Goal: Information Seeking & Learning: Learn about a topic

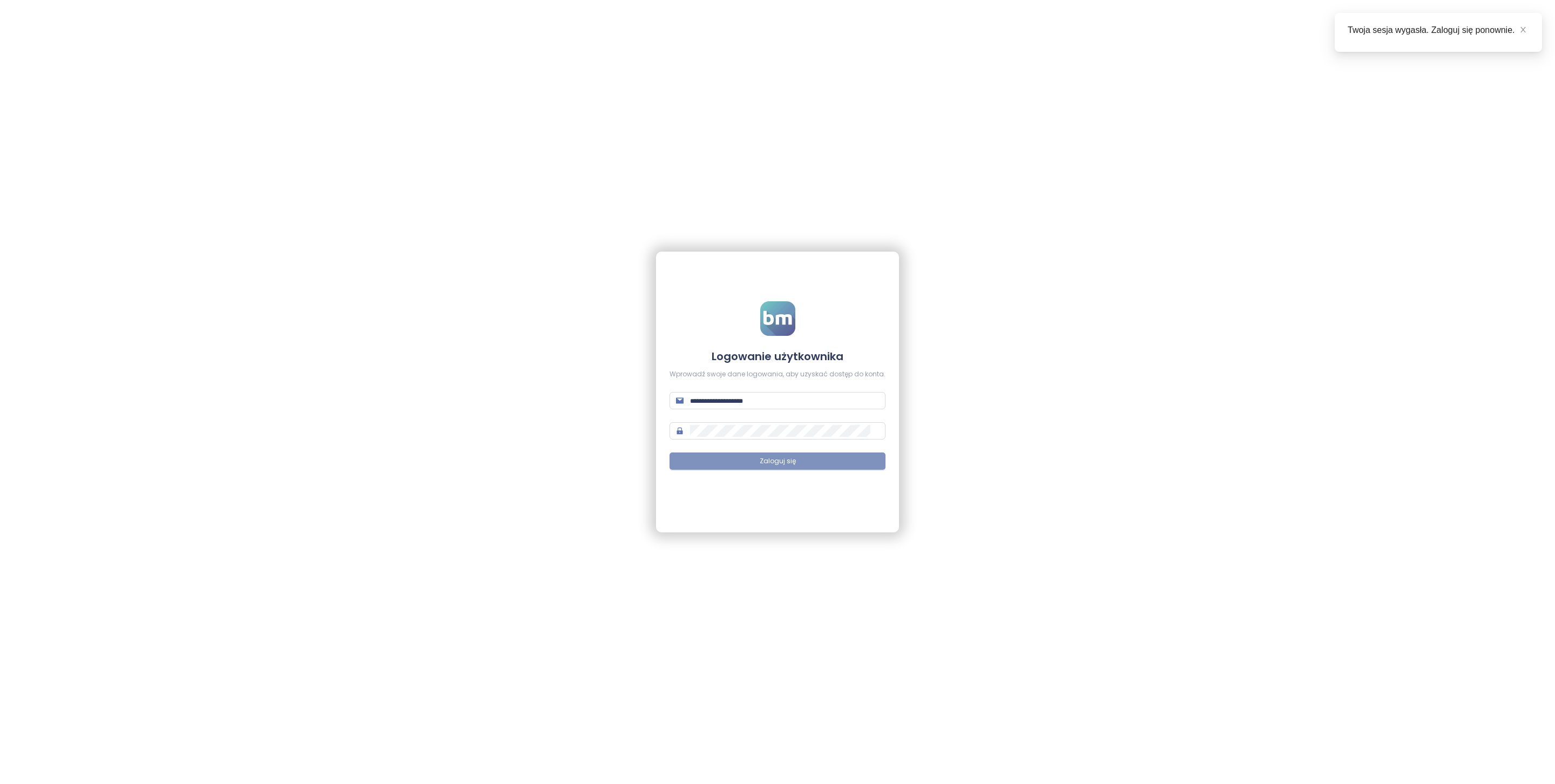
type input "**********"
click at [808, 464] on button "Zaloguj się" at bounding box center [778, 461] width 216 height 18
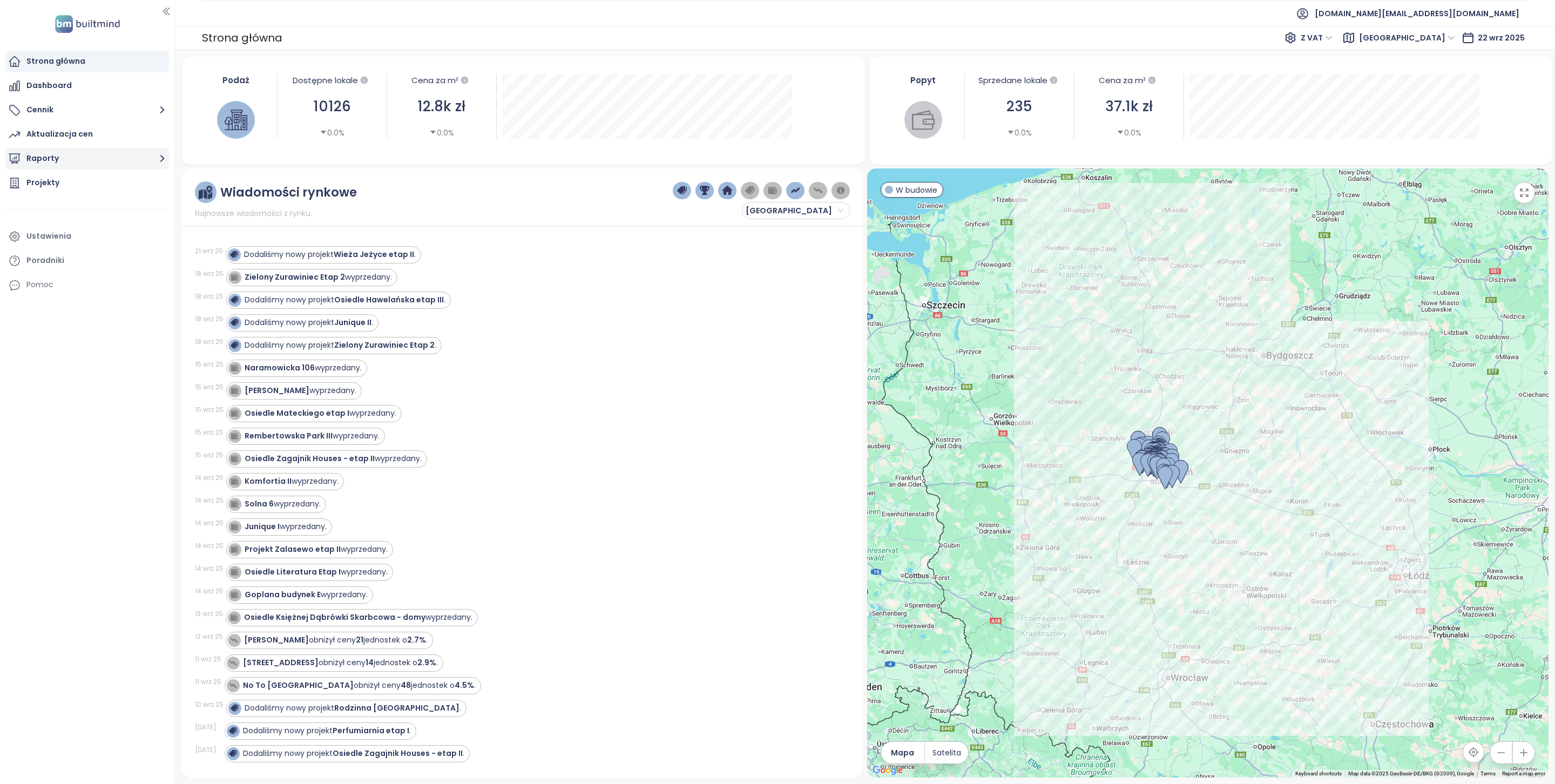
click at [54, 159] on button "Raporty" at bounding box center [87, 159] width 164 height 22
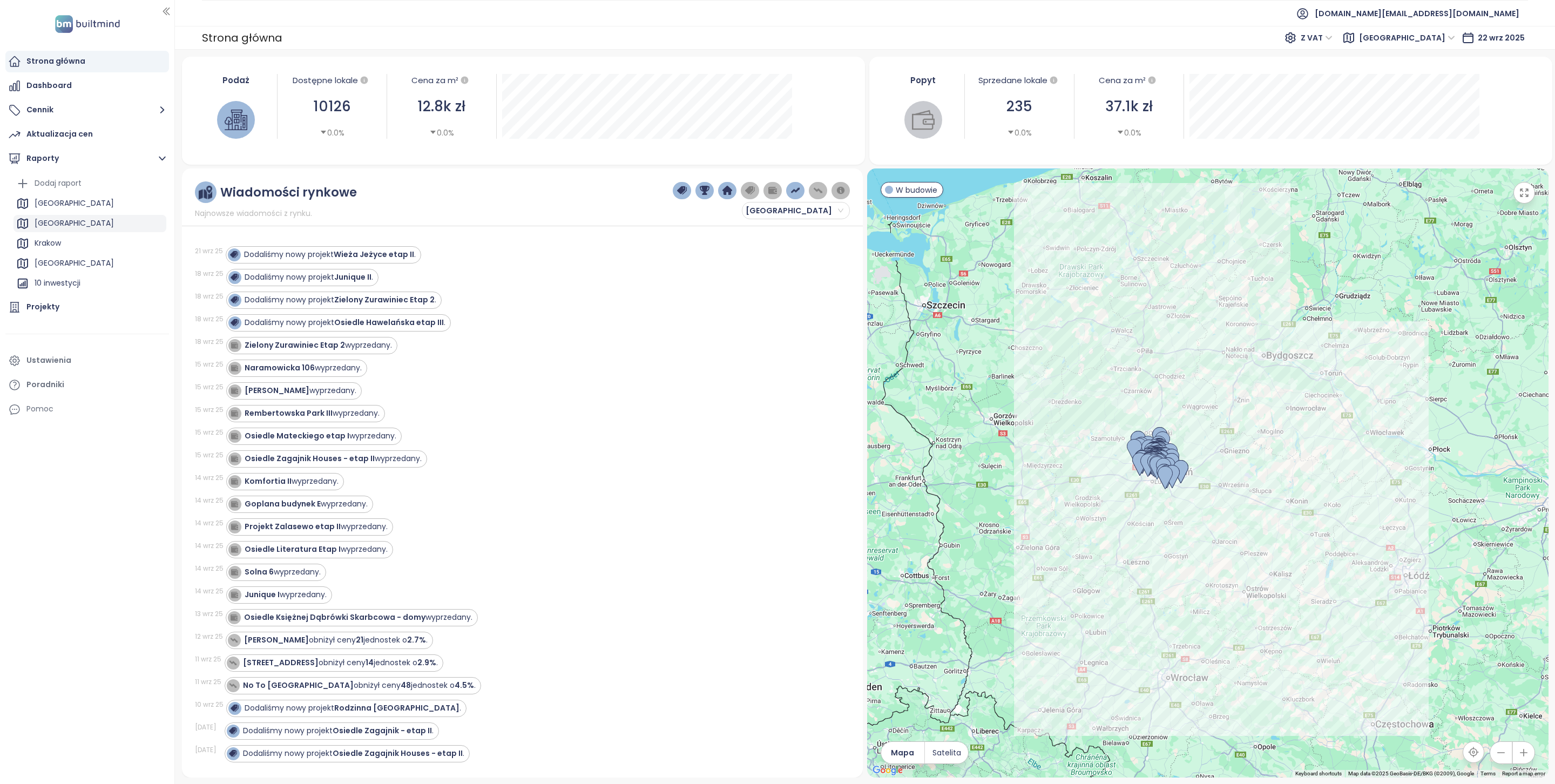
click at [43, 224] on div "Warszawa" at bounding box center [74, 223] width 79 height 13
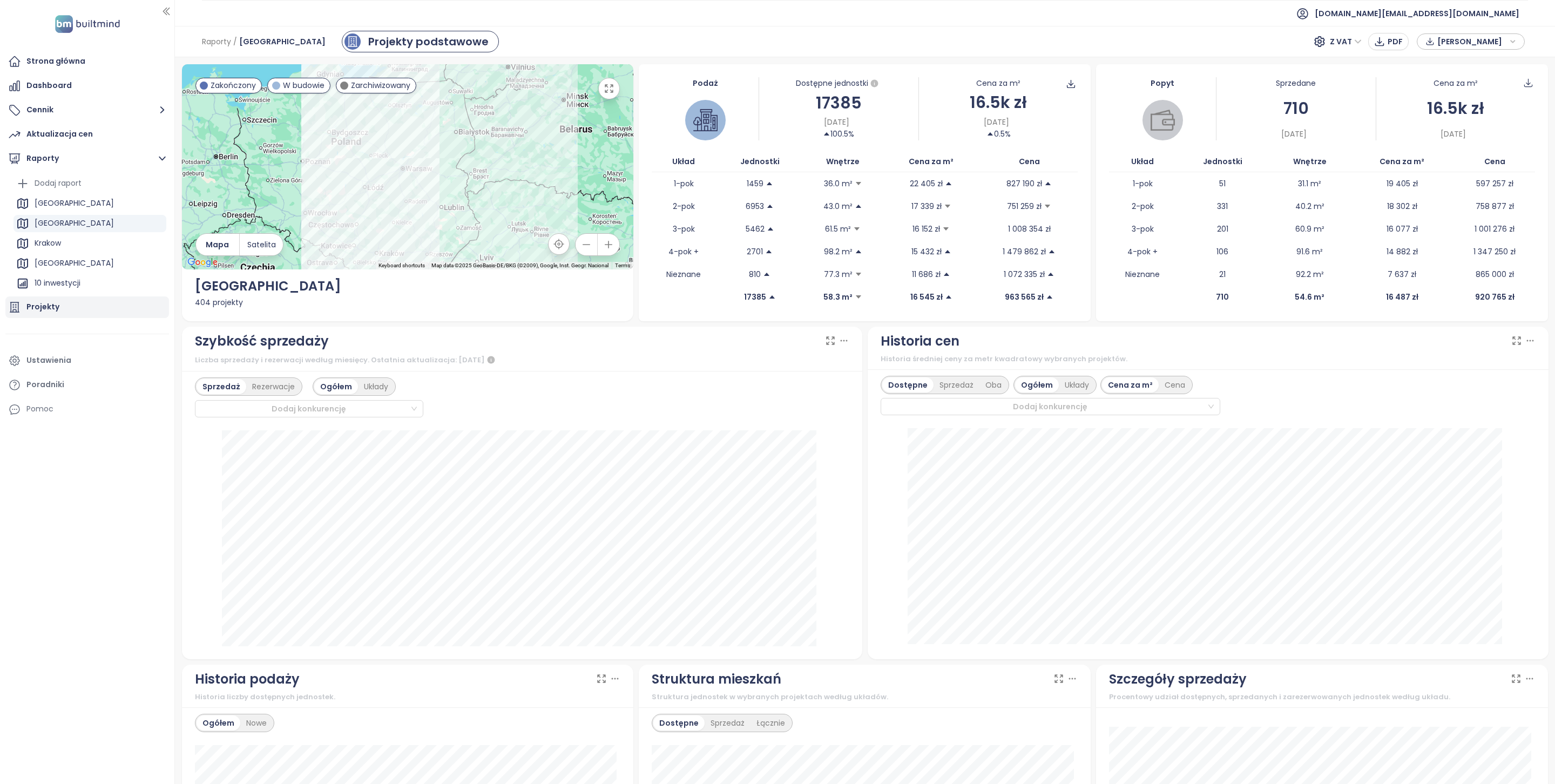
click at [53, 311] on div "Projekty" at bounding box center [43, 307] width 33 height 13
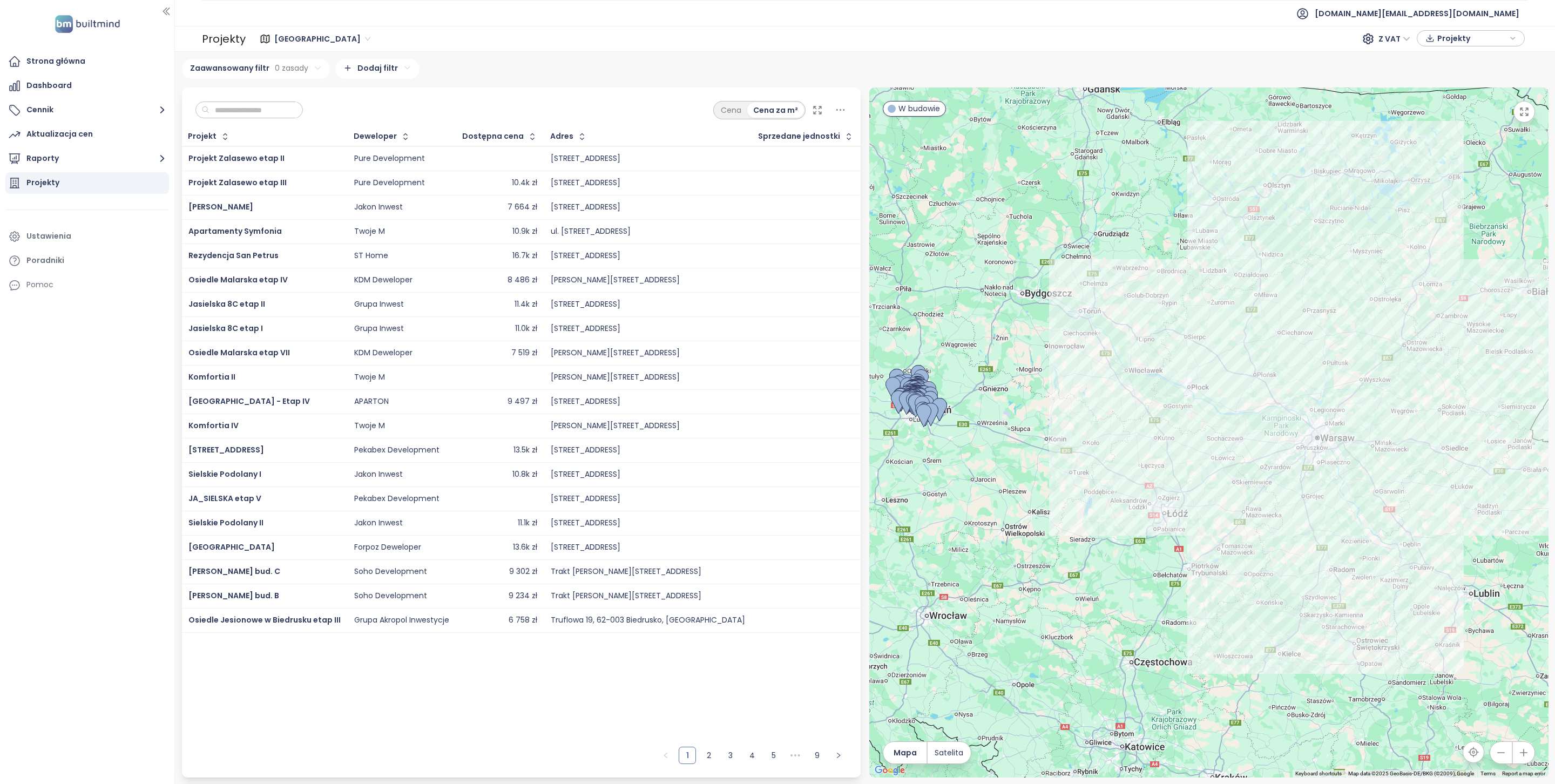
click at [201, 129] on div "Projekt" at bounding box center [264, 136] width 165 height 18
click at [225, 124] on div "Cena Cena za m²" at bounding box center [521, 107] width 679 height 40
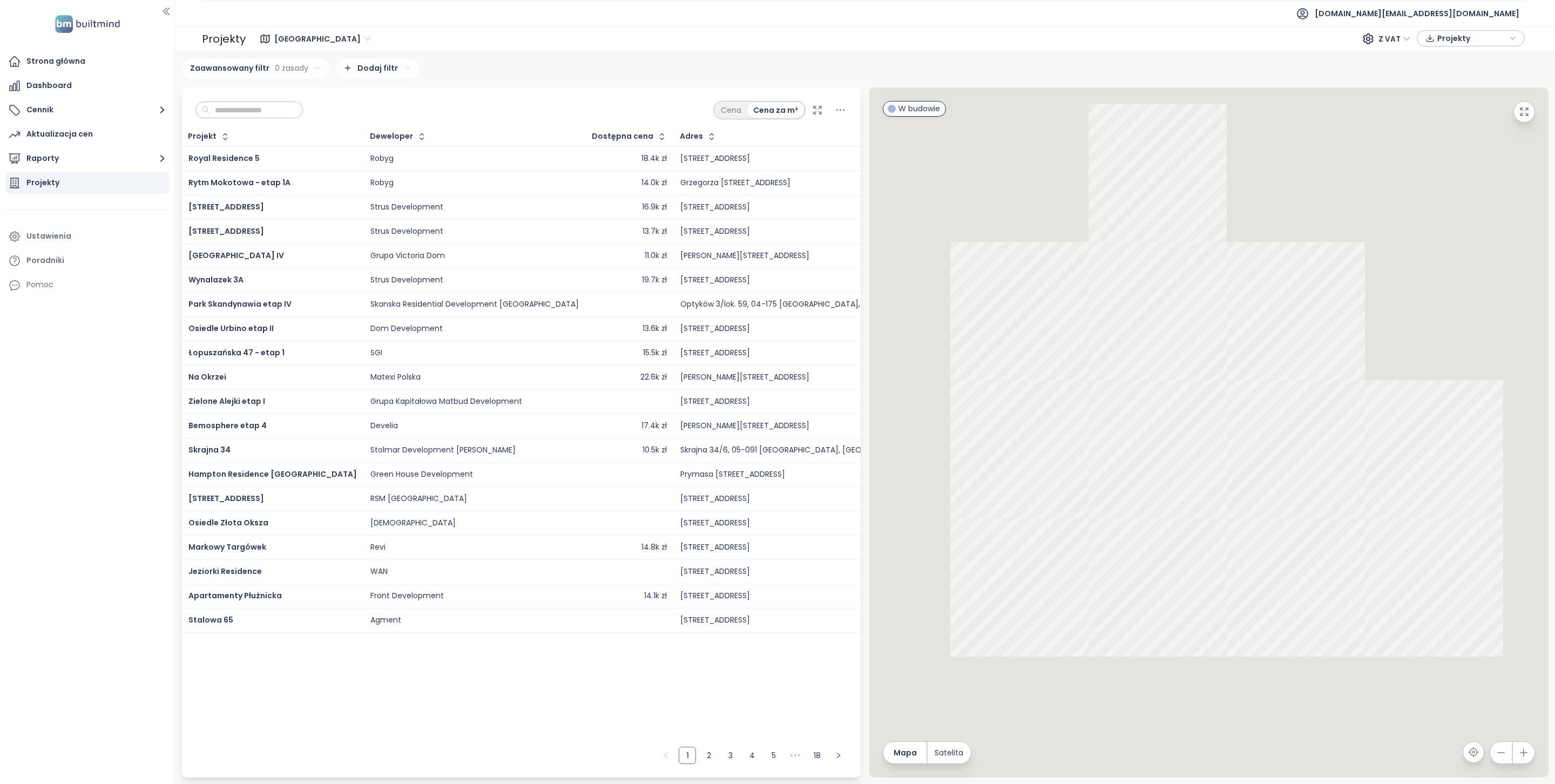
click at [230, 115] on input "text" at bounding box center [253, 110] width 88 height 16
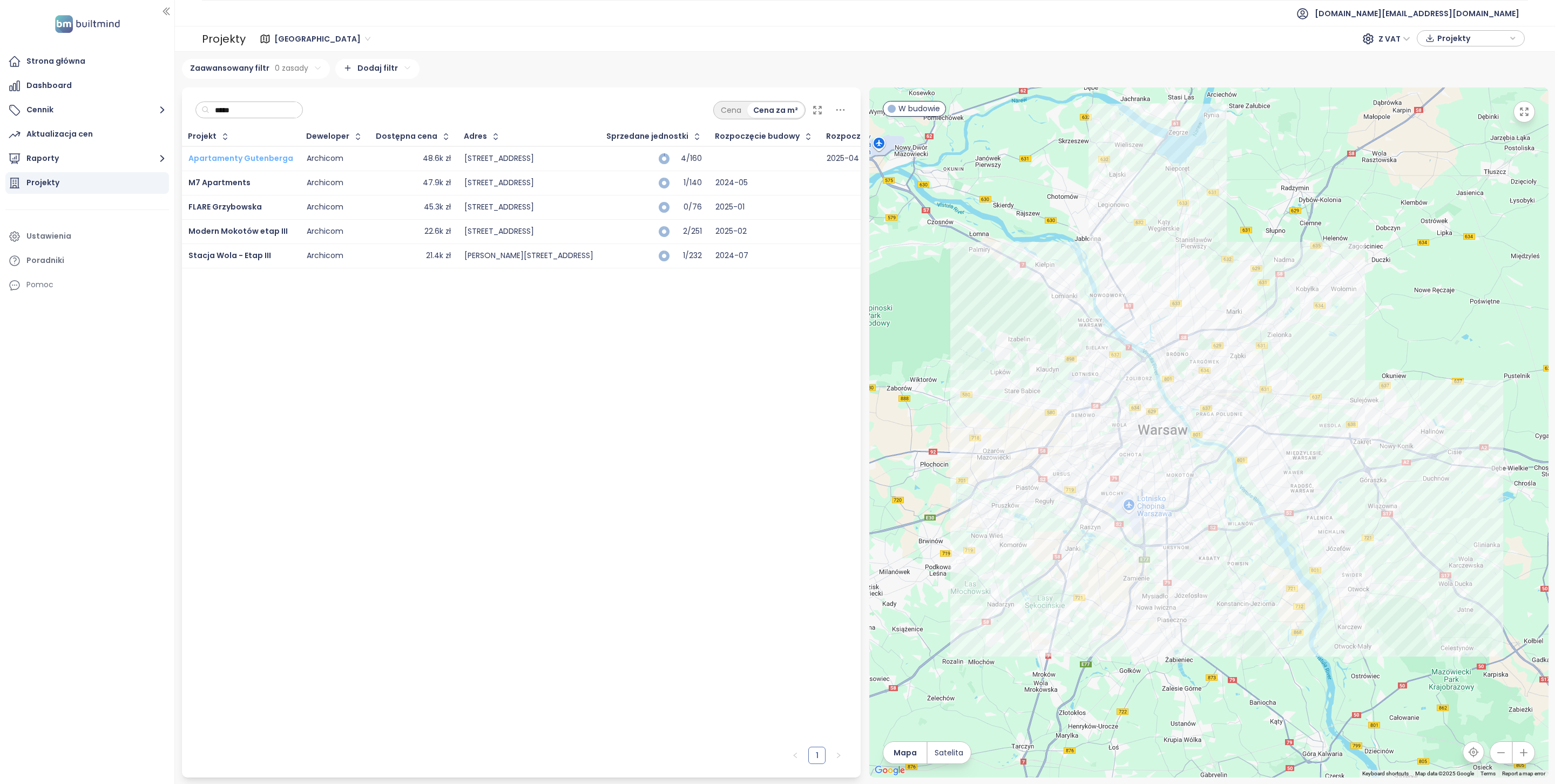
type input "*****"
click at [273, 157] on span "Apartamenty Gutenberga" at bounding box center [241, 158] width 105 height 11
click at [223, 186] on span "M7 Apartments" at bounding box center [219, 182] width 62 height 11
click at [223, 212] on span "FLARE Grzybowska" at bounding box center [225, 207] width 74 height 11
click at [223, 233] on span "Modern Mokotów etap III" at bounding box center [238, 231] width 100 height 11
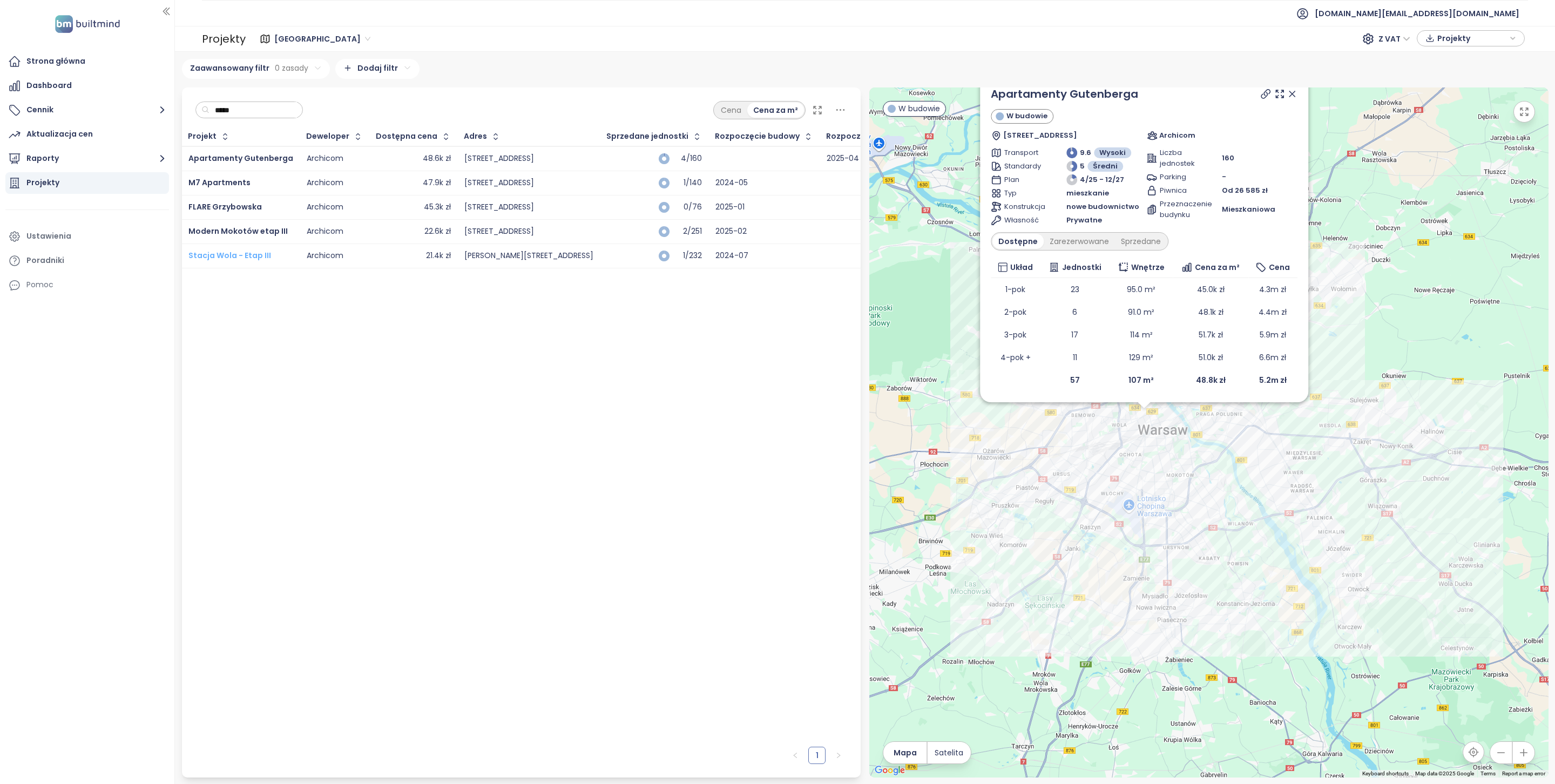
click at [223, 258] on span "Stacja Wola - Etap III" at bounding box center [229, 255] width 83 height 11
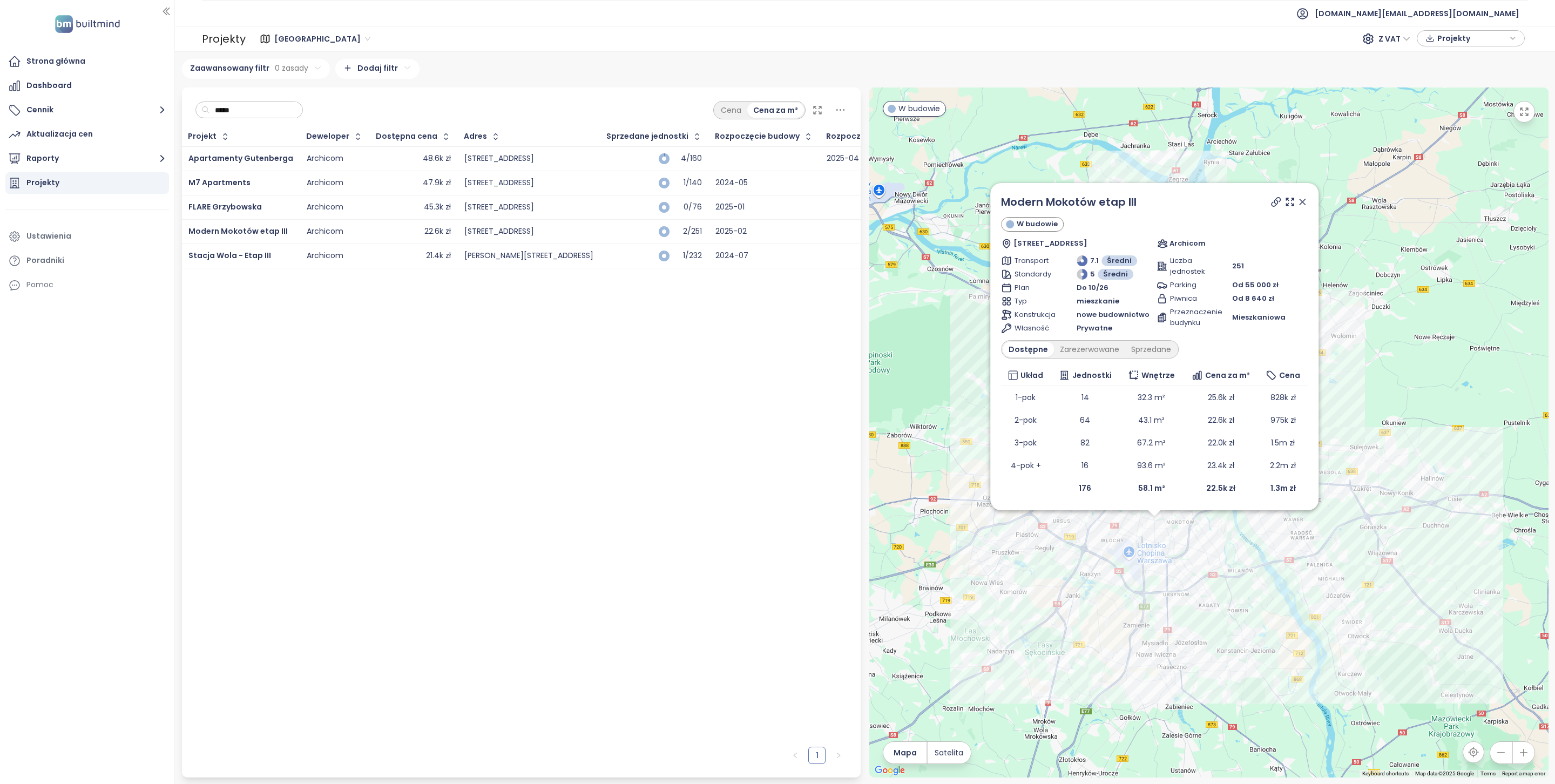
click at [304, 33] on span "Poznań" at bounding box center [322, 39] width 96 height 16
click at [305, 78] on div "Warszawa" at bounding box center [321, 78] width 86 height 12
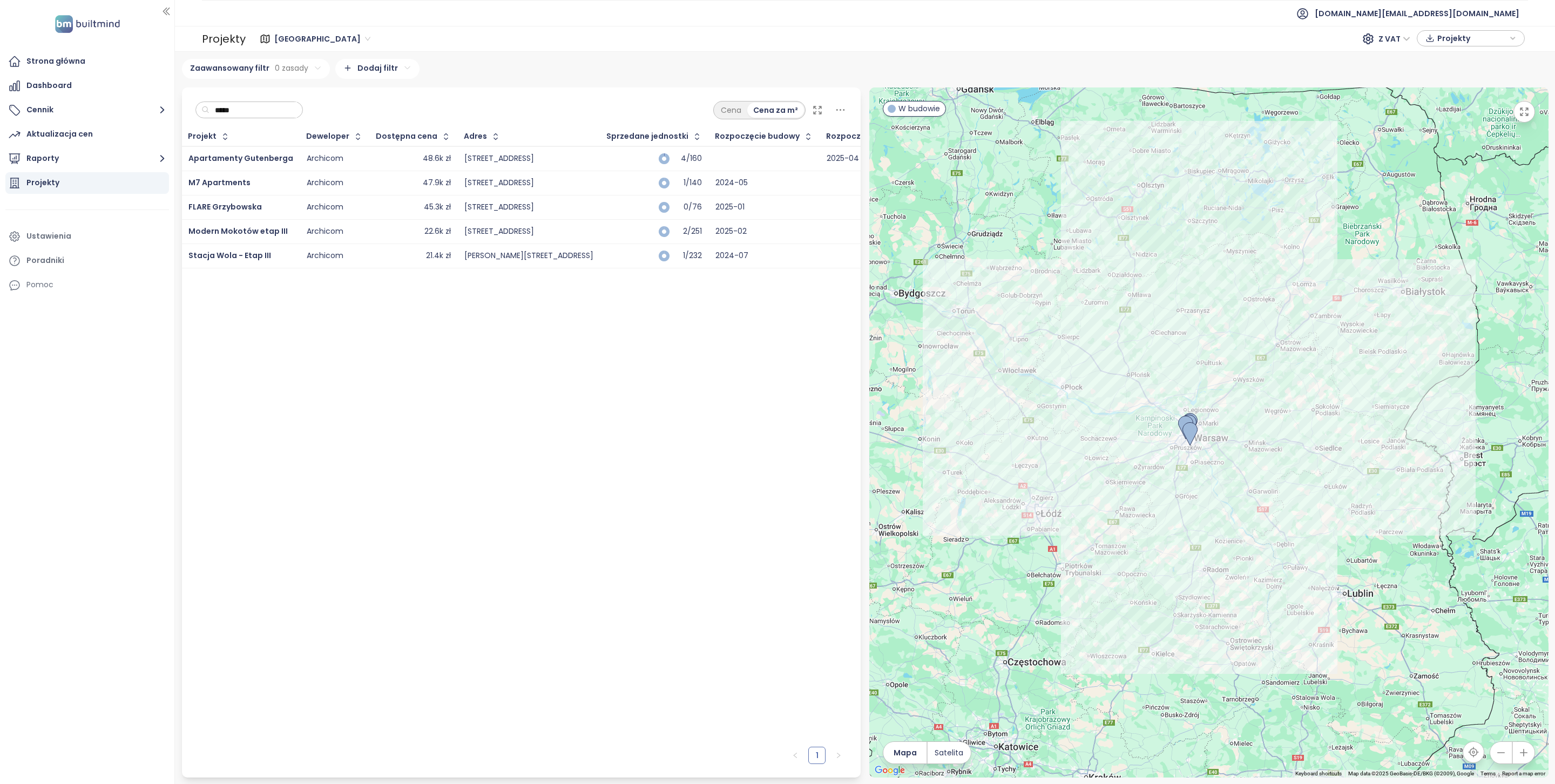
click at [270, 112] on input "*****" at bounding box center [253, 110] width 88 height 16
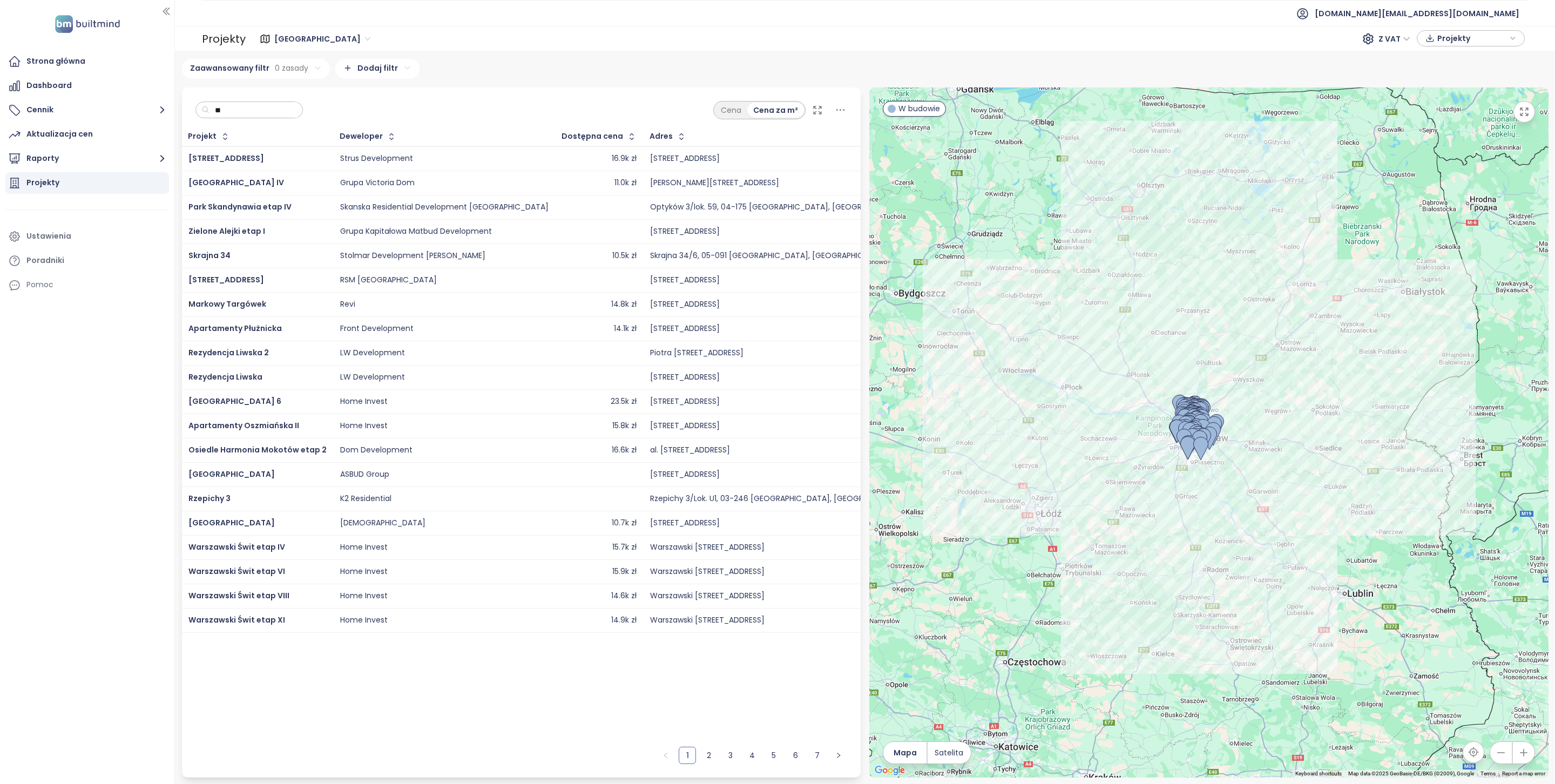
type input "*"
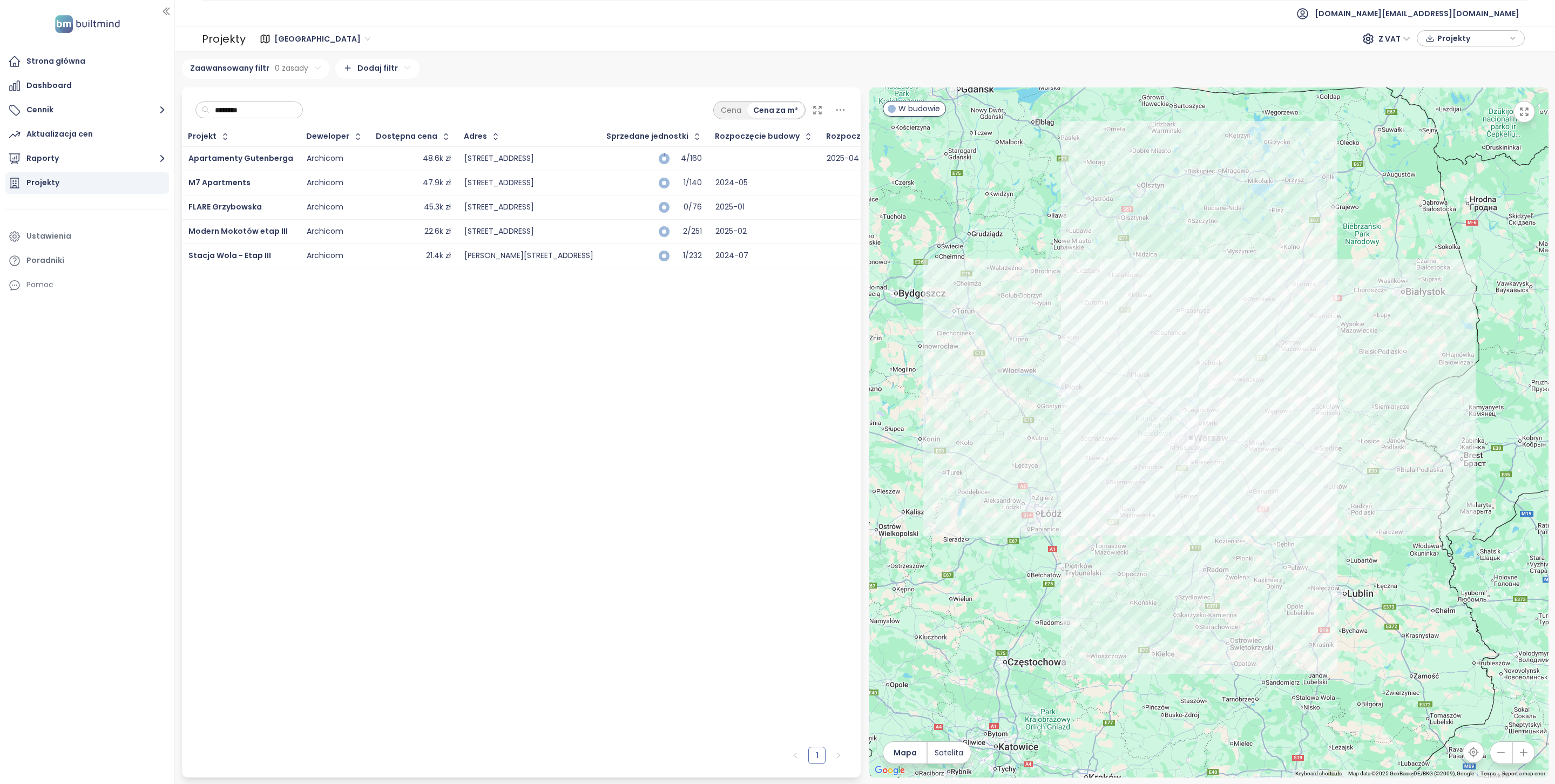
type input "********"
click at [240, 234] on span "Modern Mokotów etap III" at bounding box center [238, 231] width 100 height 11
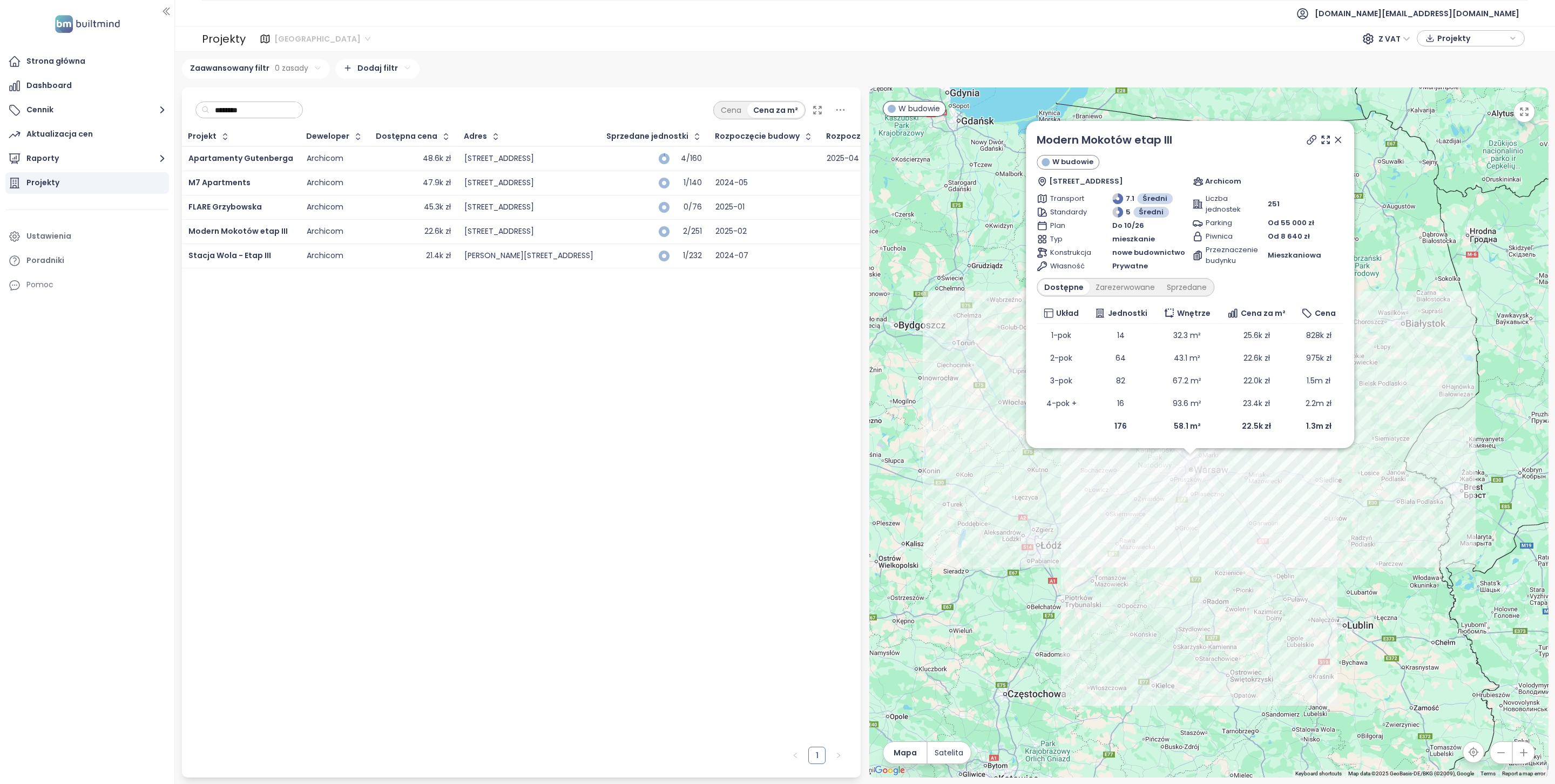
click at [318, 33] on span "Warszawa" at bounding box center [322, 39] width 96 height 16
click at [303, 97] on div "Krakow" at bounding box center [321, 95] width 86 height 12
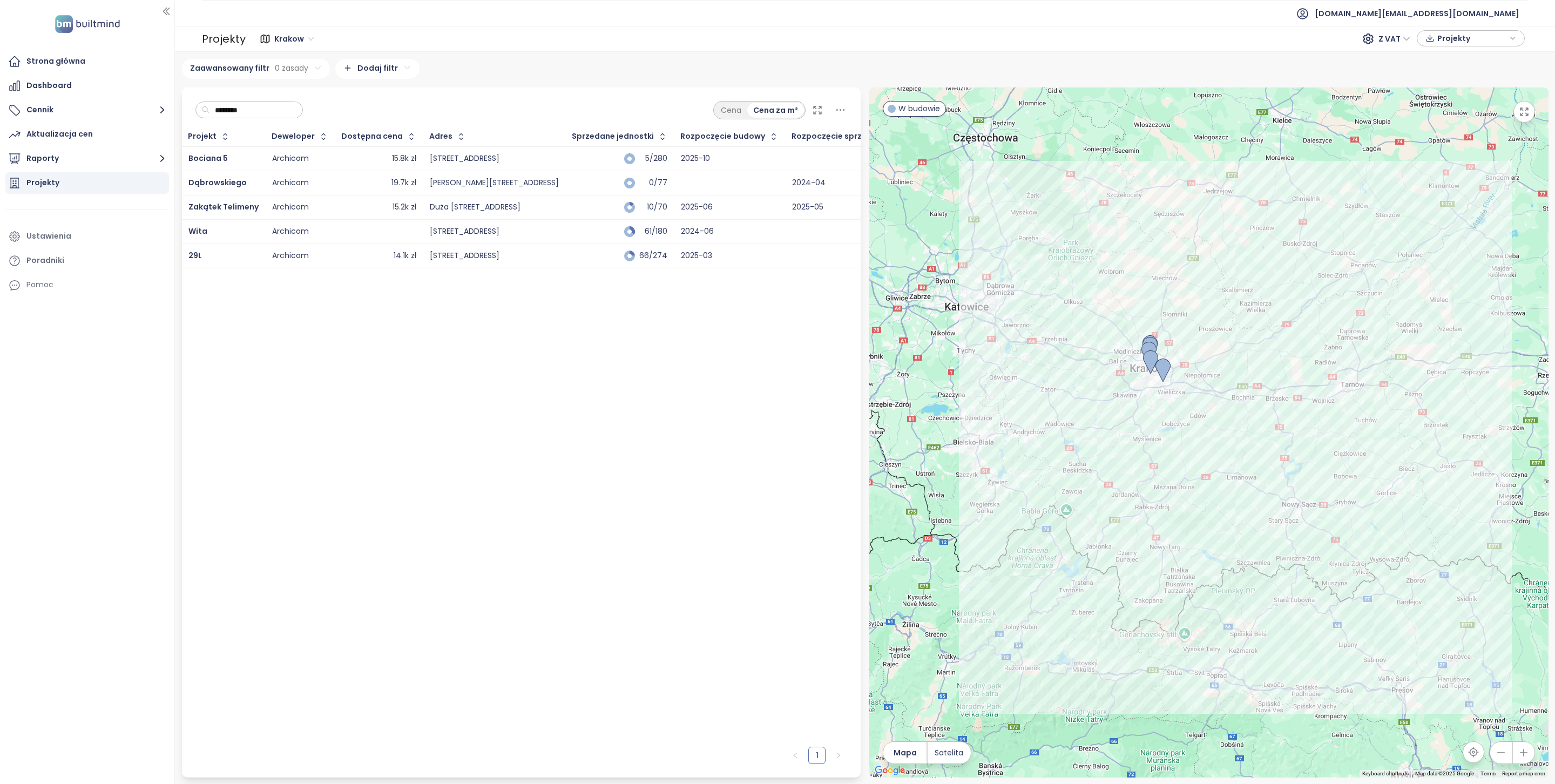
click at [254, 113] on input "********" at bounding box center [253, 110] width 88 height 16
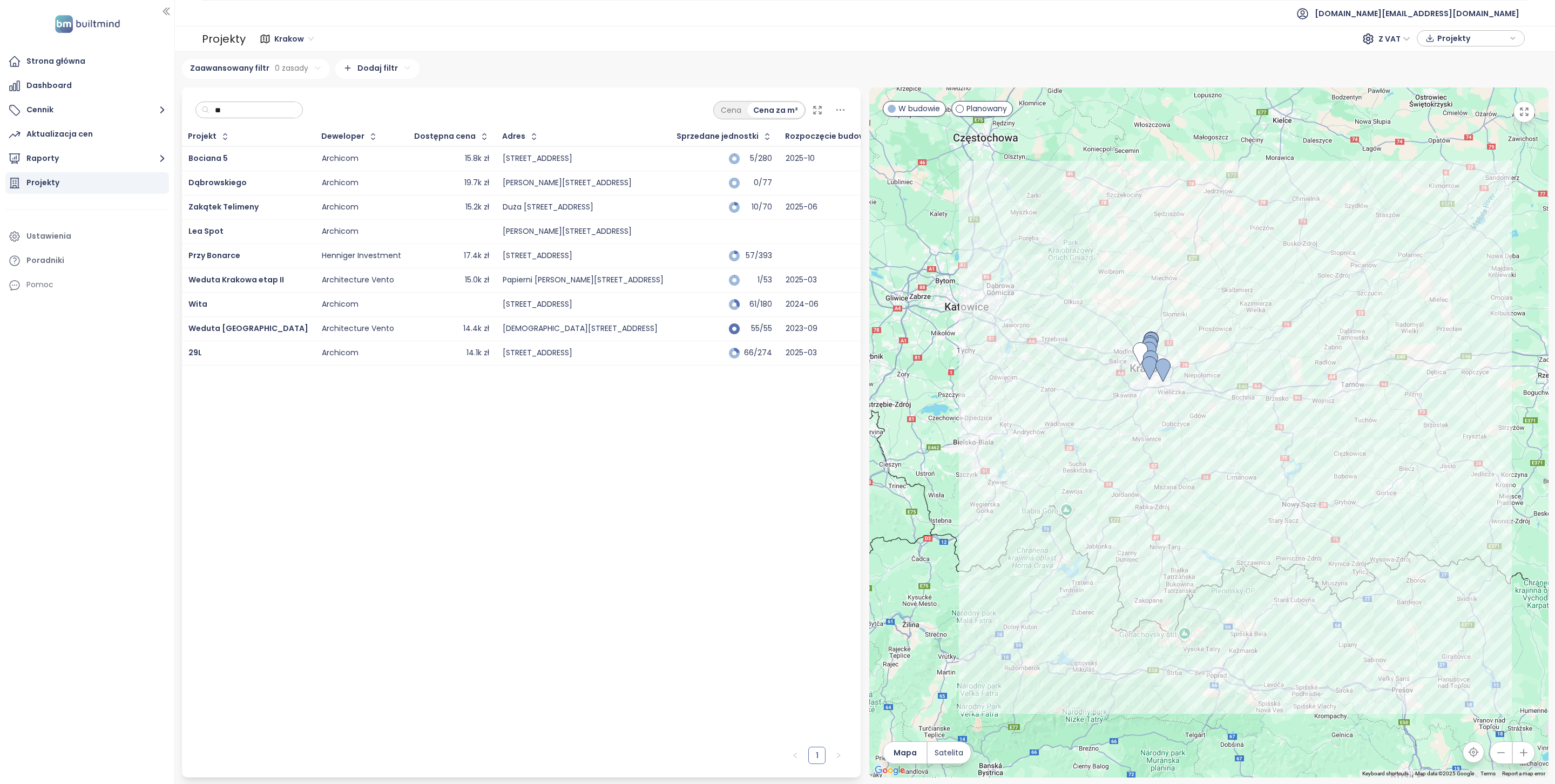
type input "*"
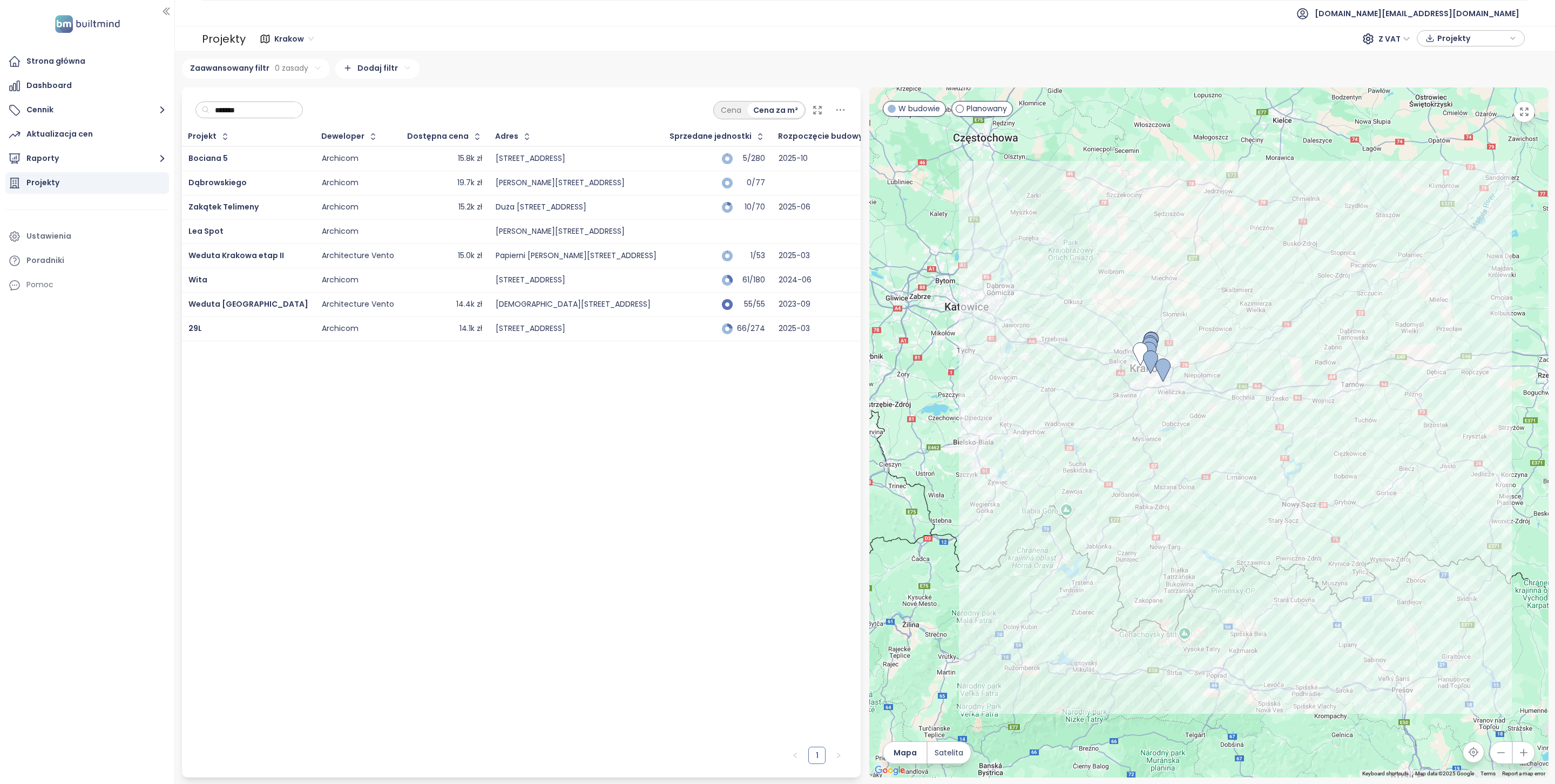
type input "********"
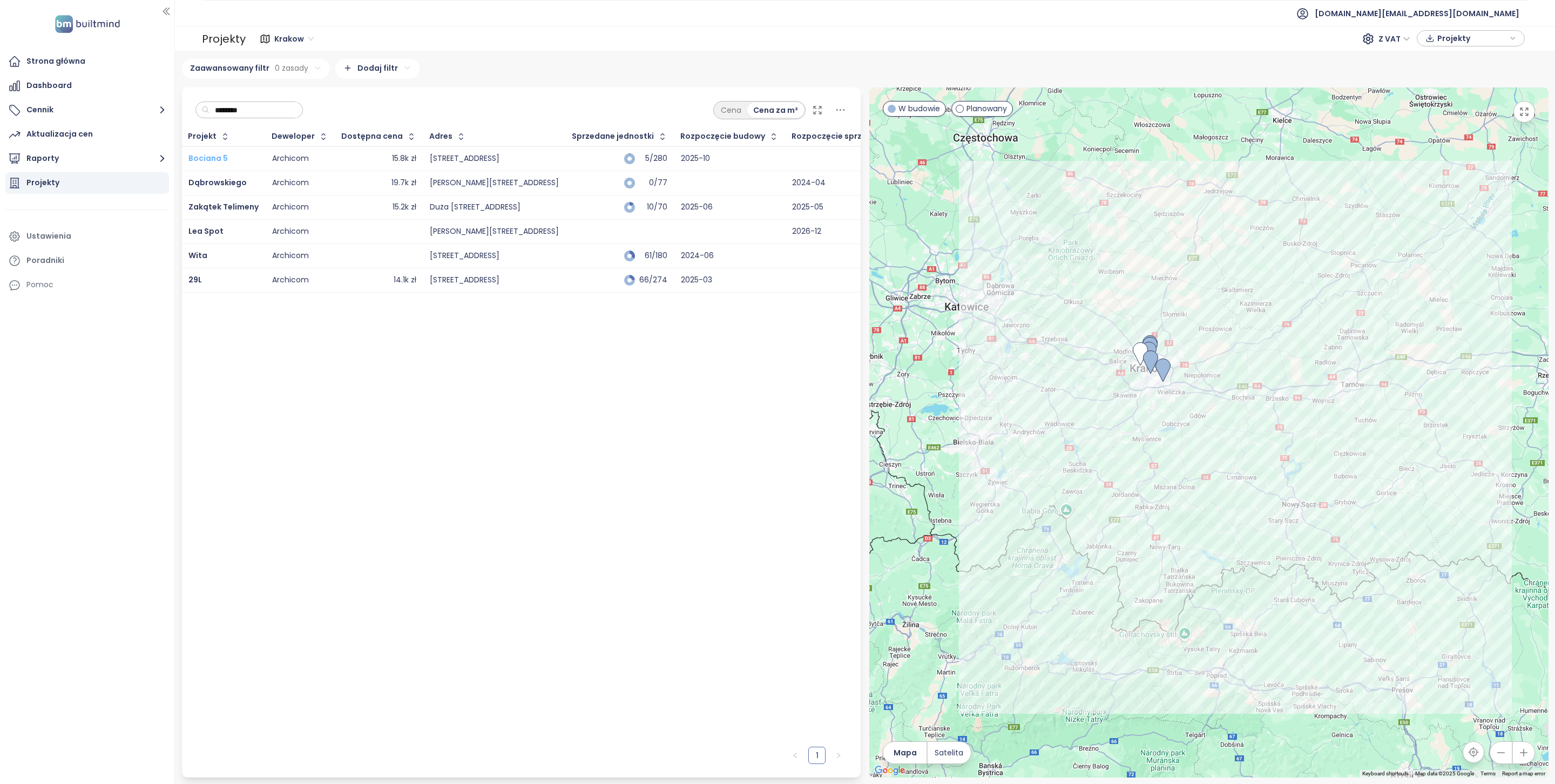
click at [212, 153] on span "Bociana 5" at bounding box center [208, 158] width 39 height 11
click at [213, 176] on td "Dąbrowskiego" at bounding box center [223, 183] width 84 height 24
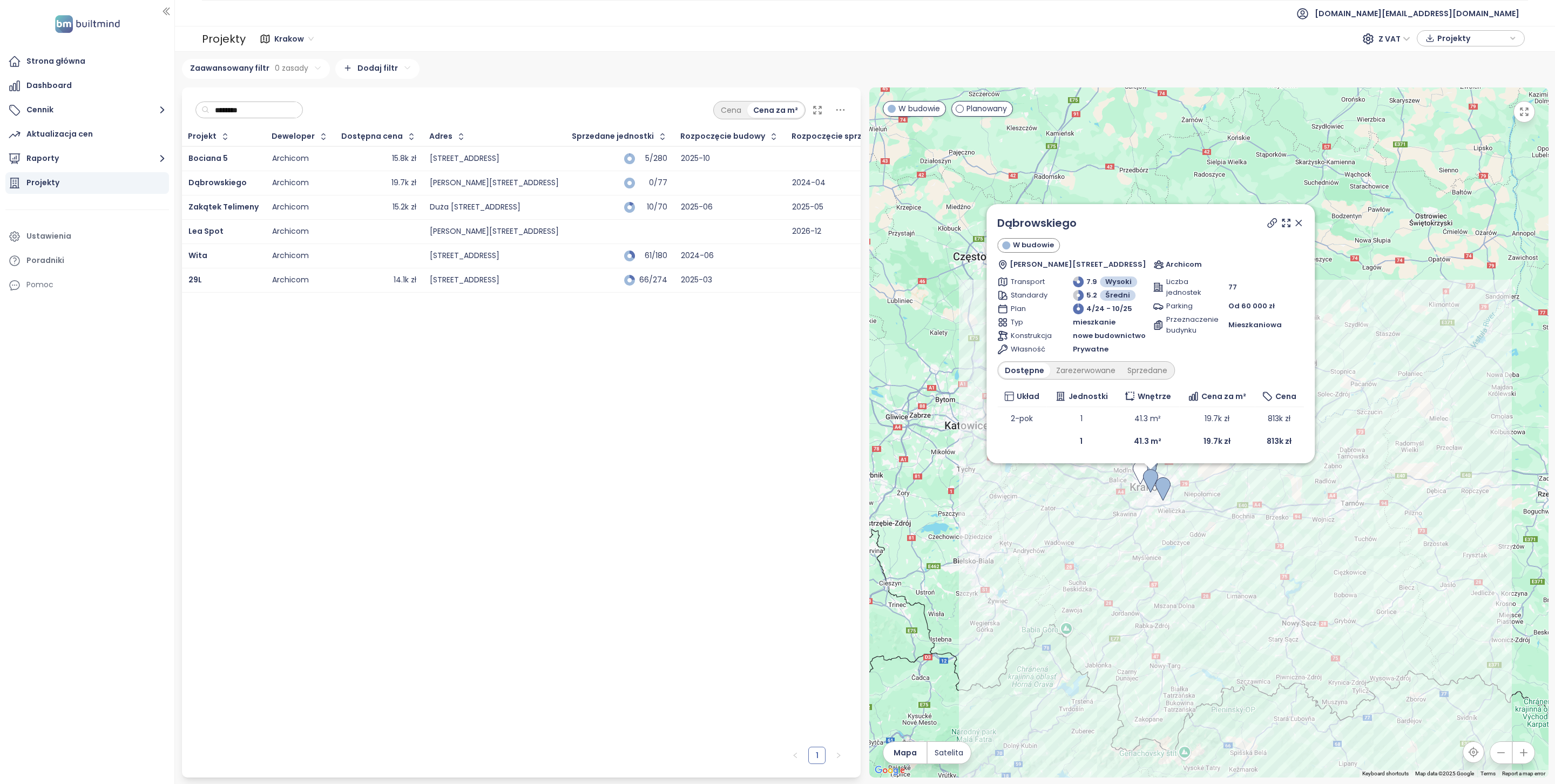
click at [202, 279] on div "29L" at bounding box center [223, 279] width 70 height 13
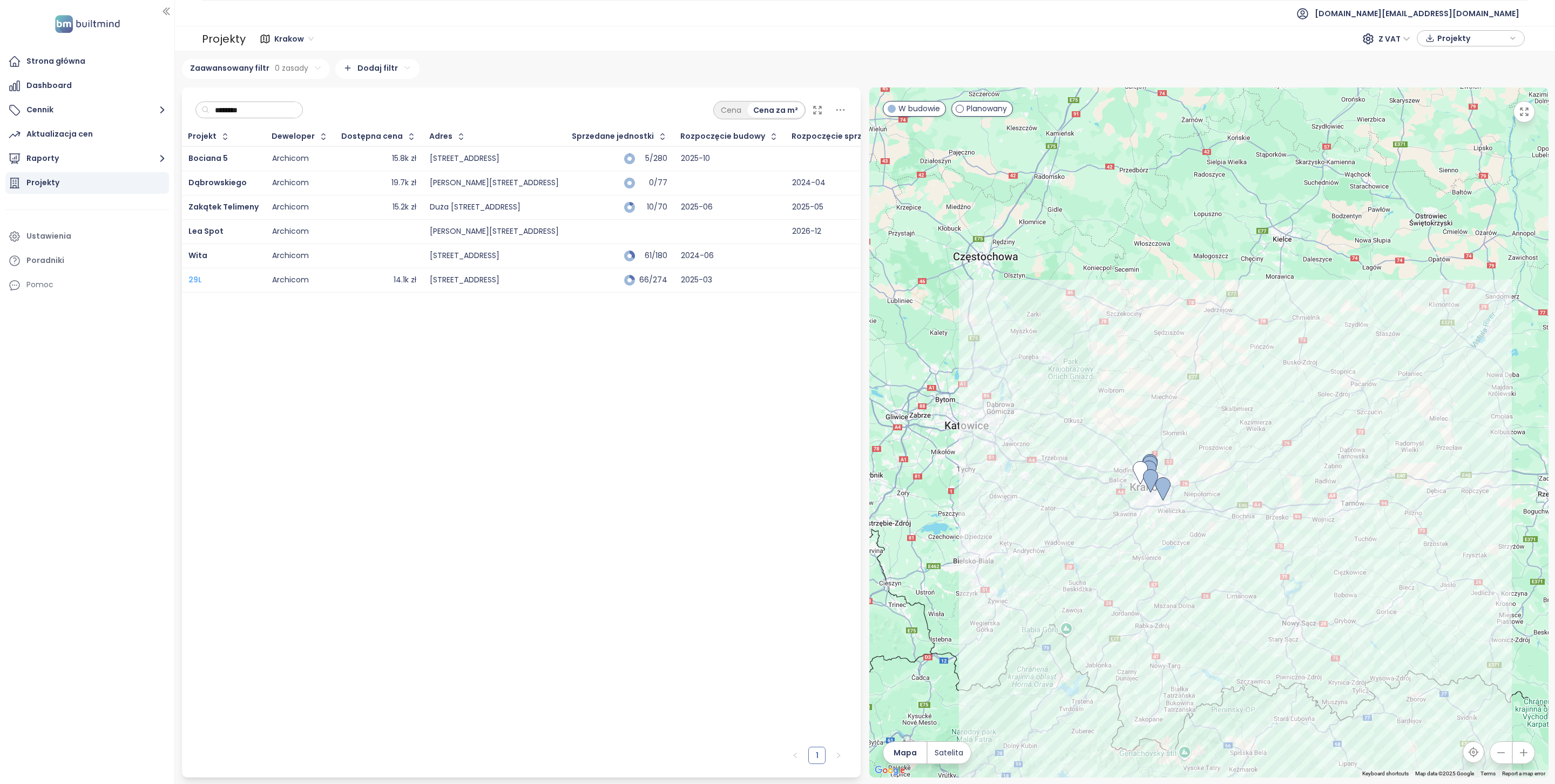
click at [197, 279] on span "29L" at bounding box center [195, 279] width 13 height 11
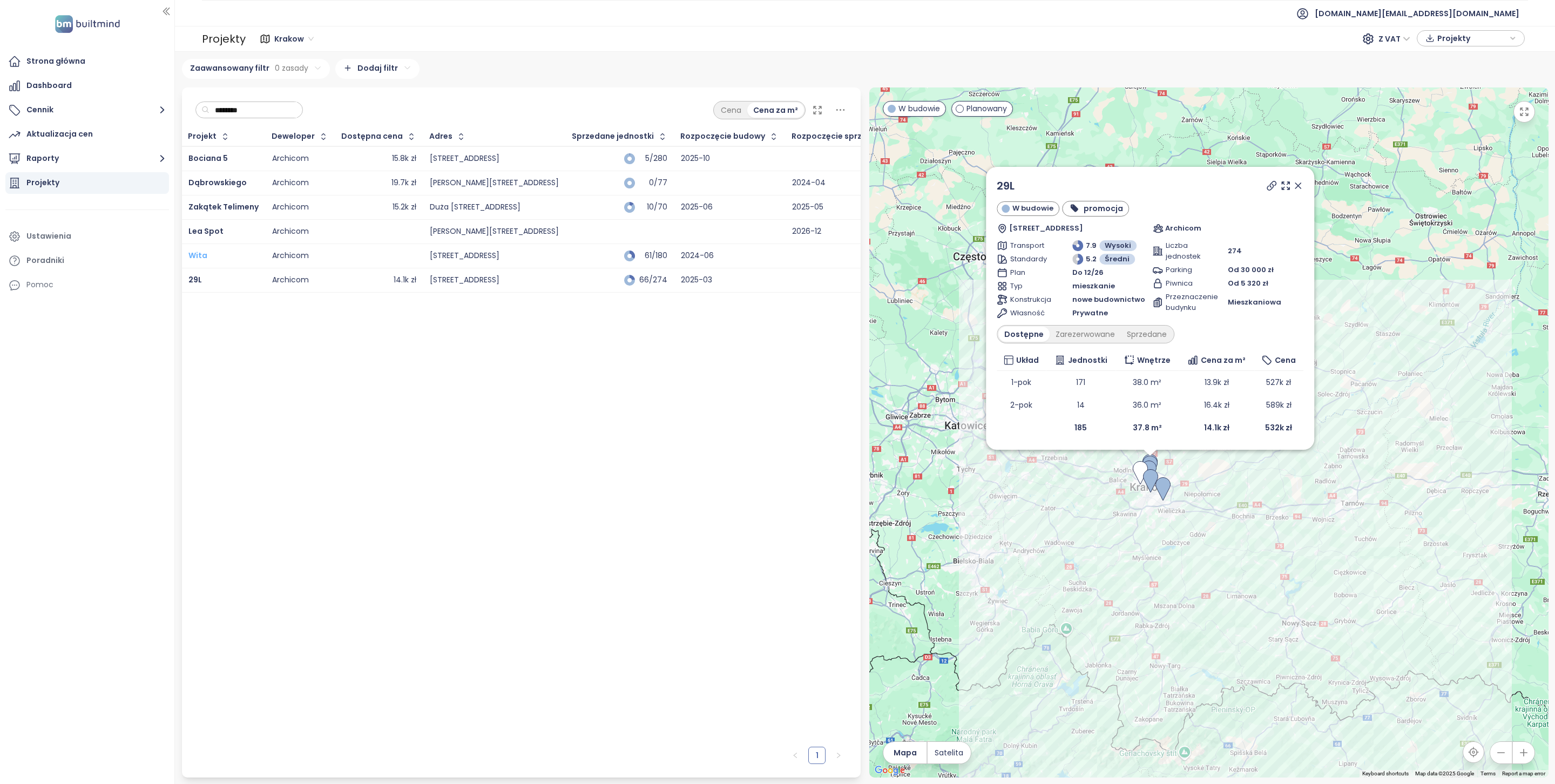
click at [197, 254] on span "Wita" at bounding box center [197, 255] width 19 height 11
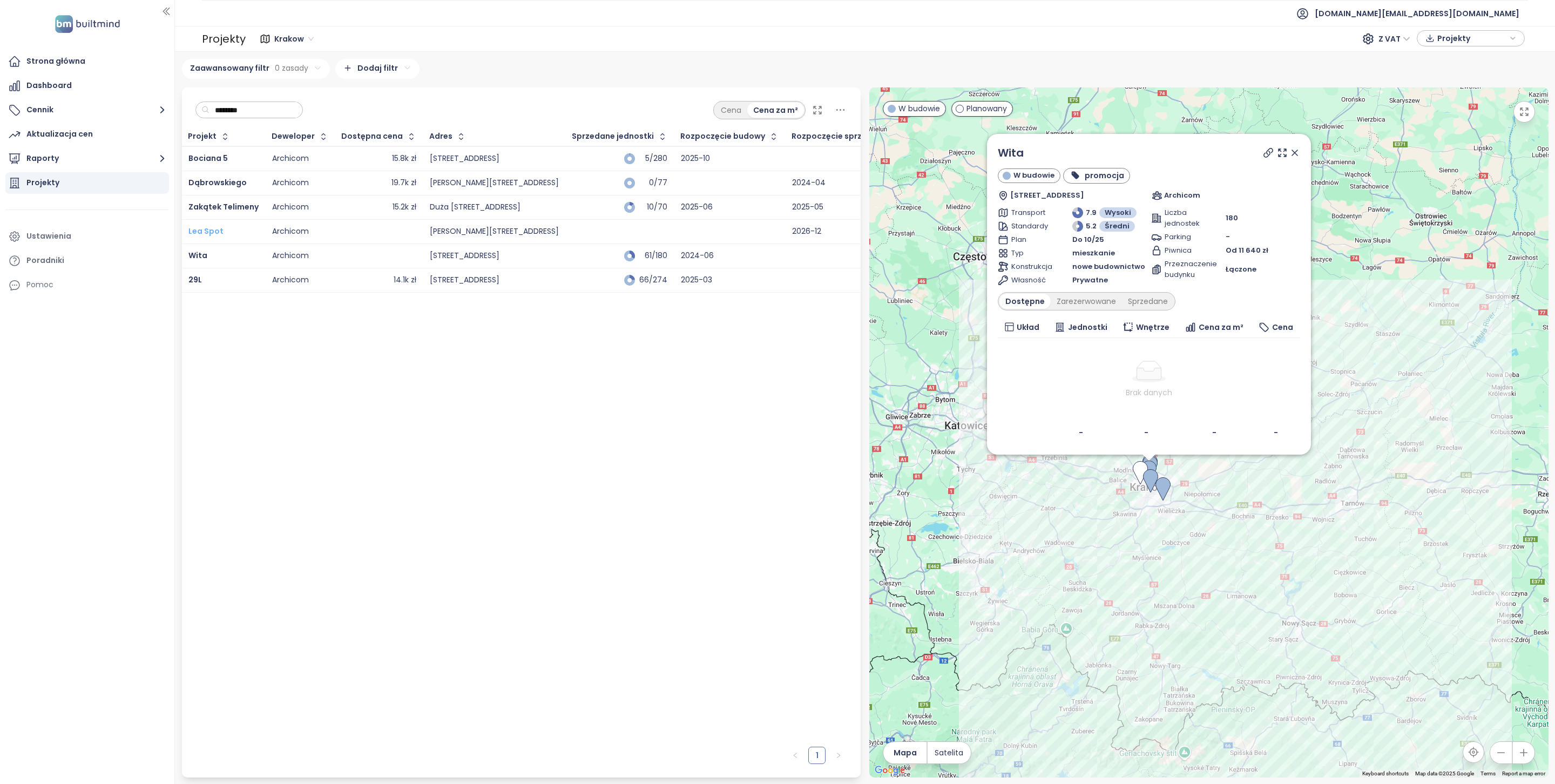
click at [208, 228] on span "Lea Spot" at bounding box center [206, 231] width 35 height 11
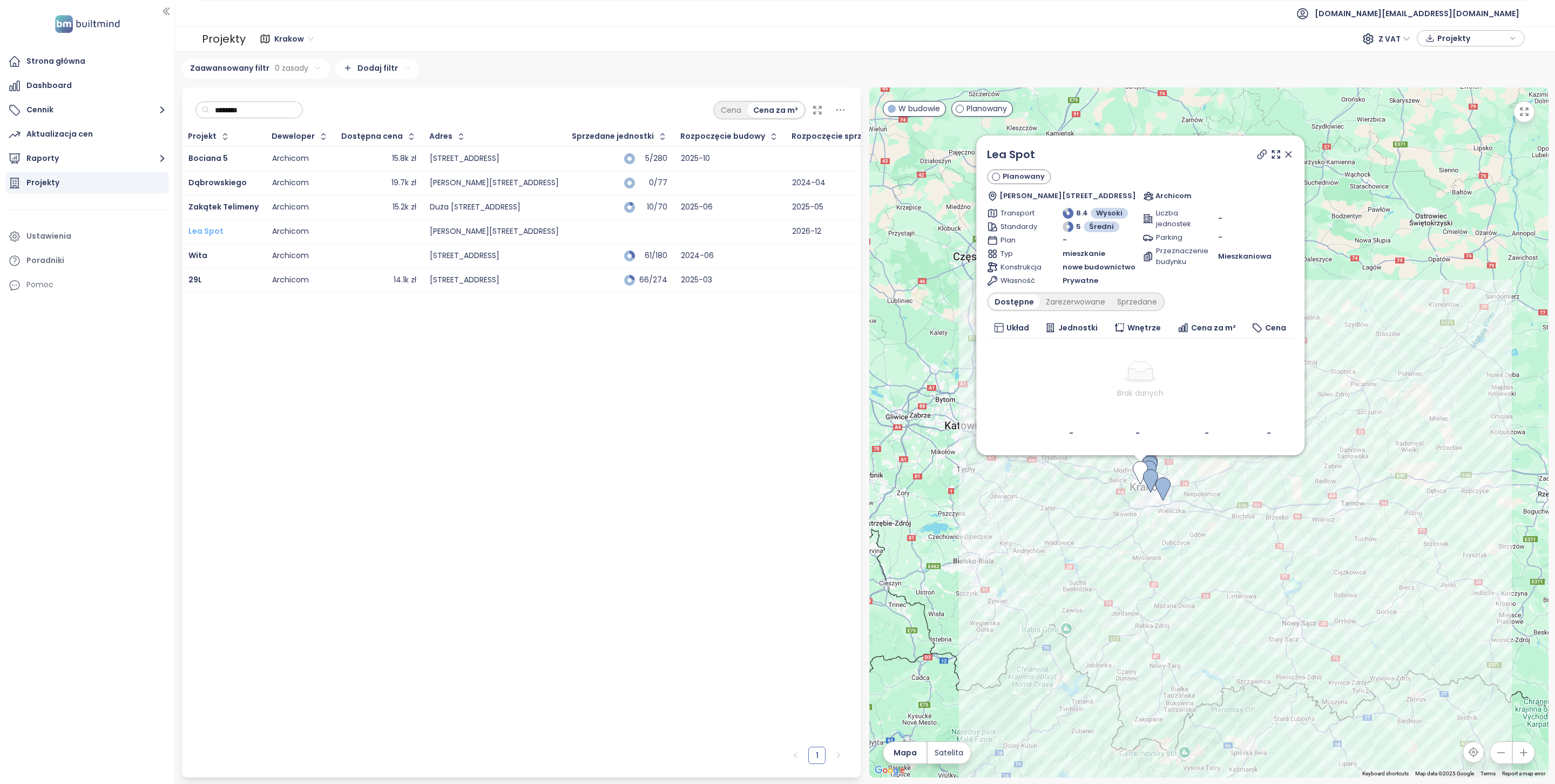
click at [202, 234] on span "Lea Spot" at bounding box center [206, 231] width 35 height 11
click at [273, 47] on div "Krakow" at bounding box center [295, 39] width 49 height 18
click at [307, 114] on div "Łódź" at bounding box center [317, 112] width 79 height 12
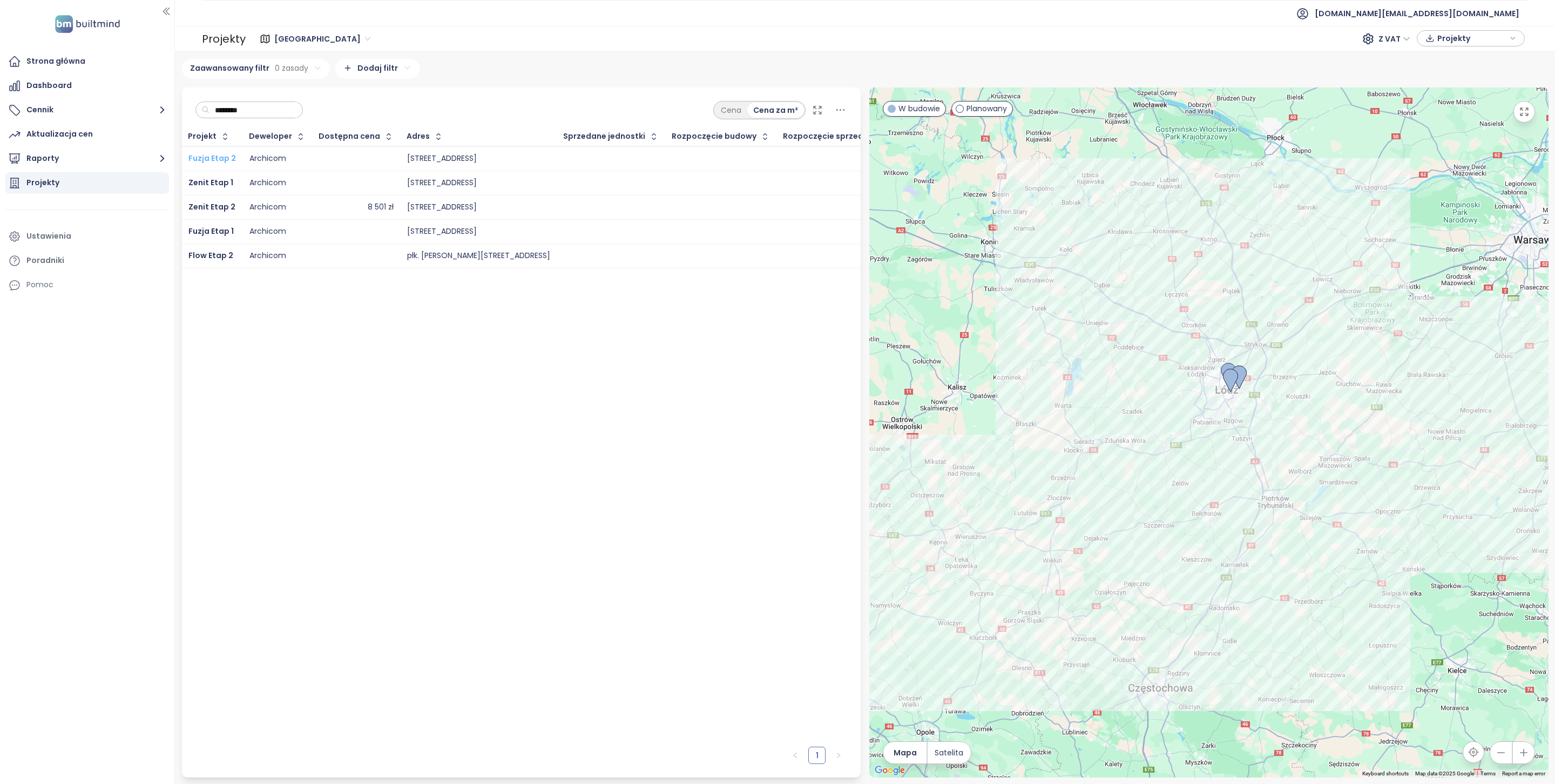
click at [217, 156] on span "Fuzja Etap 2" at bounding box center [212, 158] width 48 height 11
click at [205, 157] on span "Fuzja Etap 2" at bounding box center [212, 158] width 48 height 11
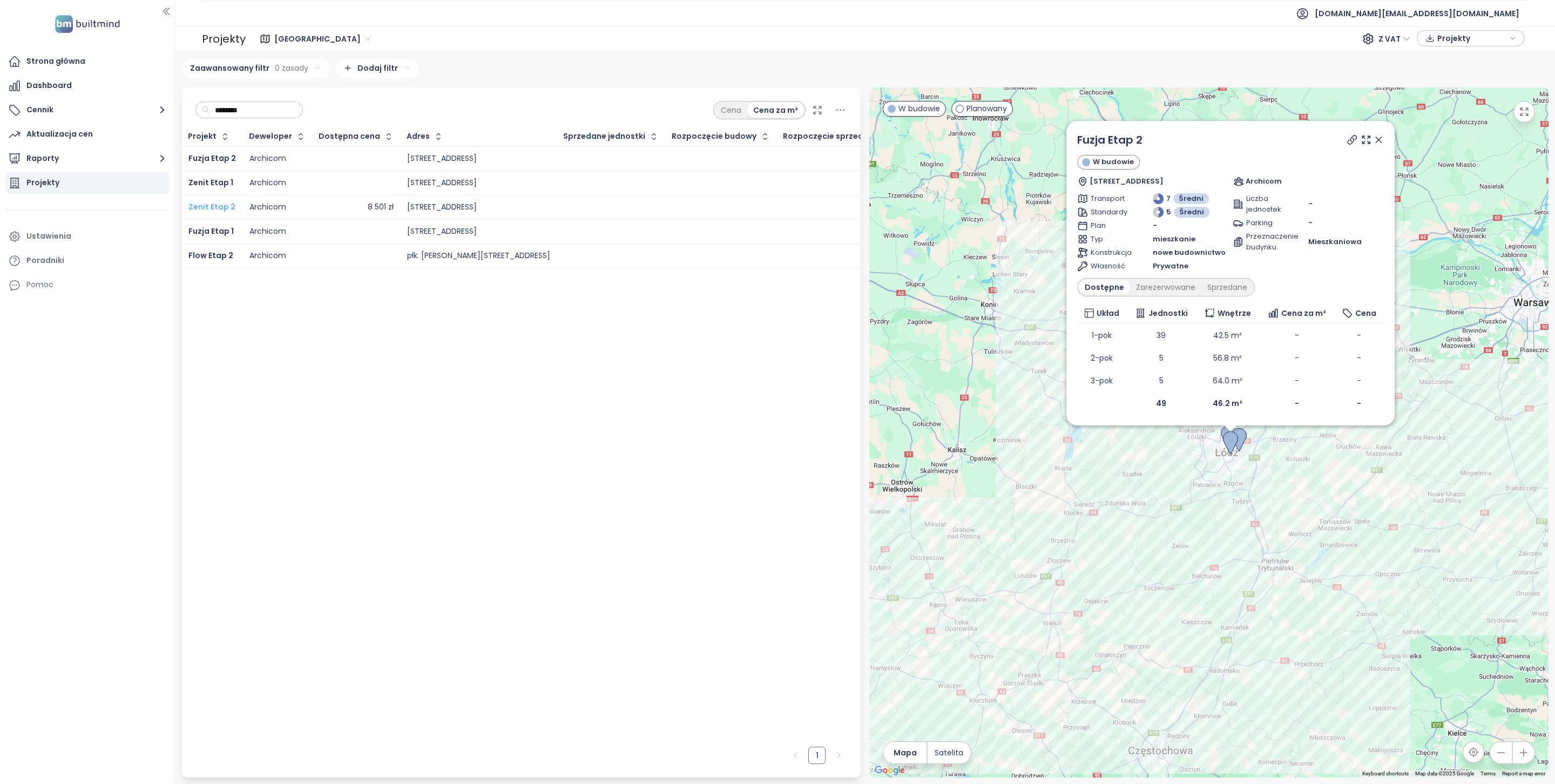
click at [196, 212] on span "Zenit Etap 2" at bounding box center [212, 207] width 47 height 11
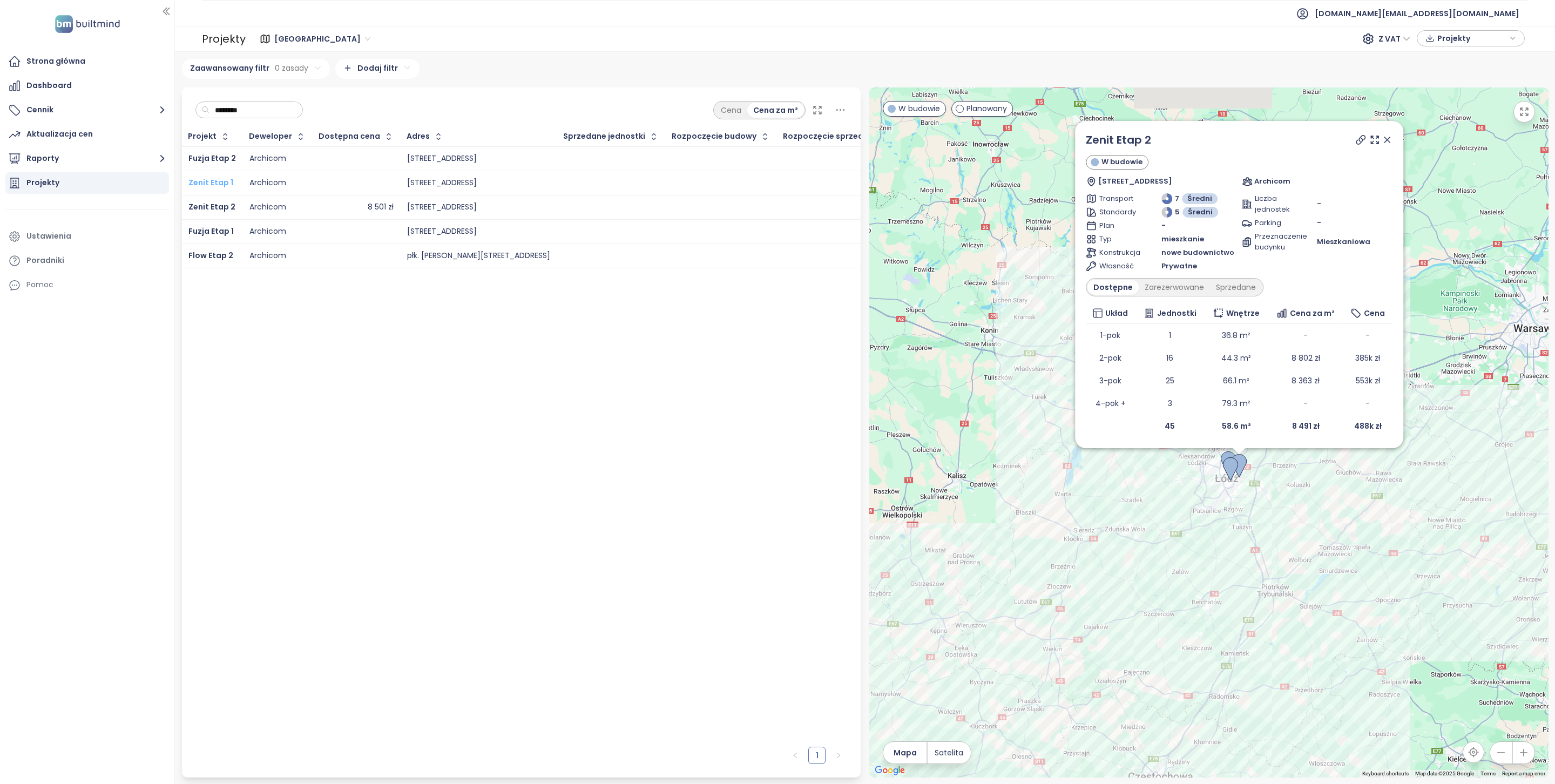
click at [212, 180] on span "Zenit Etap 1" at bounding box center [211, 182] width 45 height 11
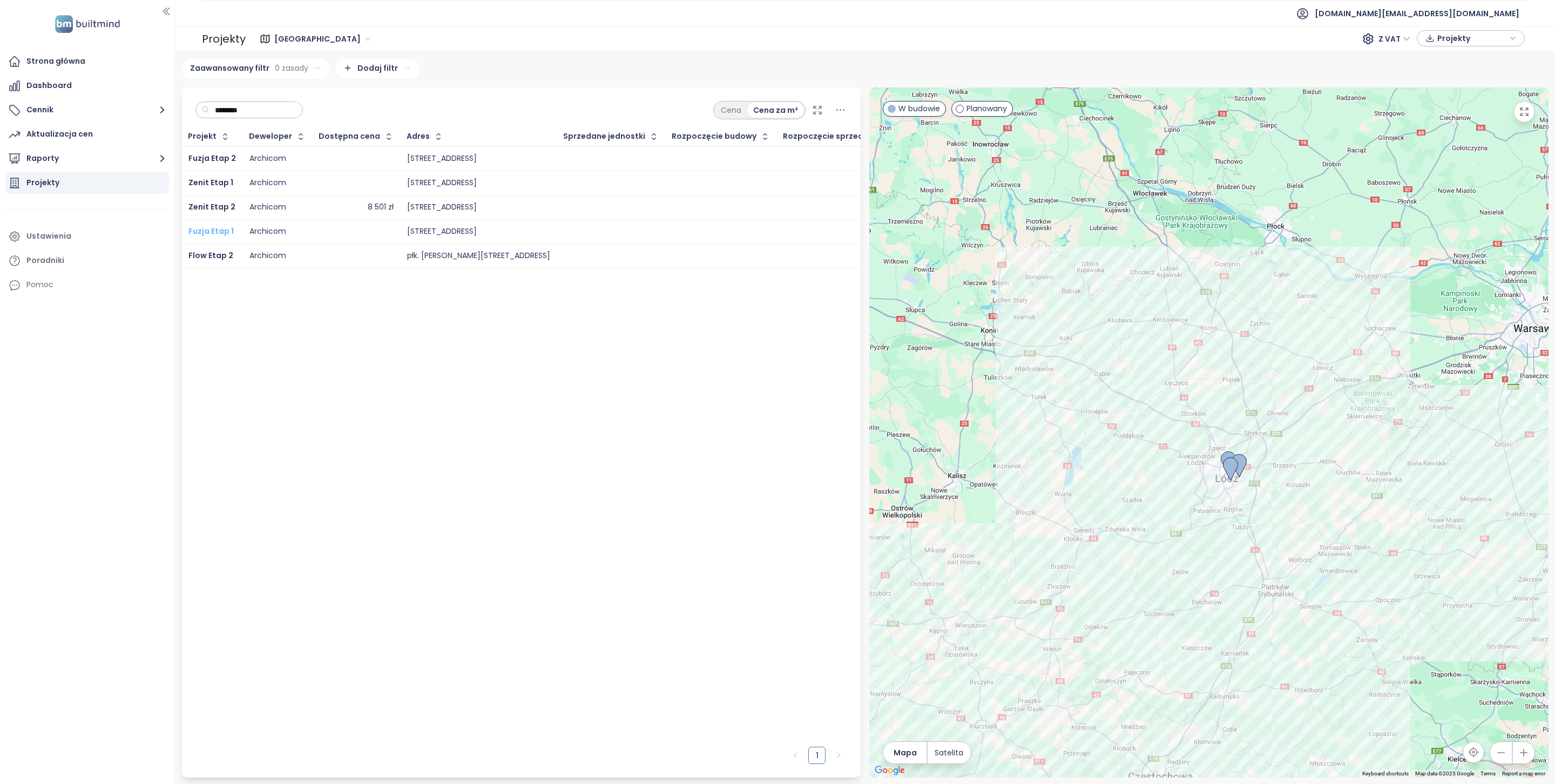
click at [227, 233] on span "Fuzja Etap 1" at bounding box center [211, 231] width 45 height 11
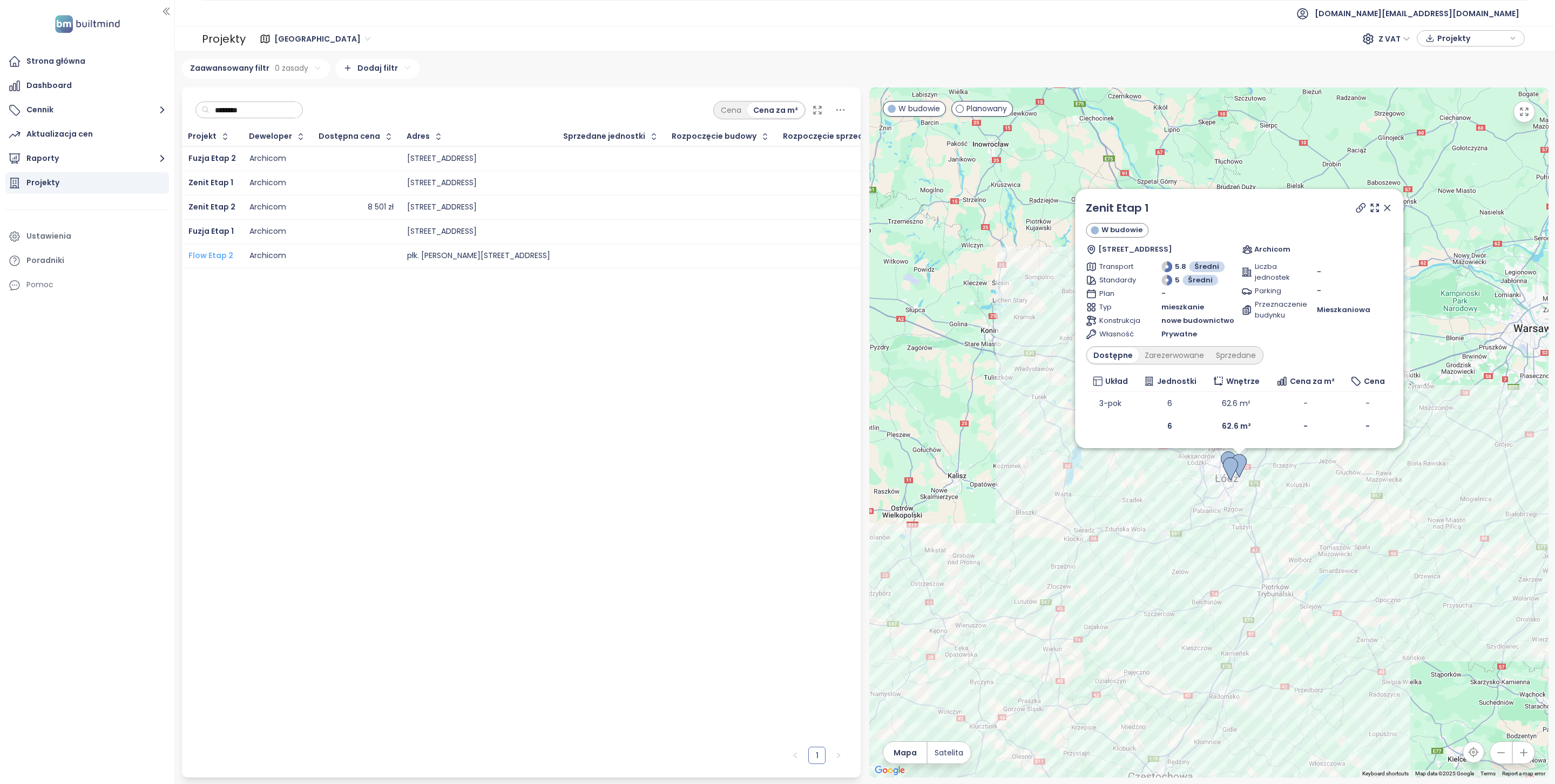
click at [211, 253] on span "Flow Etap 2" at bounding box center [211, 255] width 45 height 11
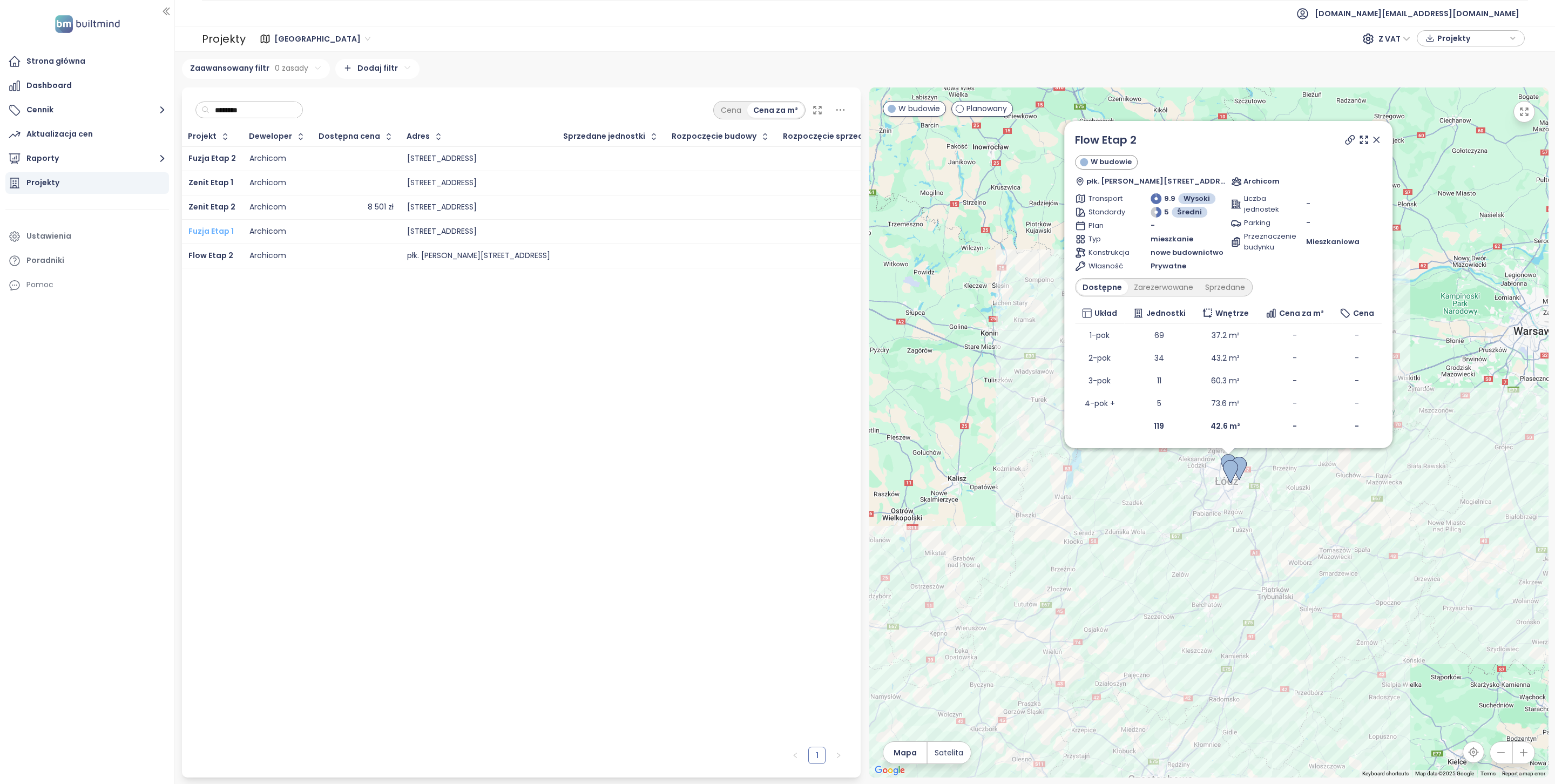
click at [223, 234] on span "Fuzja Etap 1" at bounding box center [211, 231] width 45 height 11
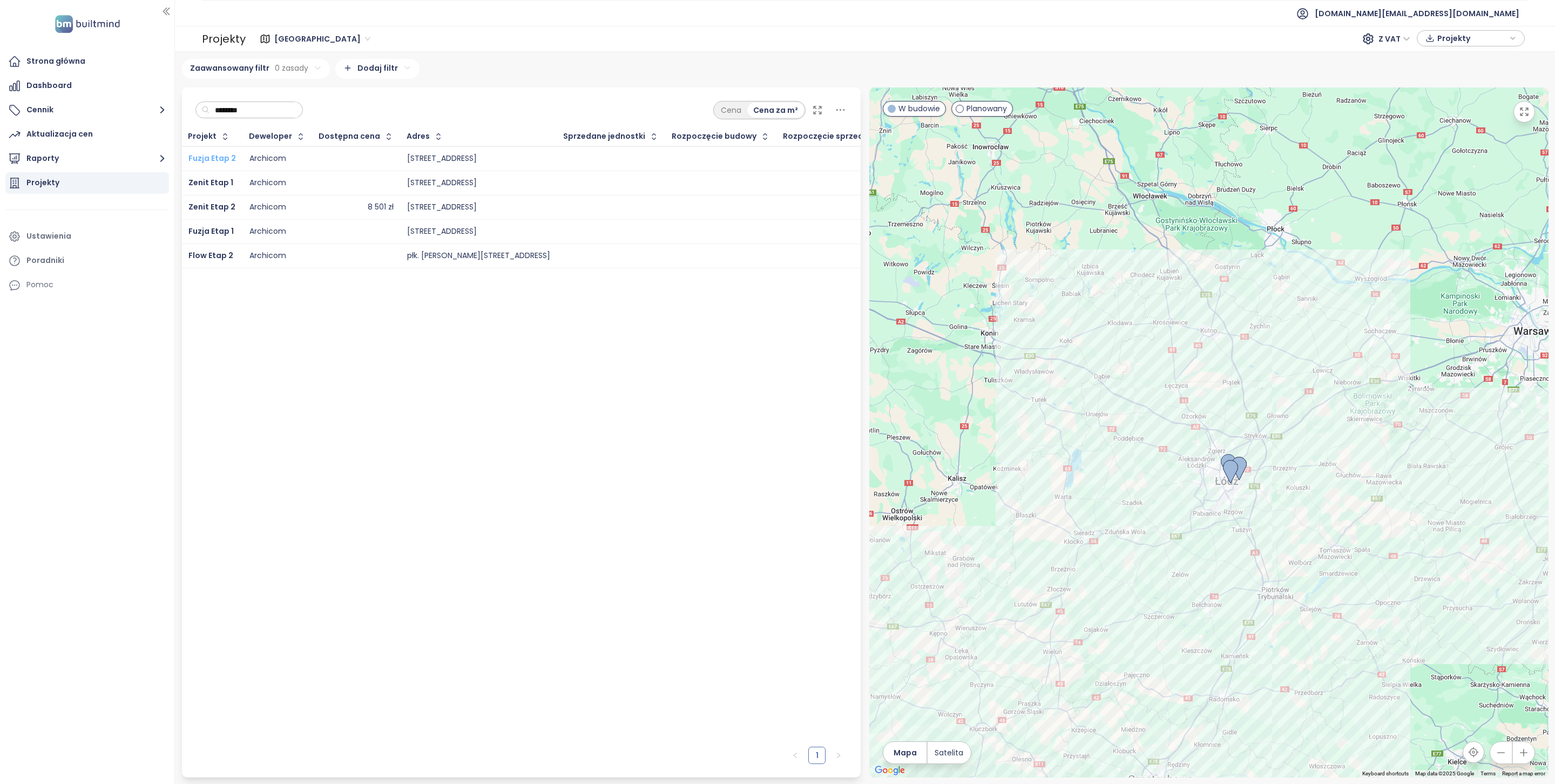
click at [209, 158] on span "Fuzja Etap 2" at bounding box center [212, 158] width 48 height 11
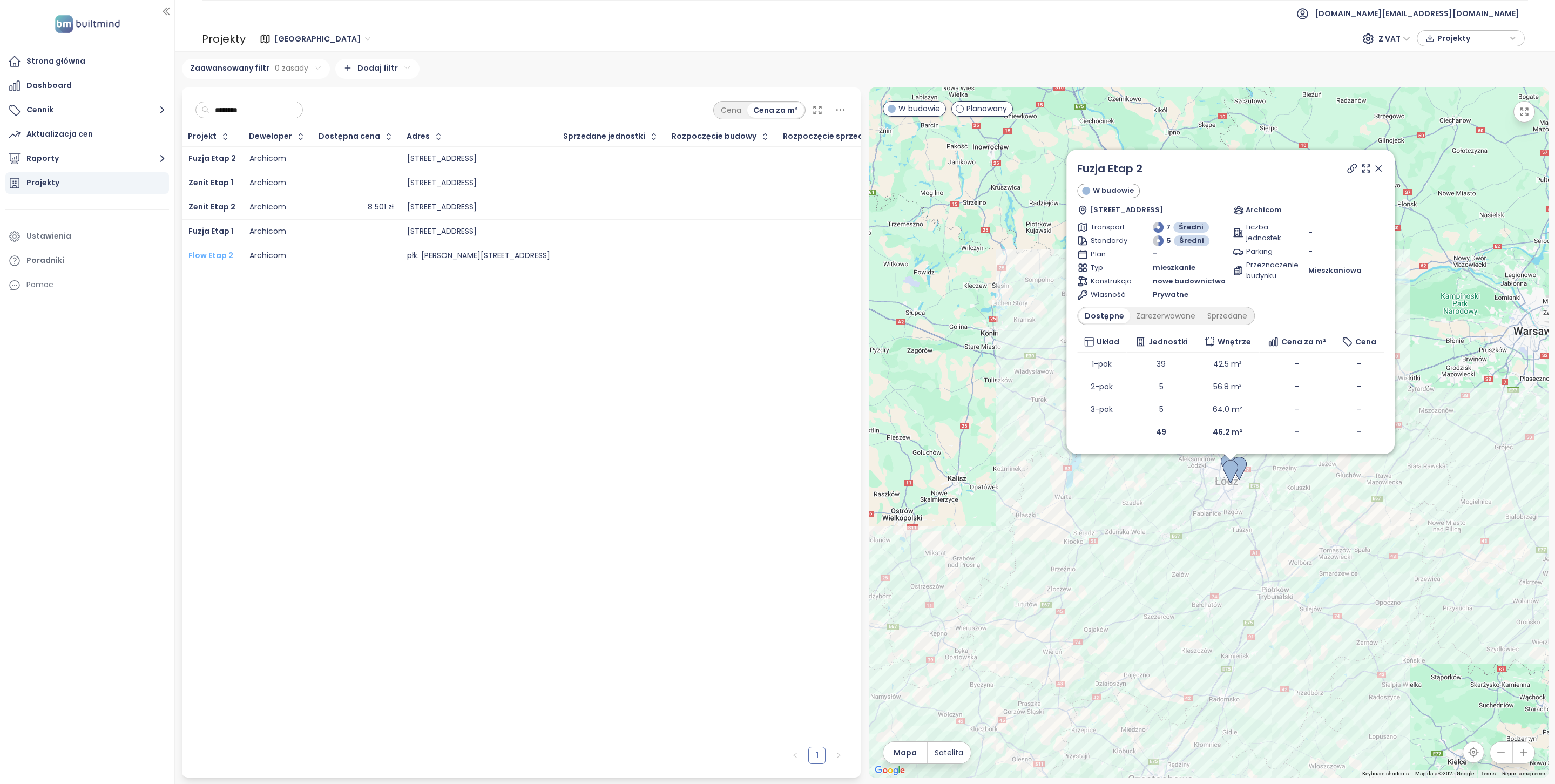
click at [216, 257] on span "Flow Etap 2" at bounding box center [211, 255] width 45 height 11
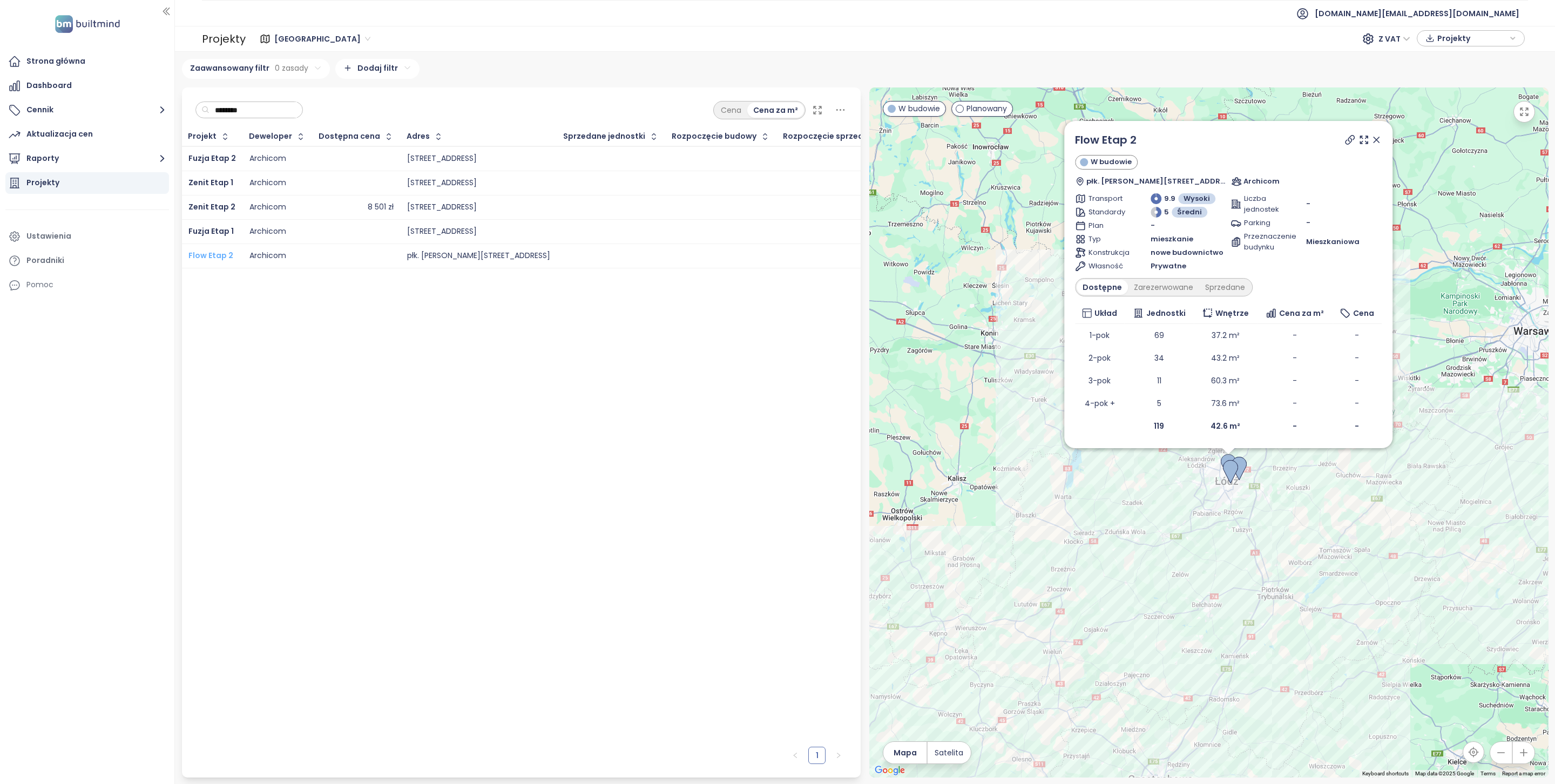
click at [222, 258] on span "Flow Etap 2" at bounding box center [211, 255] width 45 height 11
click at [289, 34] on span "Łódź" at bounding box center [322, 39] width 96 height 16
click at [297, 58] on div "Poznań" at bounding box center [321, 60] width 86 height 12
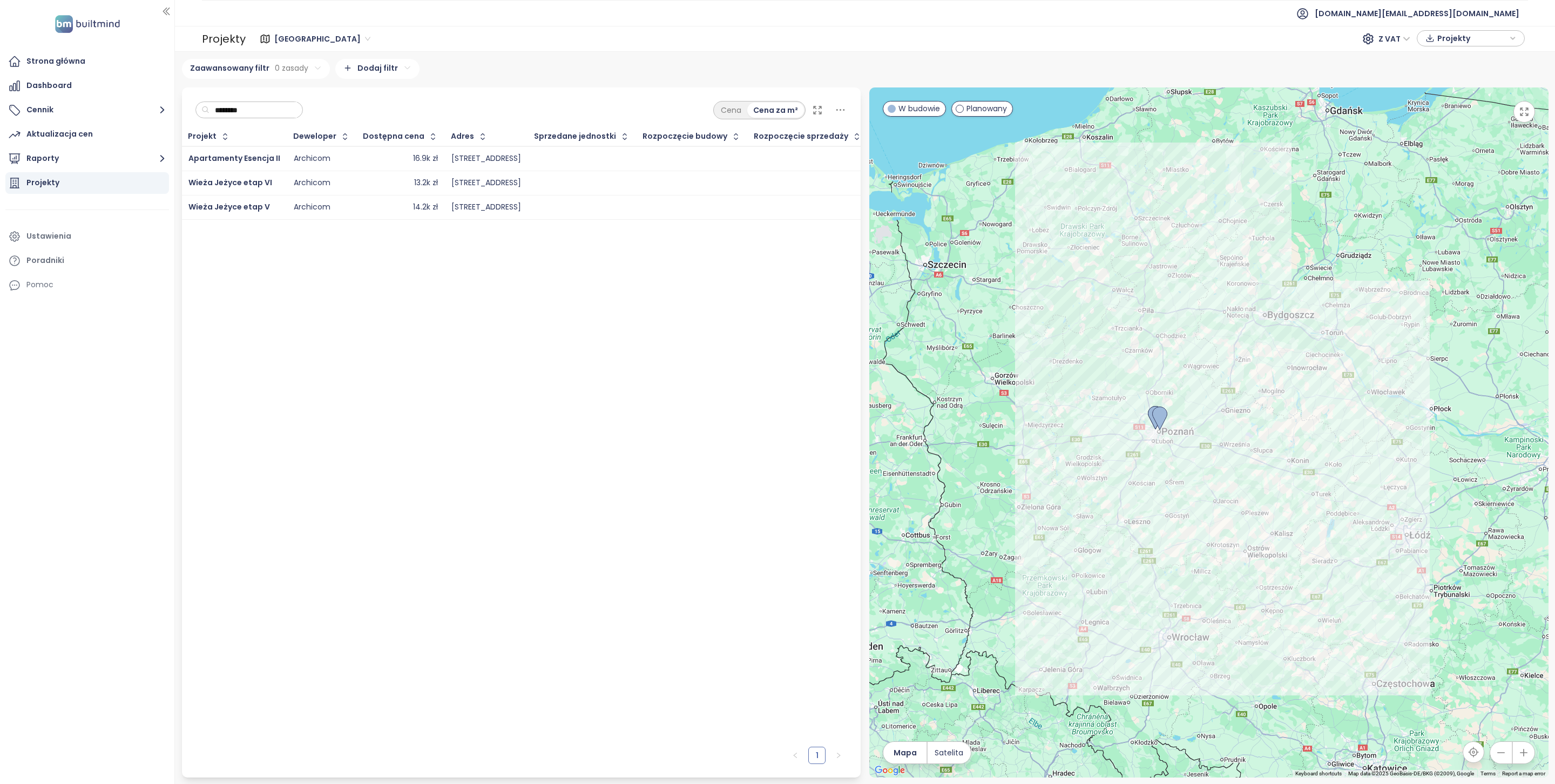
click at [258, 107] on input "********" at bounding box center [253, 110] width 88 height 16
click at [259, 107] on input "********" at bounding box center [253, 110] width 88 height 16
click at [265, 118] on input "********" at bounding box center [253, 110] width 88 height 16
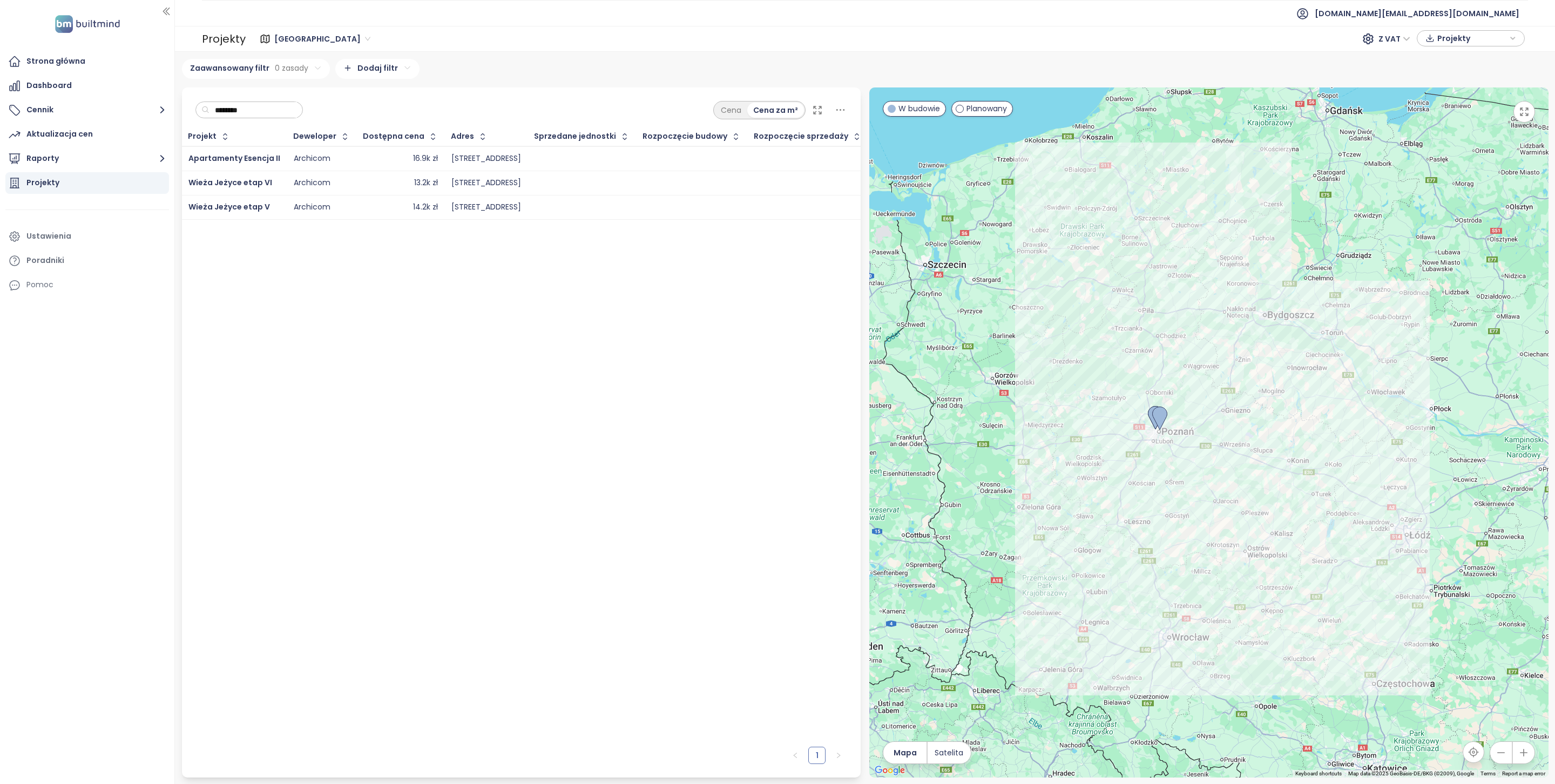
click at [265, 118] on input "********" at bounding box center [253, 110] width 88 height 16
type input "********"
click at [225, 159] on span "Apartamenty Esencja II" at bounding box center [234, 158] width 92 height 11
click at [226, 182] on span "Wieża Jeżyce etap VI" at bounding box center [230, 182] width 84 height 11
click at [226, 204] on span "Wieża Jeżyce etap V" at bounding box center [229, 207] width 81 height 11
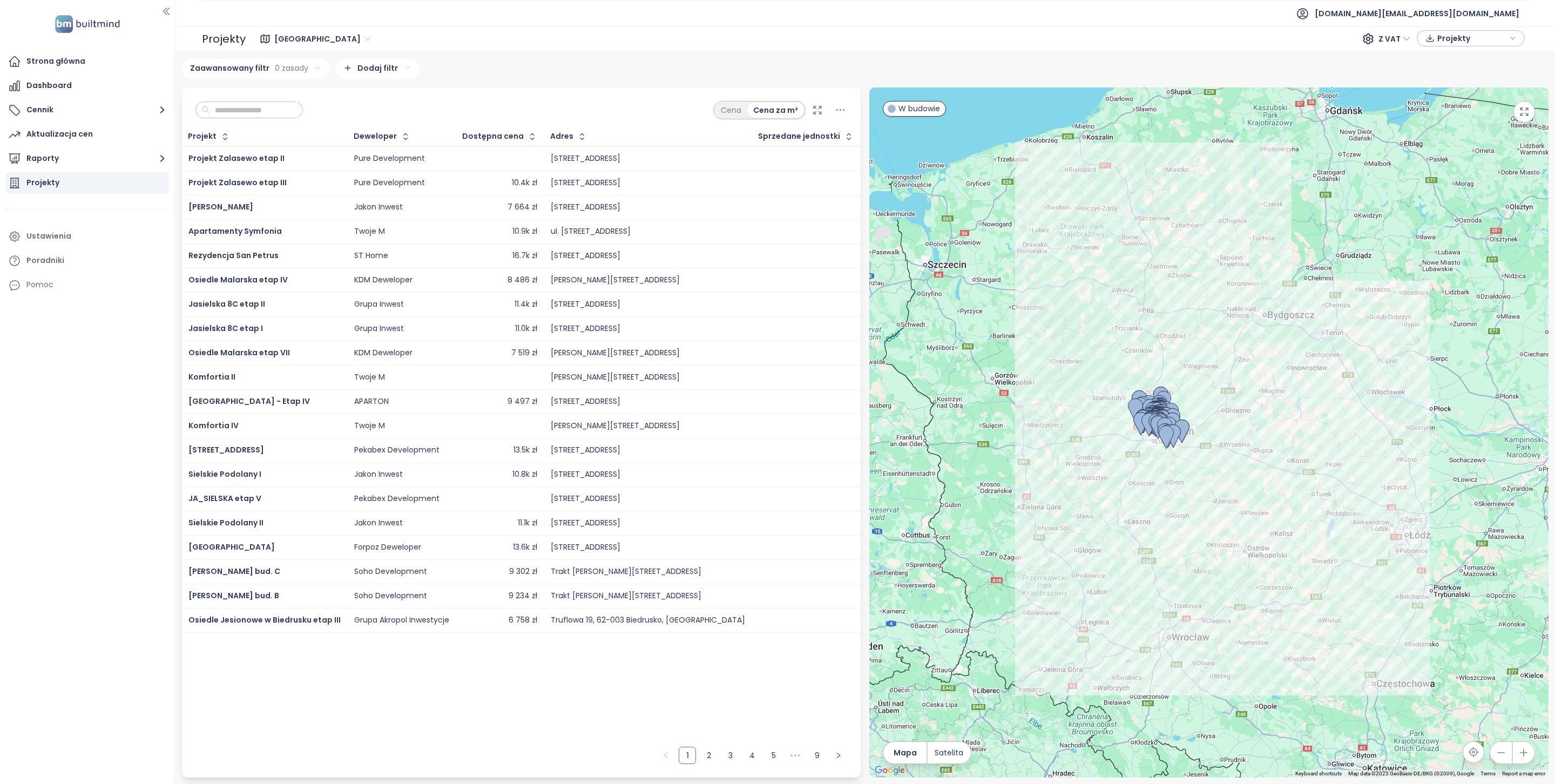
click at [243, 115] on input "text" at bounding box center [253, 110] width 88 height 16
click at [287, 33] on span "Poznań" at bounding box center [322, 39] width 96 height 16
click at [301, 116] on div "Łódź" at bounding box center [321, 112] width 86 height 12
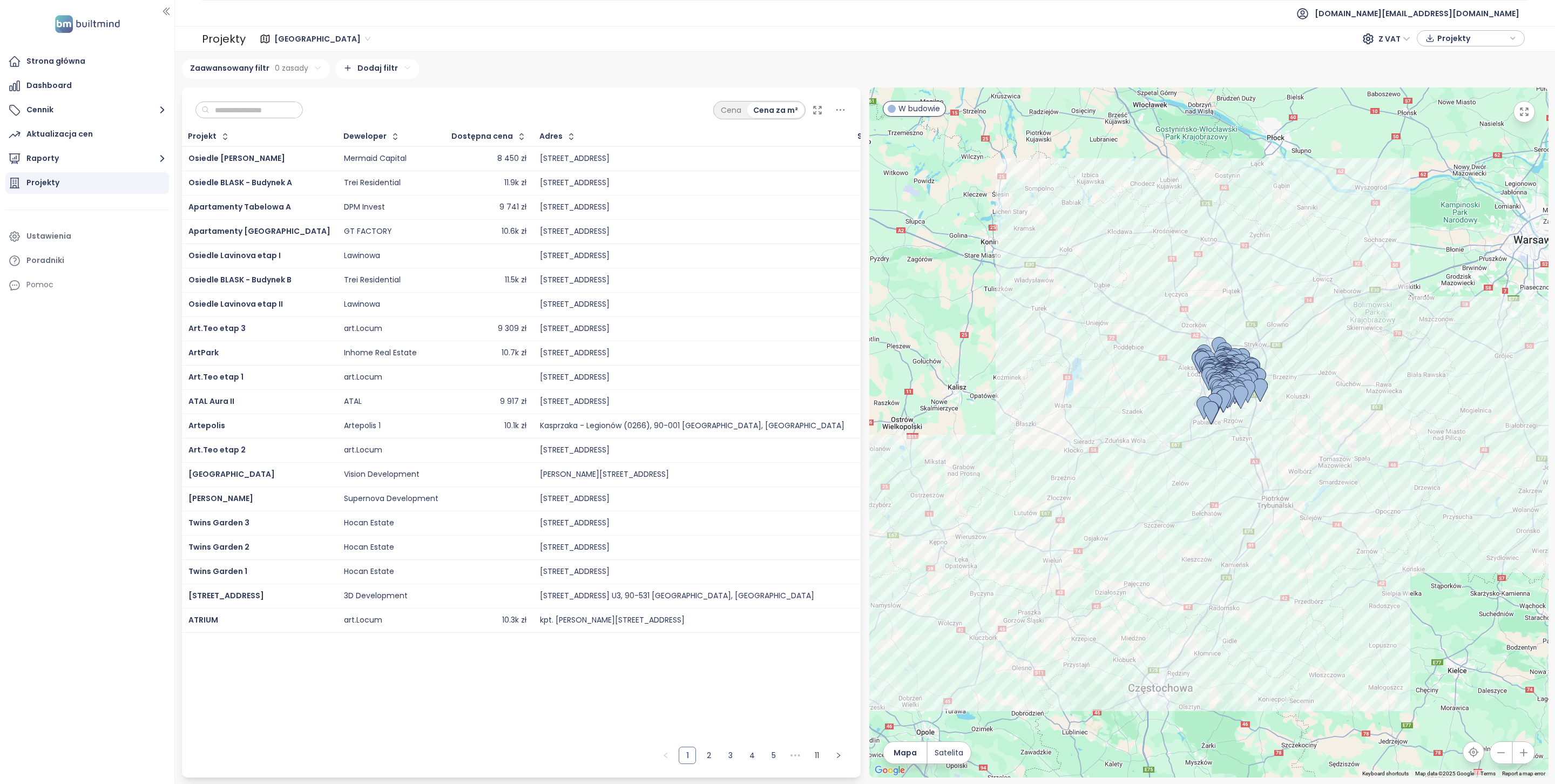
click at [265, 109] on input "text" at bounding box center [253, 110] width 88 height 16
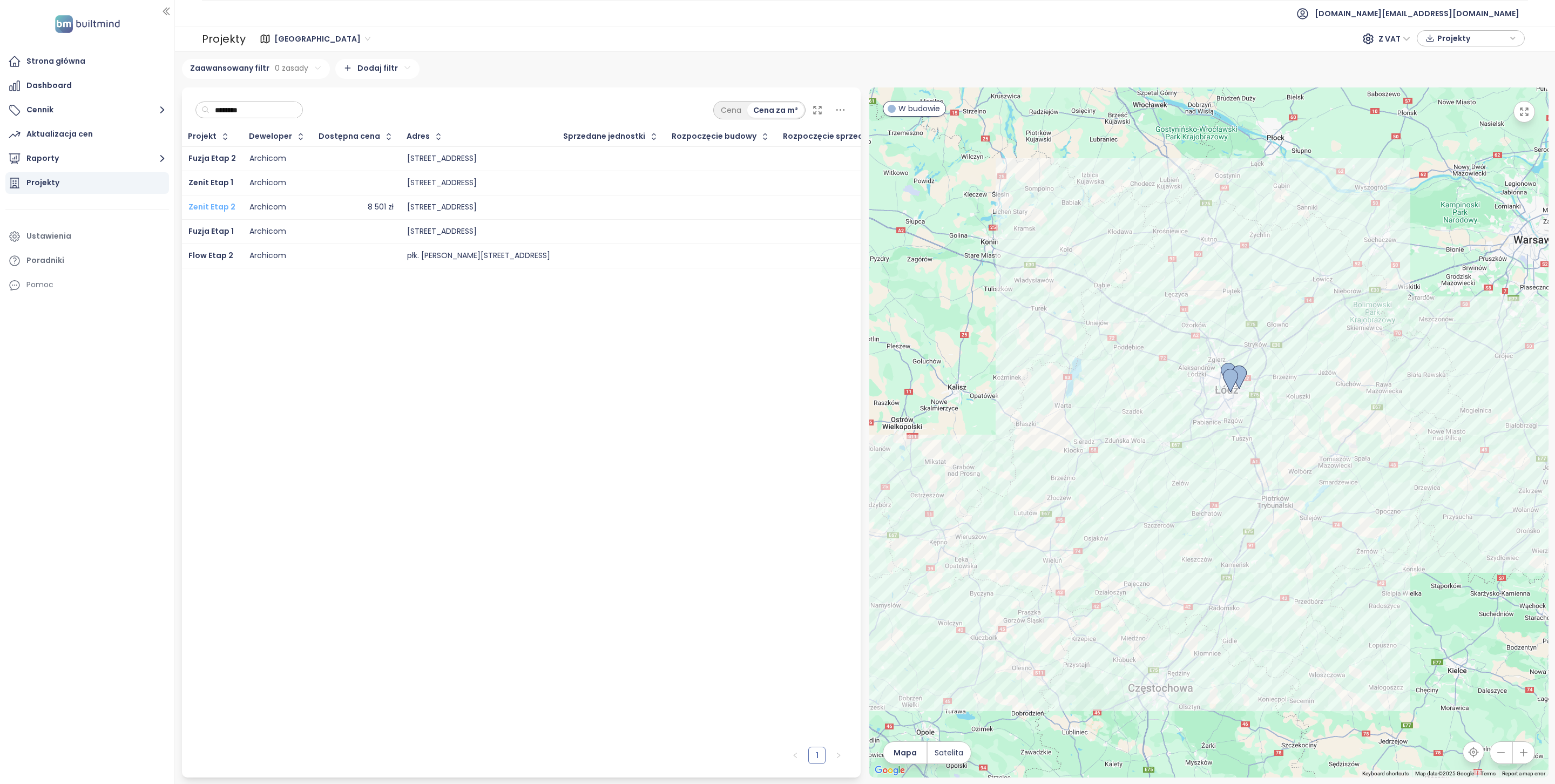
type input "********"
click at [212, 209] on span "Zenit Etap 2" at bounding box center [212, 207] width 47 height 11
click at [215, 233] on span "Fuzja Etap 1" at bounding box center [211, 231] width 45 height 11
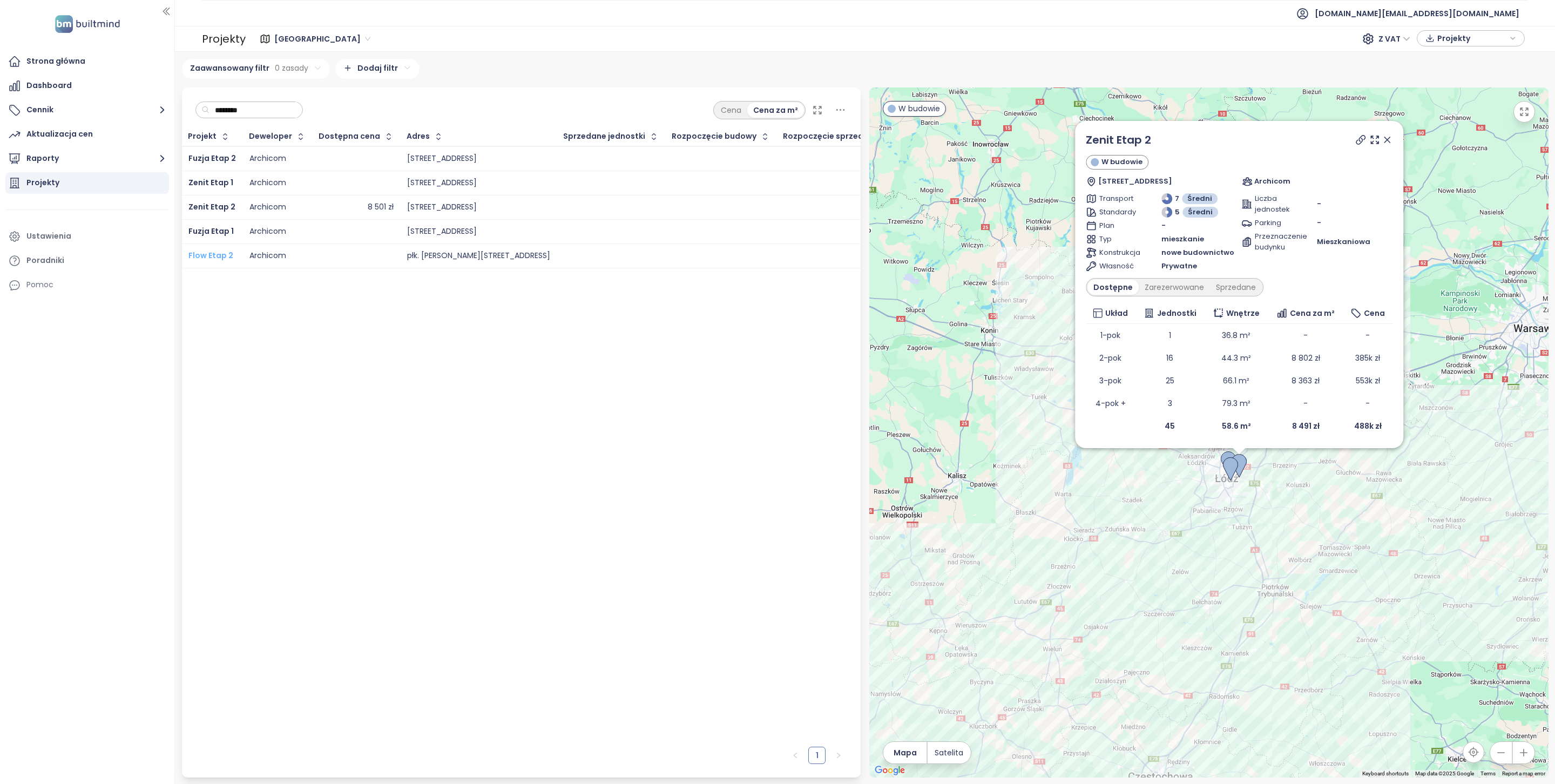
click at [215, 252] on span "Flow Etap 2" at bounding box center [211, 255] width 45 height 11
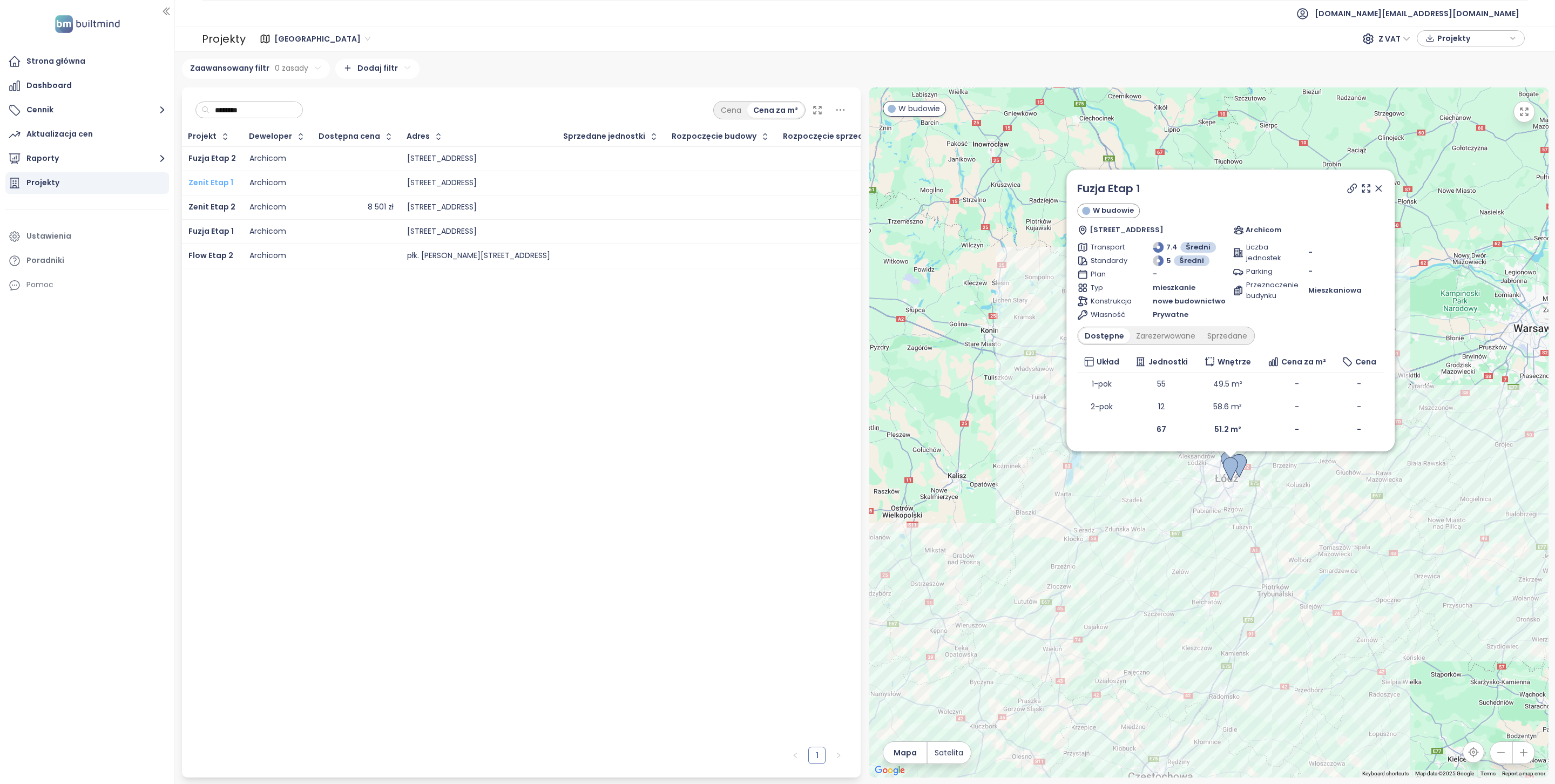
click at [214, 179] on span "Zenit Etap 1" at bounding box center [211, 182] width 45 height 11
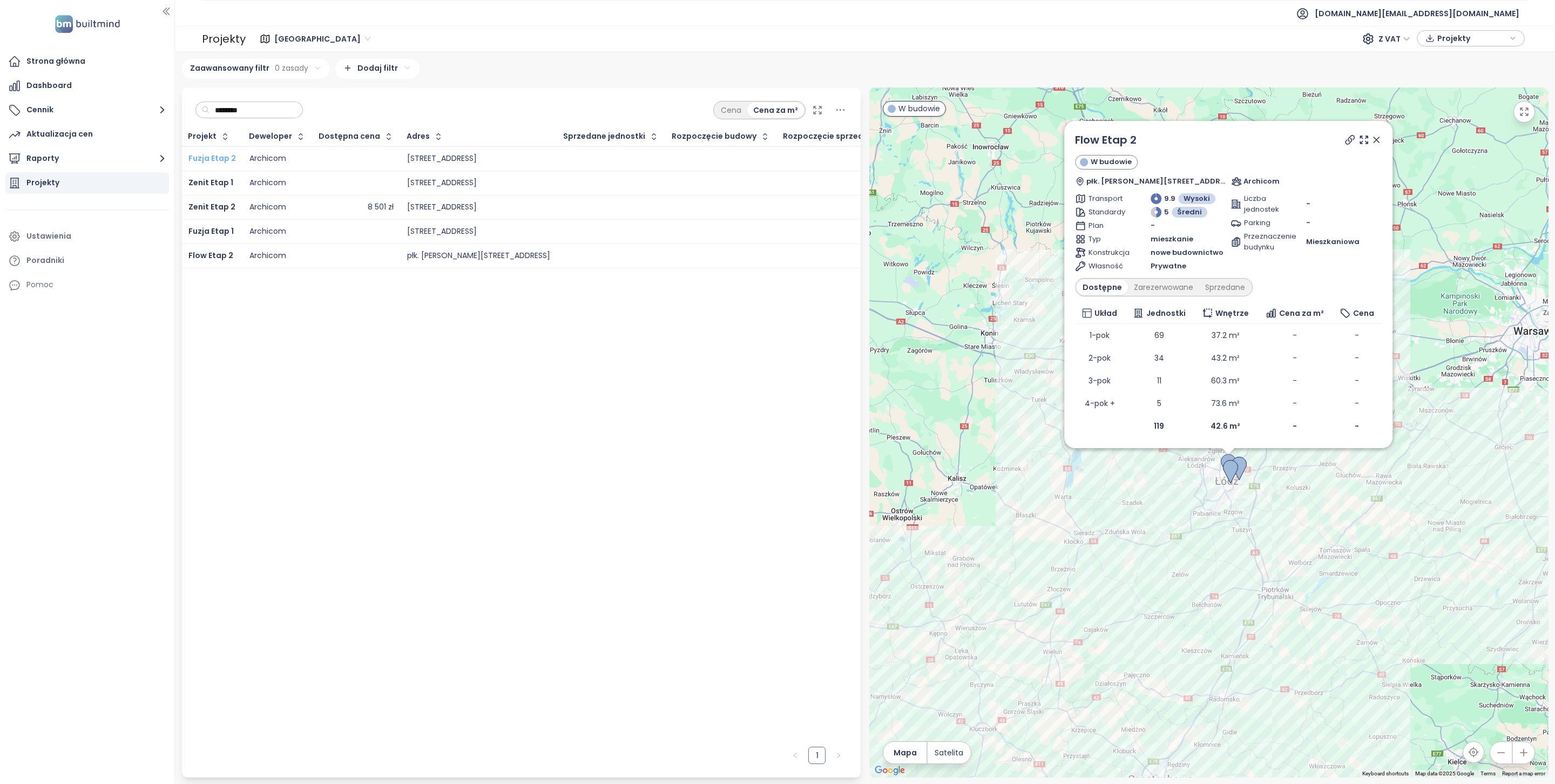
click at [214, 161] on span "Fuzja Etap 2" at bounding box center [212, 158] width 48 height 11
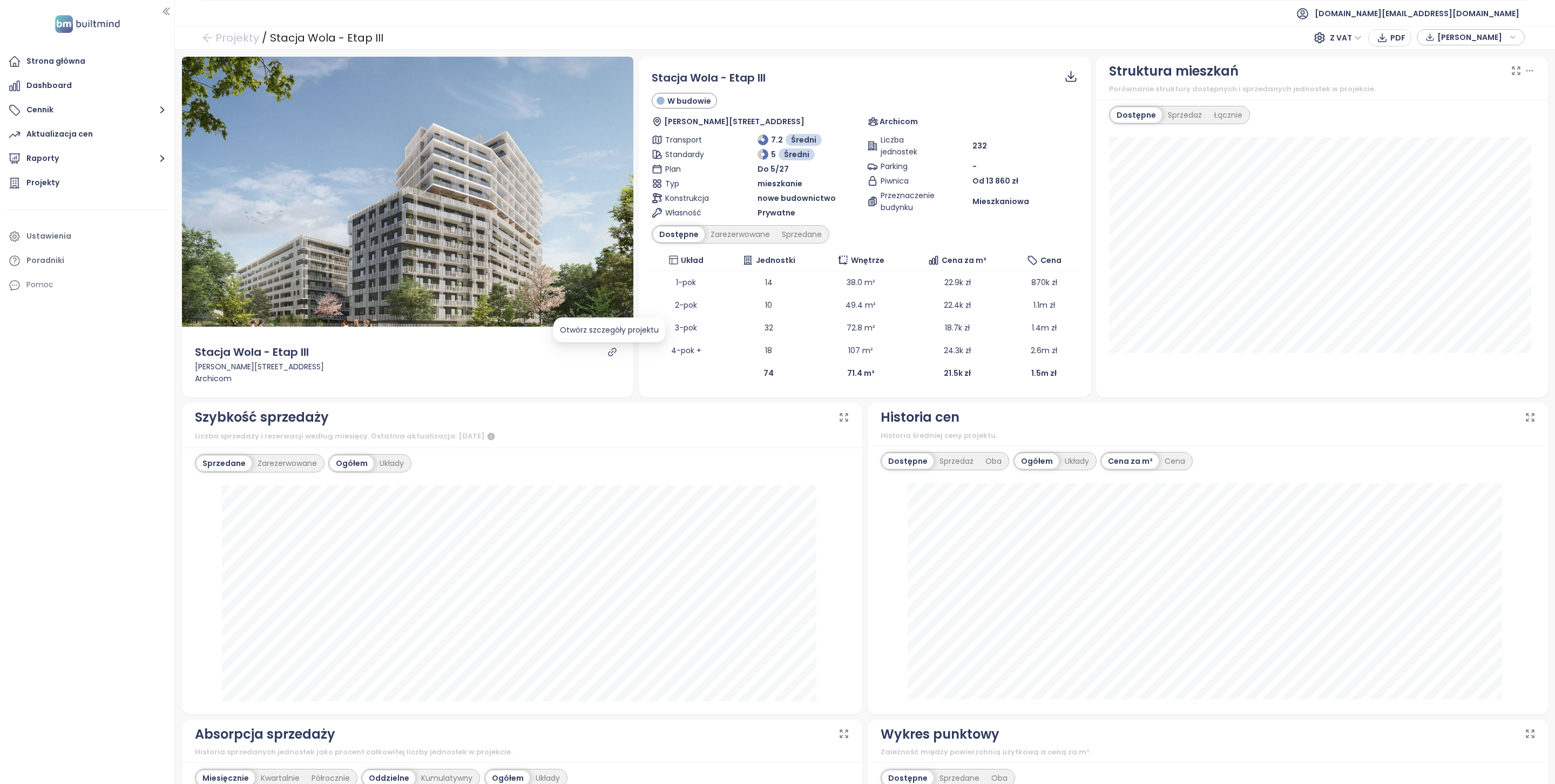
click at [607, 352] on icon "link" at bounding box center [612, 352] width 10 height 10
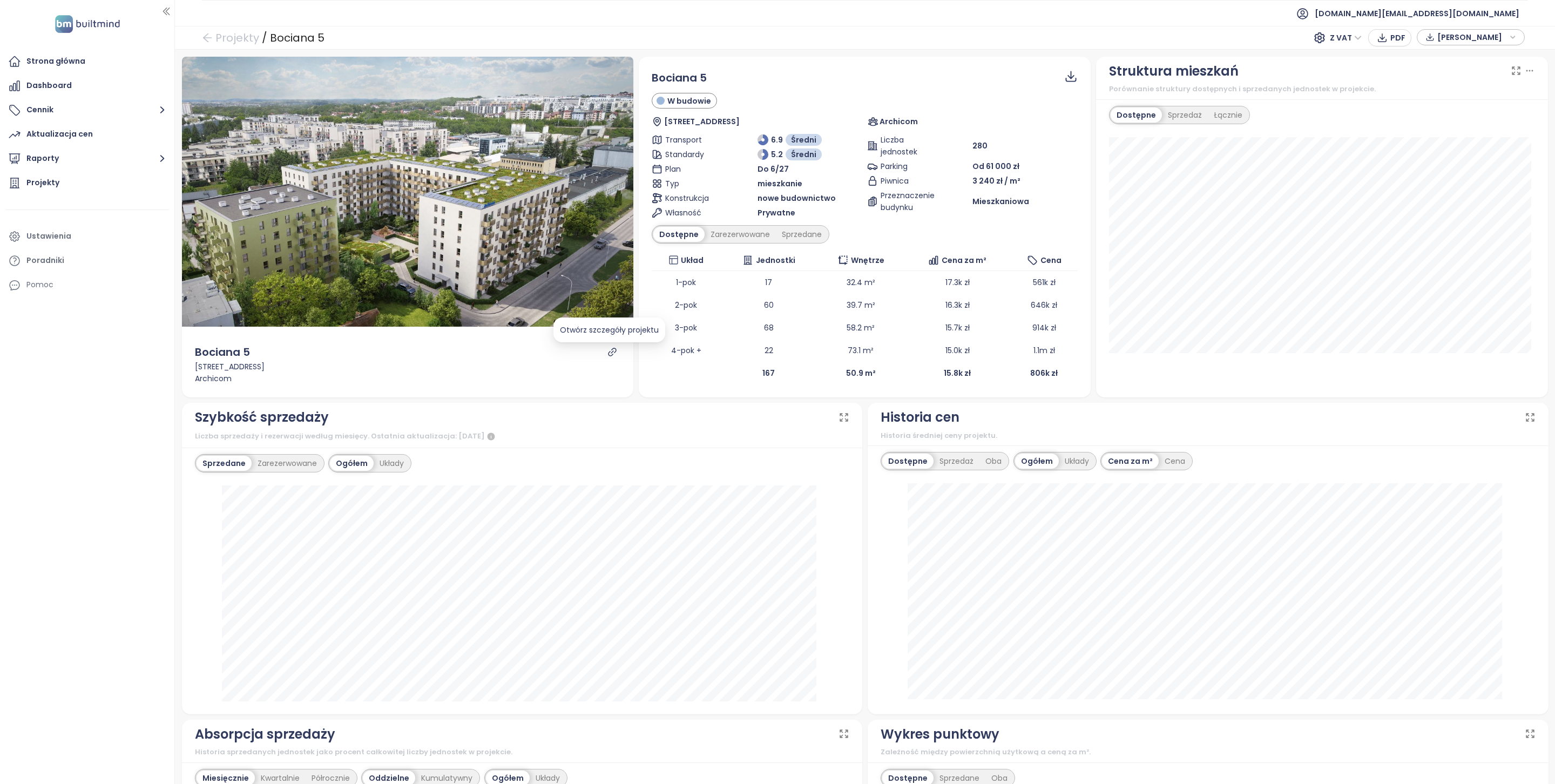
click at [608, 355] on icon "link" at bounding box center [612, 352] width 10 height 10
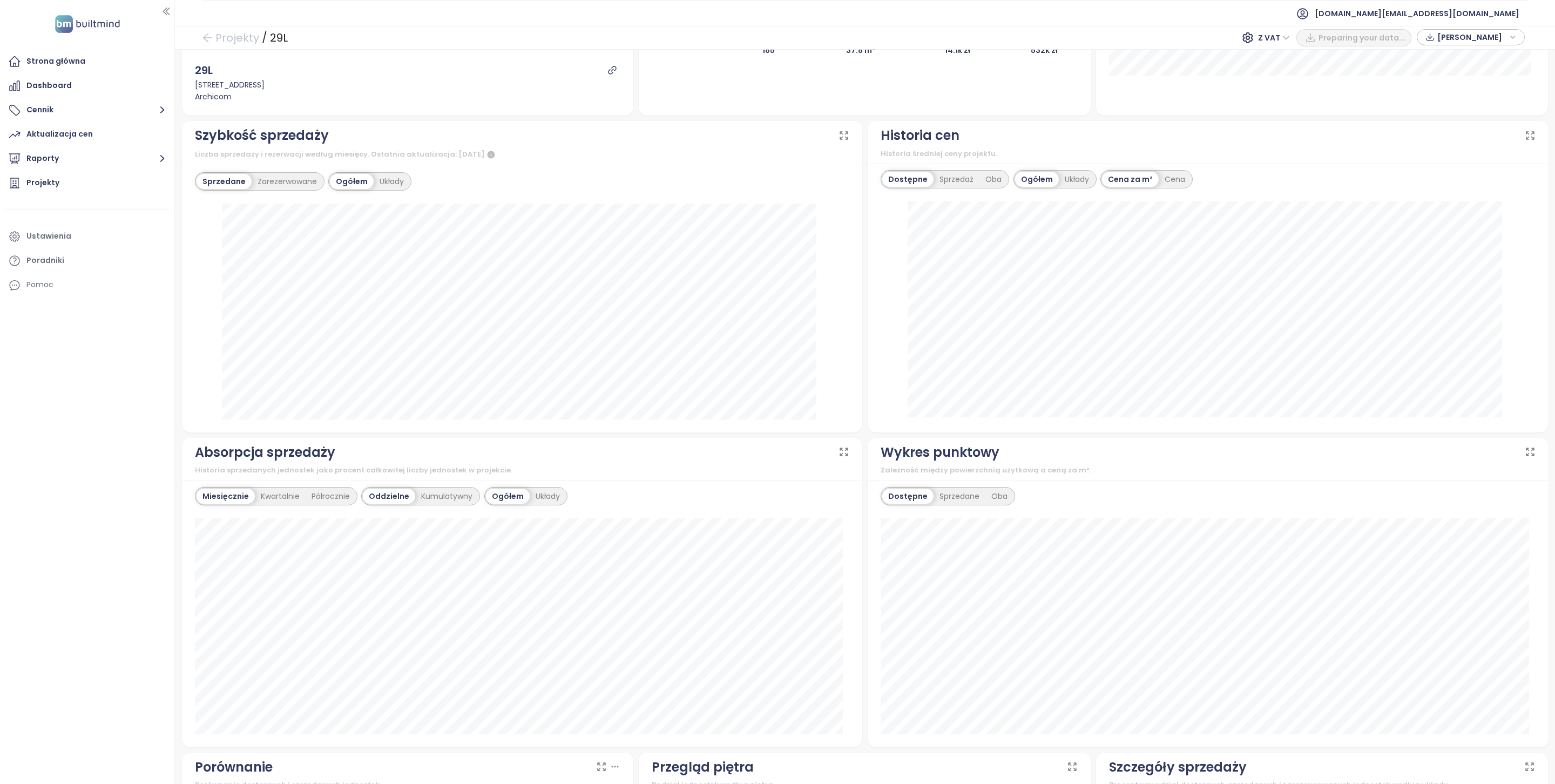
scroll to position [337, 0]
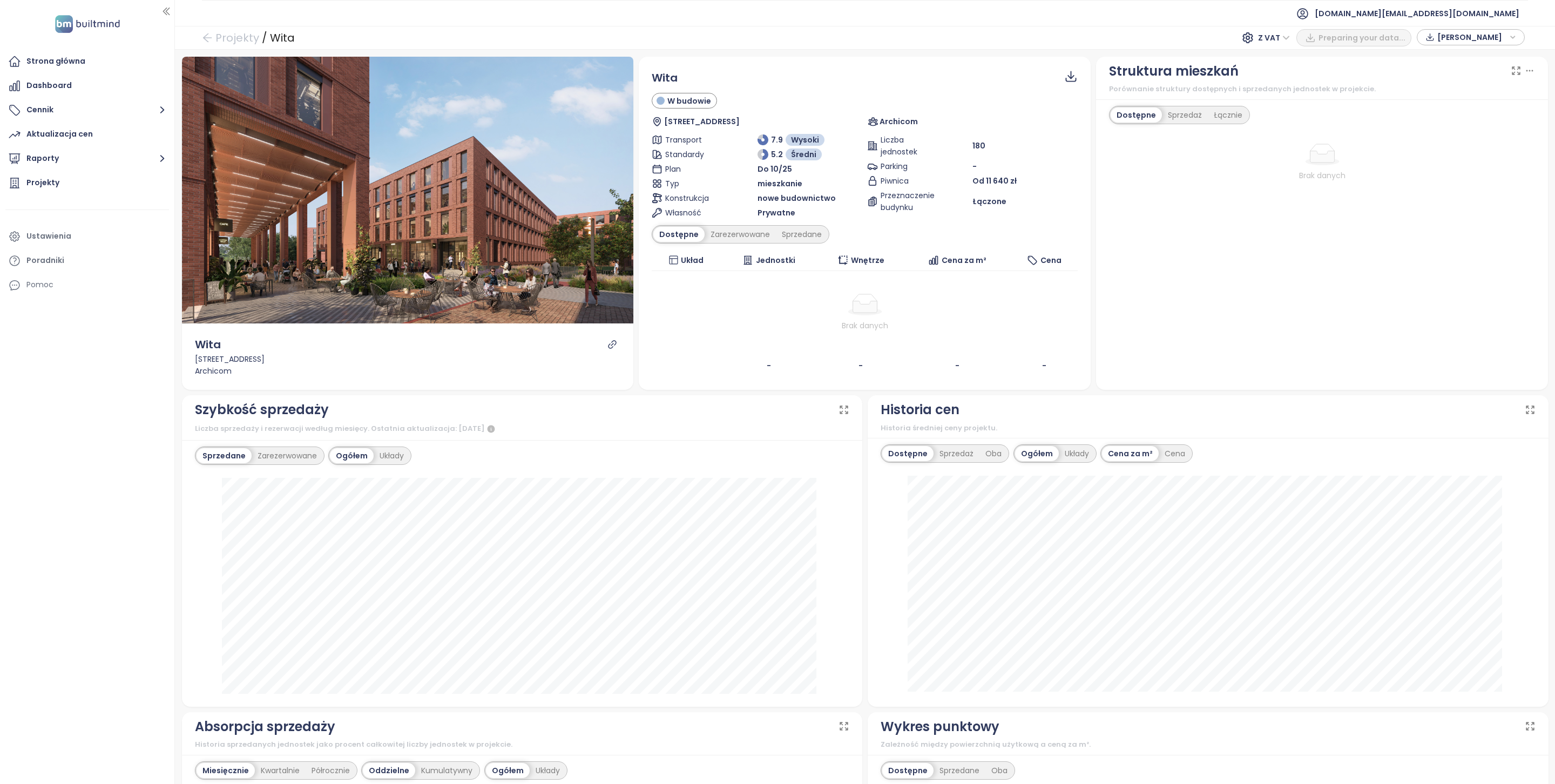
click at [611, 346] on icon "link" at bounding box center [612, 344] width 8 height 8
click at [735, 236] on div "Zarezerwowane" at bounding box center [740, 234] width 71 height 15
click at [791, 235] on div "Sprzedane" at bounding box center [804, 234] width 52 height 15
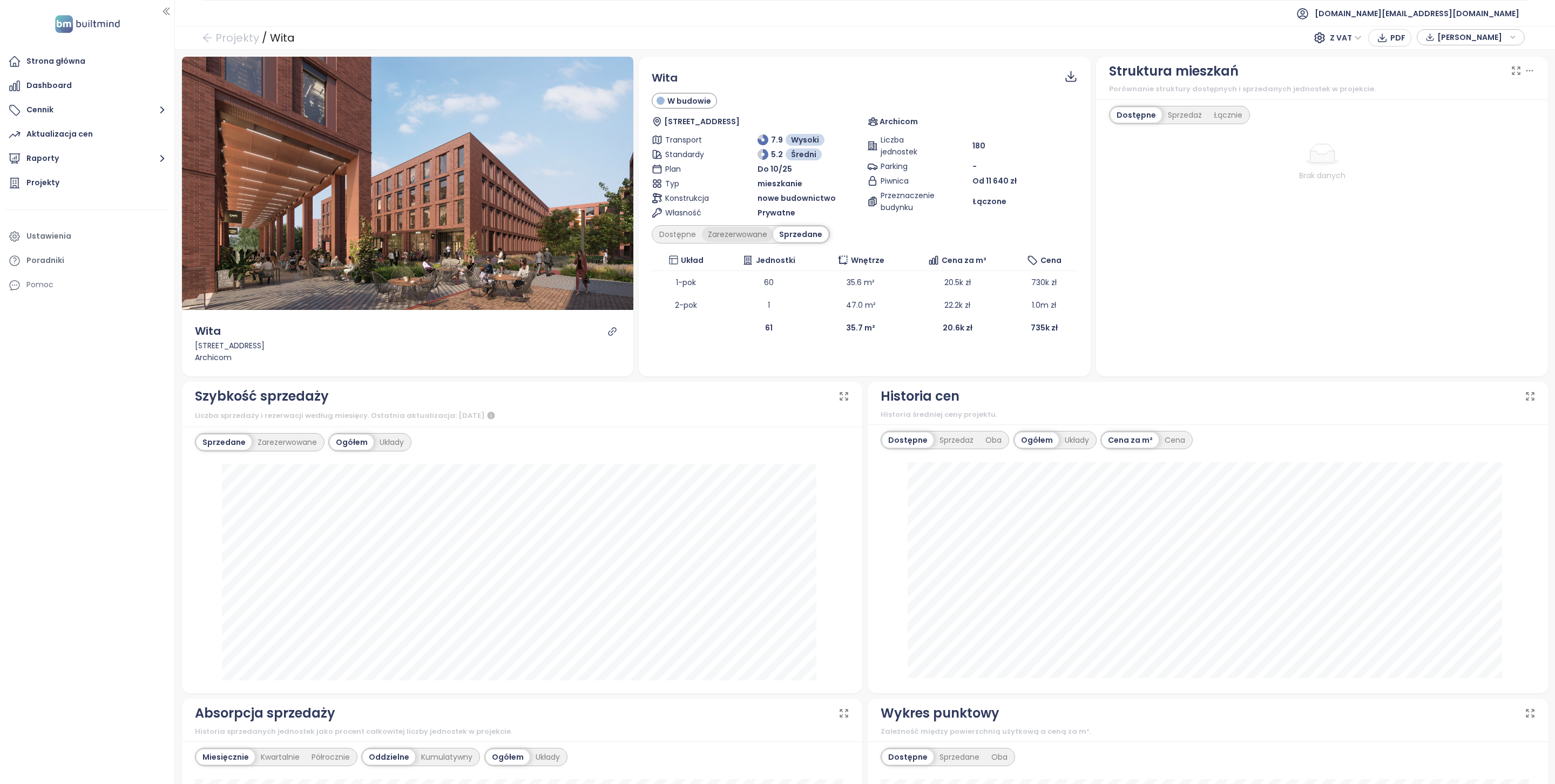
click at [742, 238] on div "Zarezerwowane" at bounding box center [738, 234] width 71 height 15
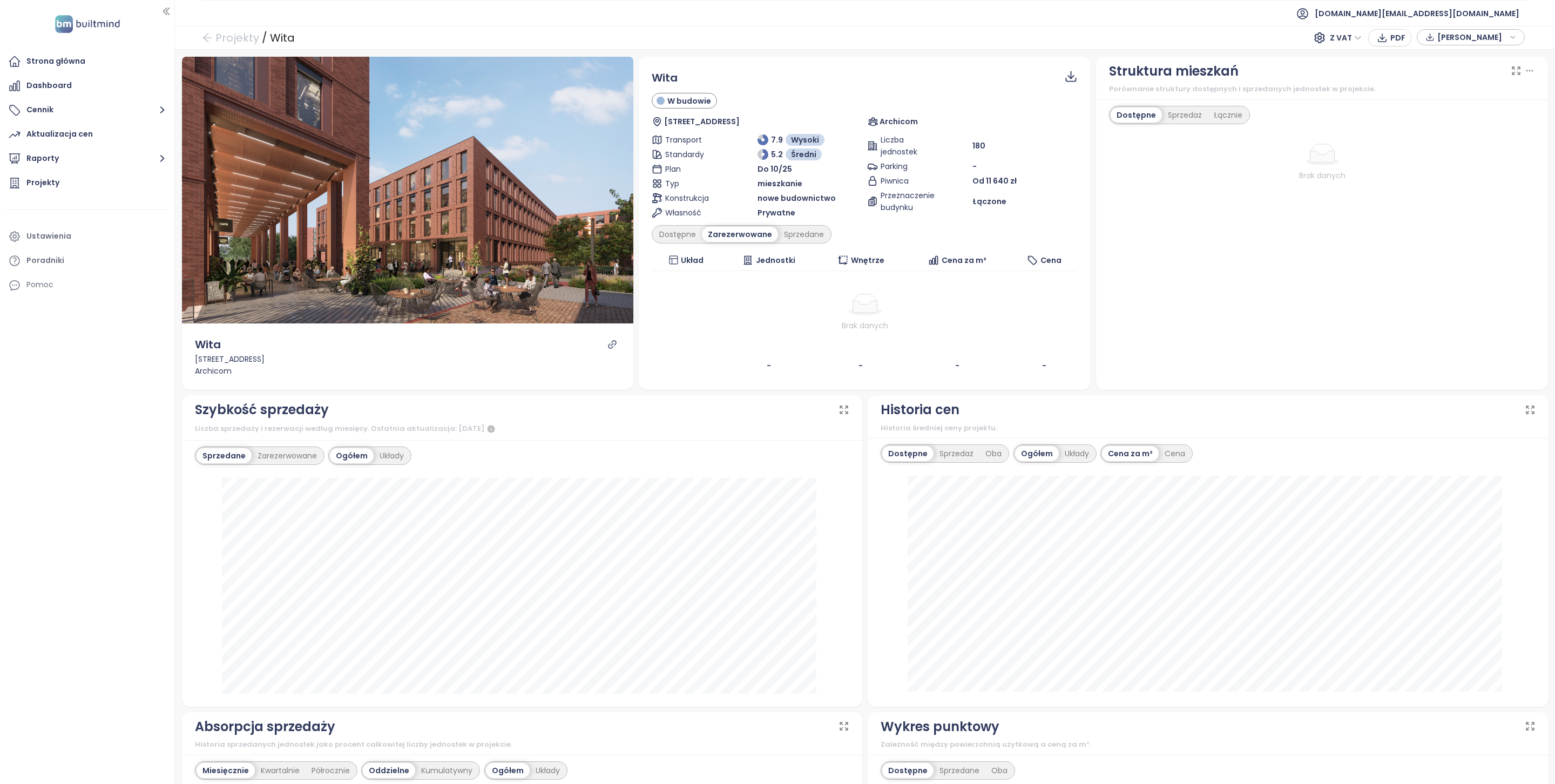
click at [683, 243] on div "Dostępne Zarezerwowane Sprzedane" at bounding box center [742, 234] width 180 height 18
click at [1184, 110] on div "Sprzedaż" at bounding box center [1185, 115] width 46 height 15
click at [1216, 111] on div "Łącznie" at bounding box center [1229, 115] width 40 height 15
click at [1184, 118] on div "Sprzedaż" at bounding box center [1182, 115] width 46 height 15
click at [1215, 118] on div "Łącznie" at bounding box center [1229, 115] width 40 height 15
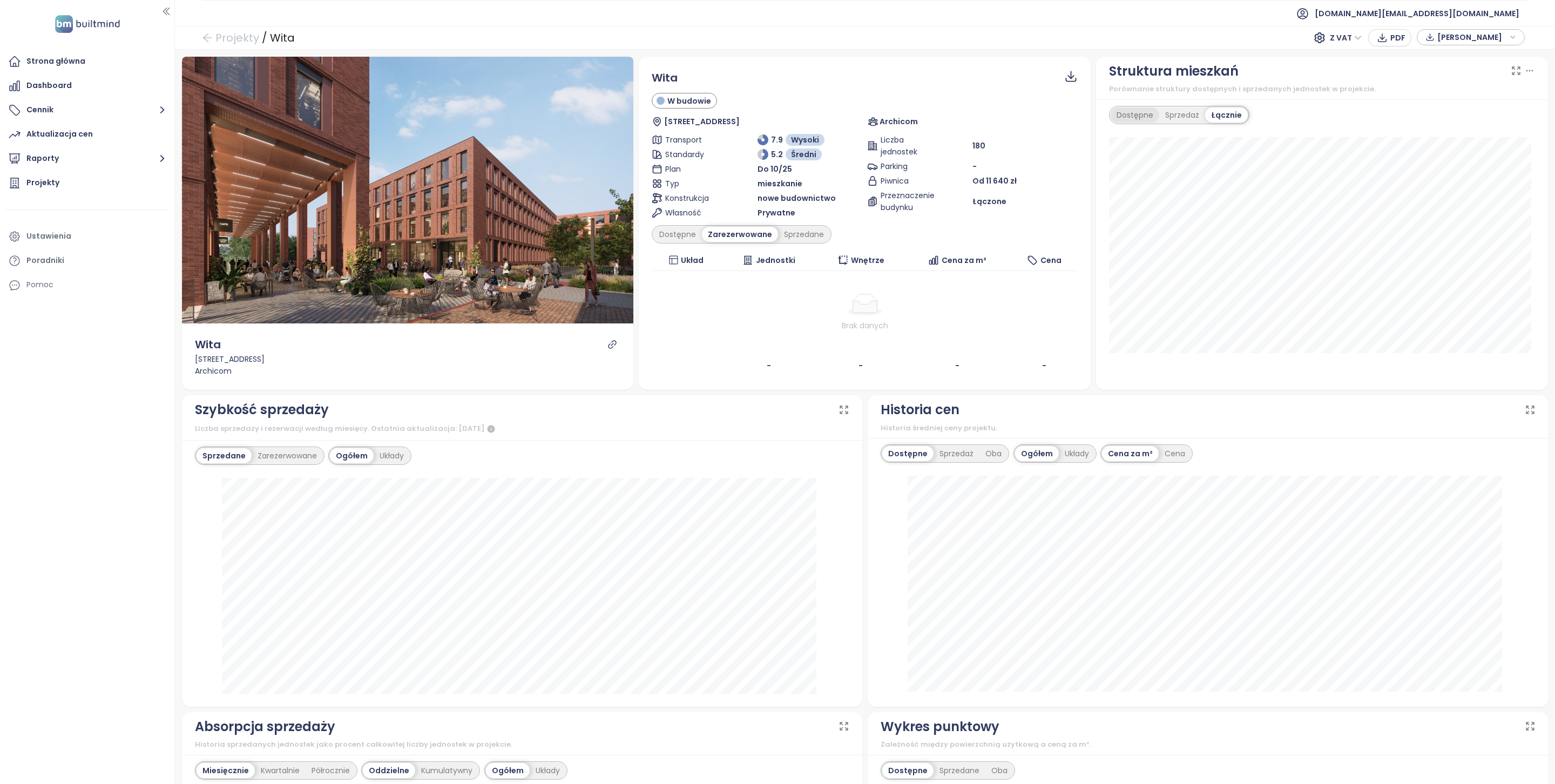
click at [1138, 116] on div "Dostępne" at bounding box center [1135, 115] width 48 height 15
click at [673, 238] on div "Dostępne" at bounding box center [677, 234] width 48 height 15
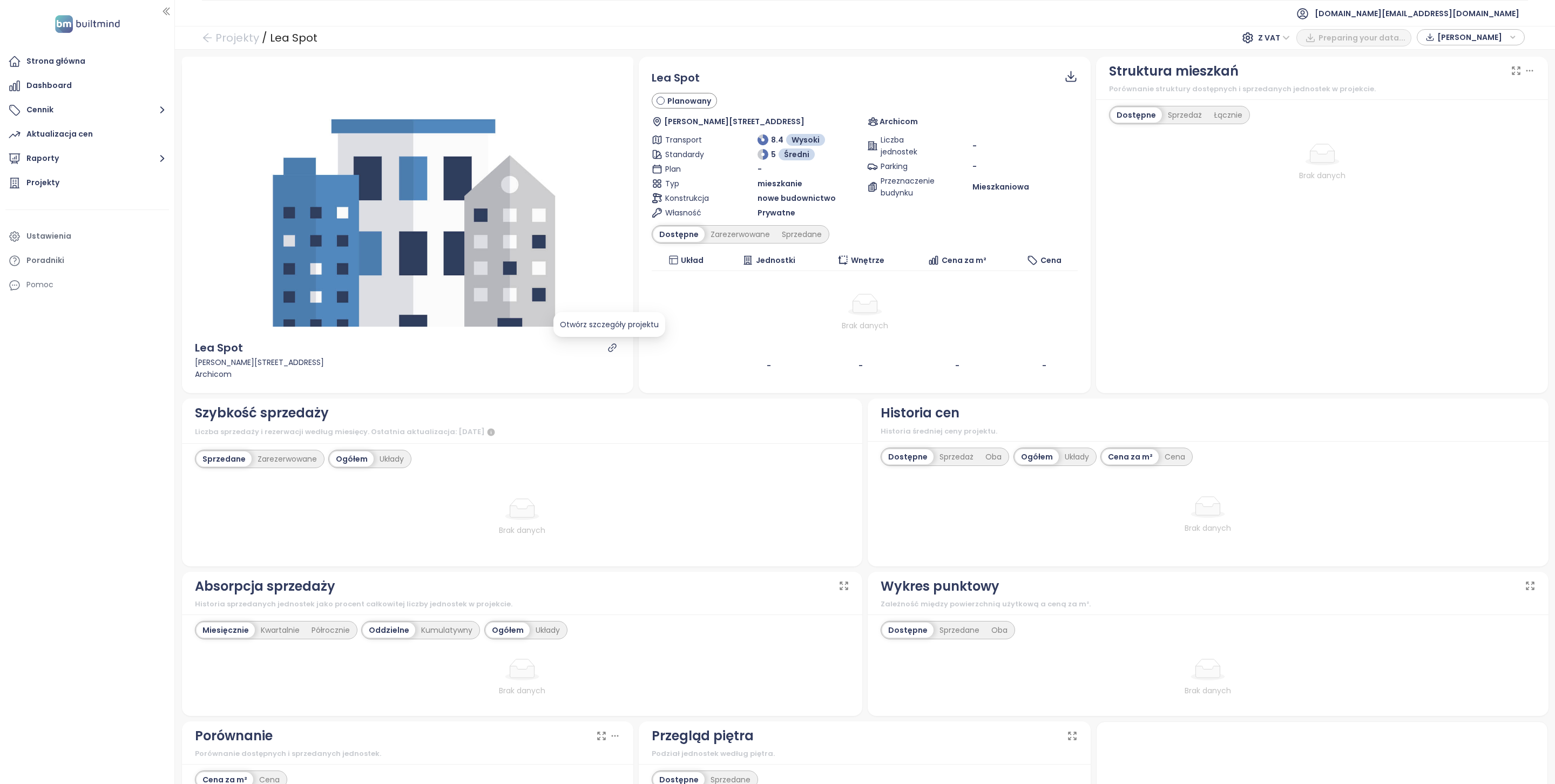
click at [608, 348] on icon "link" at bounding box center [612, 347] width 8 height 8
click at [75, 175] on div "Projekty" at bounding box center [87, 183] width 164 height 22
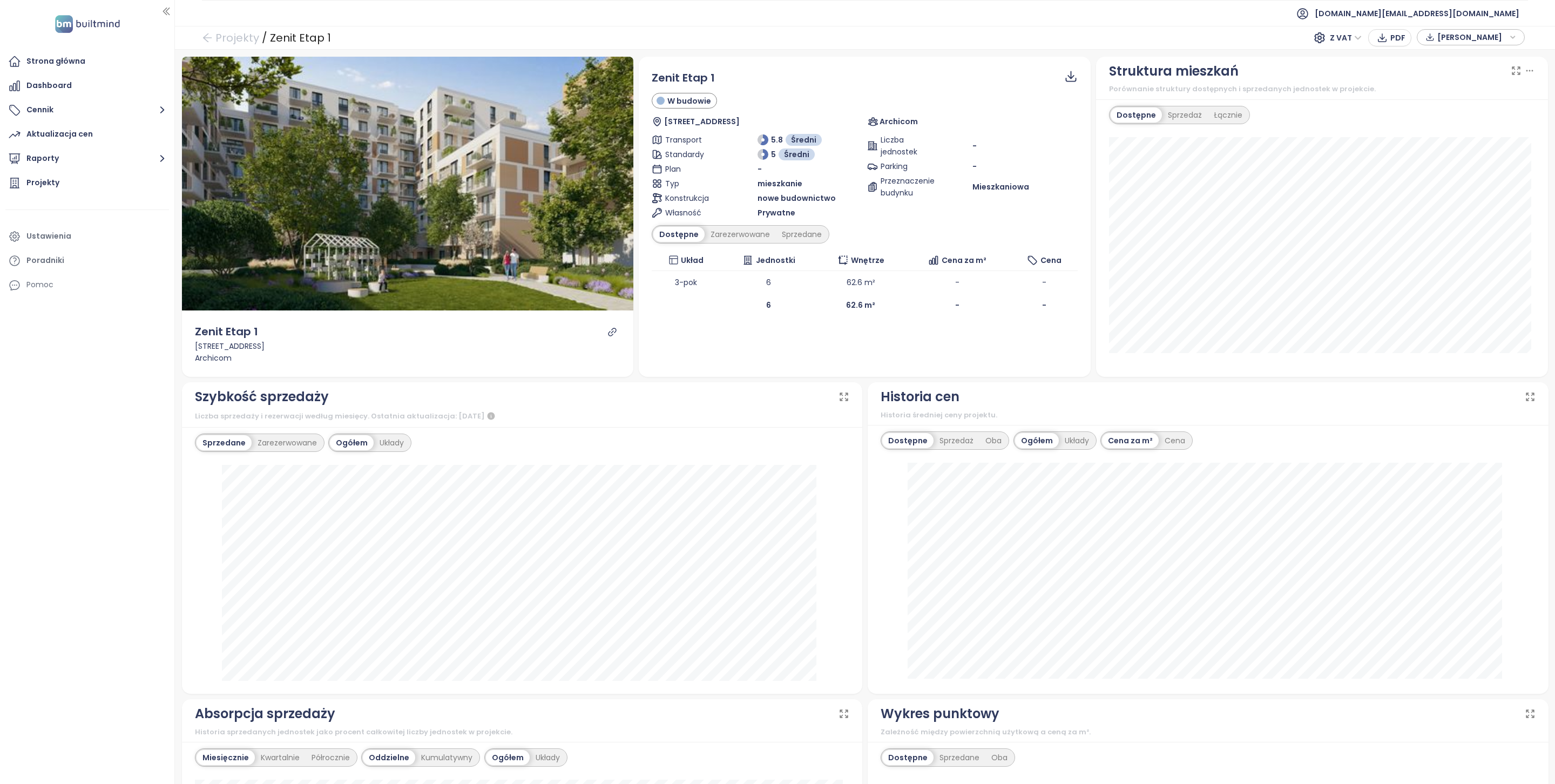
click at [608, 331] on icon "link" at bounding box center [612, 332] width 10 height 10
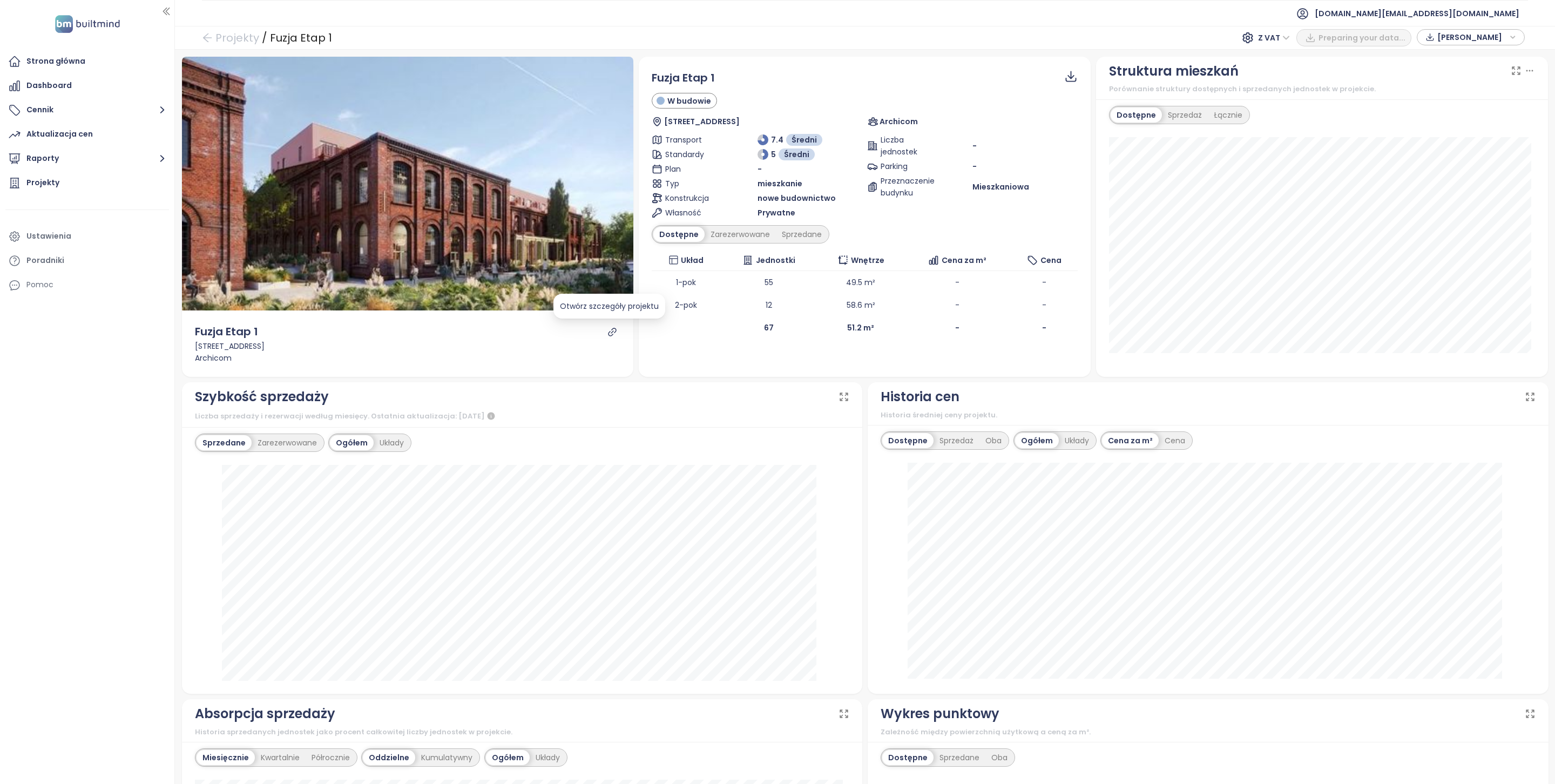
click at [610, 327] on icon "link" at bounding box center [612, 332] width 10 height 10
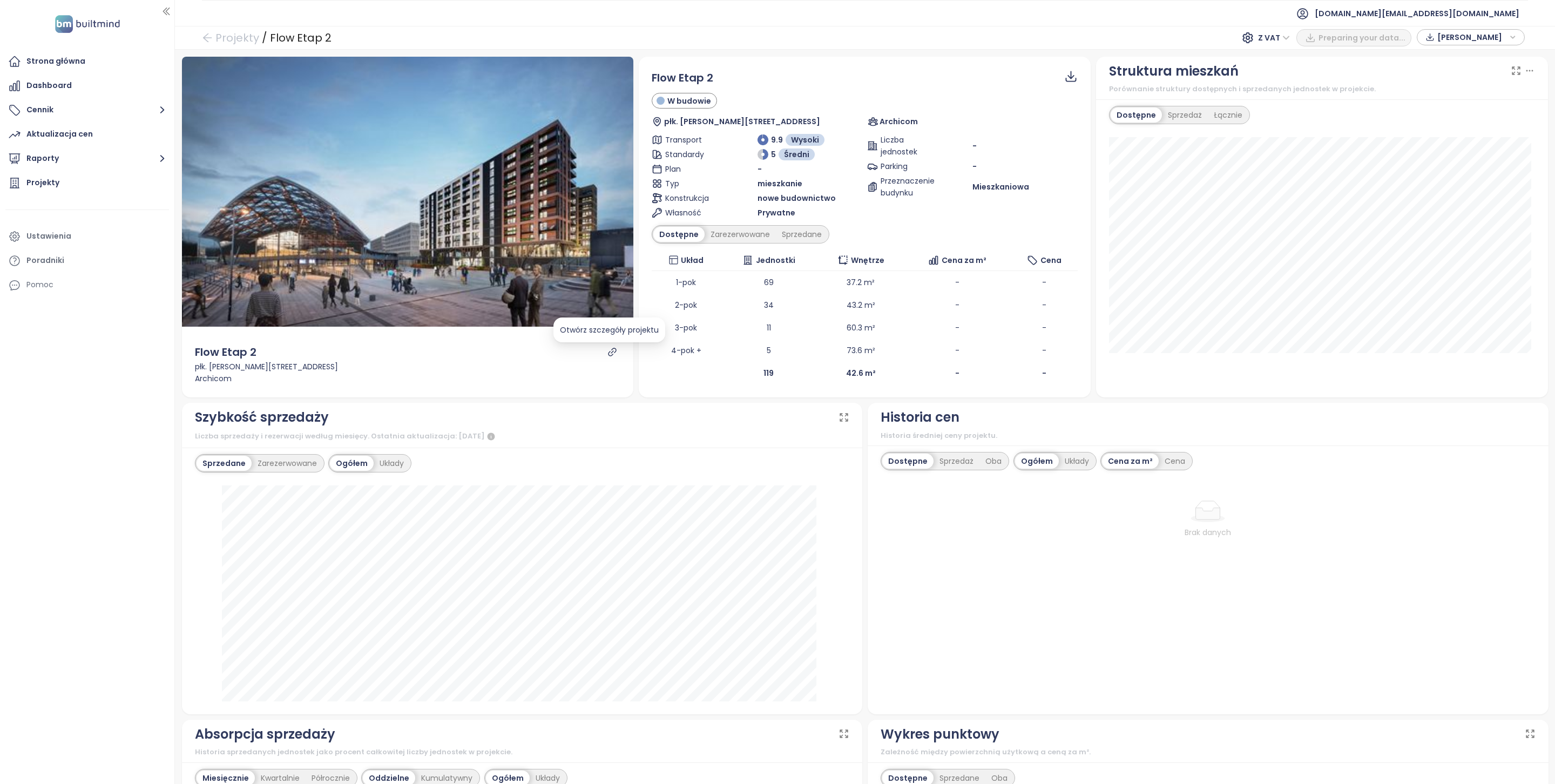
click at [609, 350] on icon "link" at bounding box center [612, 351] width 8 height 8
click at [608, 353] on icon "link" at bounding box center [612, 351] width 8 height 8
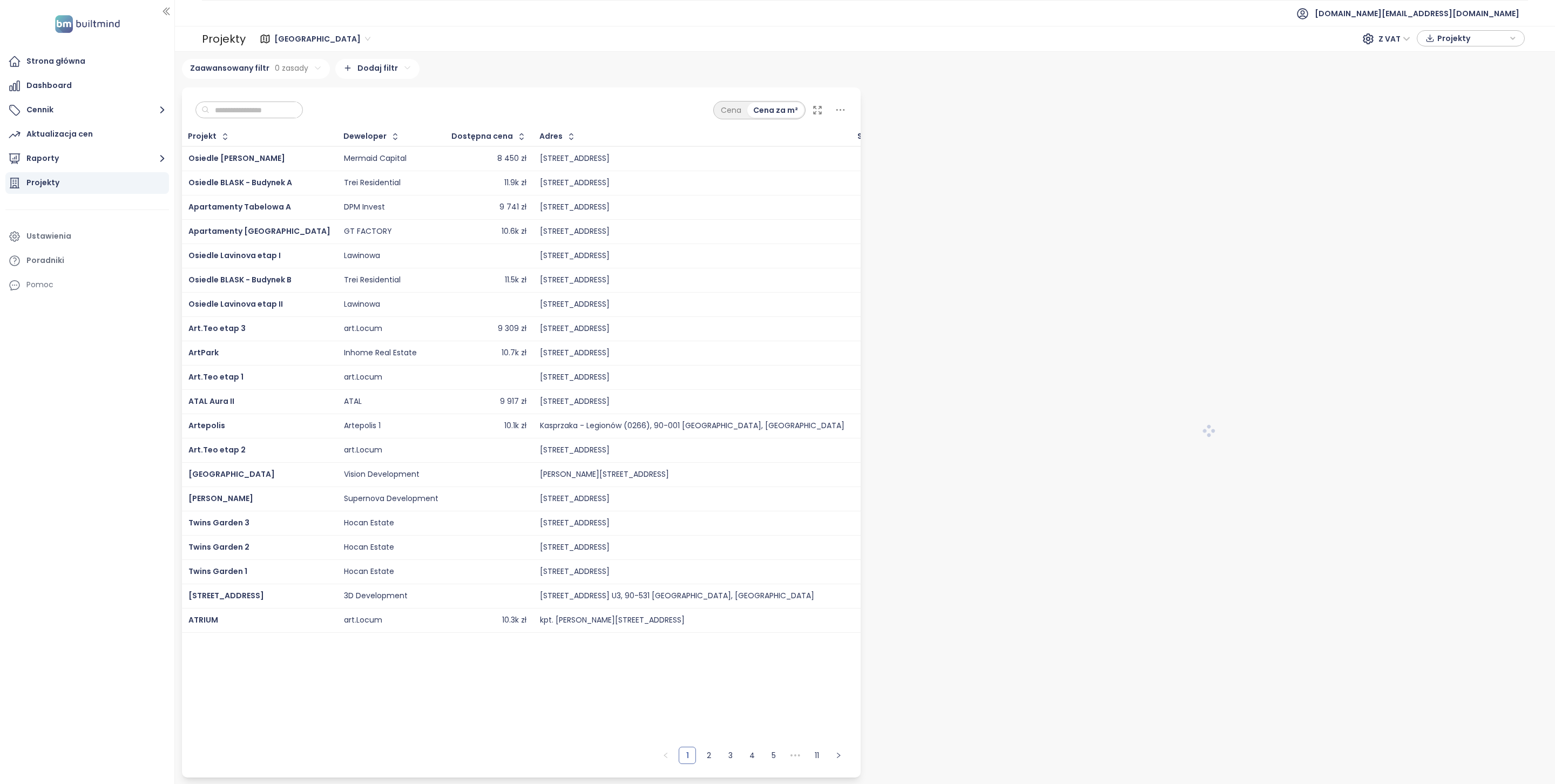
drag, startPoint x: 251, startPoint y: 109, endPoint x: 277, endPoint y: 48, distance: 66.3
click at [251, 109] on input "text" at bounding box center [253, 110] width 88 height 16
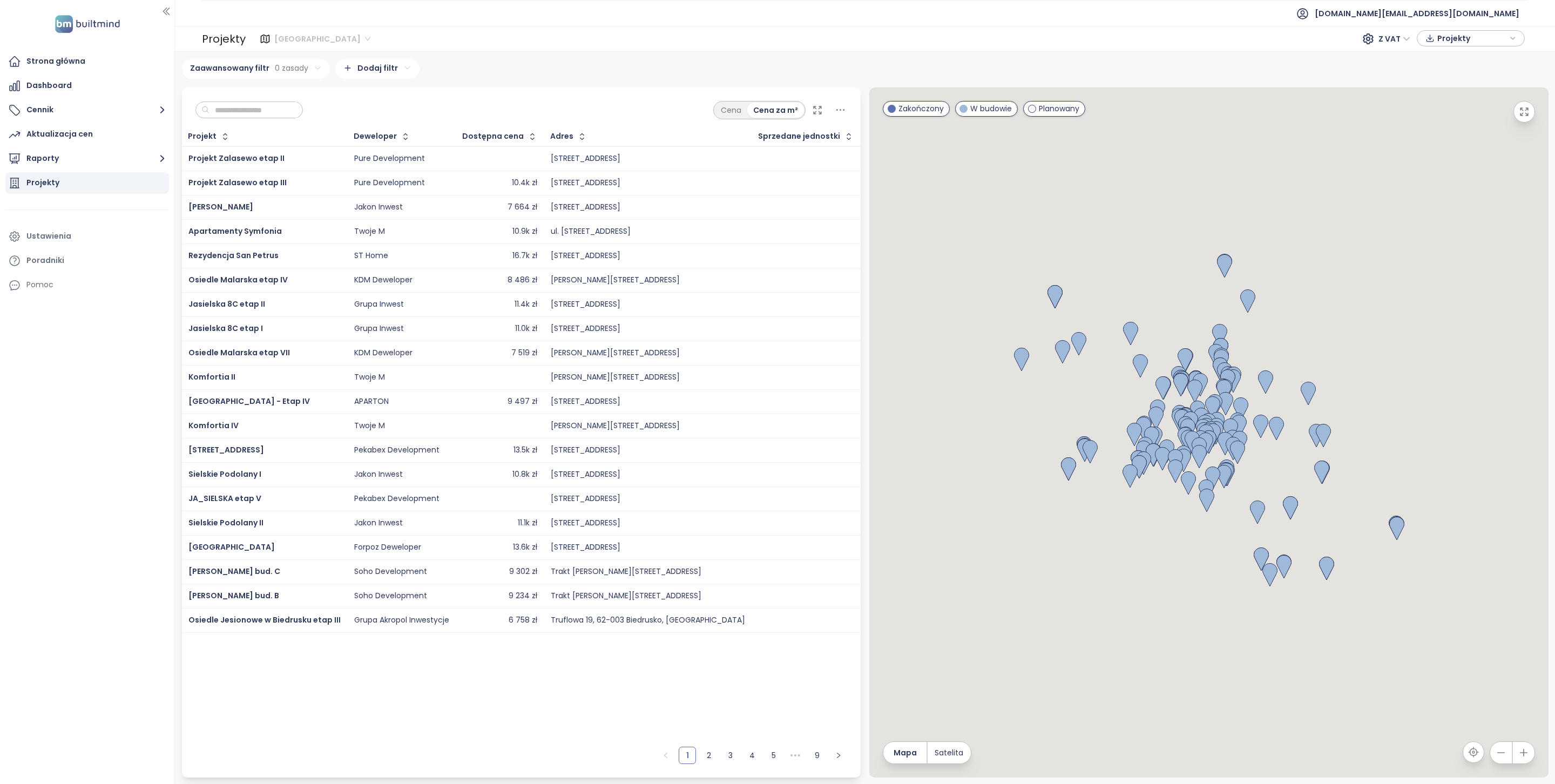
click at [281, 36] on span "Poznań" at bounding box center [322, 39] width 96 height 16
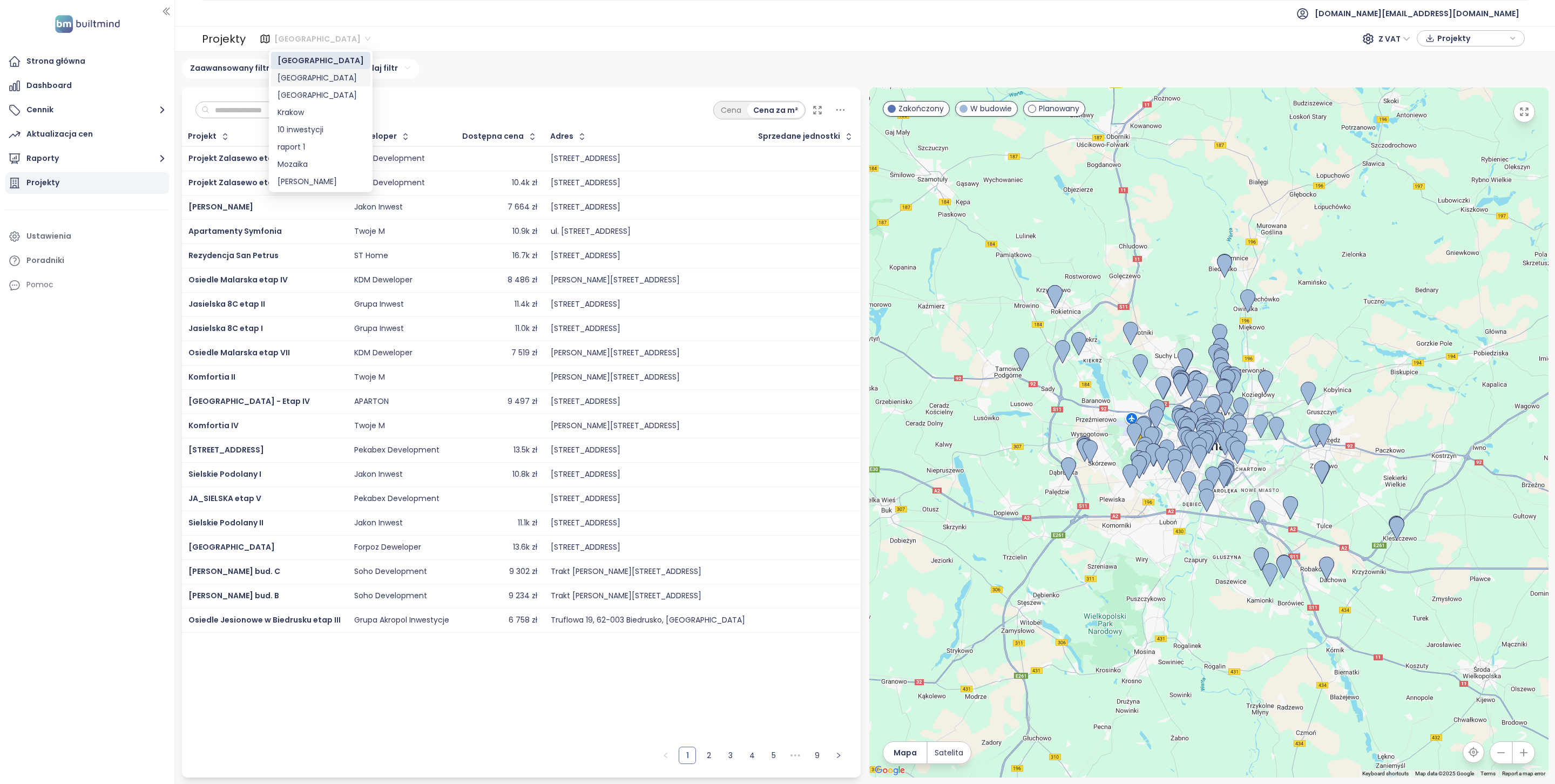
click at [288, 76] on div "Łódź" at bounding box center [321, 78] width 86 height 12
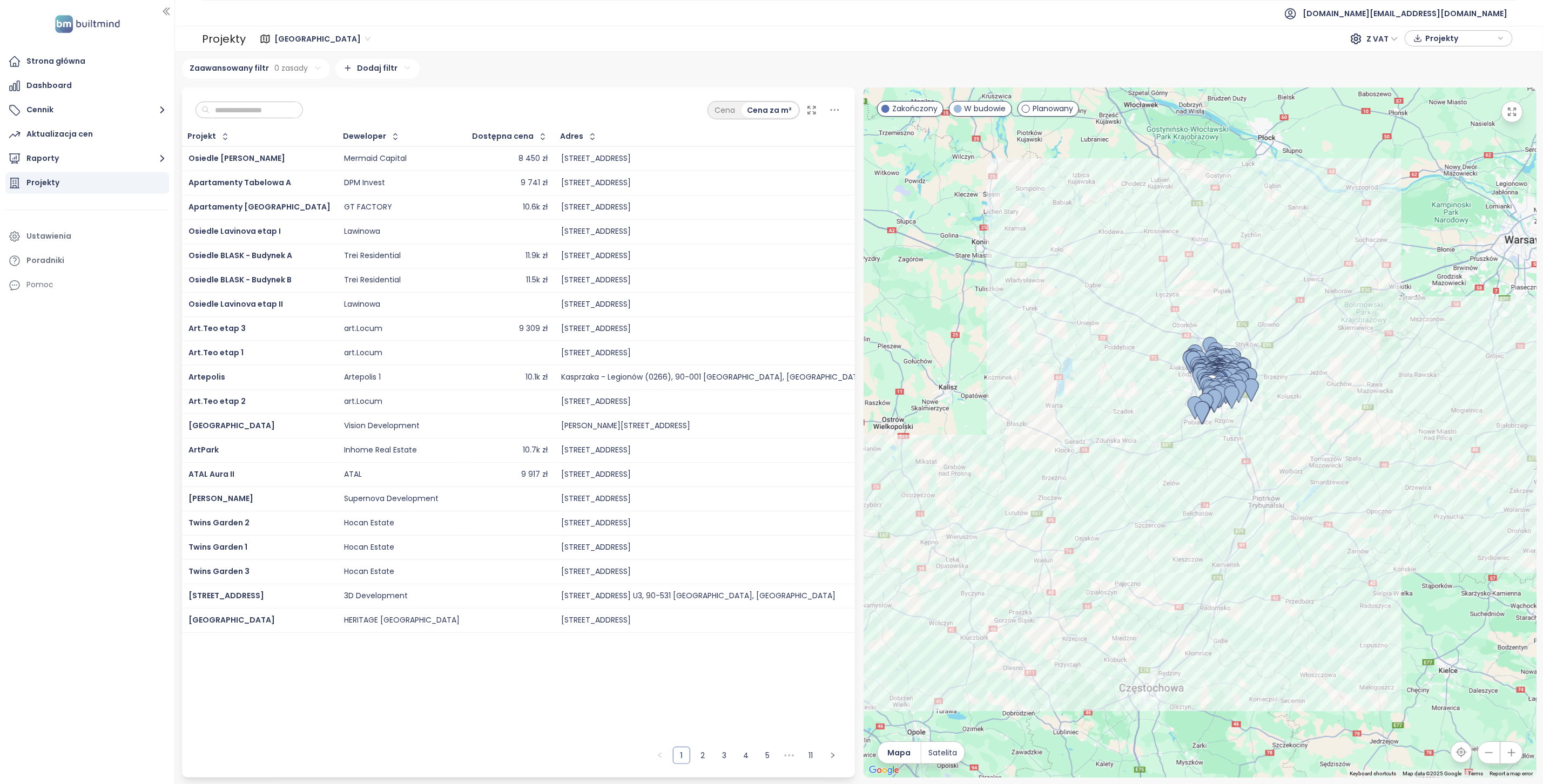
click at [254, 106] on input "text" at bounding box center [253, 110] width 88 height 16
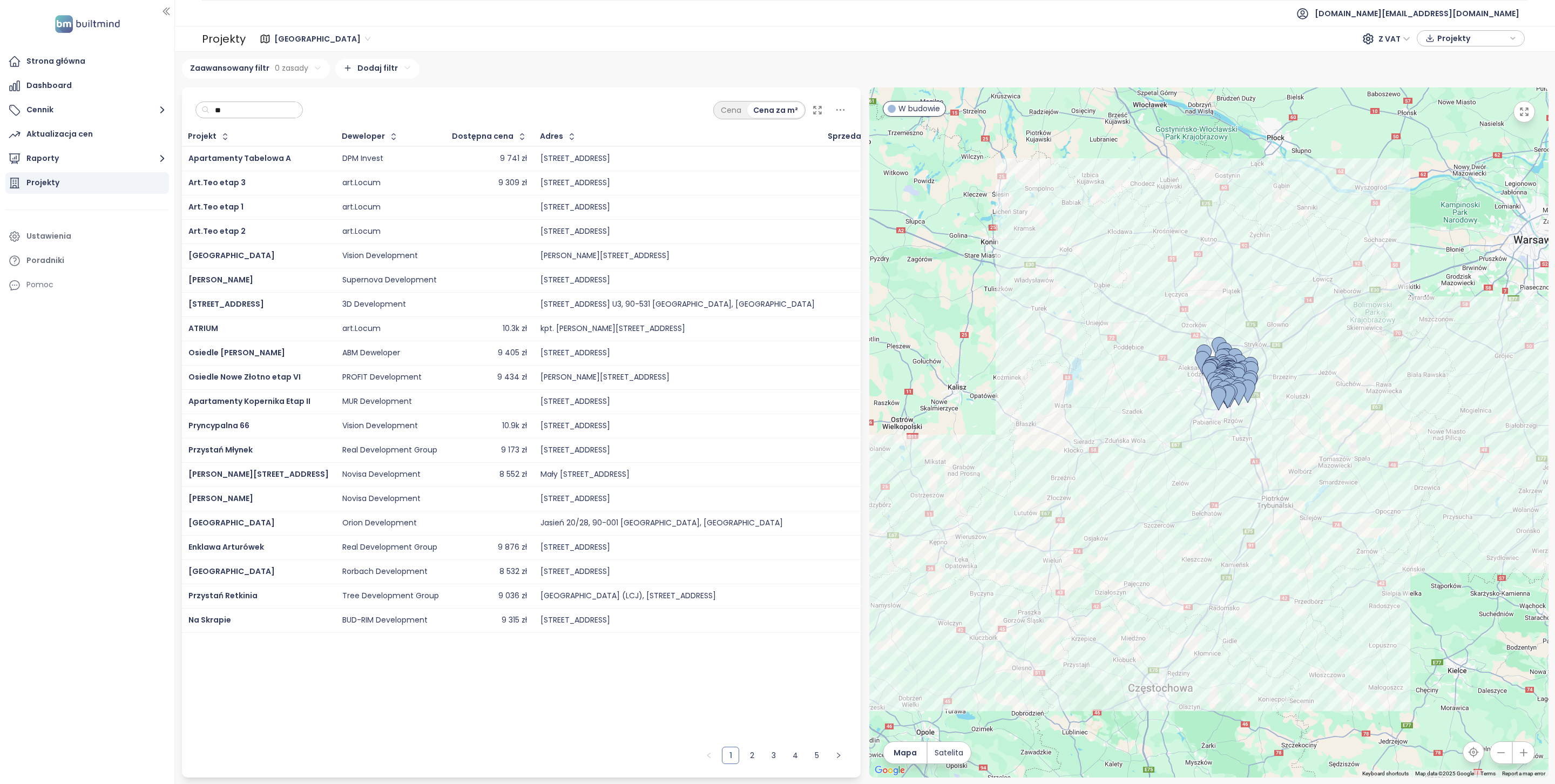
type input "*"
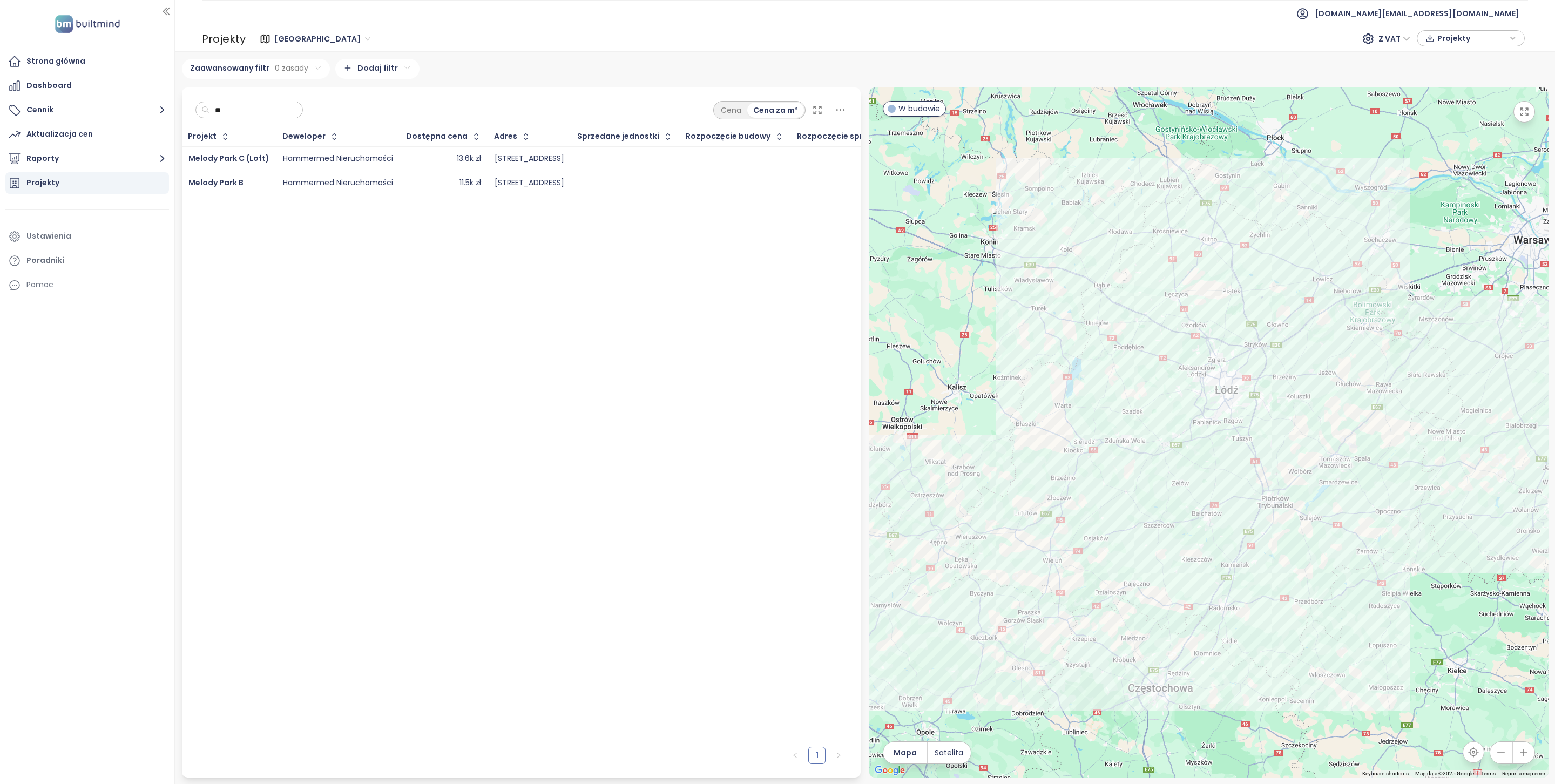
type input "*"
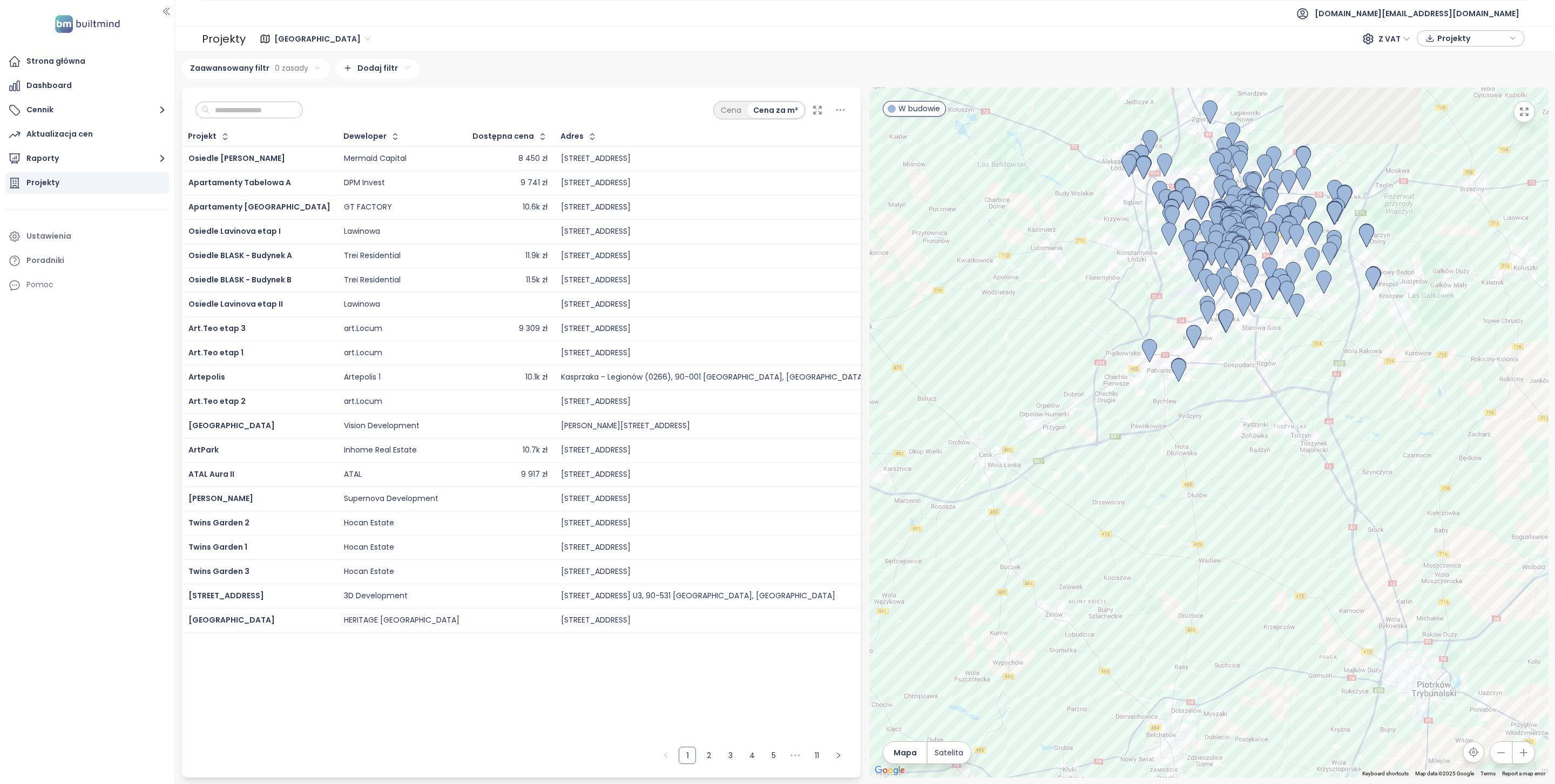
drag, startPoint x: 1305, startPoint y: 335, endPoint x: 1286, endPoint y: 479, distance: 145.2
click at [1300, 488] on div at bounding box center [1209, 432] width 679 height 690
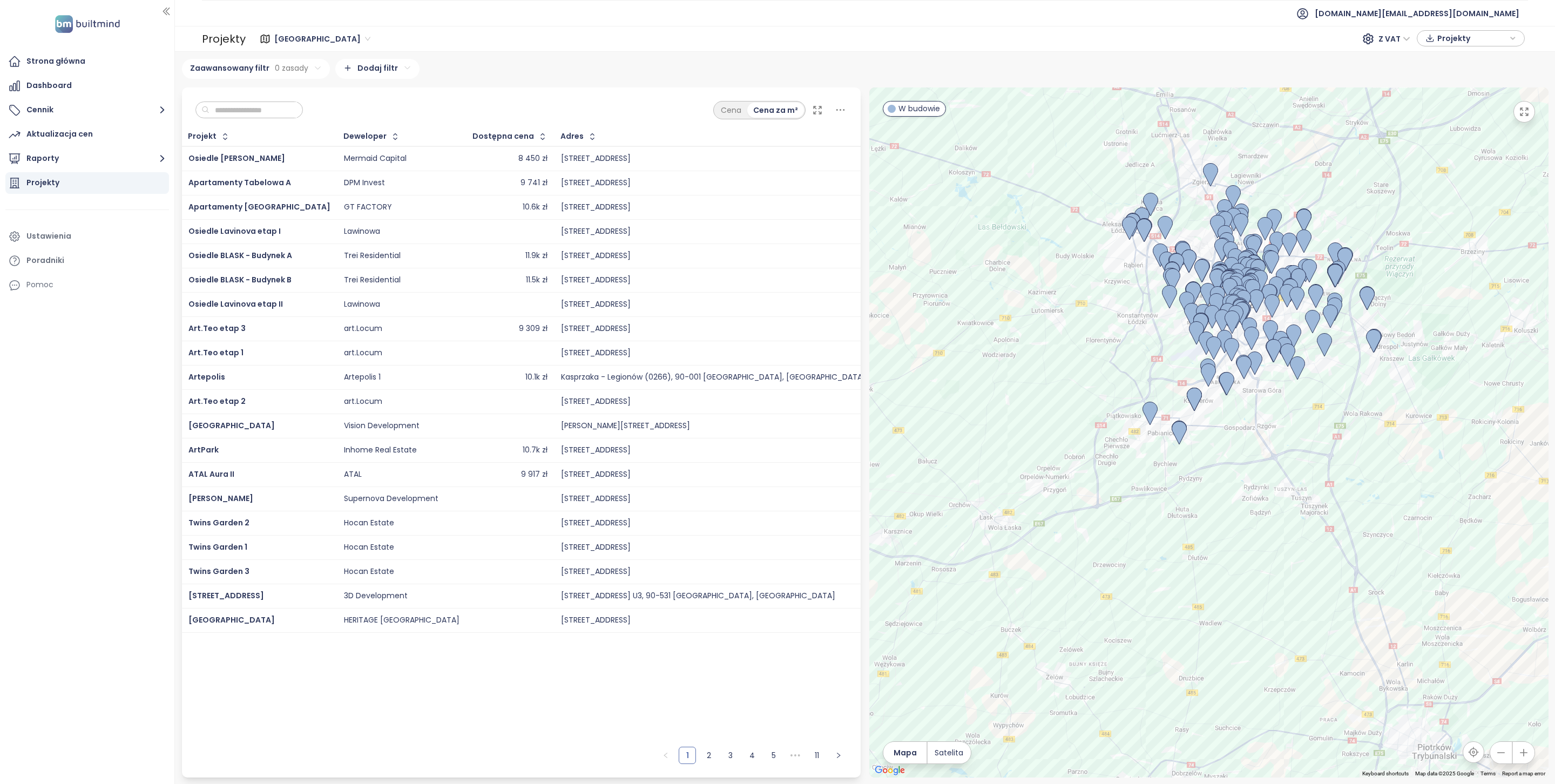
click at [261, 102] on input "text" at bounding box center [253, 110] width 88 height 16
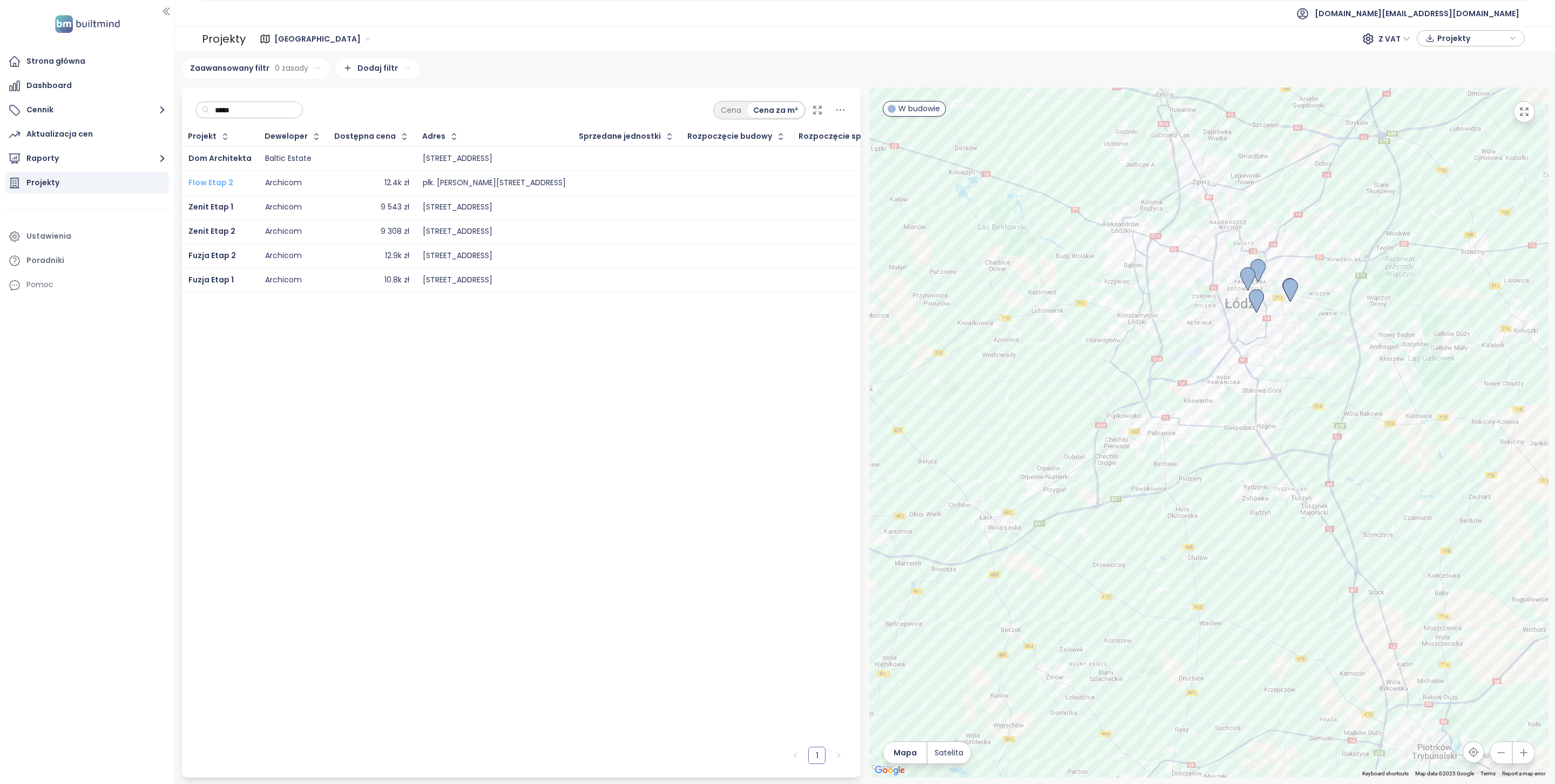
type input "*****"
click at [203, 182] on span "Flow Etap 2" at bounding box center [211, 182] width 45 height 11
click at [209, 203] on span "Zenit Etap 1" at bounding box center [211, 207] width 45 height 11
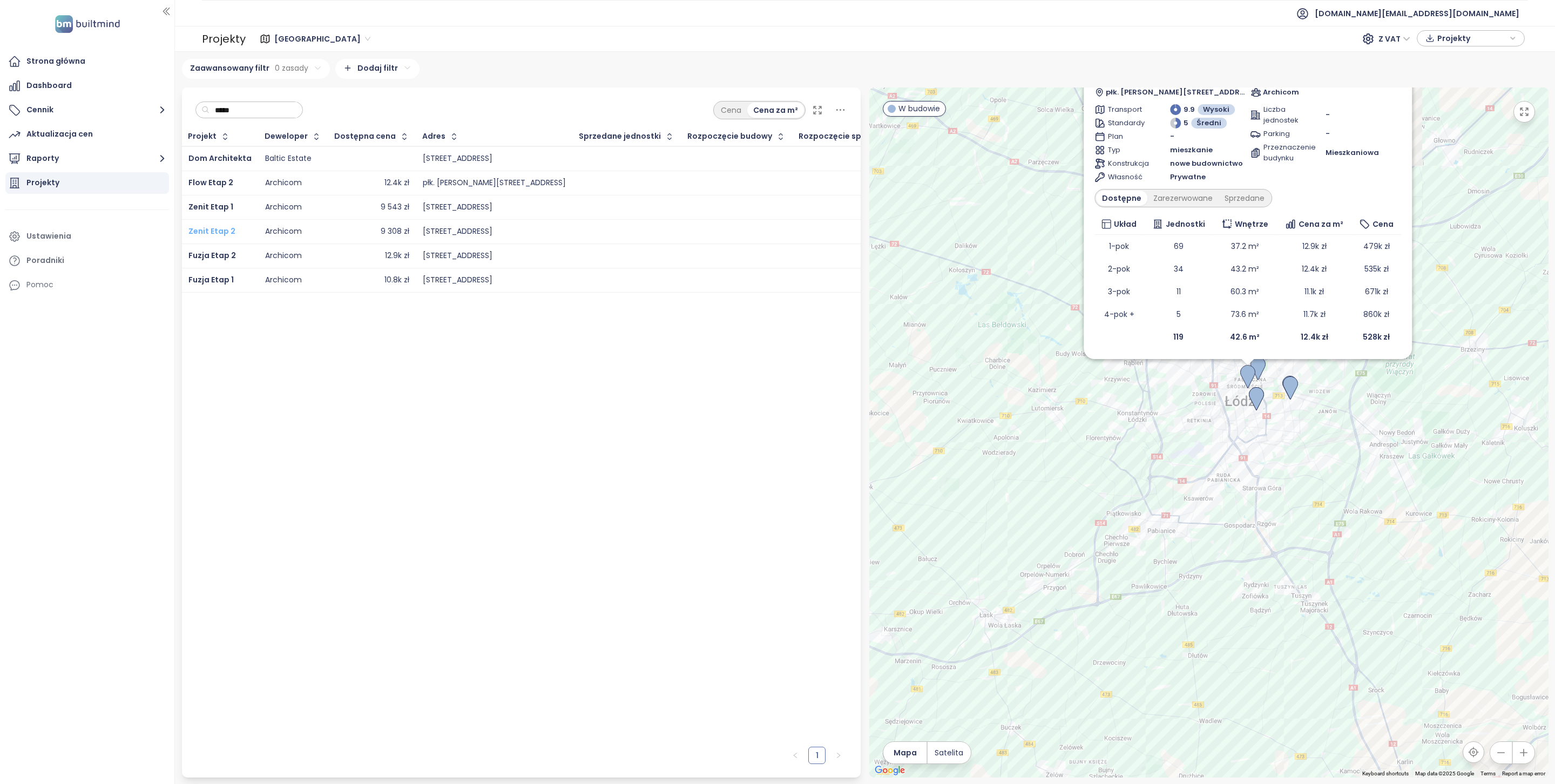
click at [214, 231] on span "Zenit Etap 2" at bounding box center [212, 231] width 47 height 11
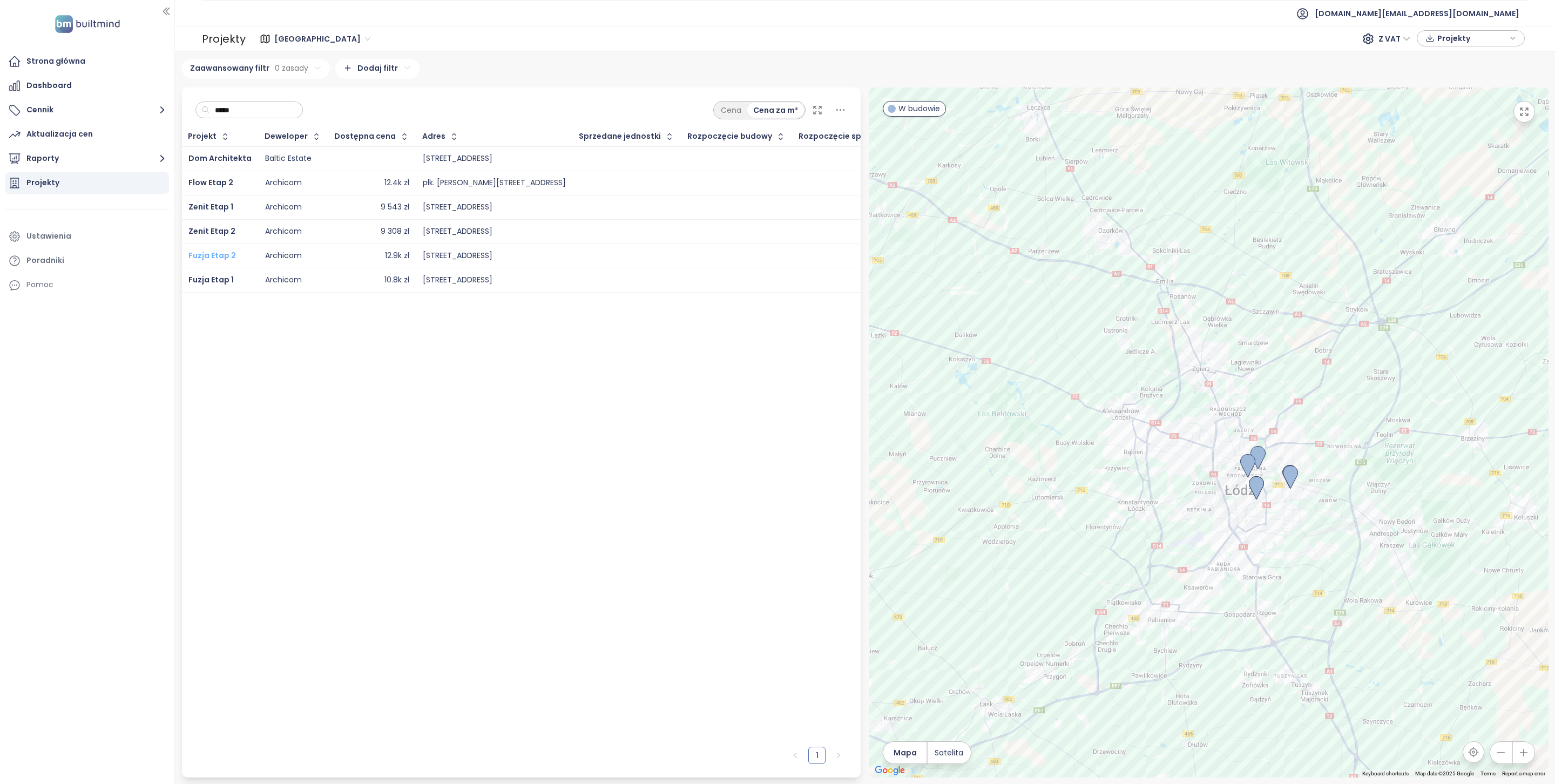
click at [214, 257] on span "Fuzja Etap 2" at bounding box center [212, 255] width 48 height 11
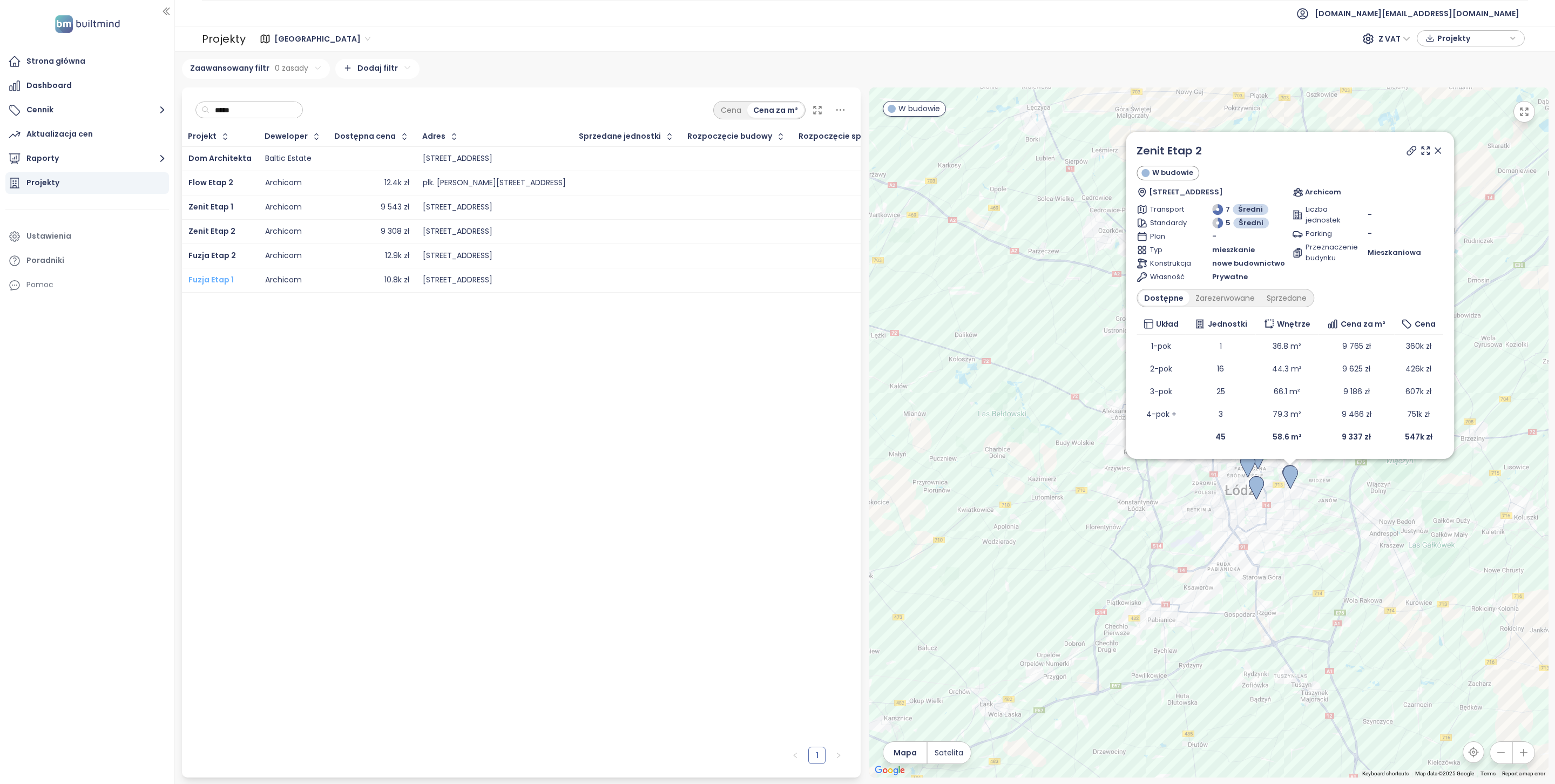
click at [214, 279] on span "Fuzja Etap 1" at bounding box center [211, 279] width 45 height 11
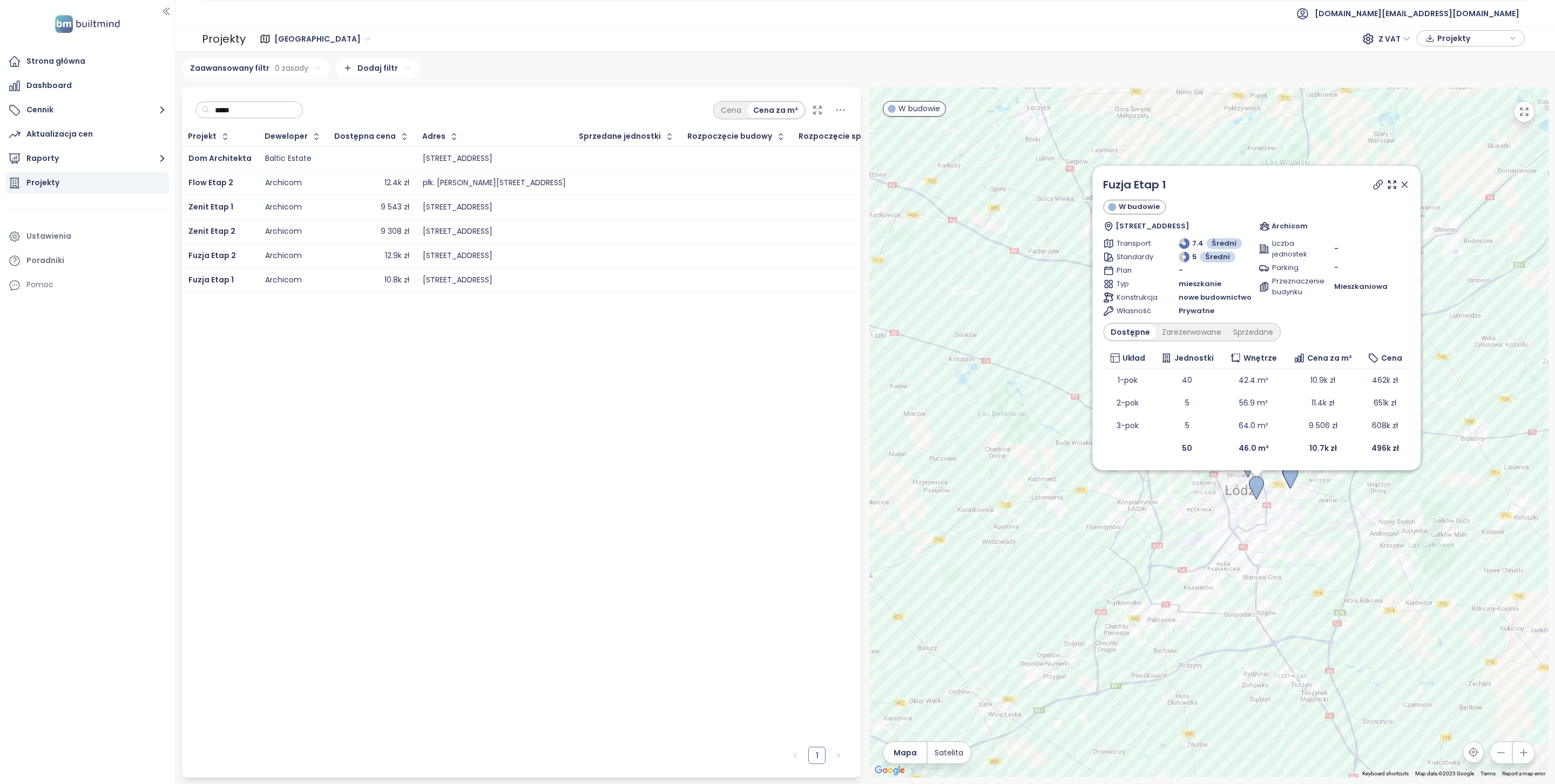
click at [352, 162] on div at bounding box center [372, 158] width 74 height 13
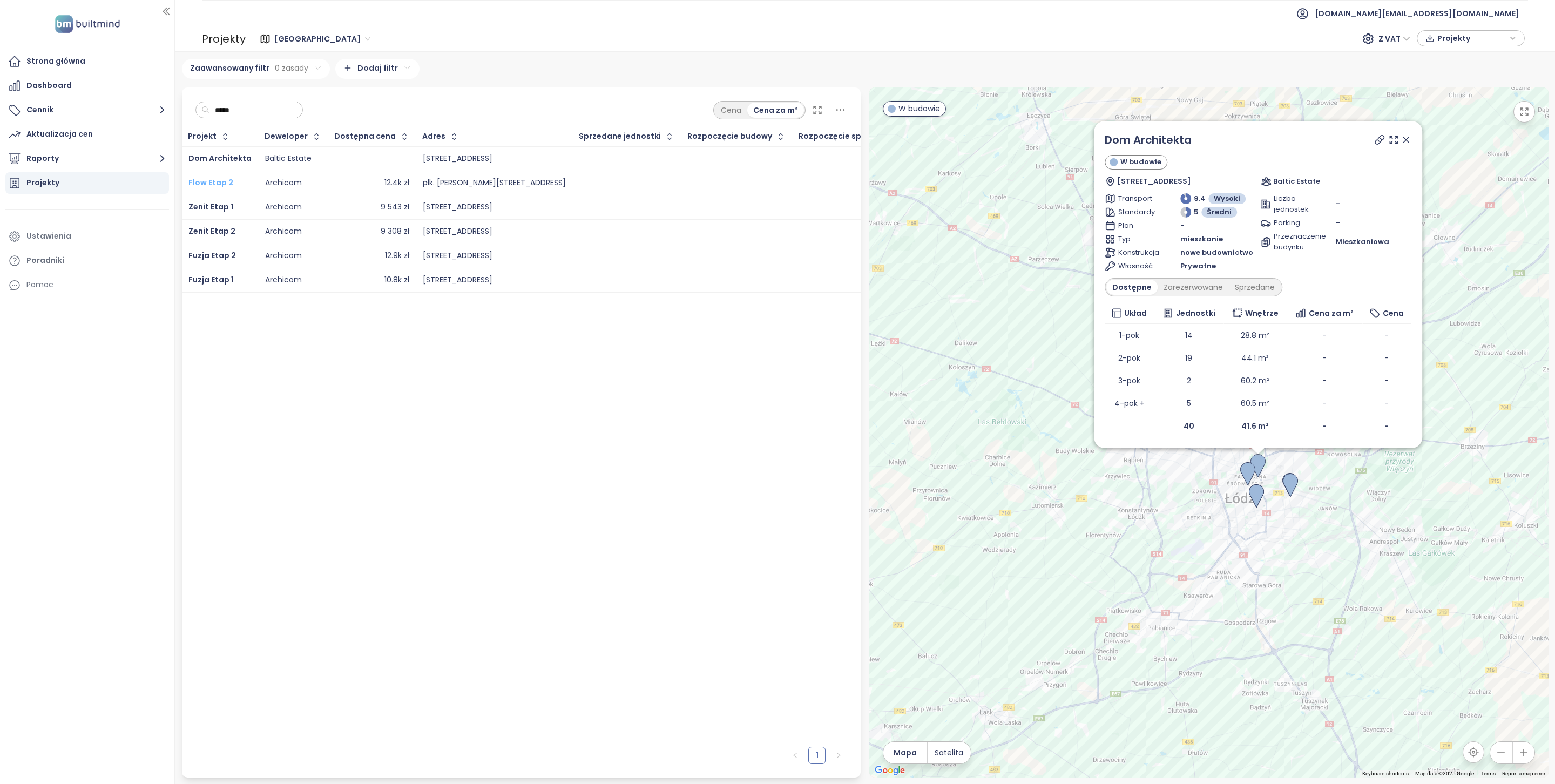
click at [219, 183] on span "Flow Etap 2" at bounding box center [211, 182] width 45 height 11
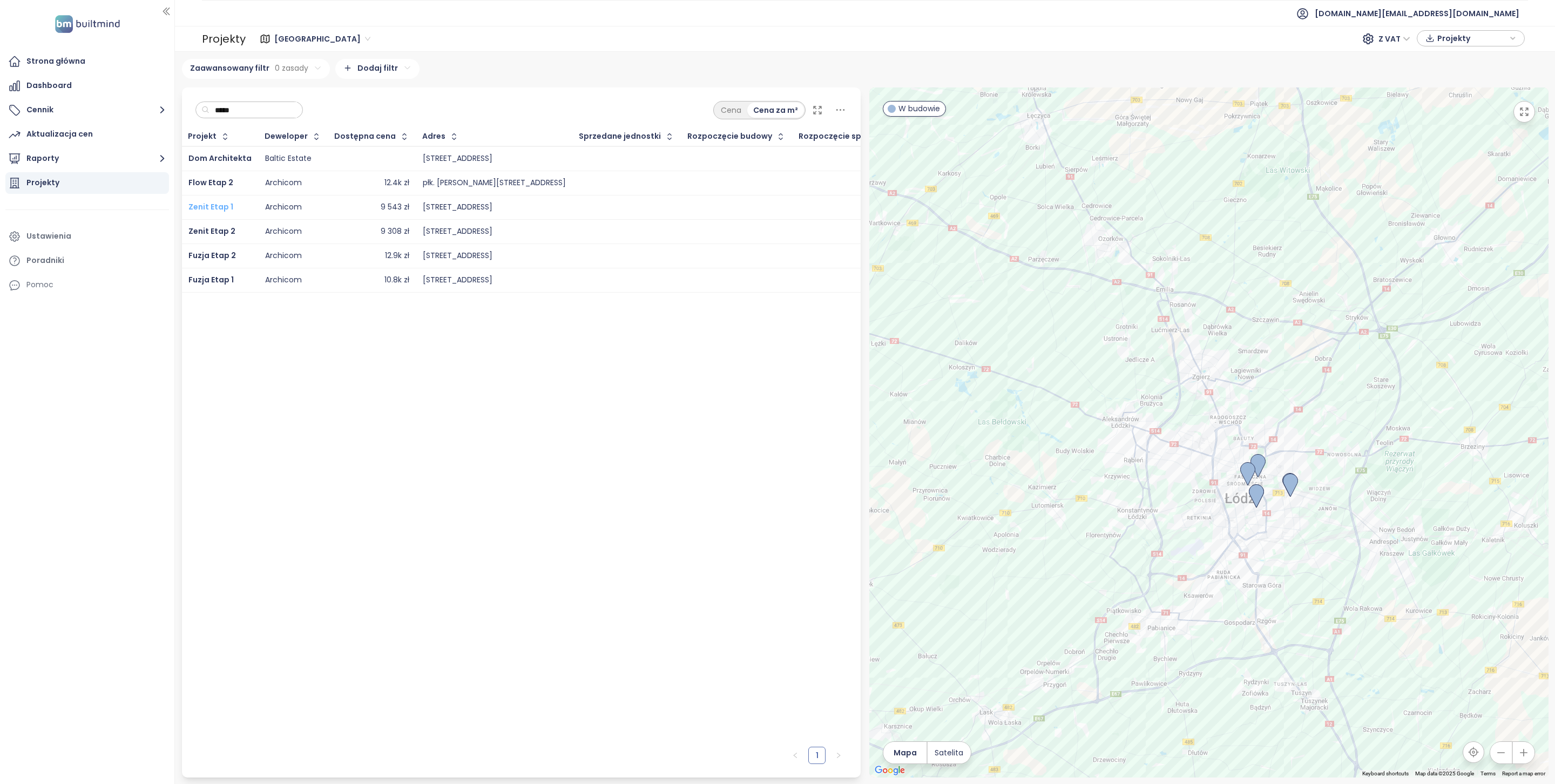
click at [220, 207] on span "Zenit Etap 1" at bounding box center [211, 207] width 45 height 11
drag, startPoint x: 224, startPoint y: 231, endPoint x: 224, endPoint y: 241, distance: 10.0
click at [223, 231] on span "Zenit Etap 2" at bounding box center [212, 231] width 47 height 11
drag, startPoint x: 223, startPoint y: 255, endPoint x: 222, endPoint y: 263, distance: 8.1
click at [223, 256] on span "Fuzja Etap 2" at bounding box center [212, 255] width 48 height 11
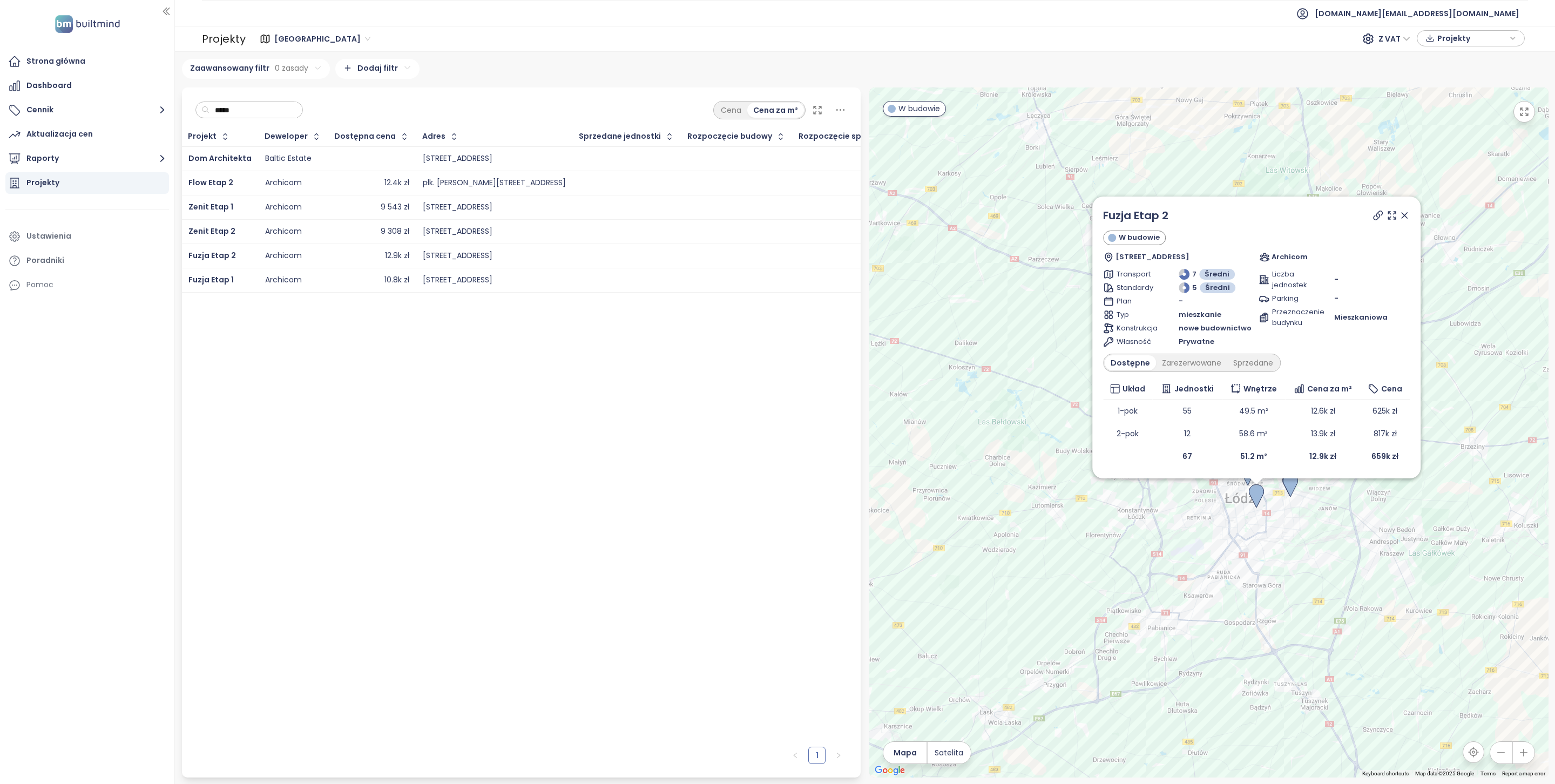
click at [216, 290] on td "Fuzja Etap 1" at bounding box center [220, 280] width 77 height 24
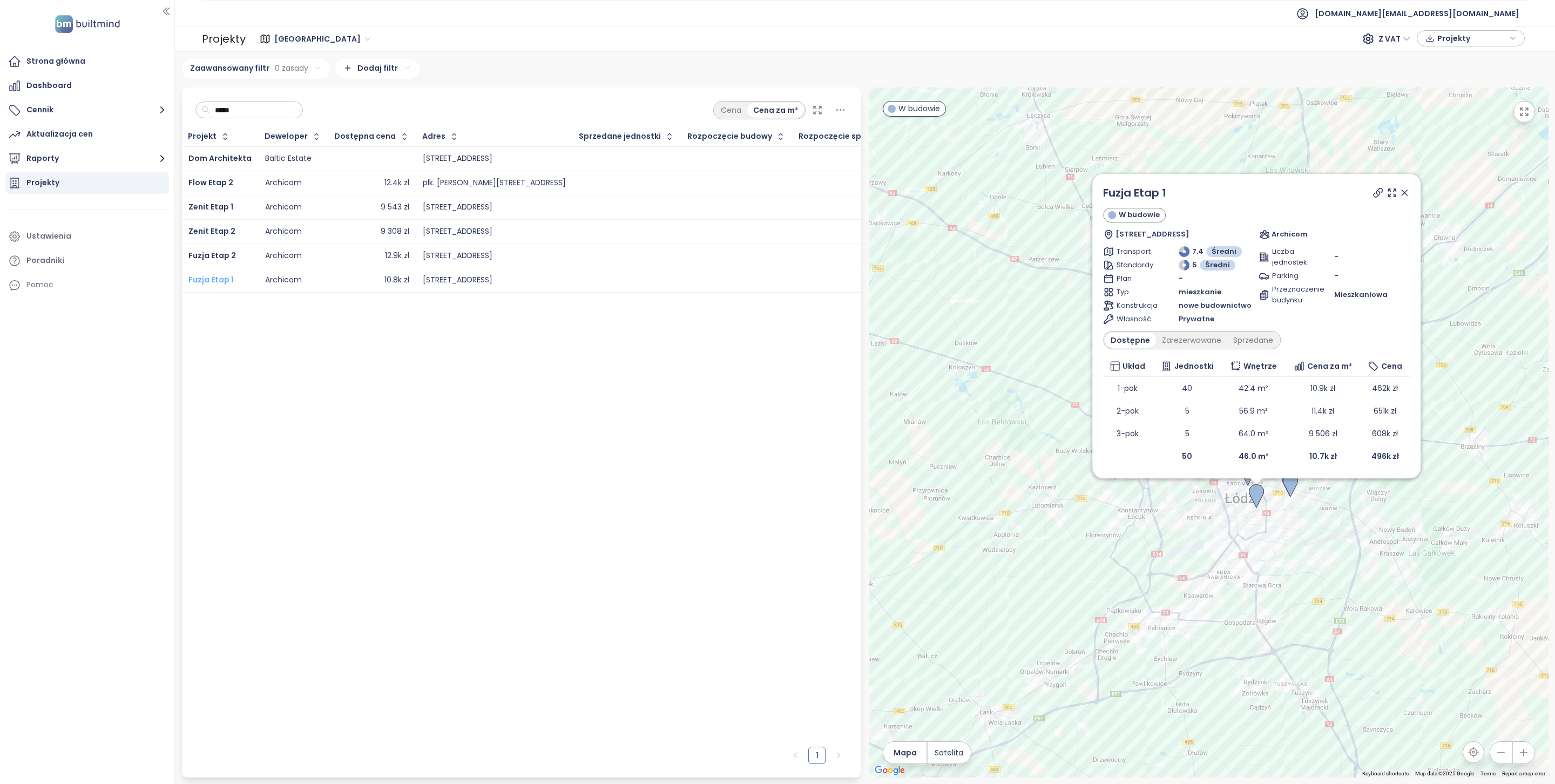
click at [221, 275] on span "Fuzja Etap 1" at bounding box center [211, 279] width 45 height 11
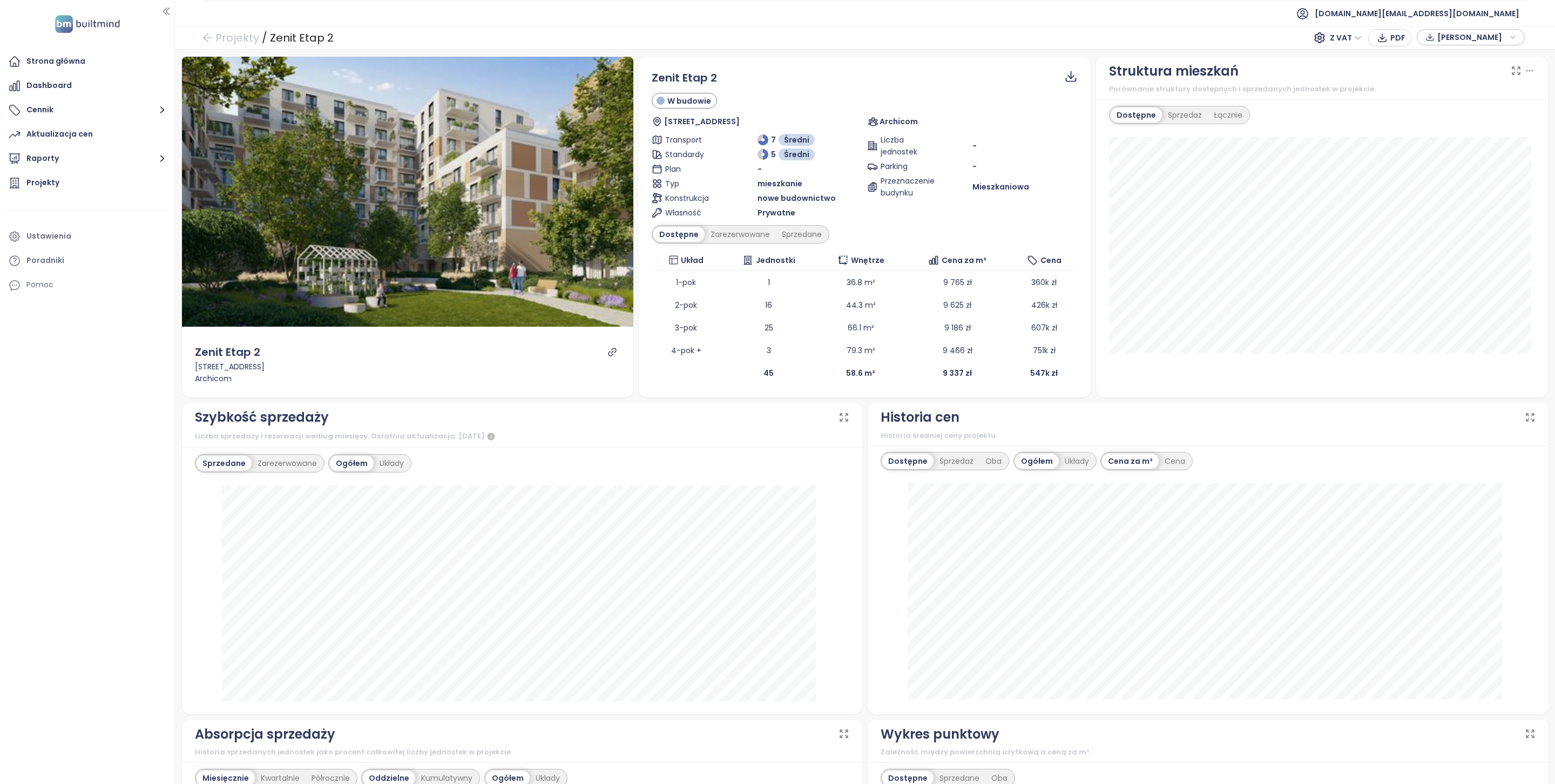
click at [611, 353] on icon "link" at bounding box center [612, 351] width 8 height 8
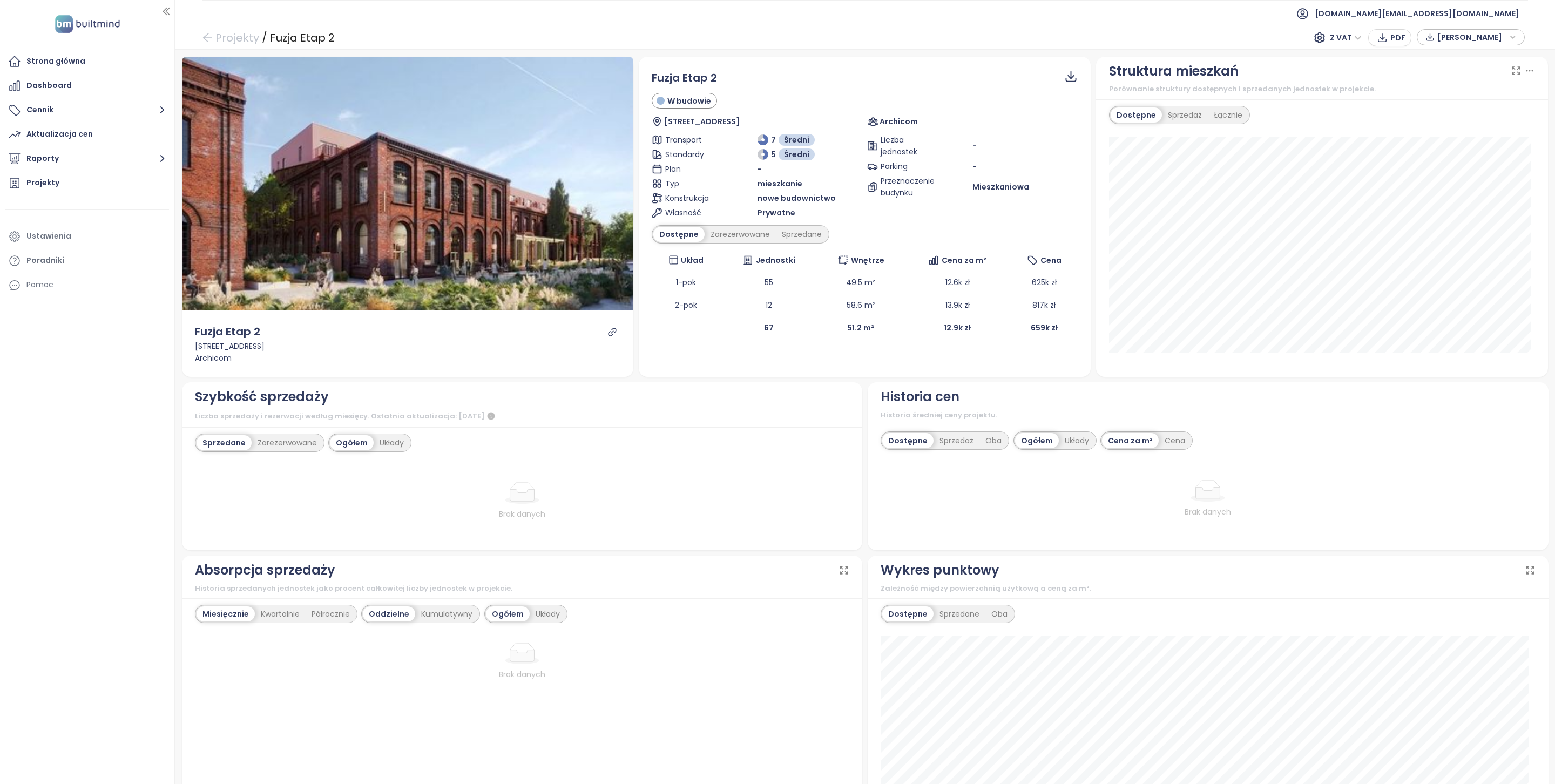
click at [607, 328] on icon "link" at bounding box center [612, 332] width 10 height 10
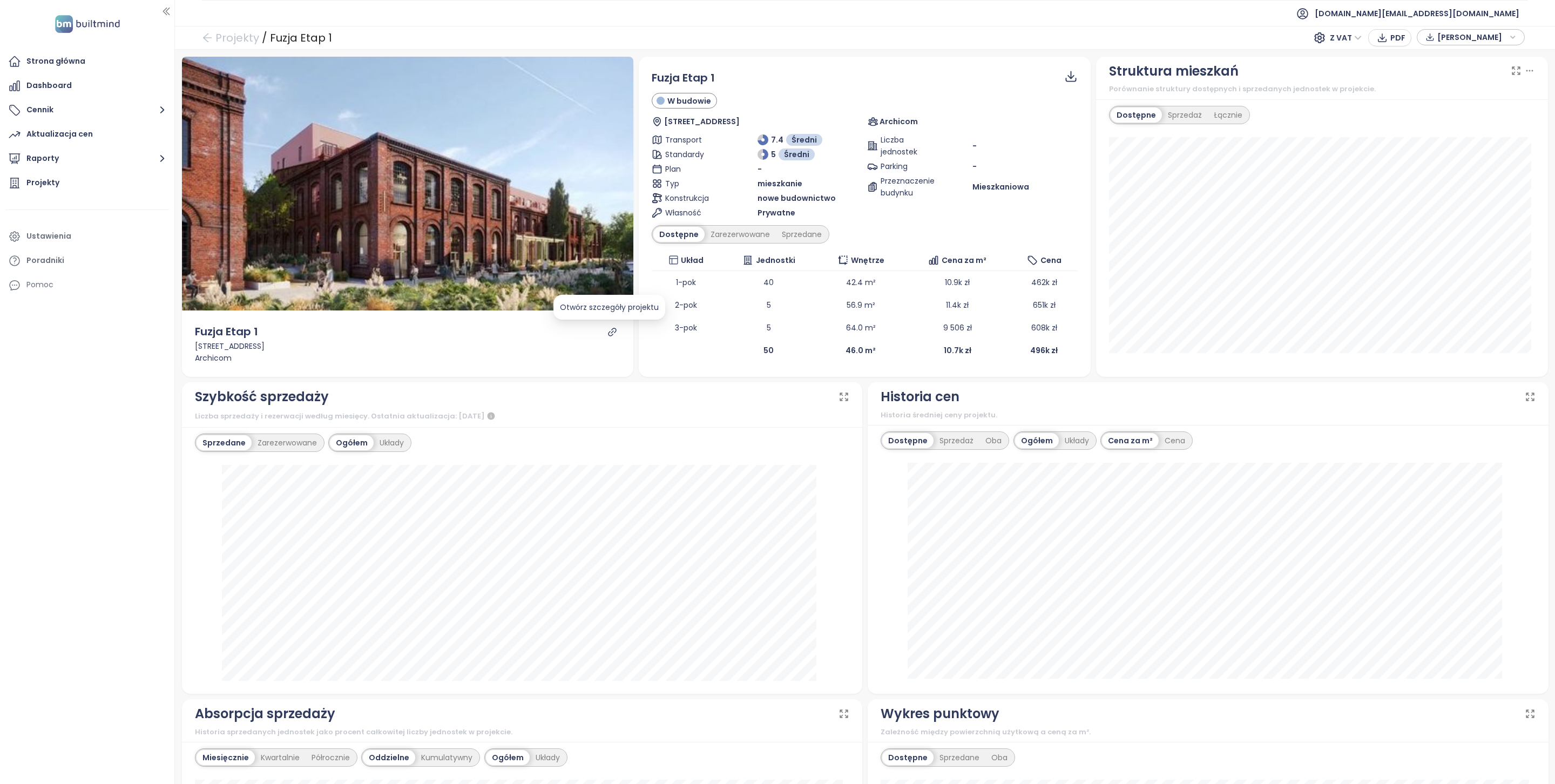
click at [608, 331] on icon "link" at bounding box center [612, 331] width 8 height 8
click at [74, 148] on button "Raporty" at bounding box center [87, 159] width 164 height 22
click at [60, 268] on div "Krakow" at bounding box center [48, 263] width 27 height 13
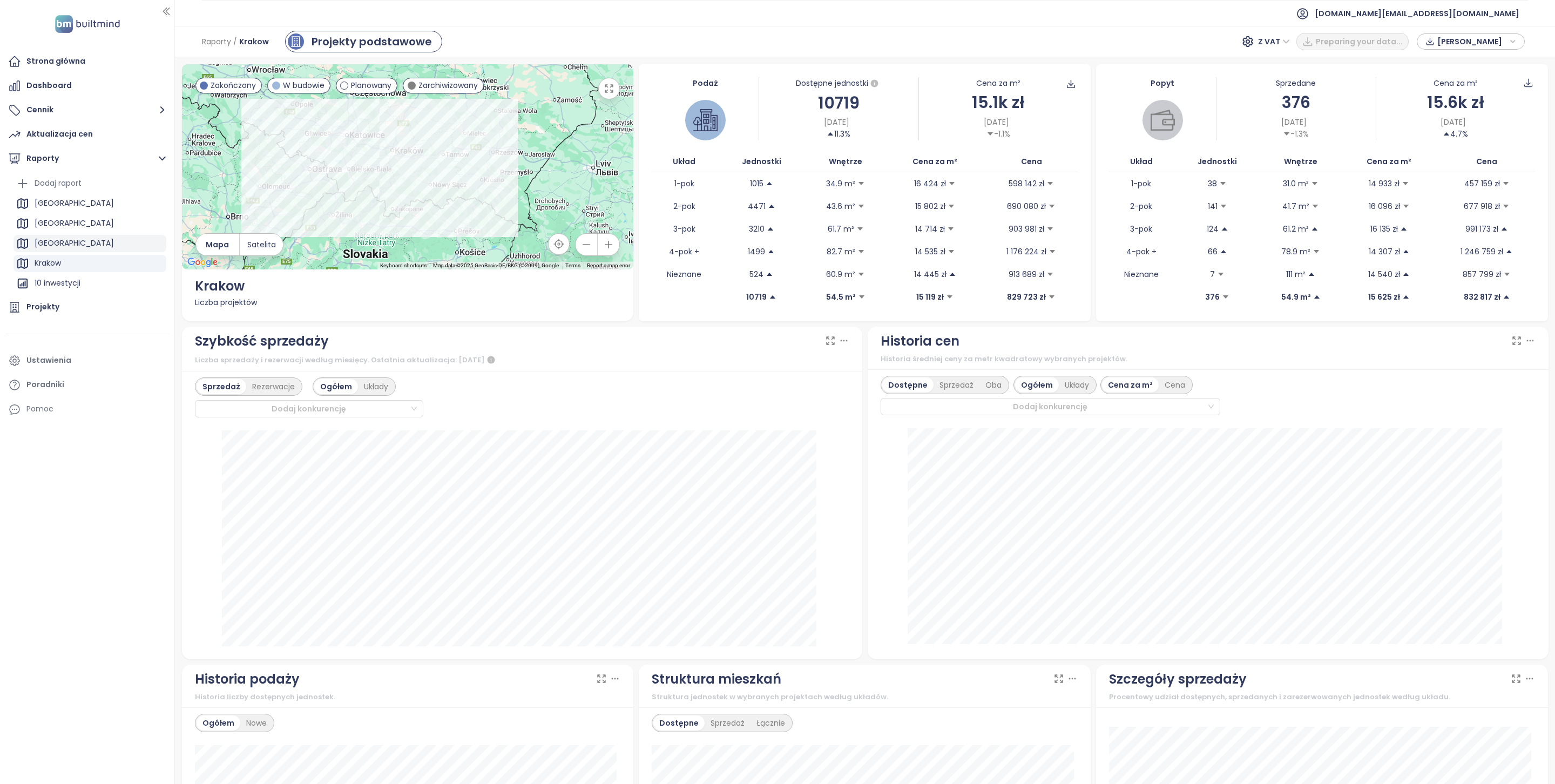
click at [122, 243] on div "[GEOGRAPHIC_DATA]" at bounding box center [89, 243] width 153 height 18
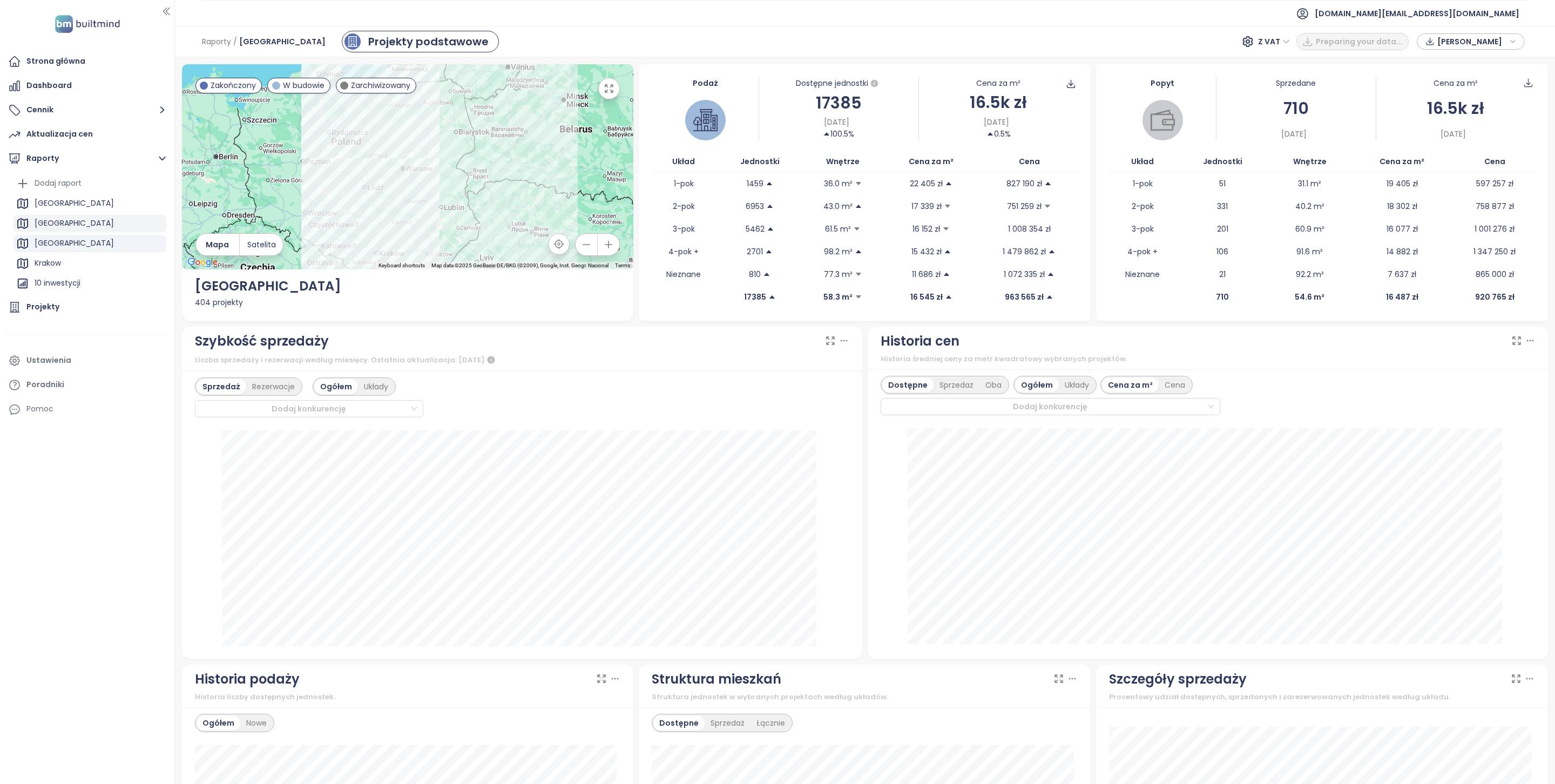
click at [76, 215] on div "[GEOGRAPHIC_DATA]" at bounding box center [89, 223] width 153 height 18
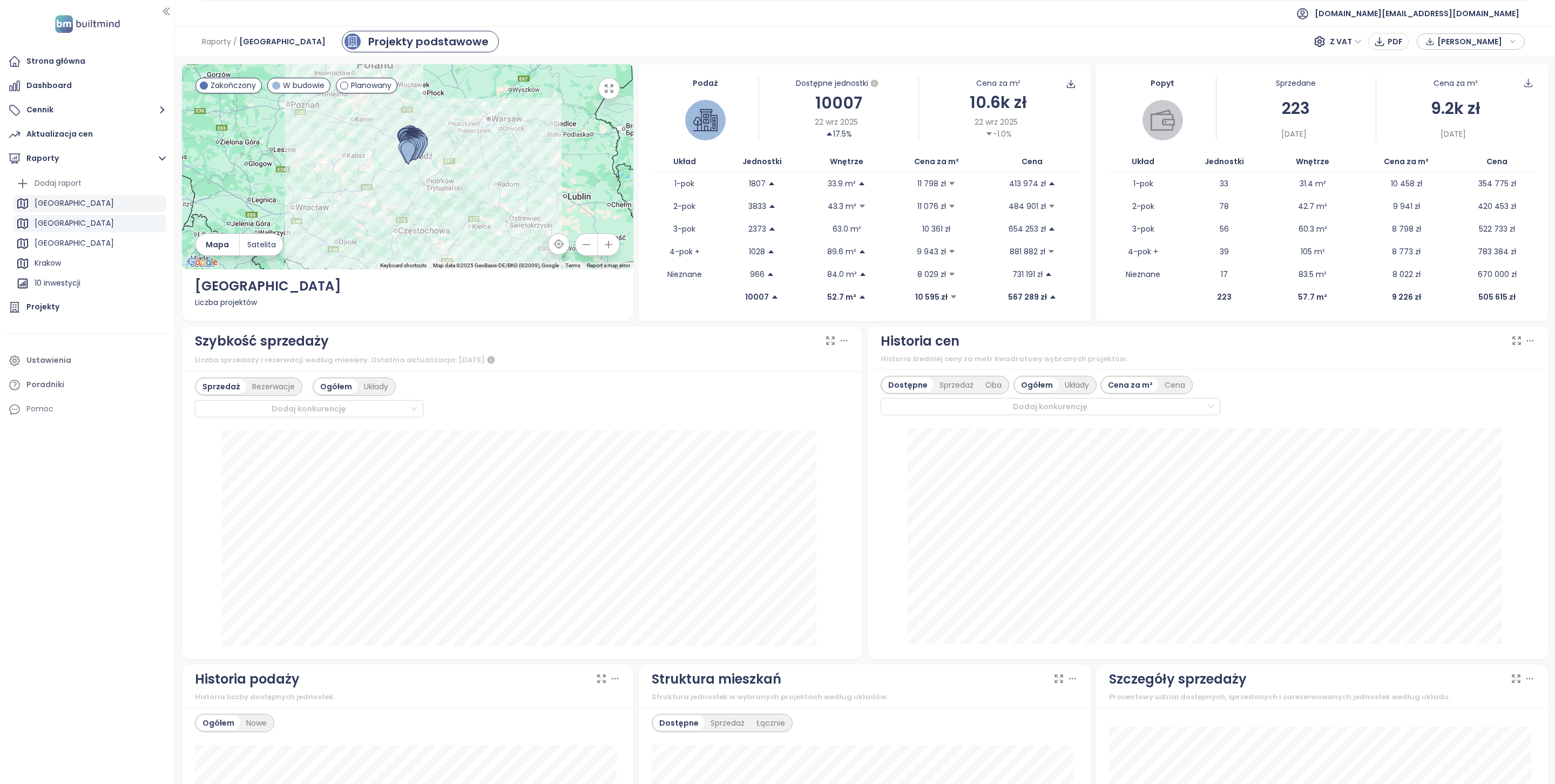
click at [97, 198] on div "[GEOGRAPHIC_DATA]" at bounding box center [89, 203] width 153 height 18
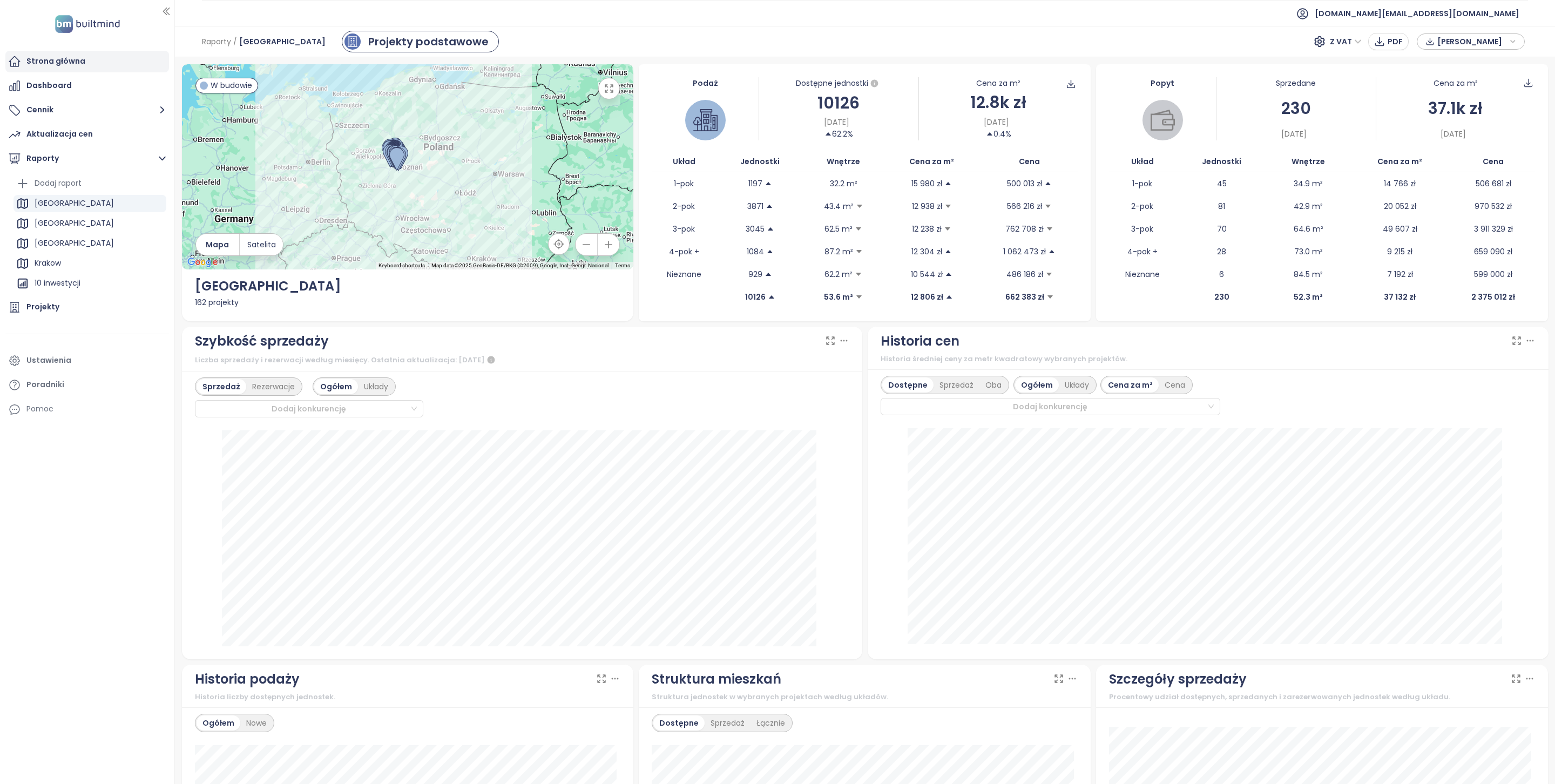
click at [71, 71] on div "Strona główna" at bounding box center [87, 62] width 164 height 22
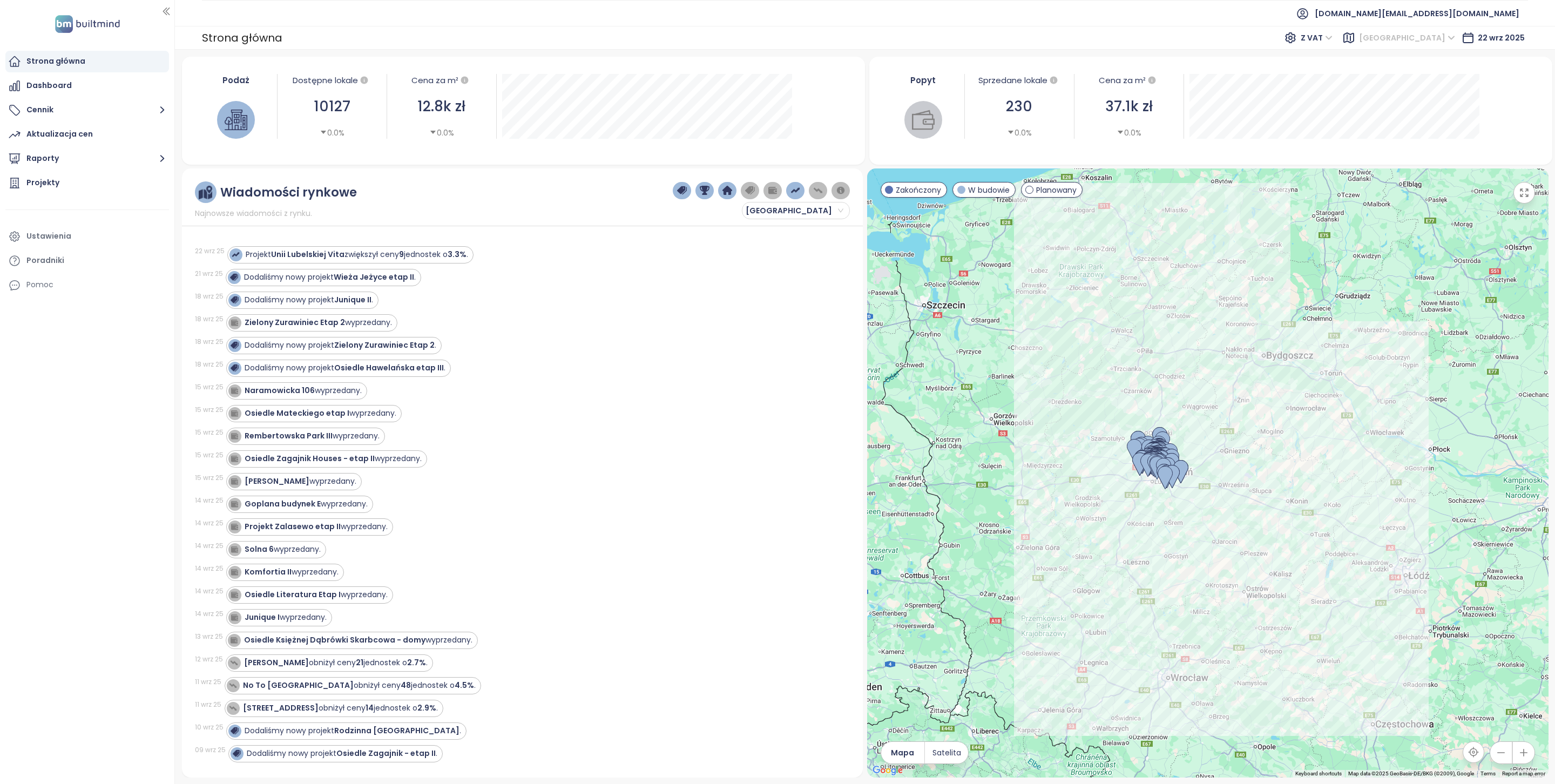
click at [1450, 43] on span "Poznań" at bounding box center [1407, 37] width 96 height 16
click at [1449, 91] on div "Warszawa" at bounding box center [1467, 94] width 86 height 12
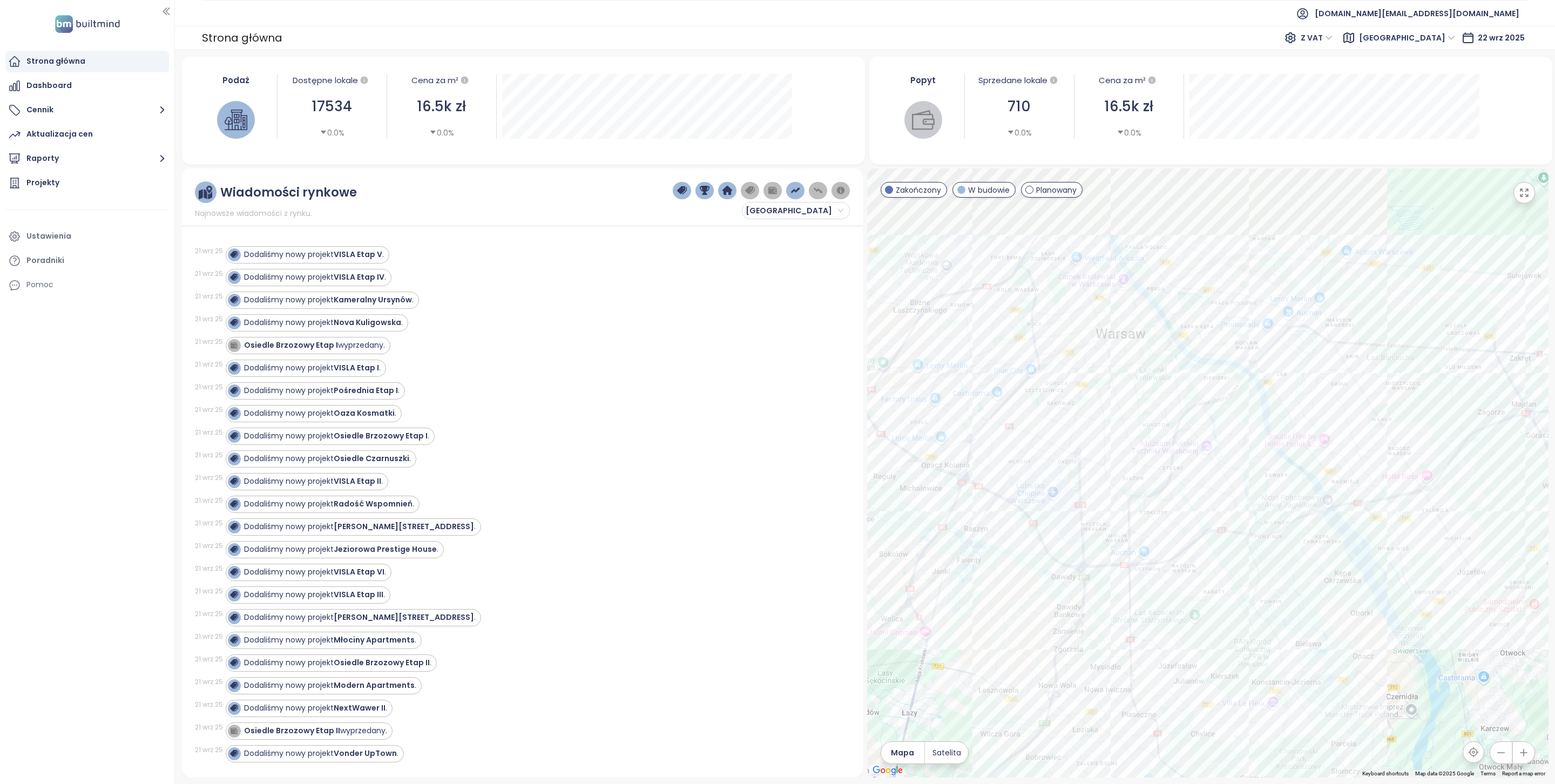
drag, startPoint x: 1118, startPoint y: 254, endPoint x: 1192, endPoint y: 391, distance: 155.7
click at [1192, 391] on div at bounding box center [1207, 473] width 682 height 609
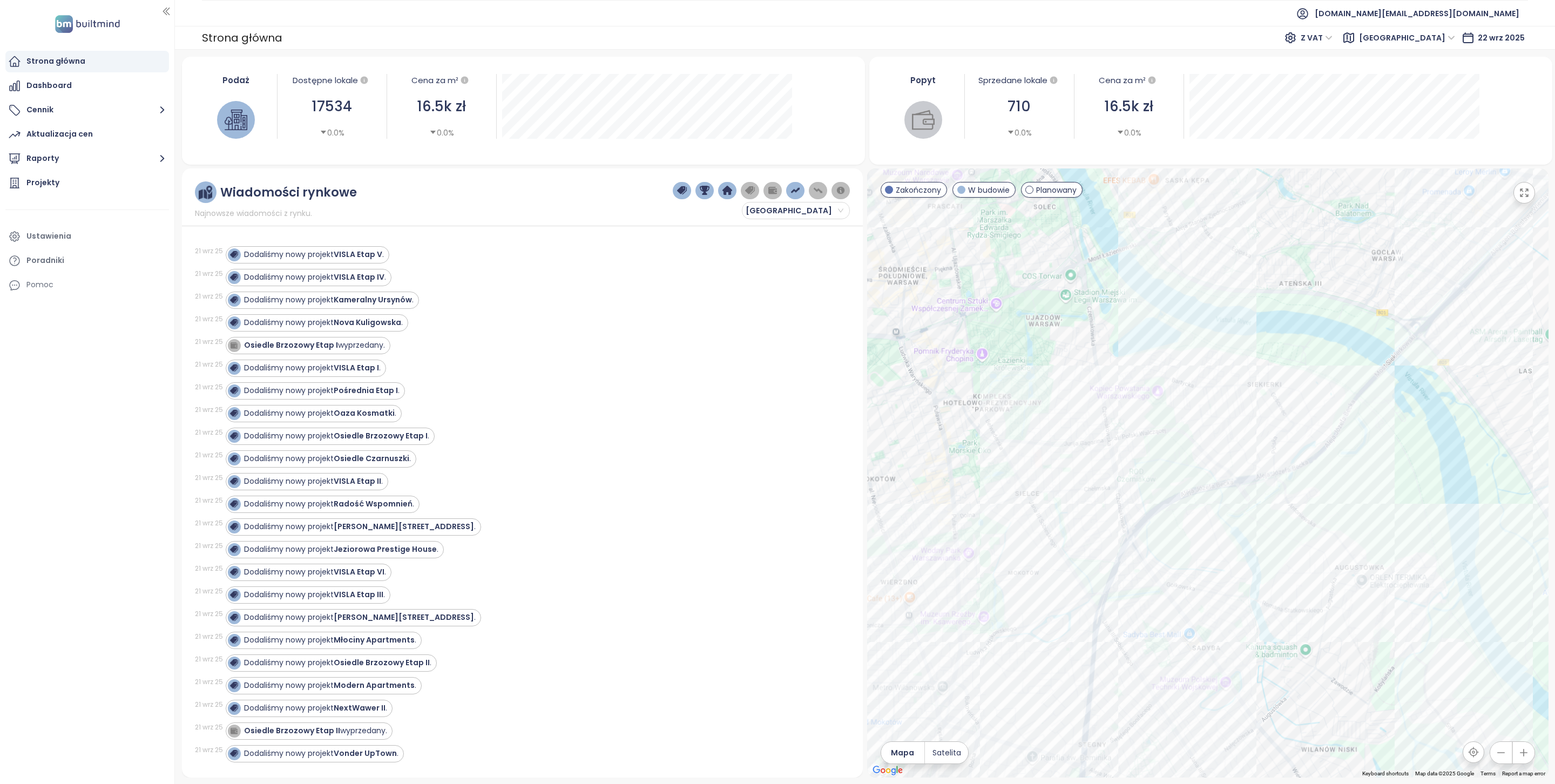
drag, startPoint x: 1260, startPoint y: 561, endPoint x: 1300, endPoint y: 425, distance: 141.8
click at [1299, 427] on div at bounding box center [1207, 473] width 682 height 609
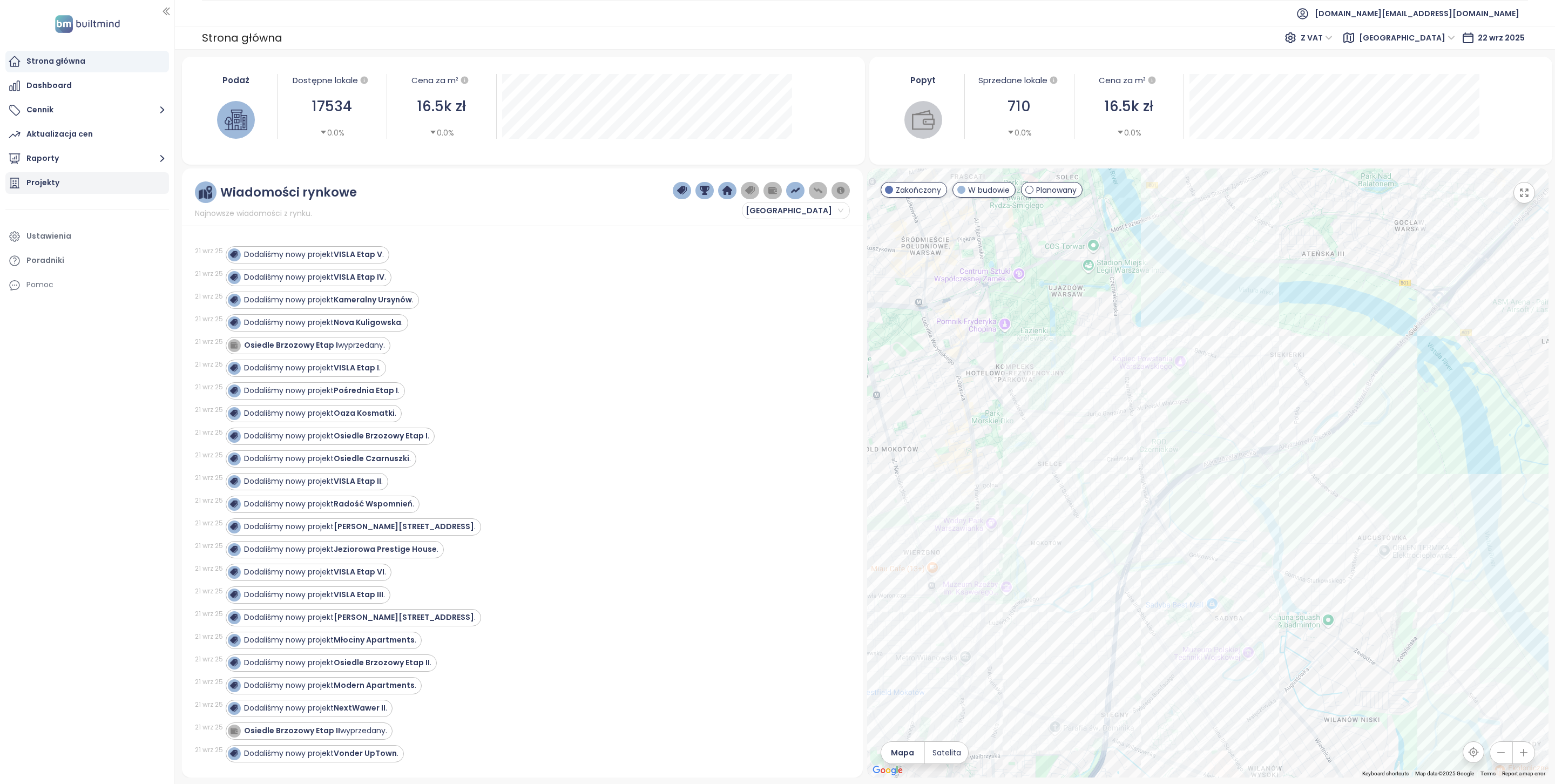
click at [61, 176] on div "Projekty" at bounding box center [87, 183] width 164 height 22
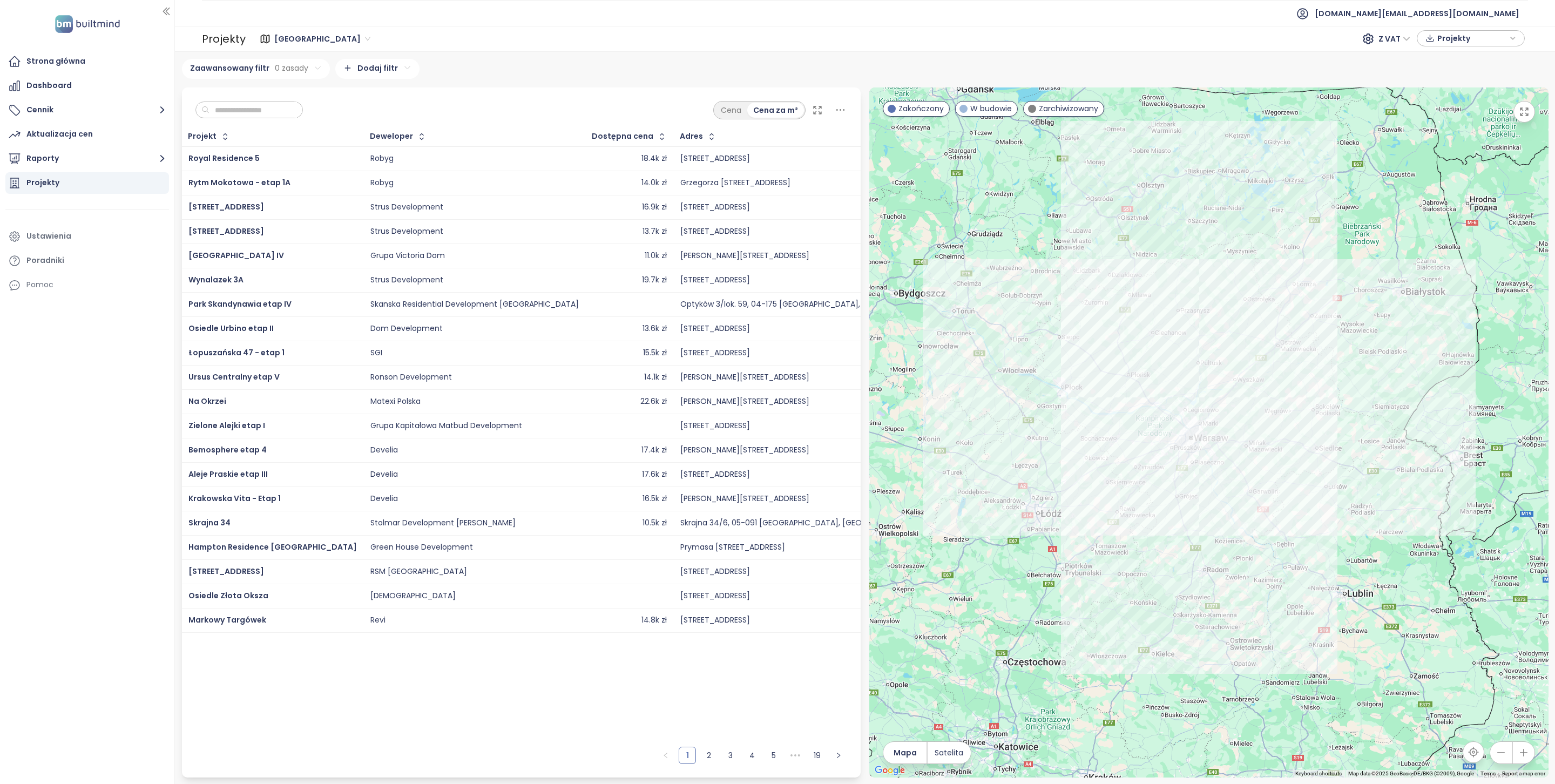
click at [246, 110] on input "text" at bounding box center [253, 110] width 88 height 16
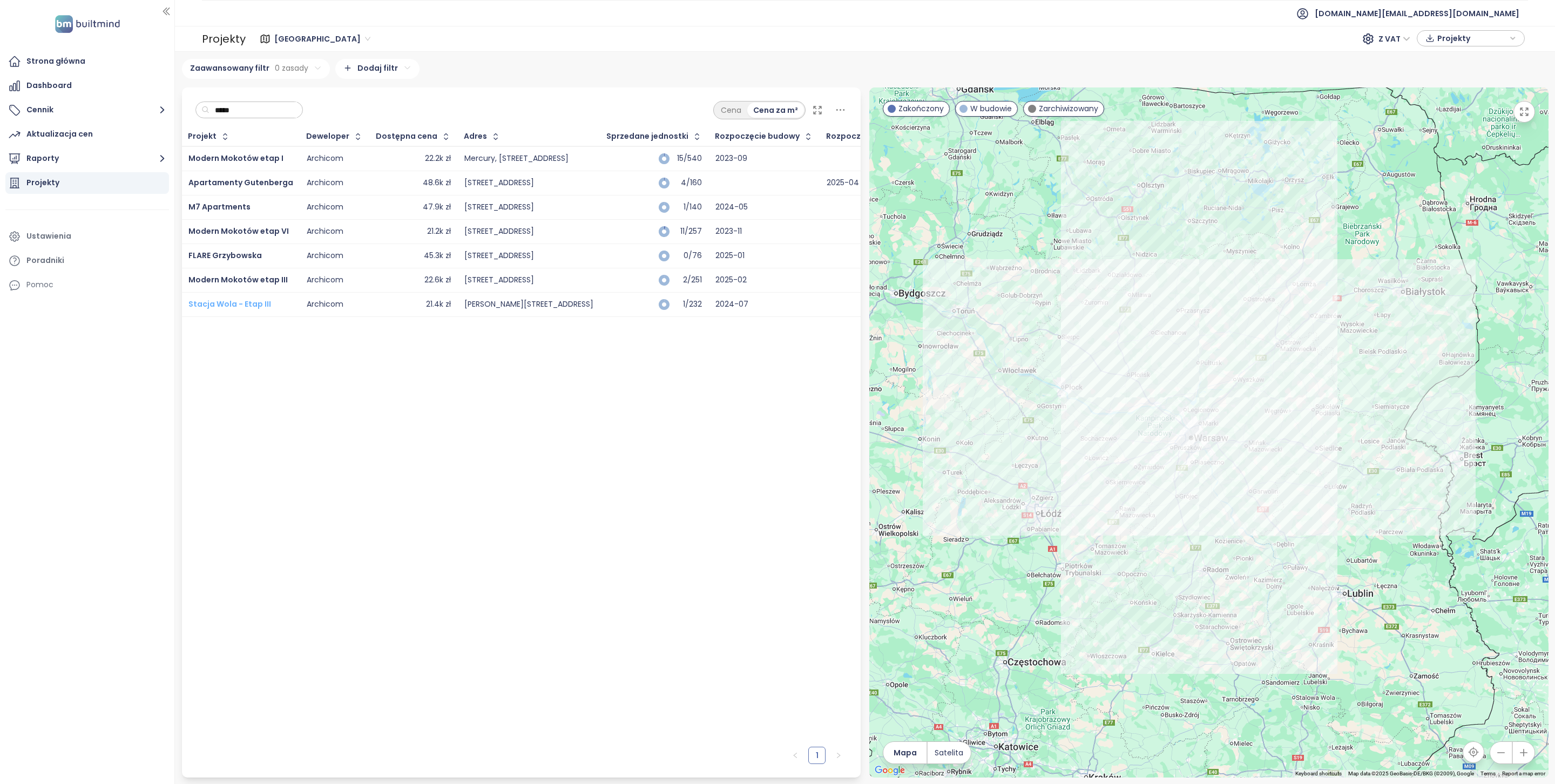
click at [240, 301] on span "Stacja Wola - Etap III" at bounding box center [229, 304] width 83 height 11
drag, startPoint x: 245, startPoint y: 276, endPoint x: 241, endPoint y: 268, distance: 8.9
click at [245, 275] on span "Modern Mokotów etap III" at bounding box center [238, 279] width 100 height 11
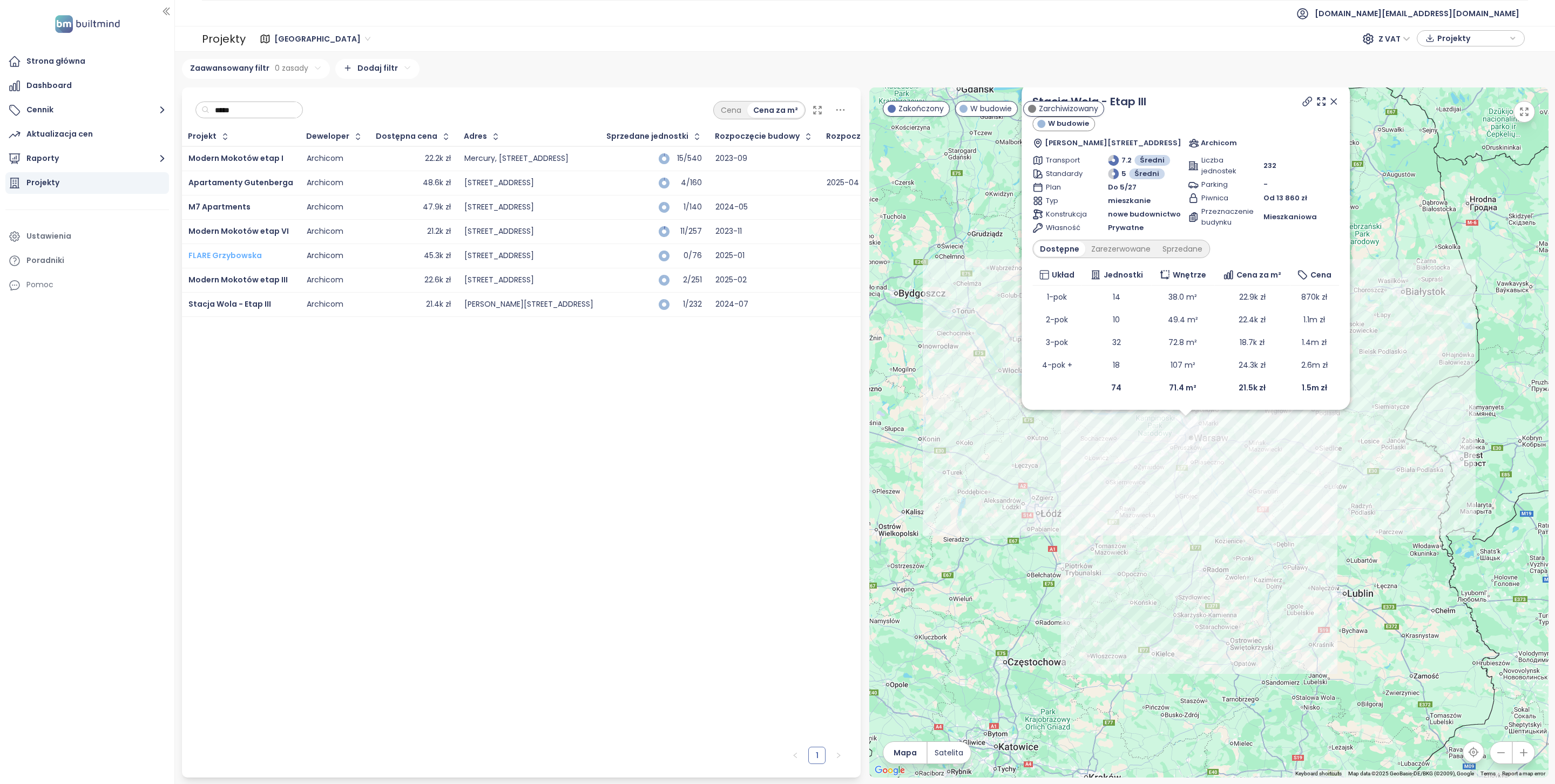
click at [234, 257] on span "FLARE Grzybowska" at bounding box center [225, 255] width 74 height 11
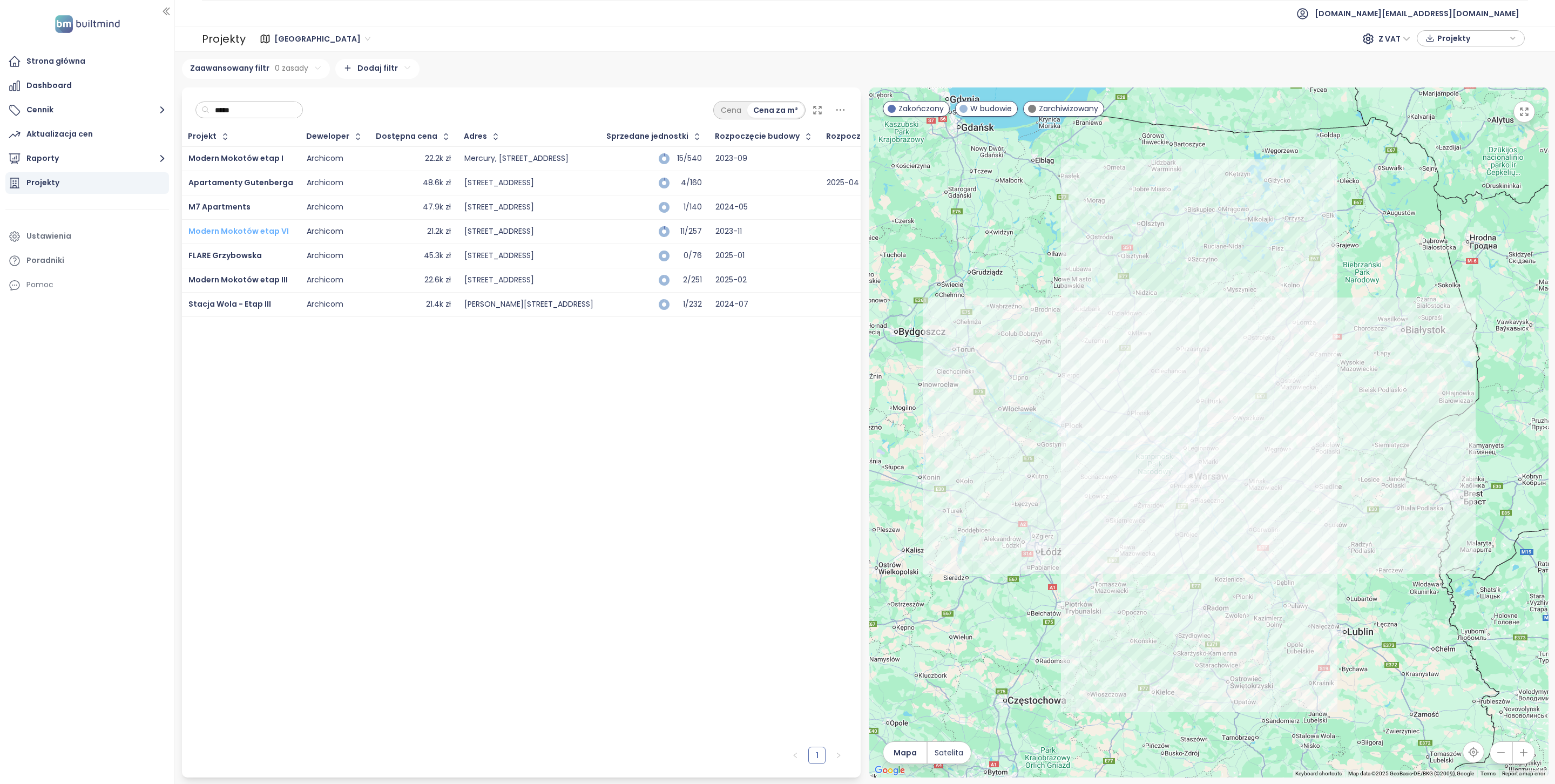
click at [248, 233] on span "Modern Mokotów etap VI" at bounding box center [238, 231] width 100 height 11
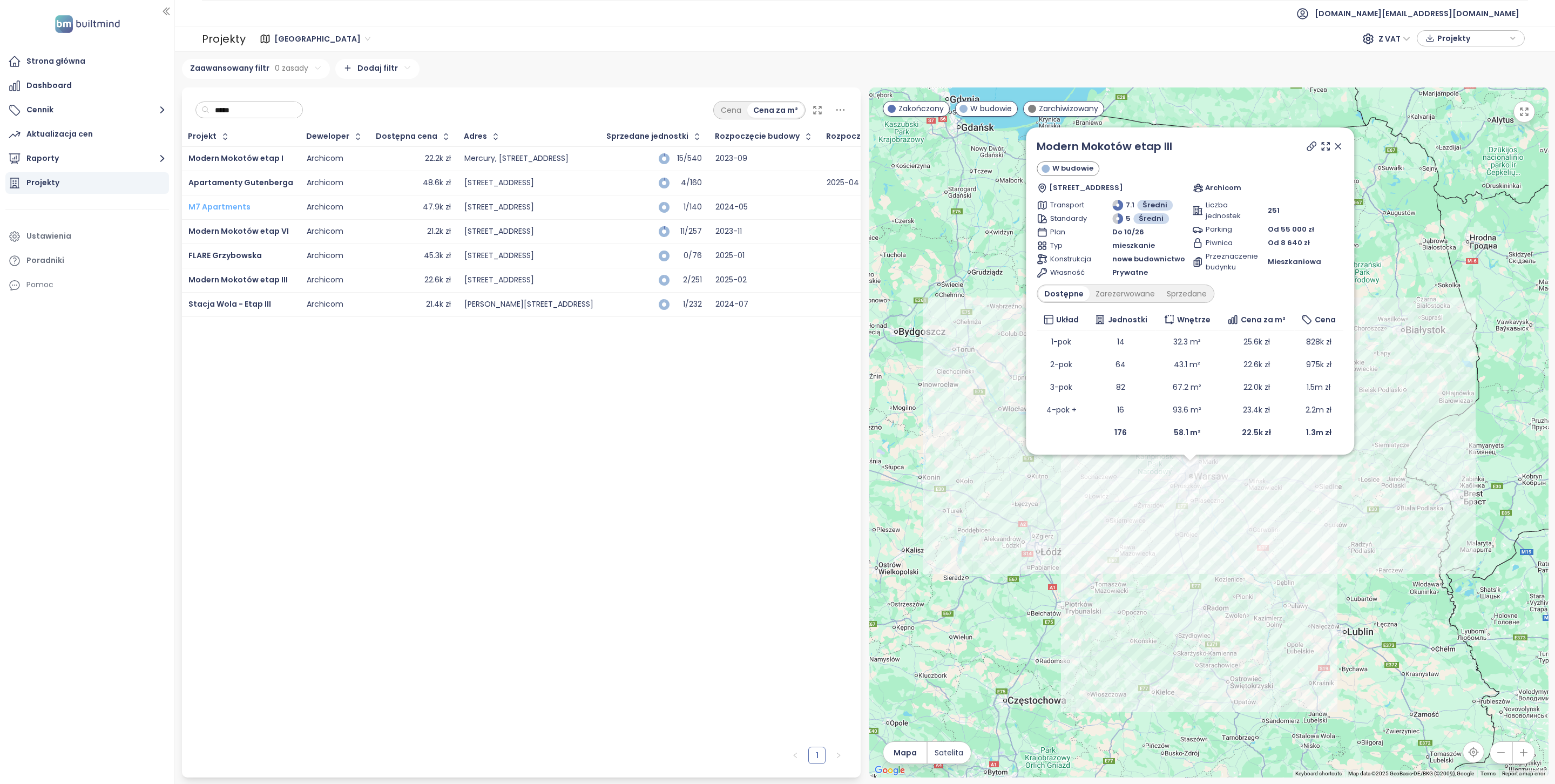
click at [214, 206] on span "M7 Apartments" at bounding box center [219, 207] width 62 height 11
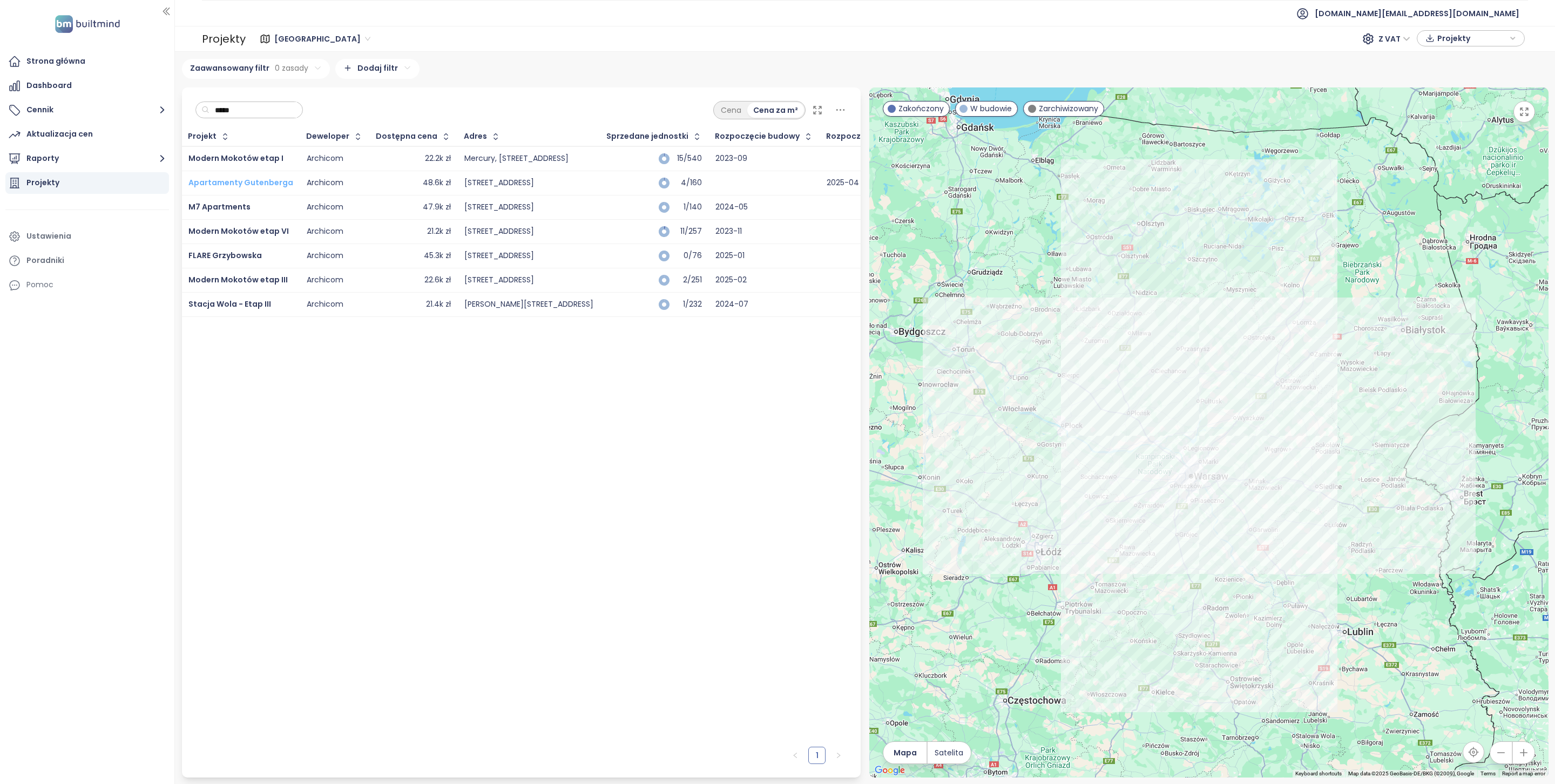
click at [225, 180] on span "Apartamenty Gutenberga" at bounding box center [241, 182] width 105 height 11
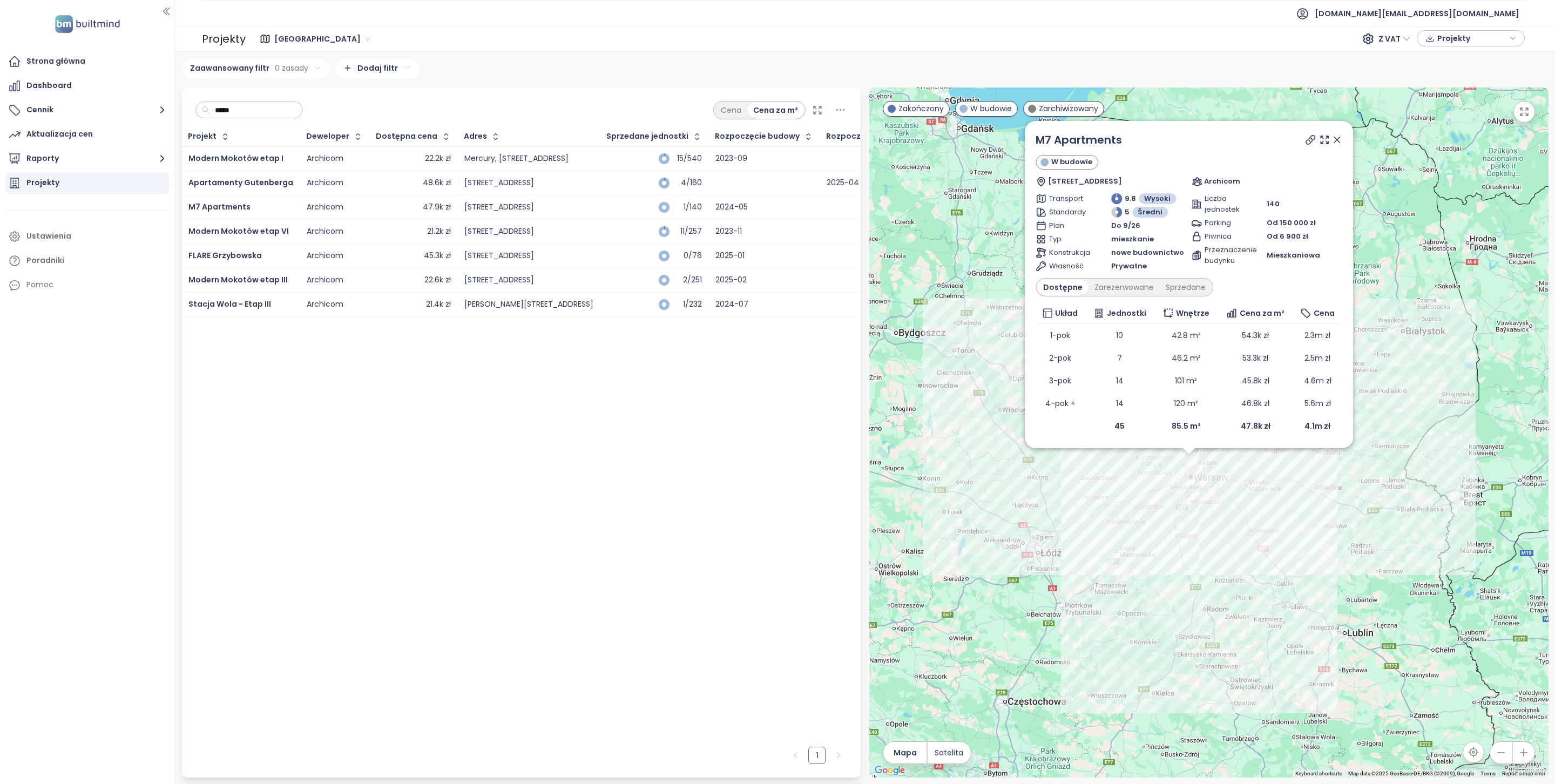
click at [228, 156] on span "Modern Mokotów etap I" at bounding box center [235, 158] width 95 height 11
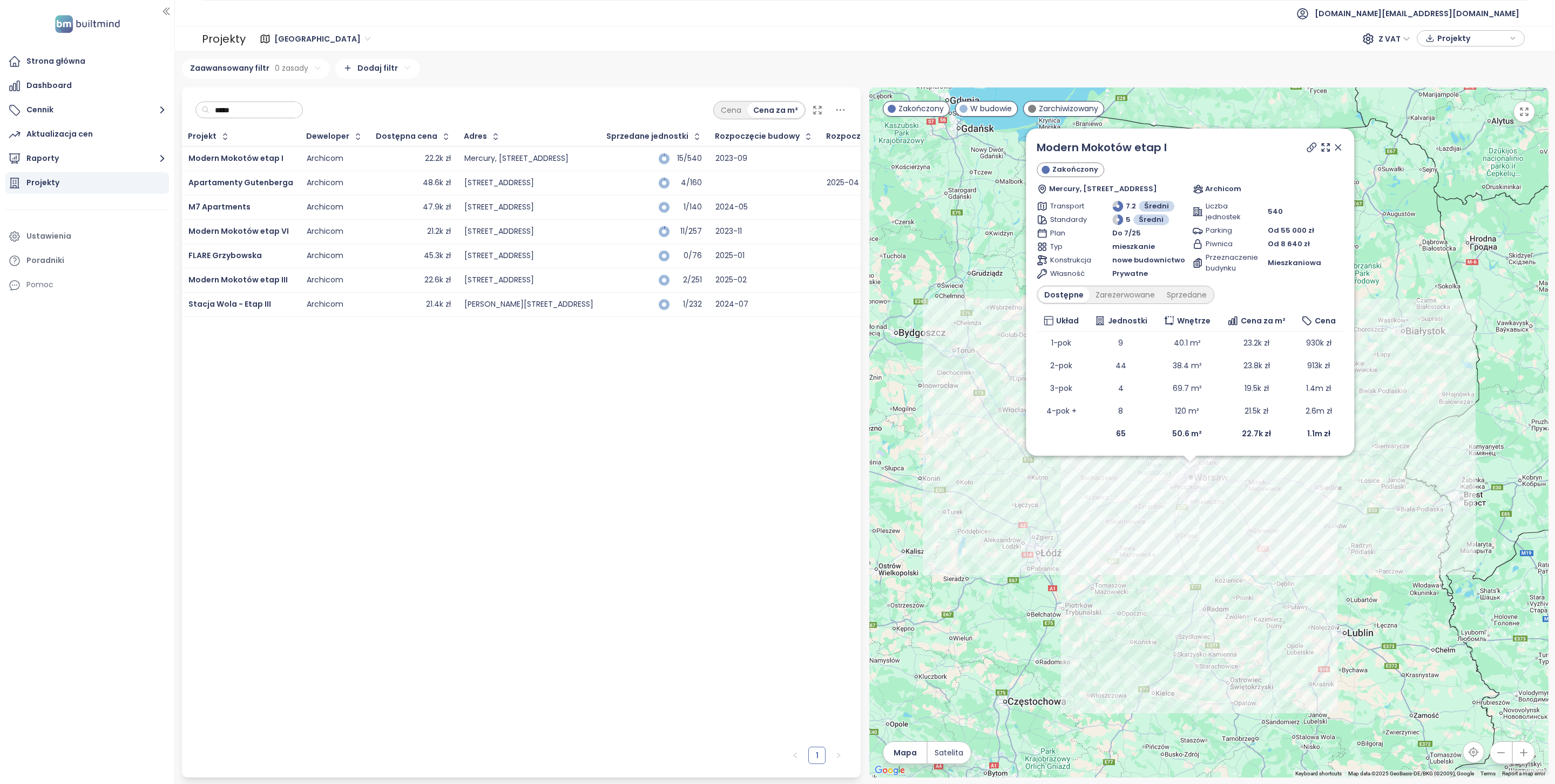
click at [269, 109] on input "*****" at bounding box center [253, 110] width 88 height 16
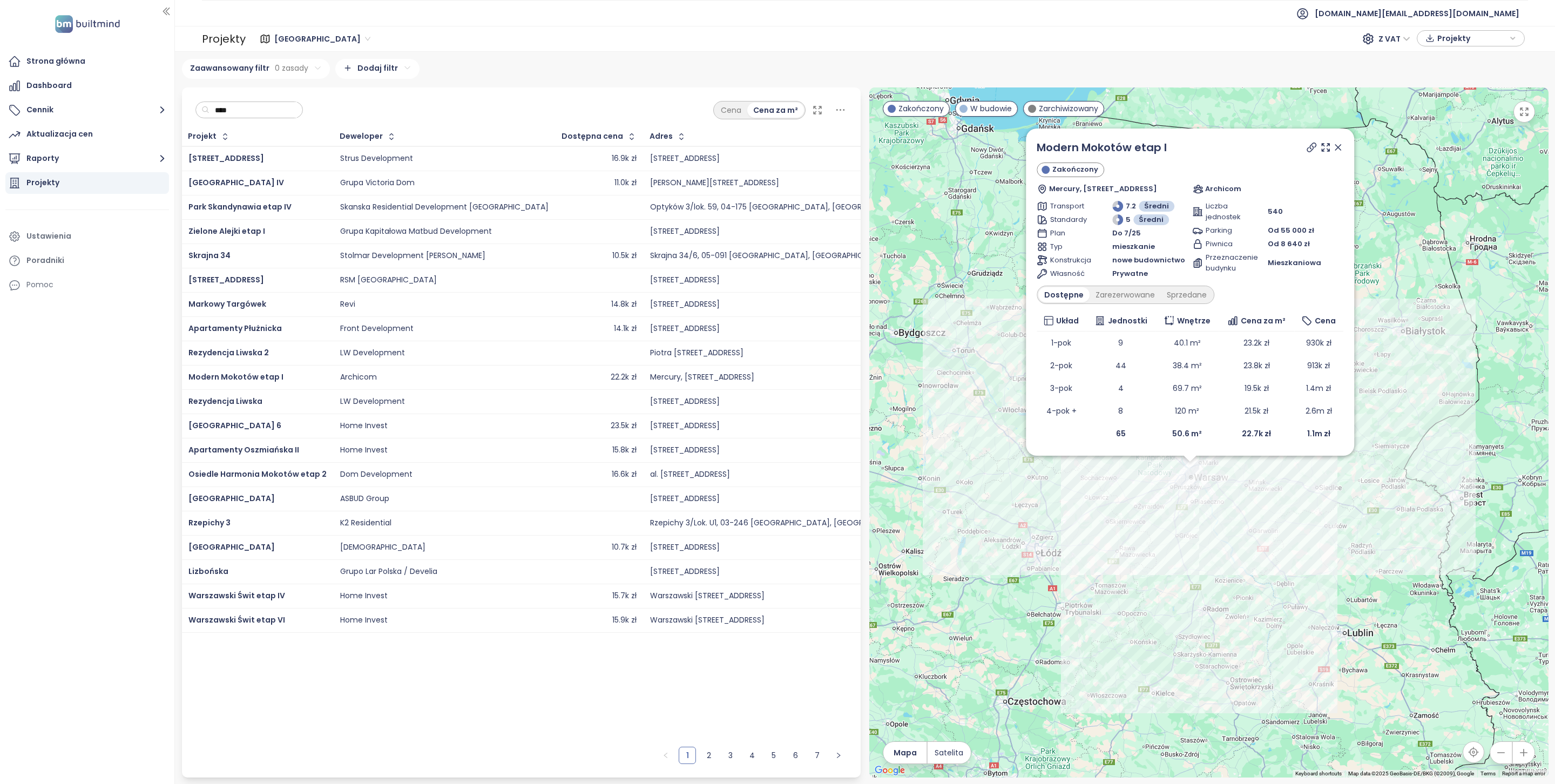
type input "*****"
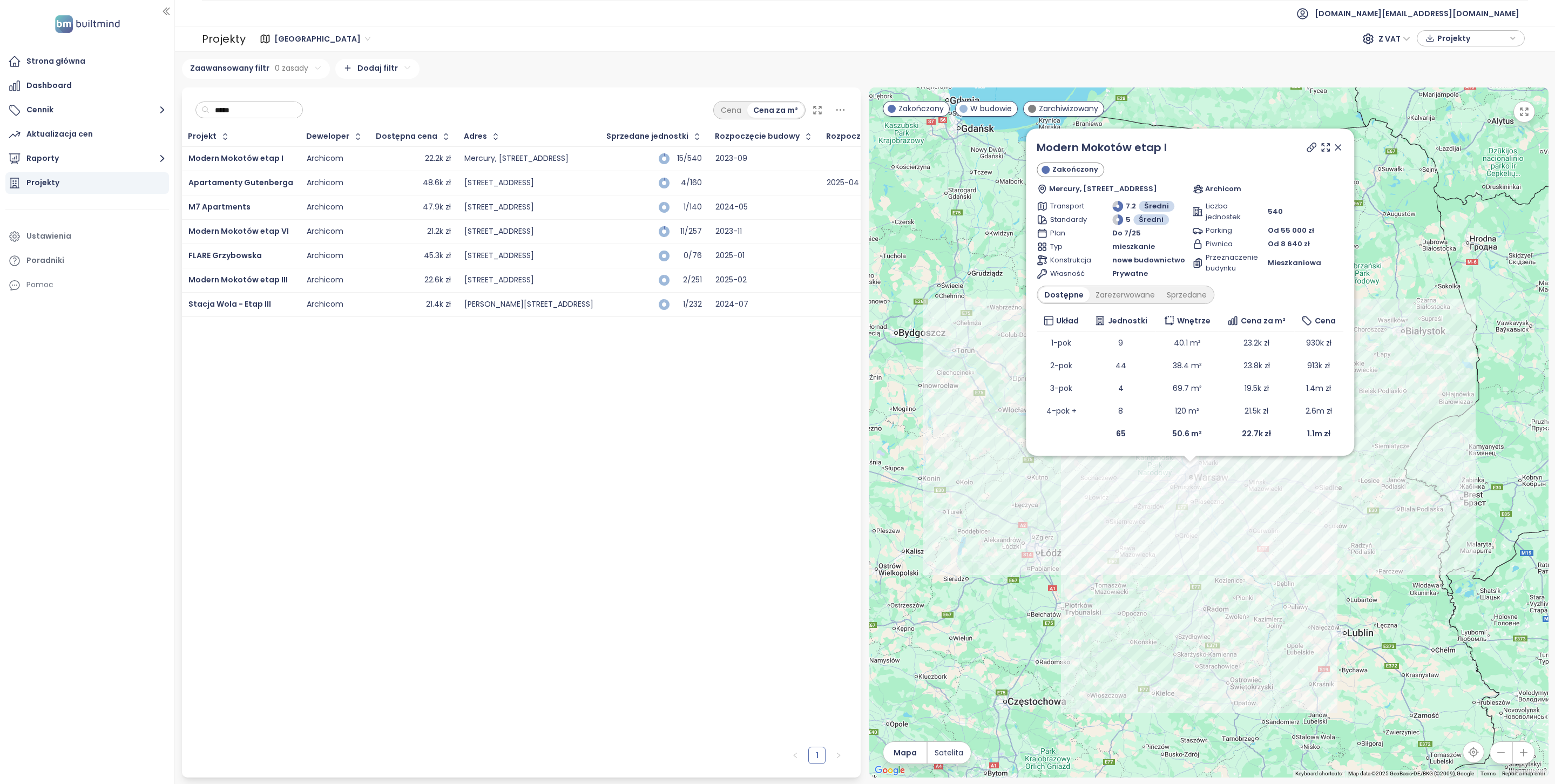
click at [296, 34] on span "Poznań" at bounding box center [322, 39] width 96 height 16
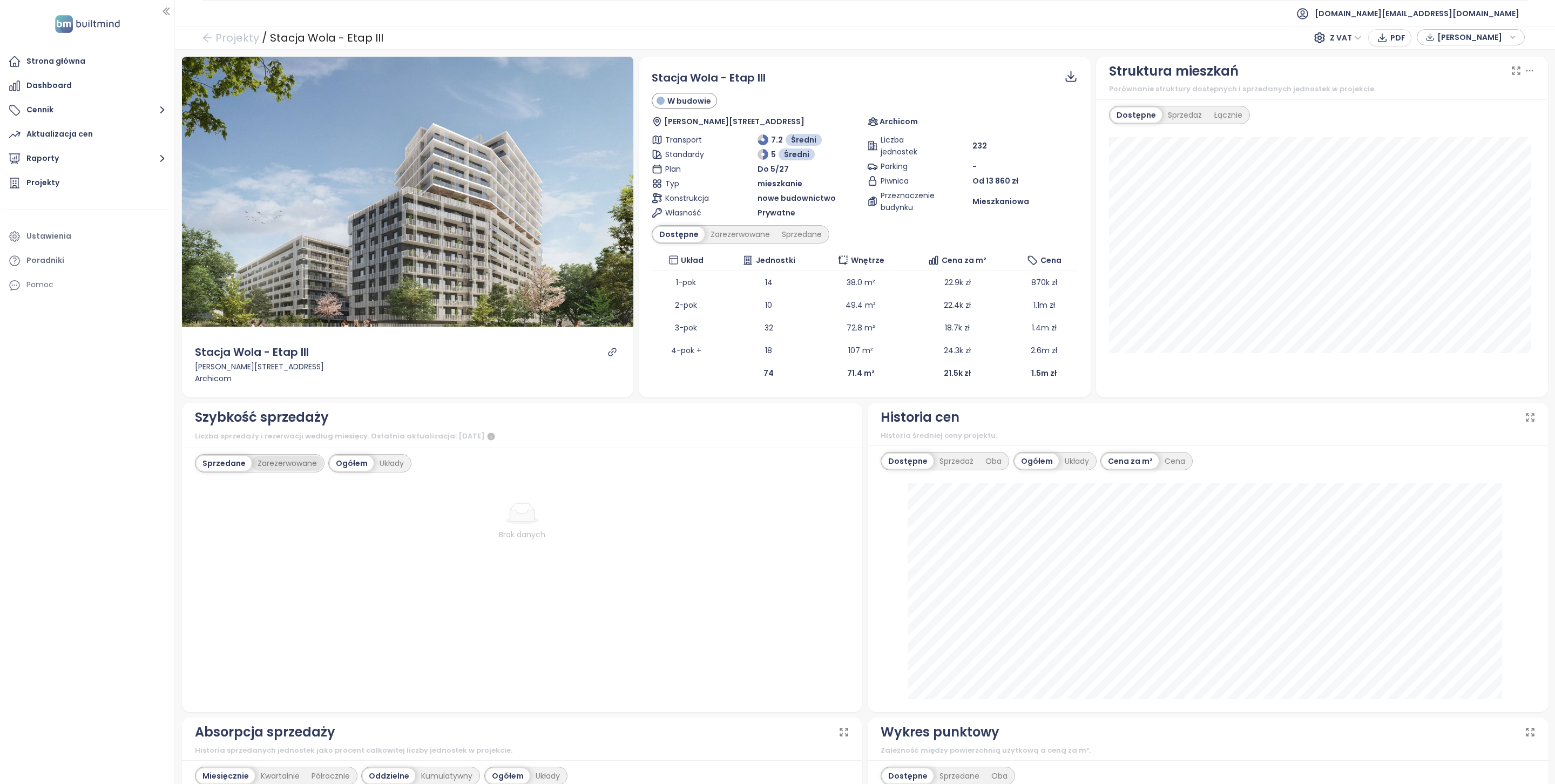
click at [301, 471] on div "Zarezerwowane" at bounding box center [287, 463] width 71 height 15
click at [202, 471] on div "Sprzedane" at bounding box center [223, 463] width 52 height 15
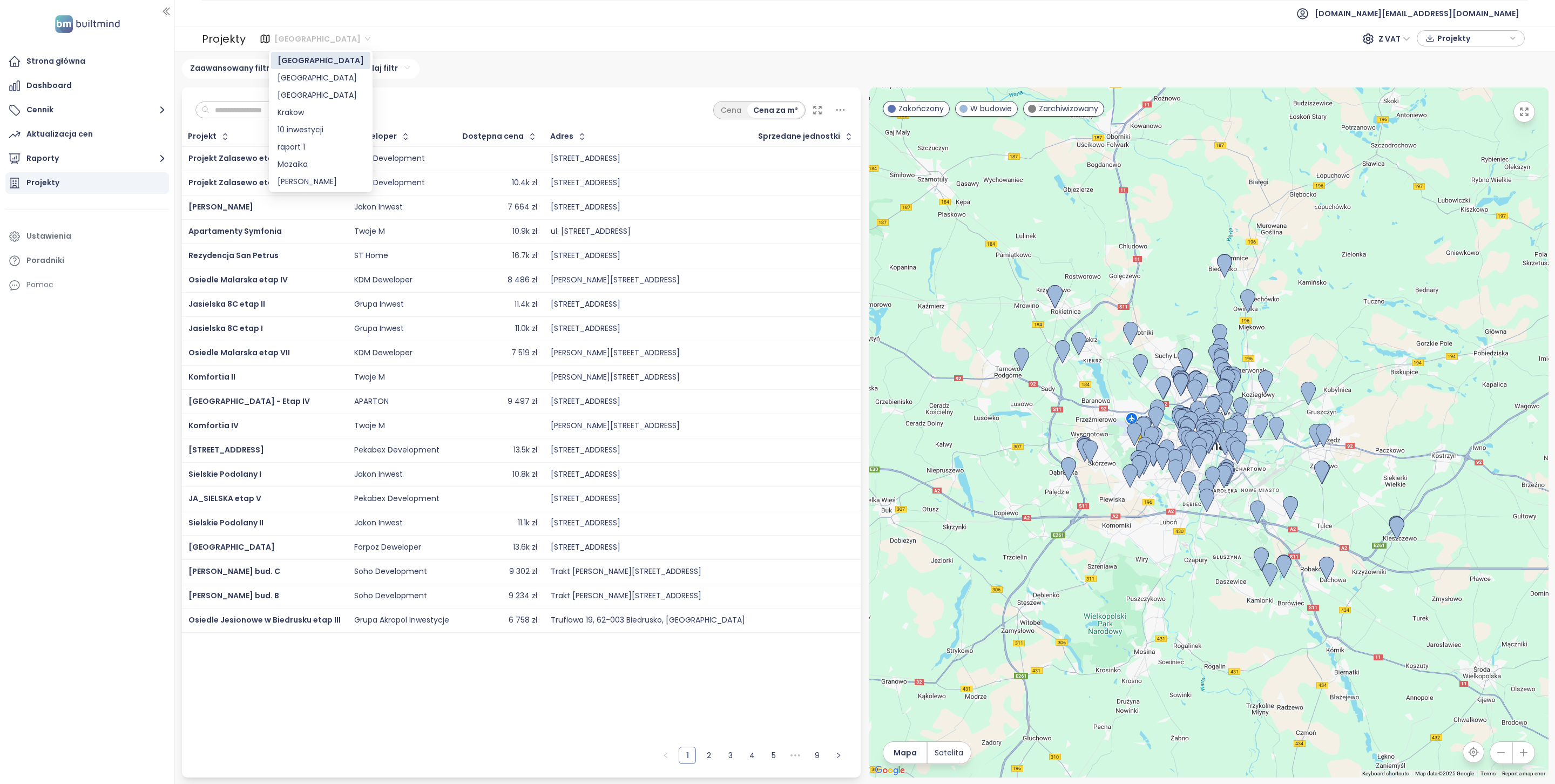
click at [295, 34] on span "[GEOGRAPHIC_DATA]" at bounding box center [322, 39] width 96 height 16
click at [314, 106] on div "Krakow" at bounding box center [321, 112] width 86 height 12
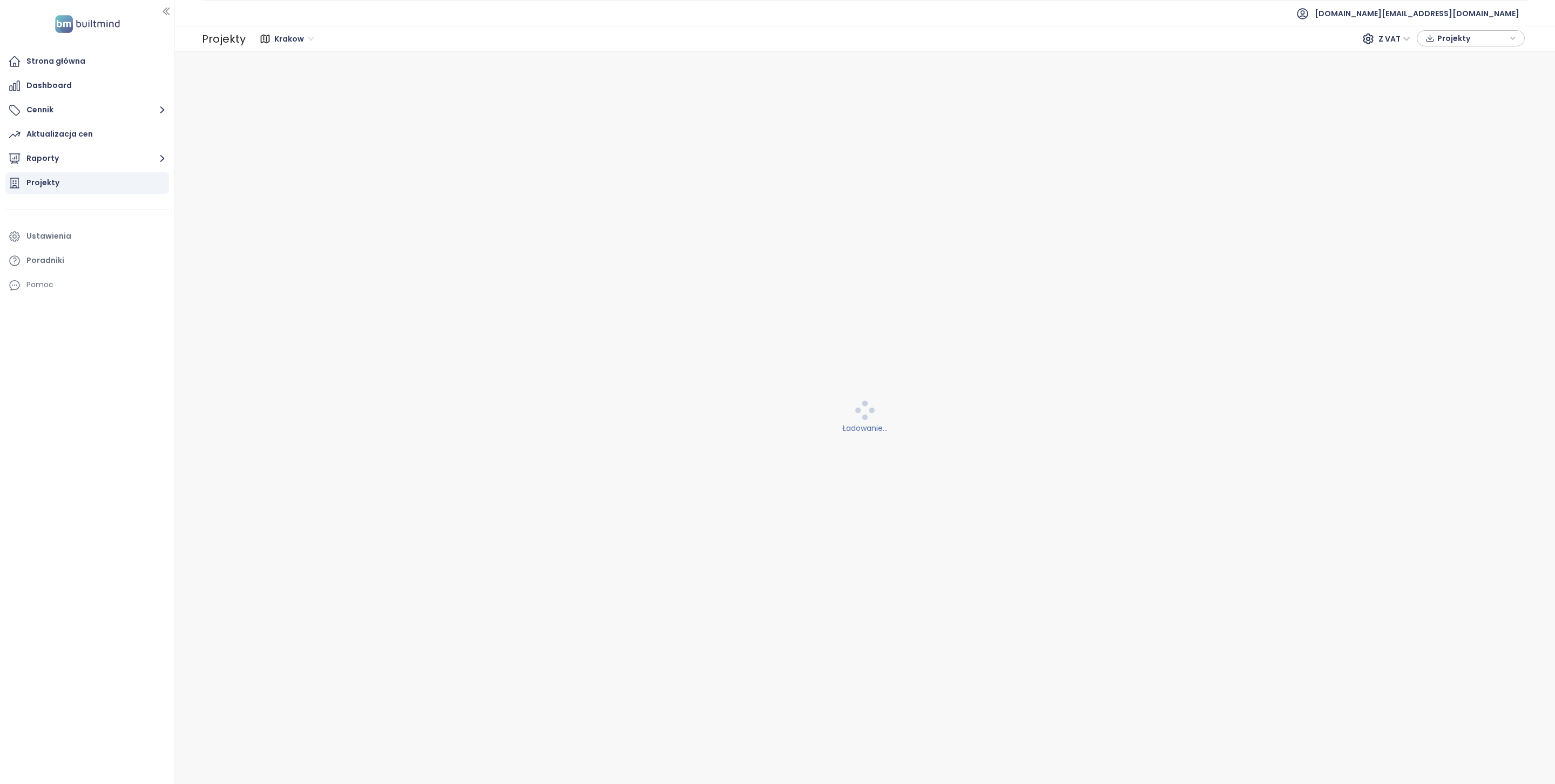
click at [295, 48] on div "Krakow Krakow Z VAT Projekty" at bounding box center [887, 39] width 1282 height 22
click at [295, 47] on div "Krakow" at bounding box center [295, 39] width 49 height 18
click at [313, 58] on div "[GEOGRAPHIC_DATA]" at bounding box center [317, 60] width 79 height 12
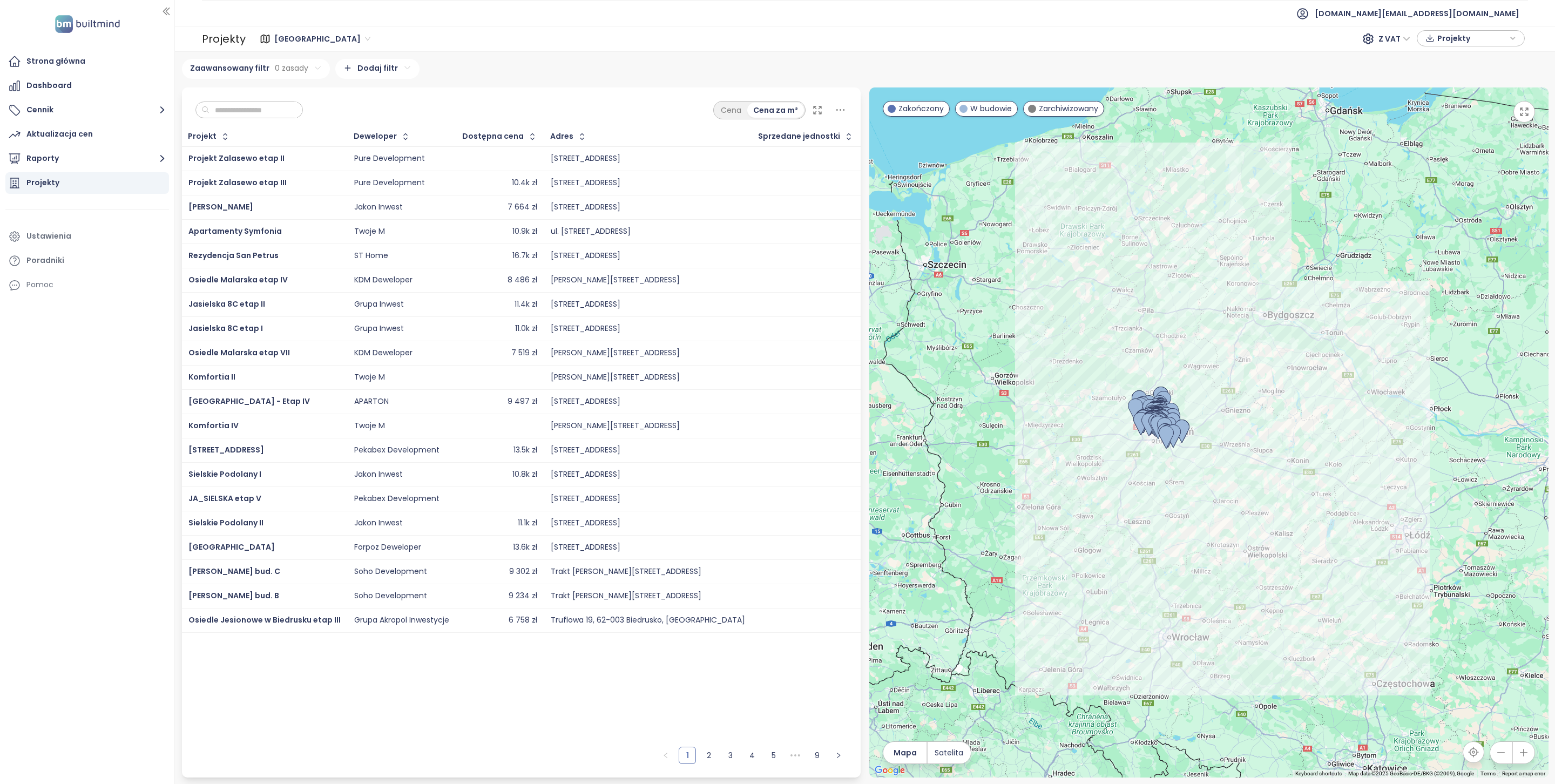
click at [252, 108] on input "text" at bounding box center [253, 110] width 88 height 16
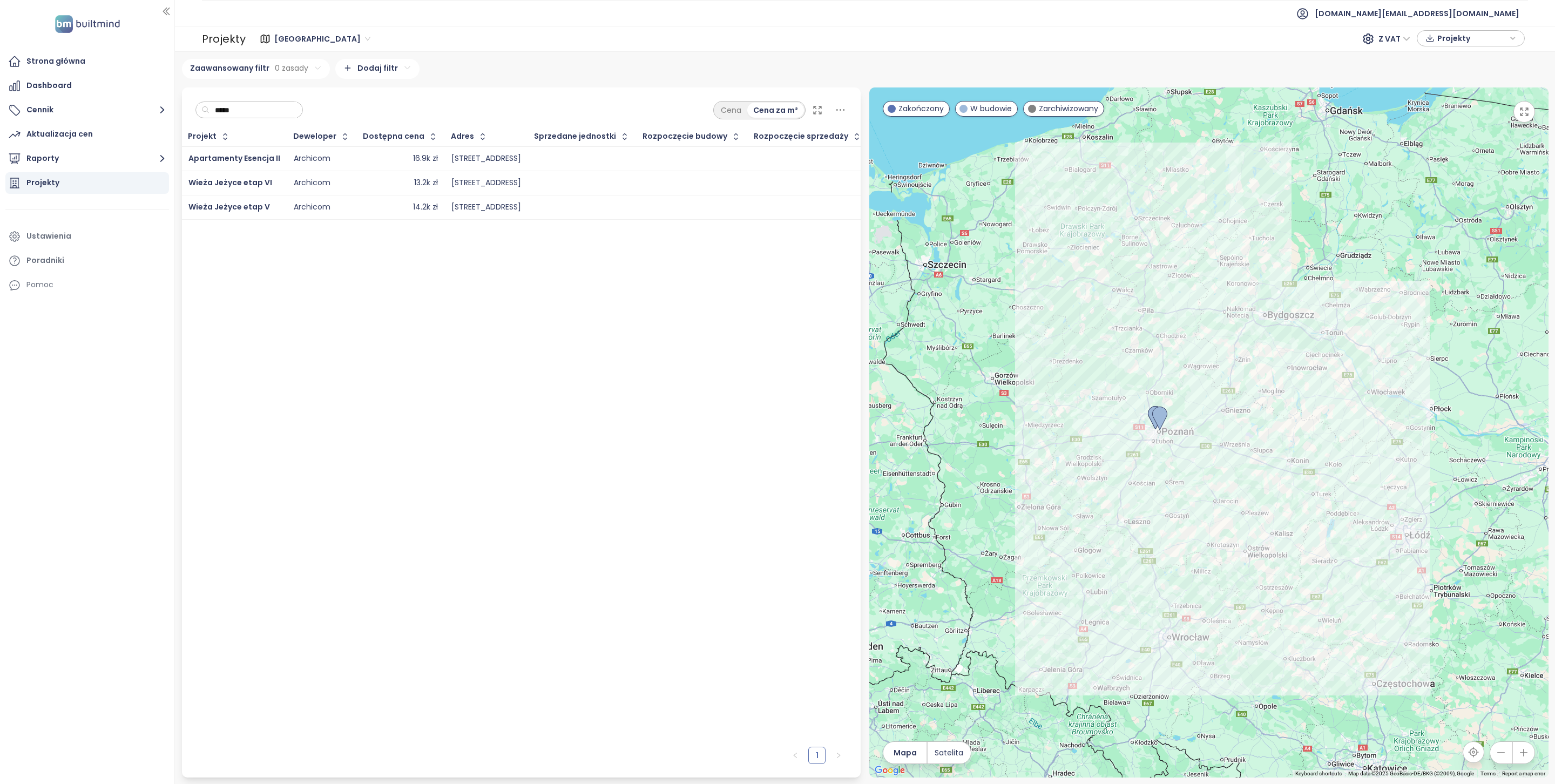
type input "*****"
click at [290, 38] on span "Poznań" at bounding box center [322, 39] width 96 height 16
click at [290, 39] on span "Poznań" at bounding box center [322, 39] width 96 height 16
click at [298, 42] on span "Poznań" at bounding box center [322, 39] width 96 height 16
click at [289, 80] on div "Łódź" at bounding box center [321, 78] width 86 height 12
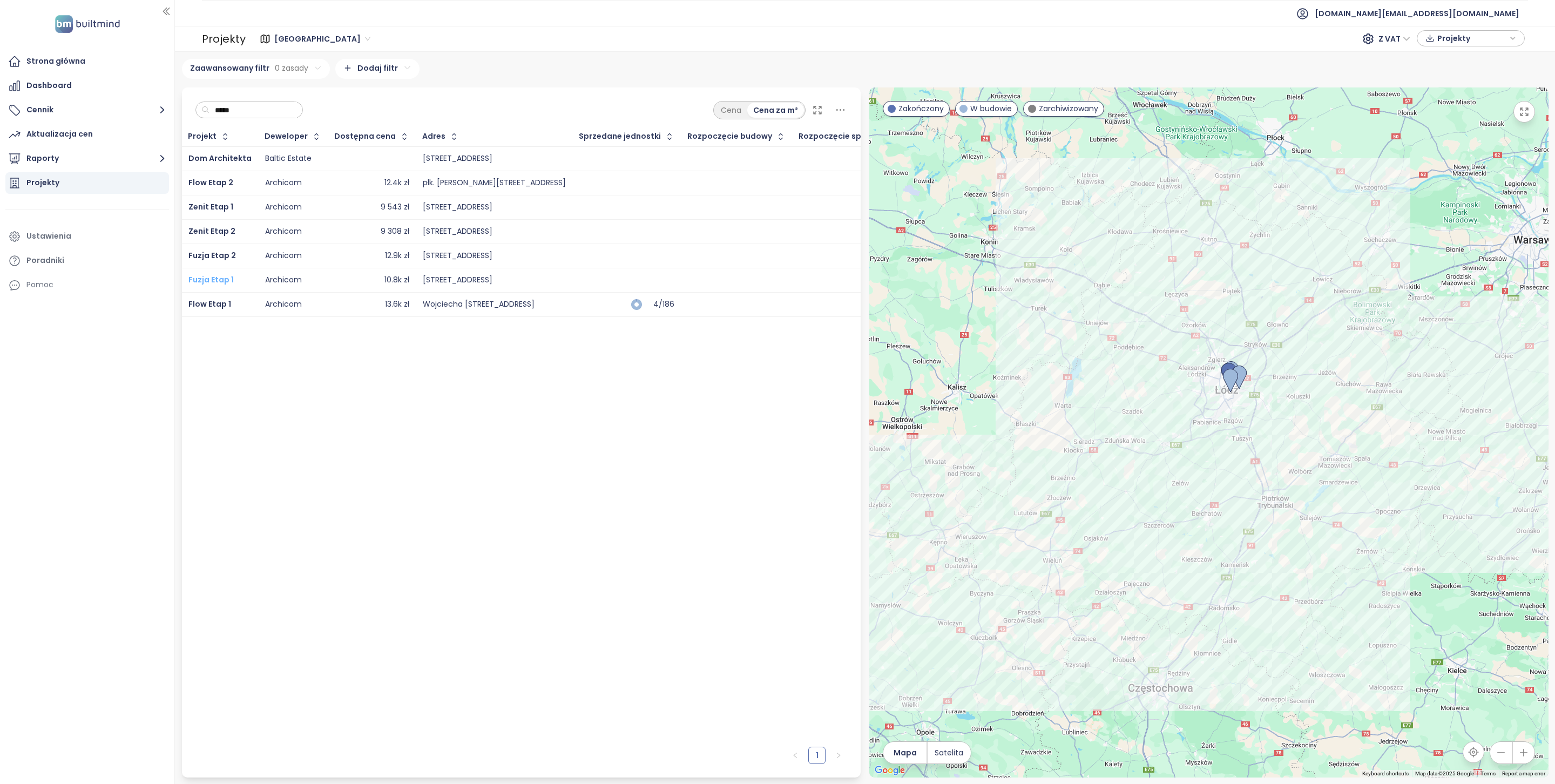
click at [225, 280] on span "Fuzja Etap 1" at bounding box center [211, 279] width 45 height 11
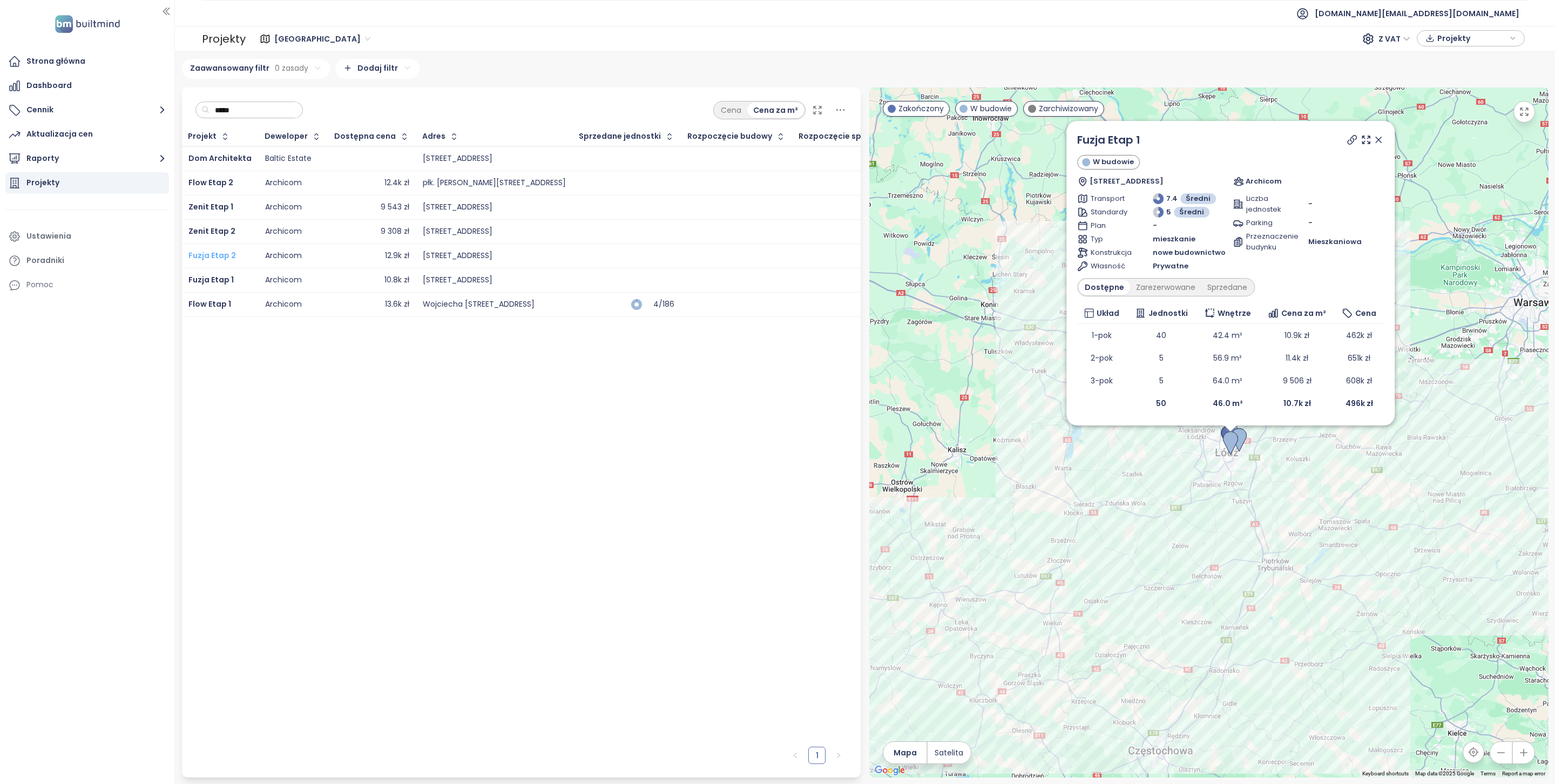
click at [222, 256] on span "Fuzja Etap 2" at bounding box center [212, 255] width 48 height 11
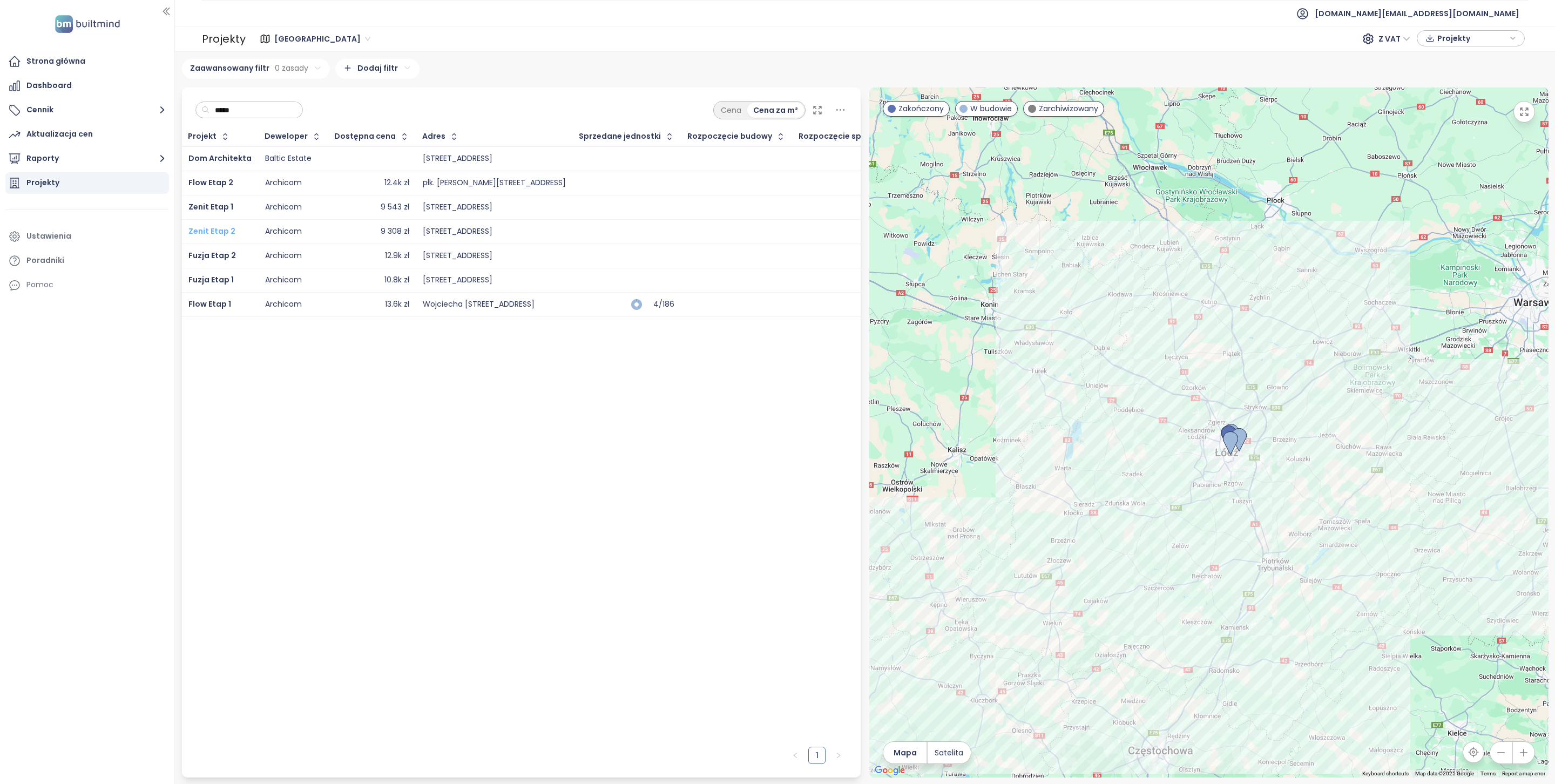
click at [221, 230] on span "Zenit Etap 2" at bounding box center [212, 231] width 47 height 11
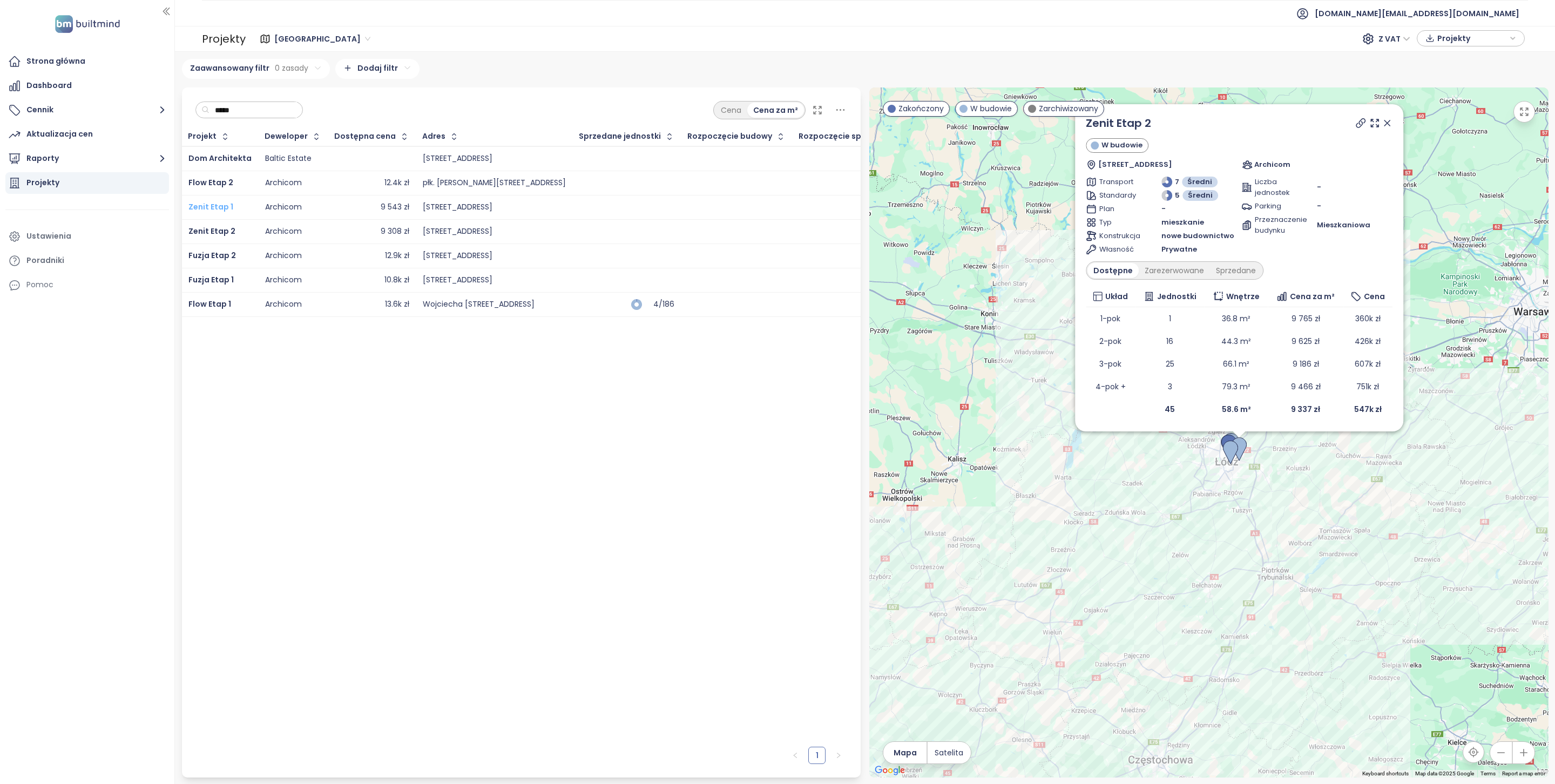
click at [212, 205] on span "Zenit Etap 1" at bounding box center [211, 207] width 45 height 11
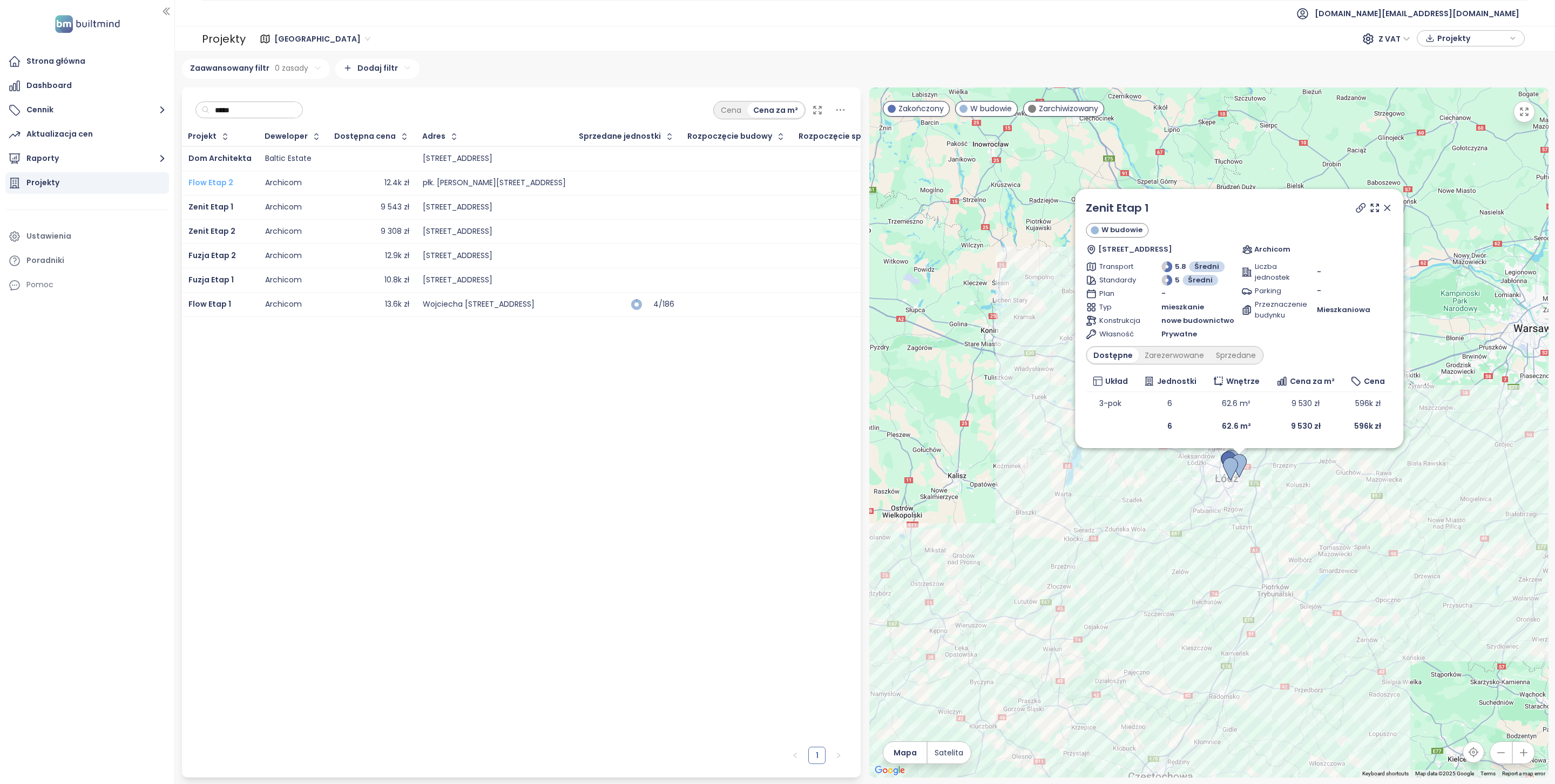
click at [215, 183] on span "Flow Etap 2" at bounding box center [211, 182] width 45 height 11
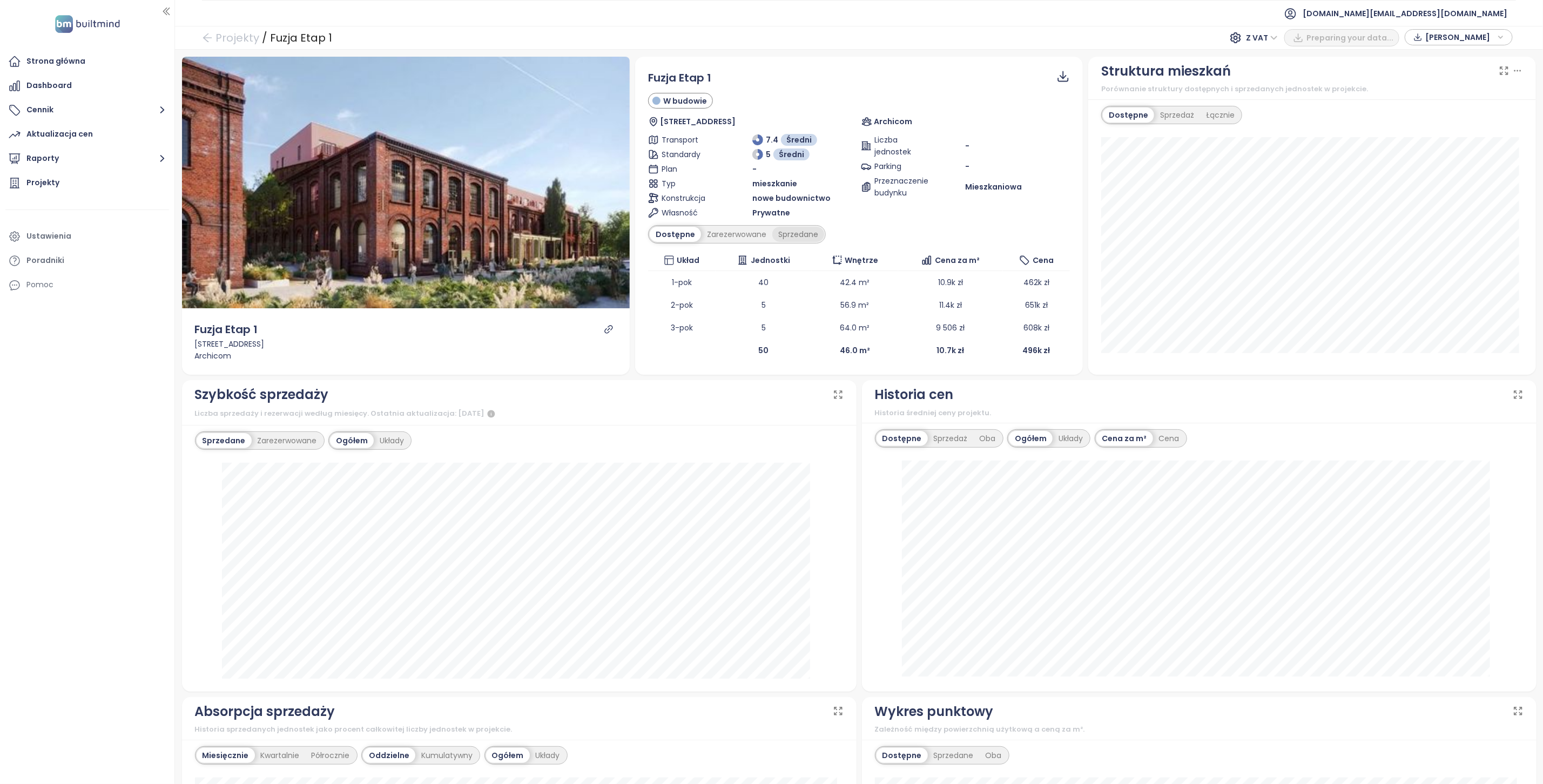
click at [797, 239] on div "Sprzedane" at bounding box center [798, 234] width 52 height 15
click at [745, 232] on div "Zarezerwowane" at bounding box center [734, 234] width 71 height 15
click at [681, 231] on div "Dostępne" at bounding box center [674, 234] width 48 height 15
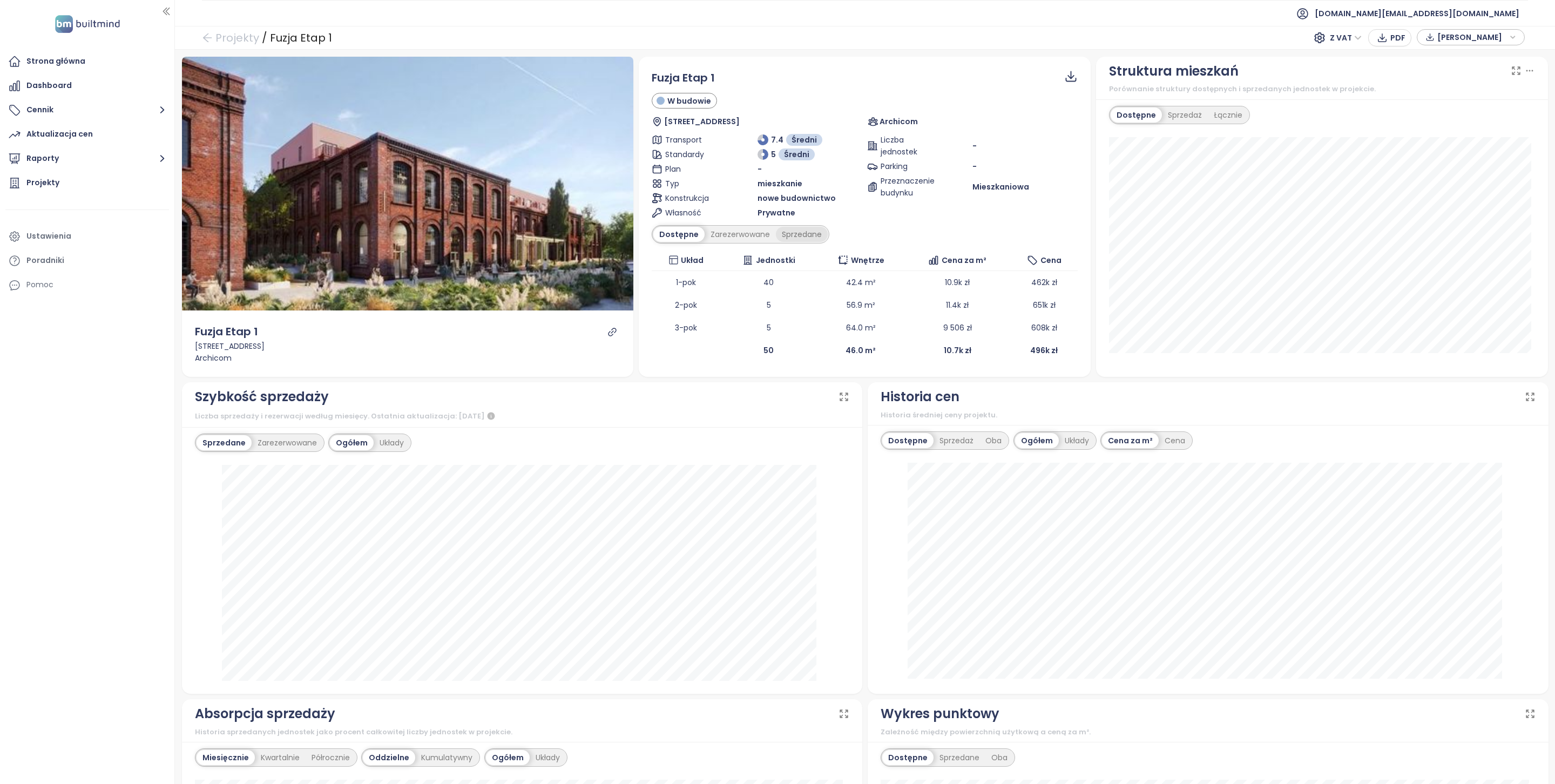
click at [788, 242] on div "Sprzedane" at bounding box center [802, 234] width 52 height 15
click at [750, 234] on div "Zarezerwowane" at bounding box center [738, 234] width 71 height 15
click at [665, 235] on div "Dostępne" at bounding box center [677, 234] width 48 height 15
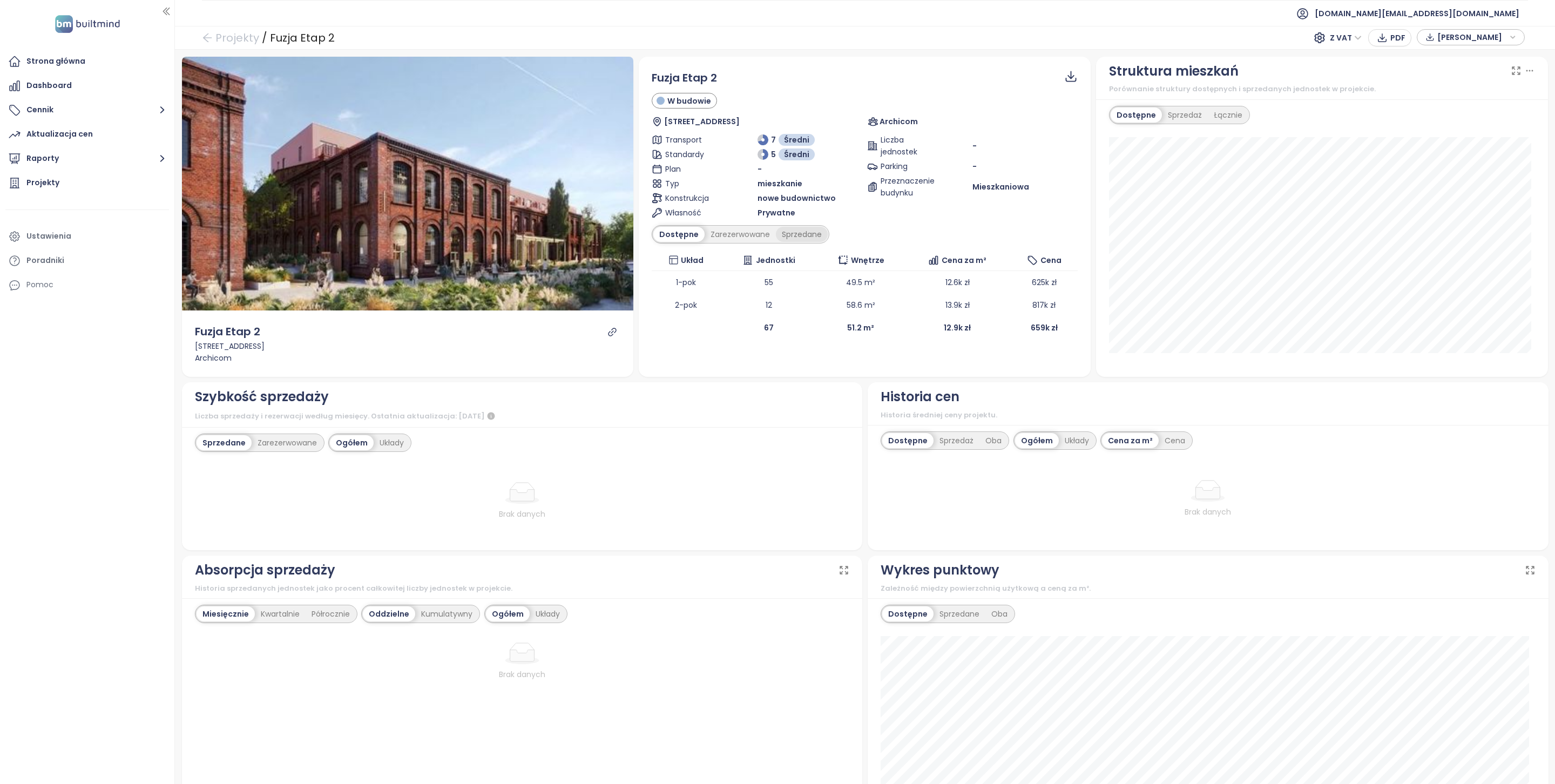
click at [785, 232] on div "Sprzedane" at bounding box center [802, 234] width 52 height 15
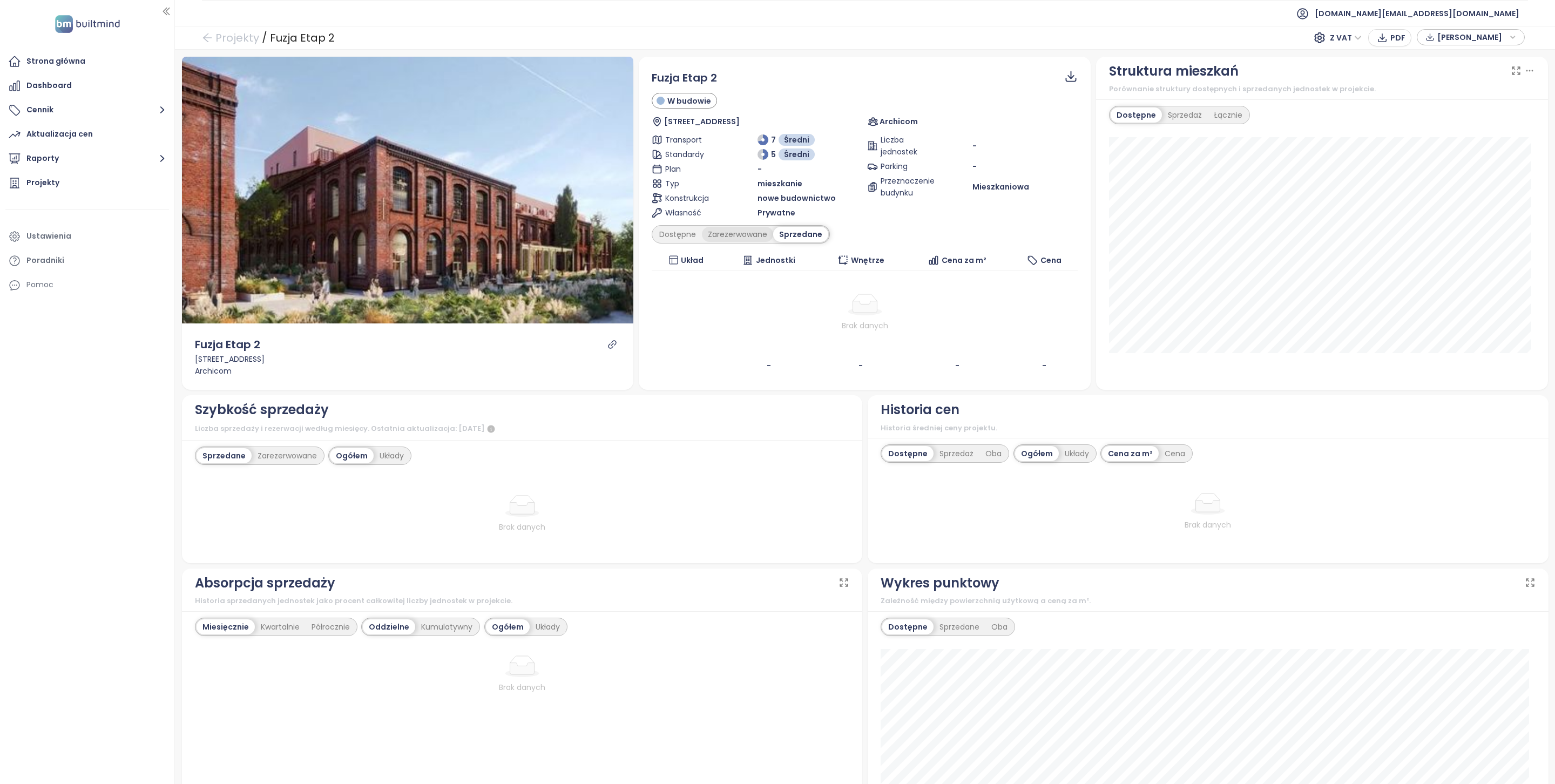
click at [727, 233] on div "Zarezerwowane" at bounding box center [738, 234] width 71 height 15
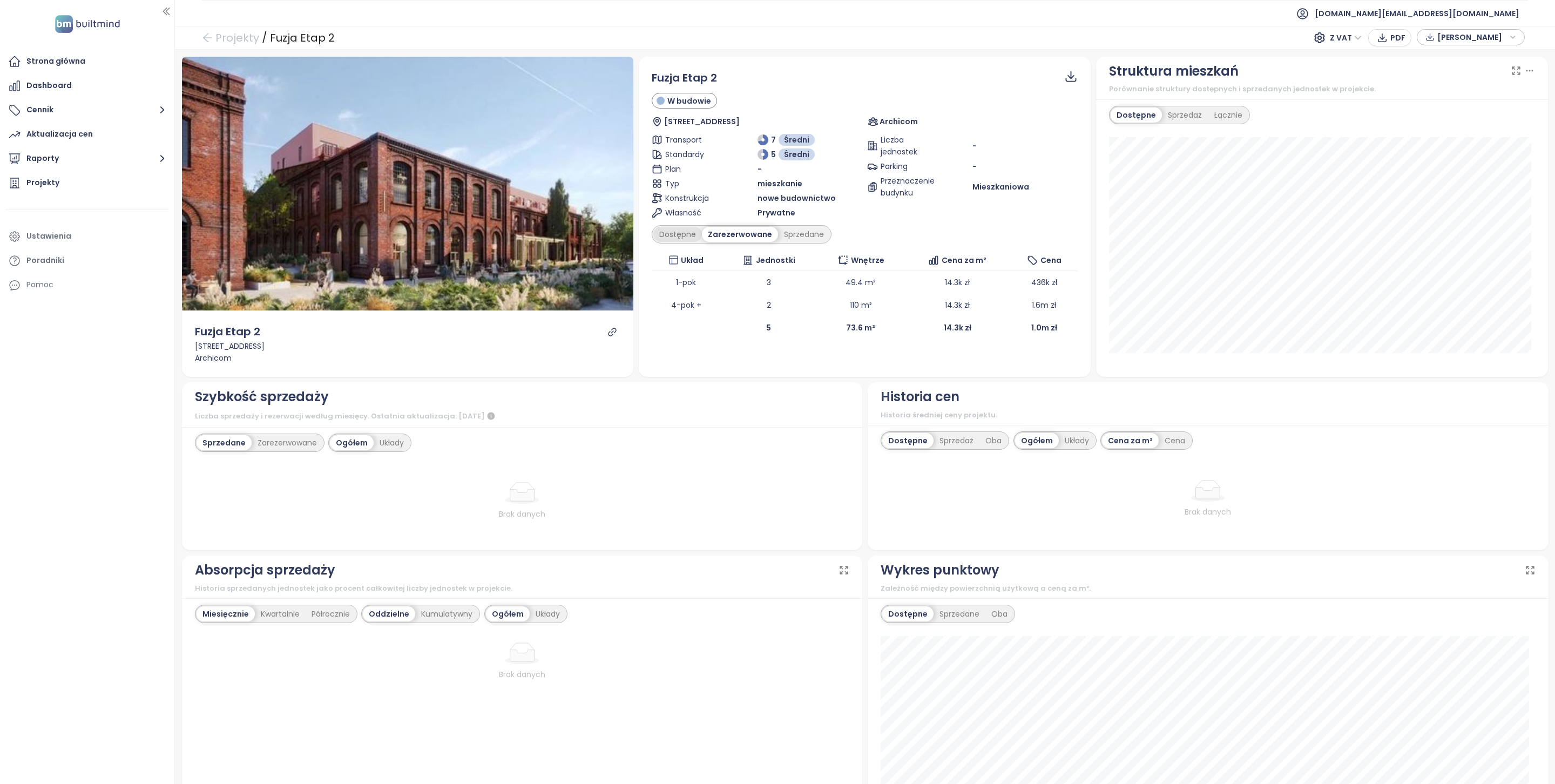
click at [673, 233] on div "Dostępne" at bounding box center [677, 234] width 48 height 15
click at [613, 328] on div at bounding box center [612, 332] width 13 height 10
click at [611, 330] on icon "link" at bounding box center [612, 332] width 10 height 10
click at [713, 238] on div "Zarezerwowane" at bounding box center [740, 234] width 71 height 15
click at [795, 237] on div "Sprzedane" at bounding box center [804, 234] width 52 height 15
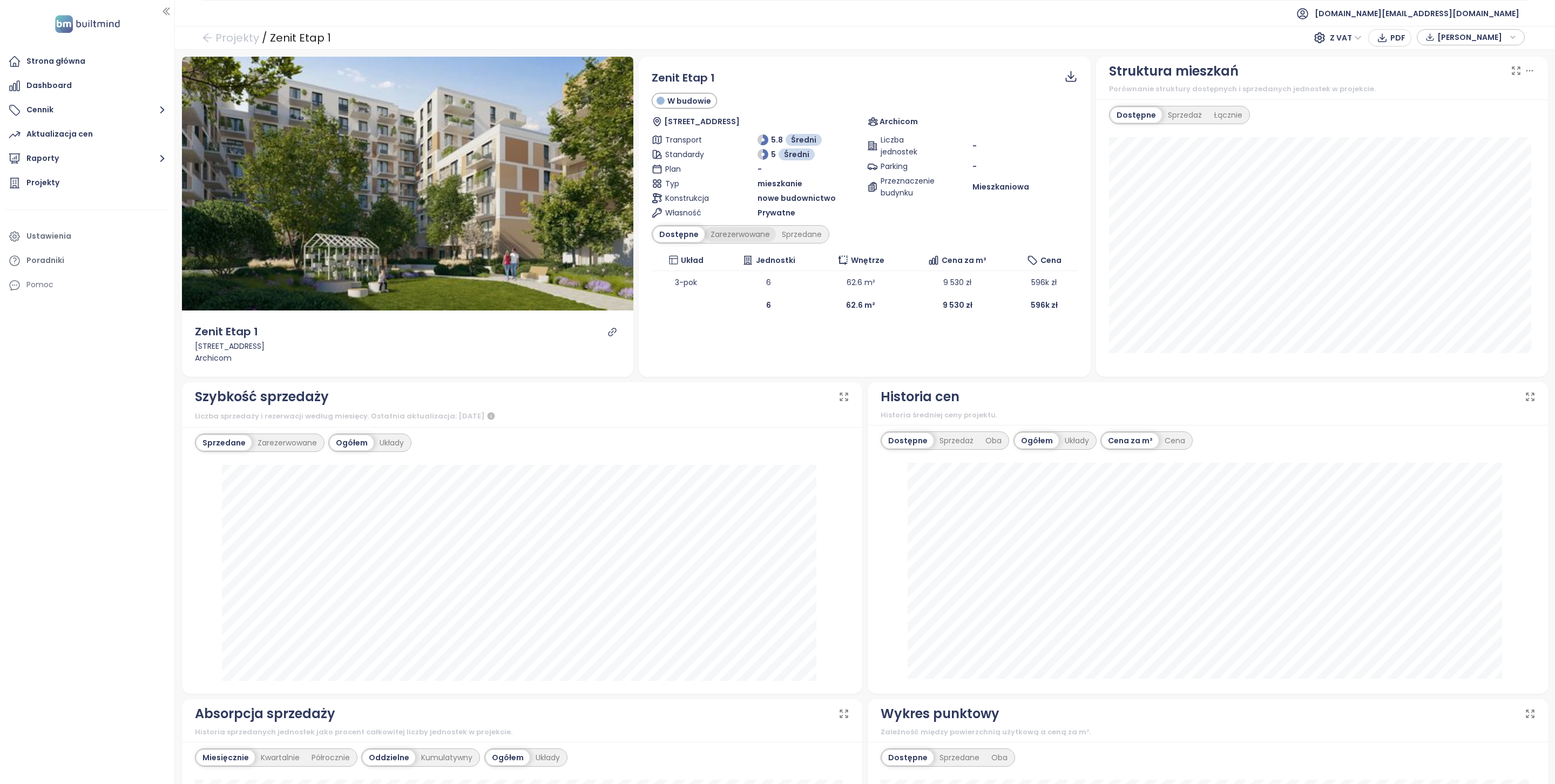
click at [710, 238] on div "Zarezerwowane" at bounding box center [740, 234] width 71 height 15
click at [788, 239] on div "Sprzedane" at bounding box center [804, 234] width 52 height 15
click at [752, 231] on div "Zarezerwowane" at bounding box center [738, 234] width 71 height 15
click at [688, 229] on div "Dostępne" at bounding box center [677, 234] width 48 height 15
click at [606, 328] on div at bounding box center [612, 332] width 13 height 10
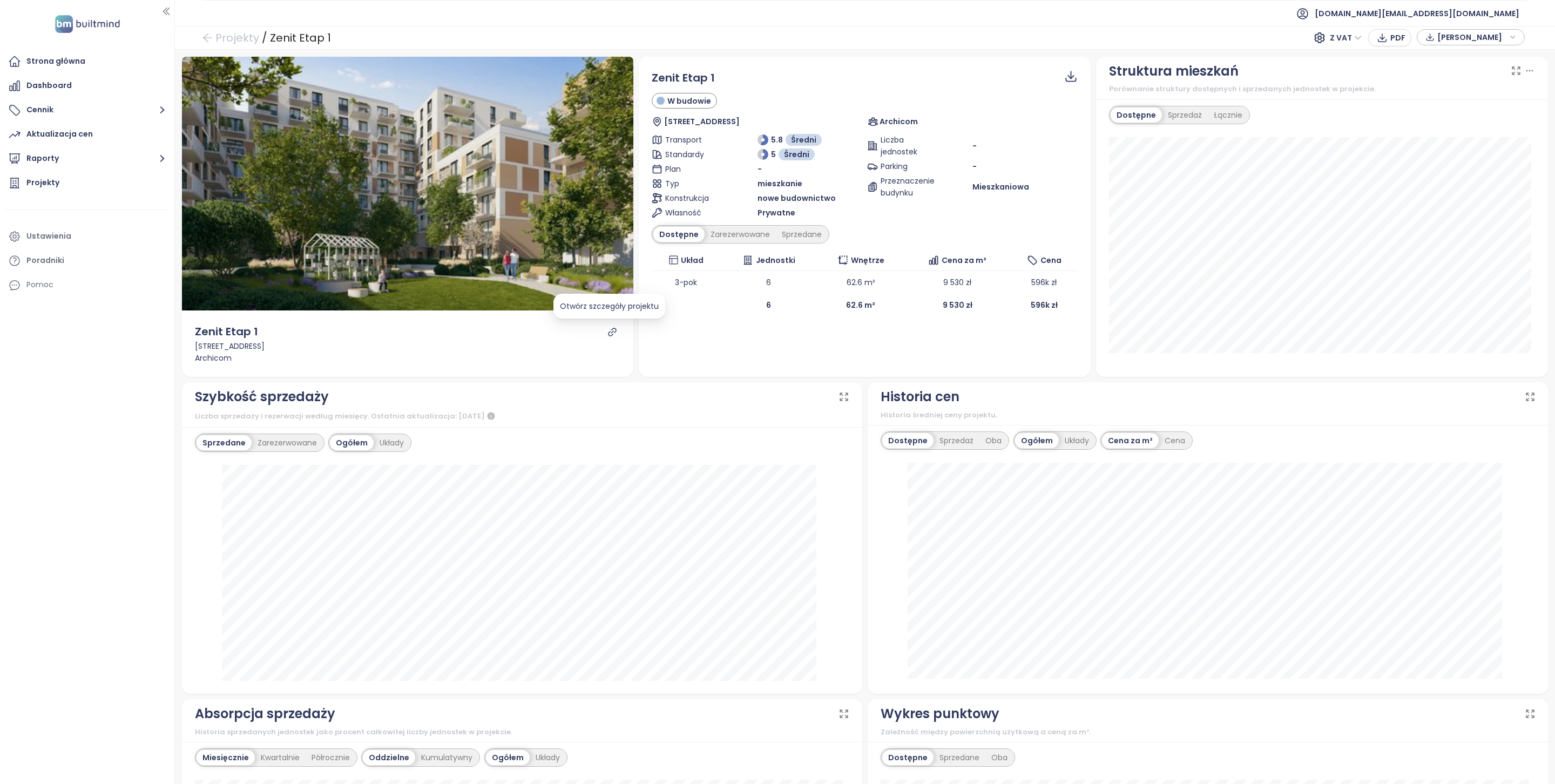
click at [606, 327] on div at bounding box center [612, 332] width 13 height 10
click at [607, 327] on icon "link" at bounding box center [612, 332] width 10 height 10
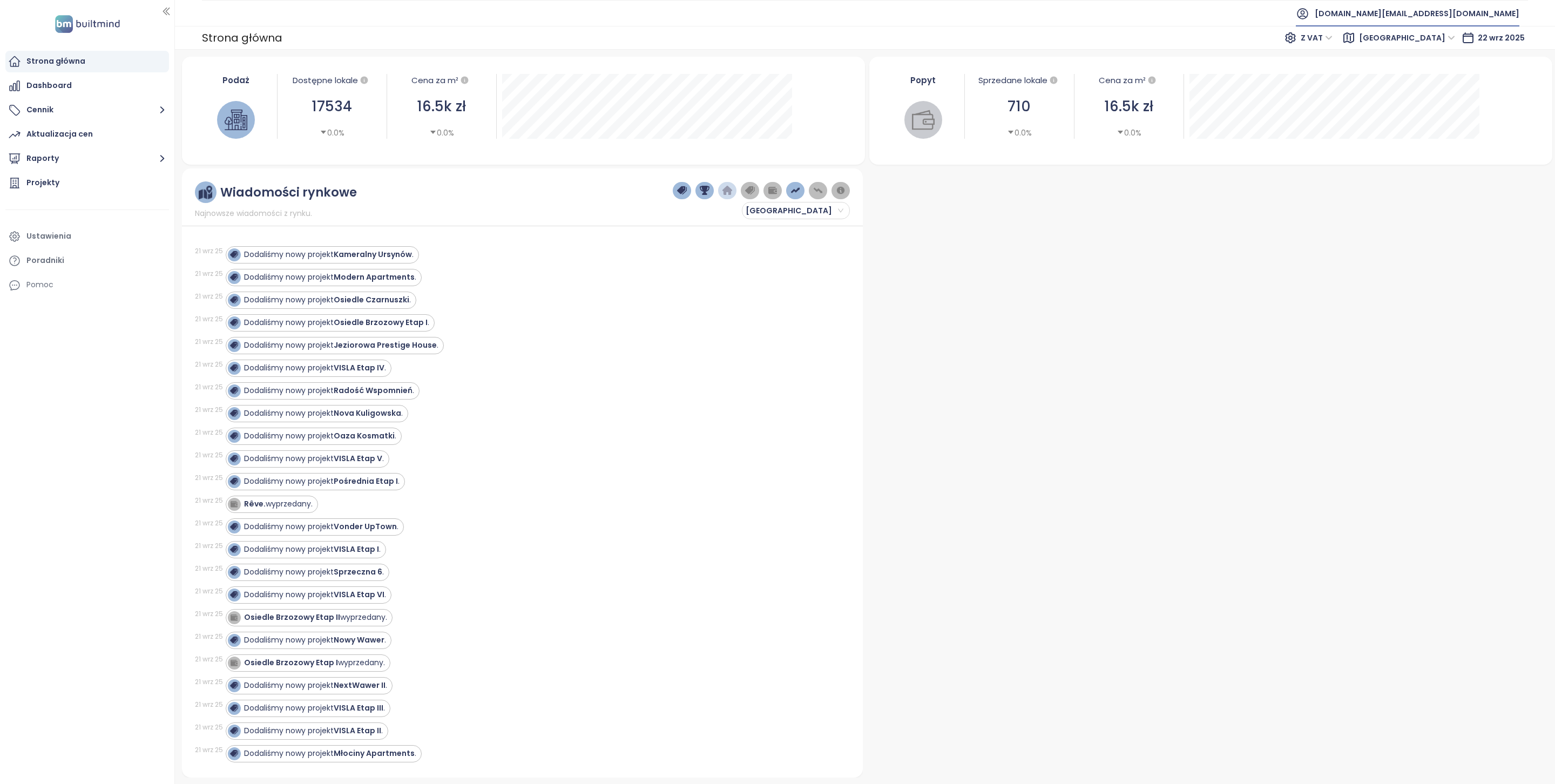
click at [1448, 14] on span "builtmind.pl@builtmind.com" at bounding box center [1417, 13] width 205 height 26
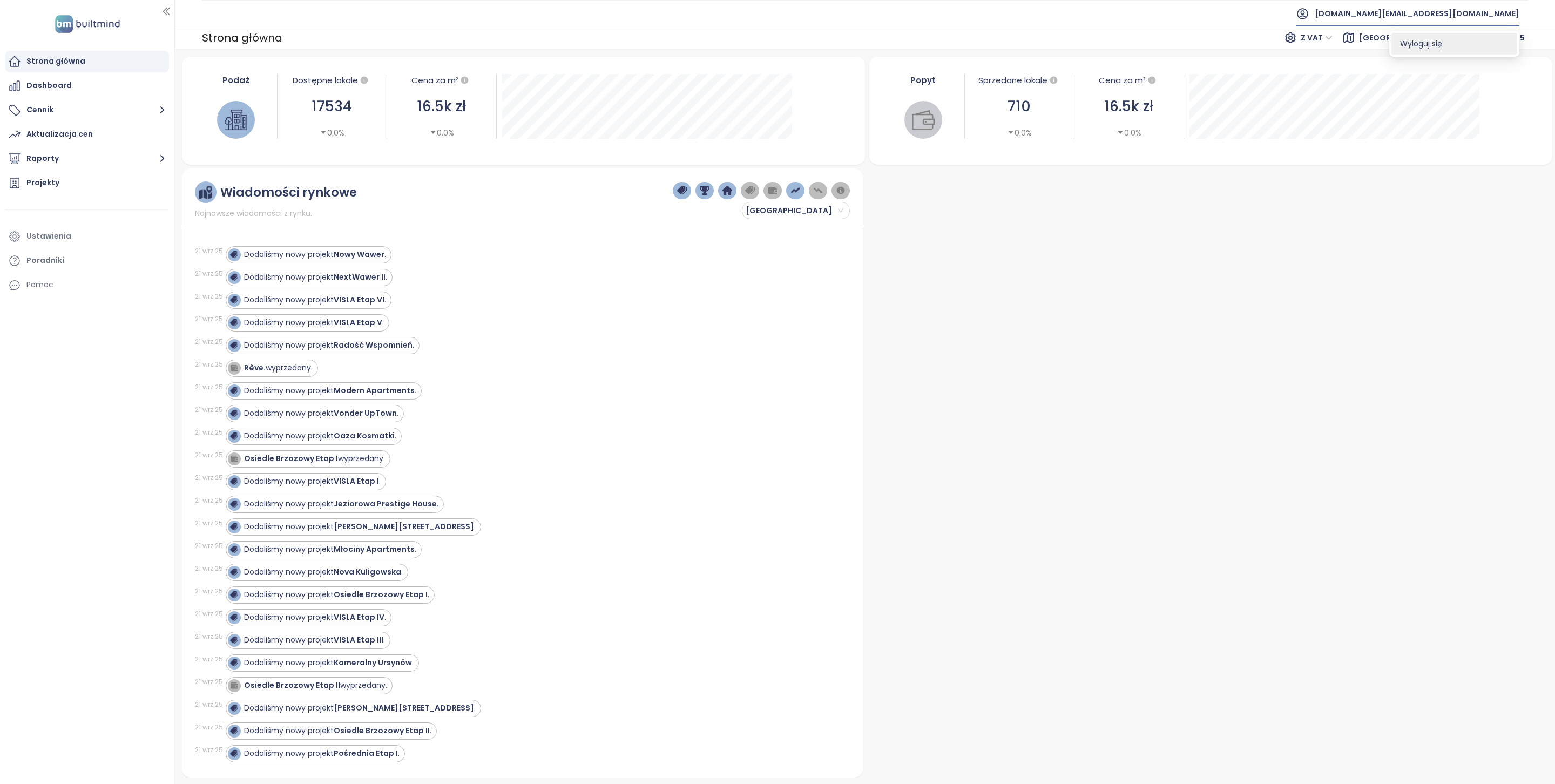
click at [1429, 41] on span "Wyloguj się" at bounding box center [1421, 44] width 42 height 11
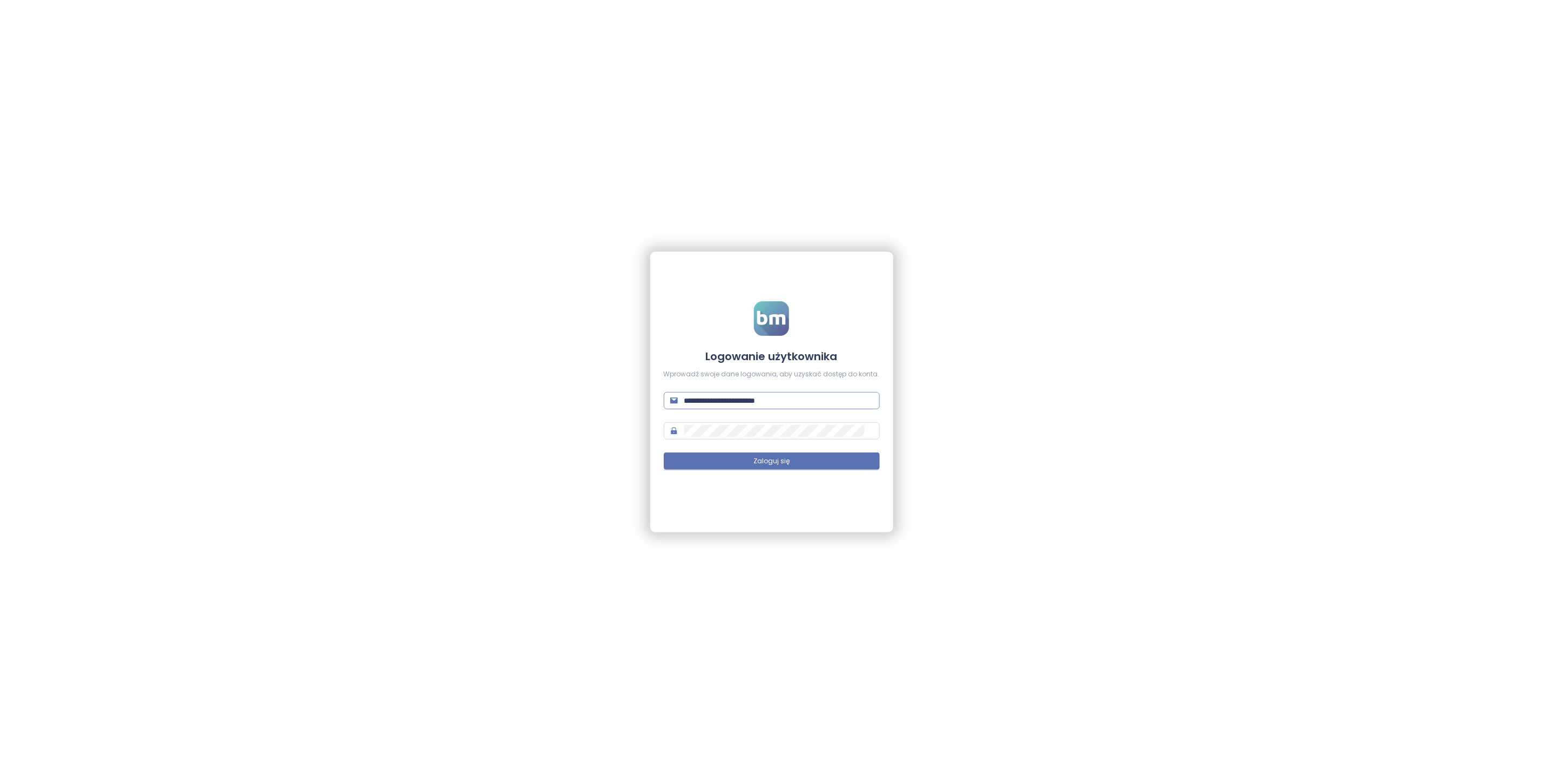
click at [706, 400] on input "**********" at bounding box center [778, 401] width 189 height 12
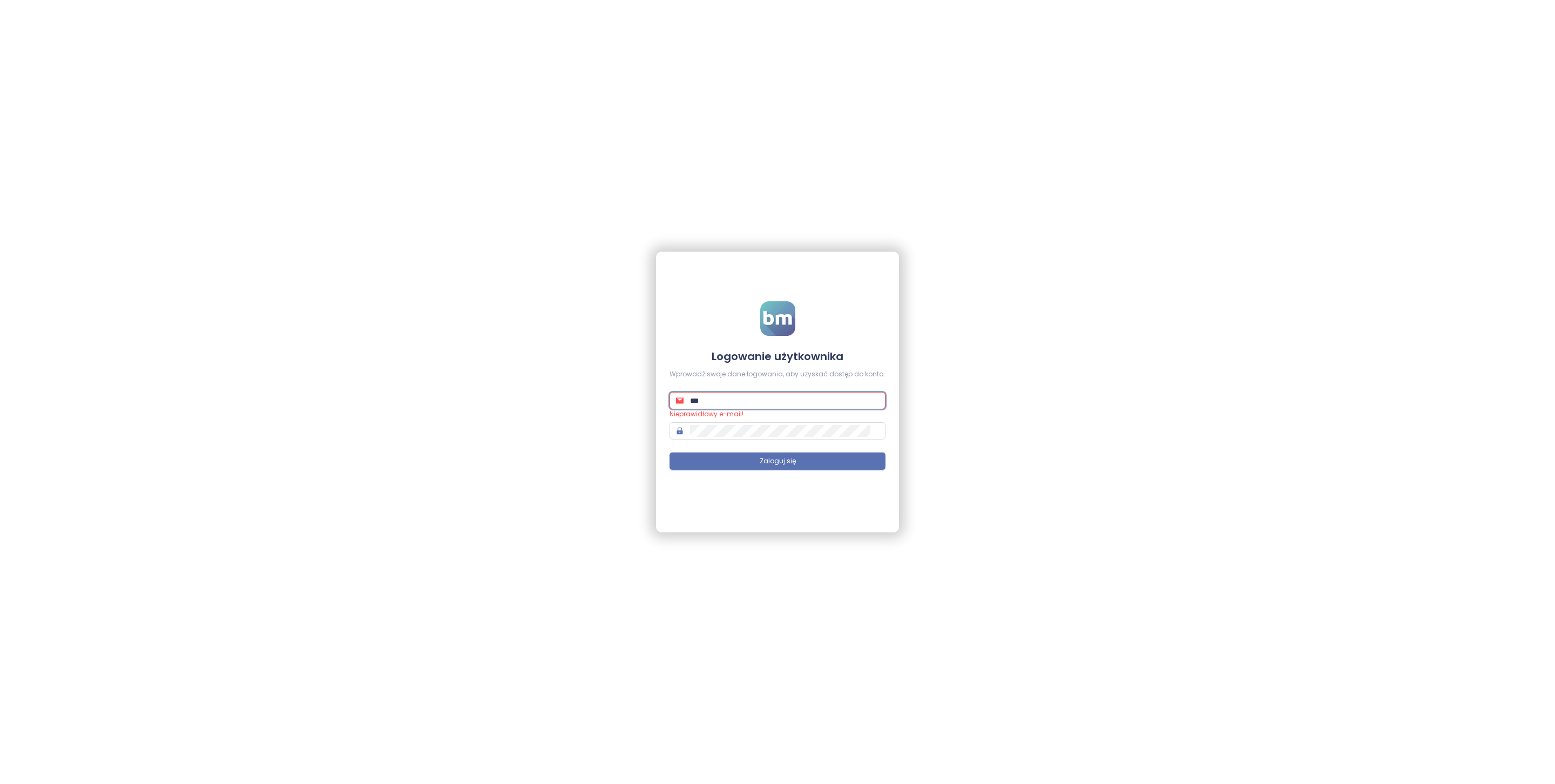
type input "**********"
click at [826, 459] on button "Zaloguj się" at bounding box center [778, 461] width 216 height 18
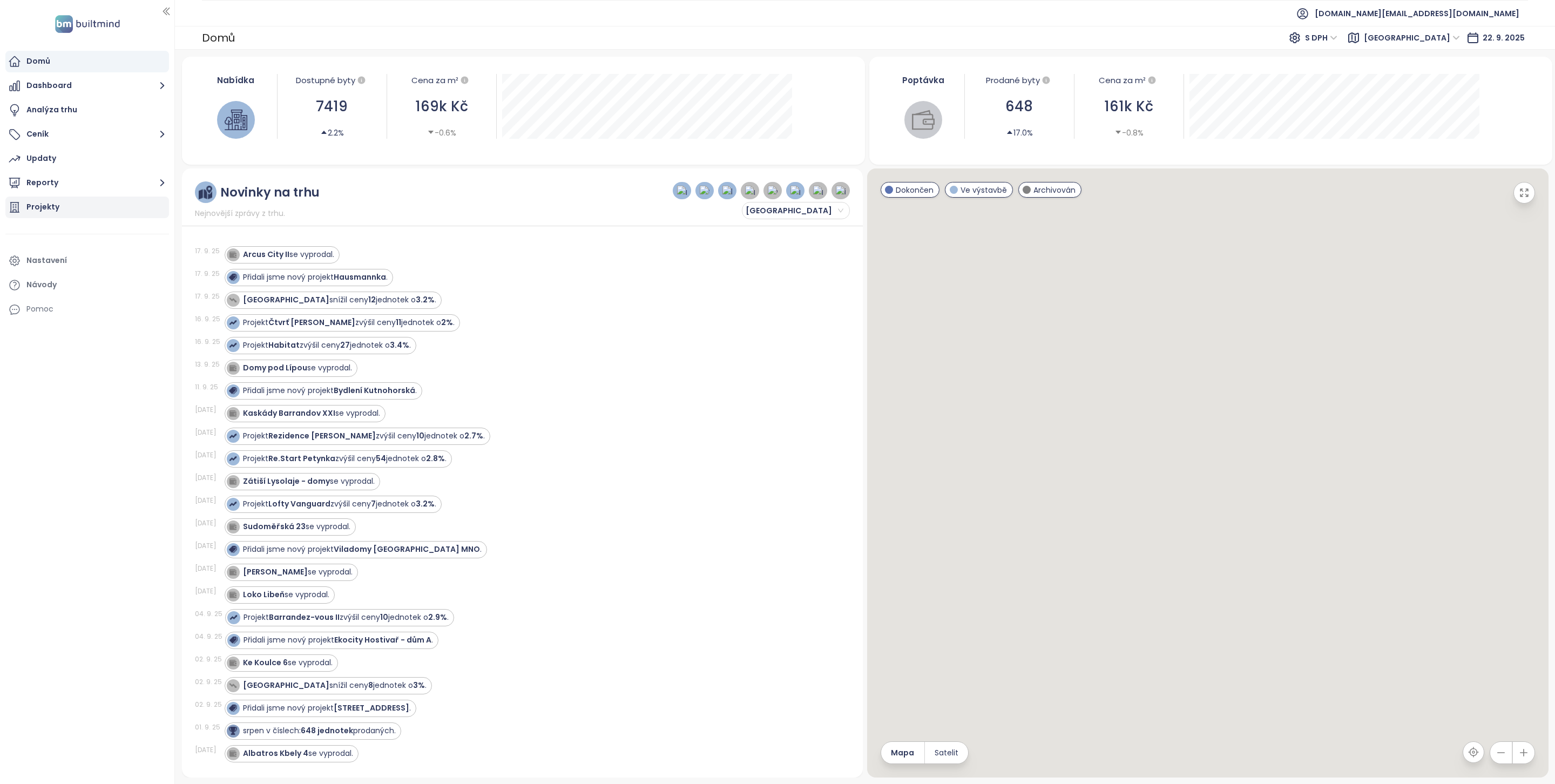
click at [61, 210] on div "Projekty" at bounding box center [87, 208] width 164 height 22
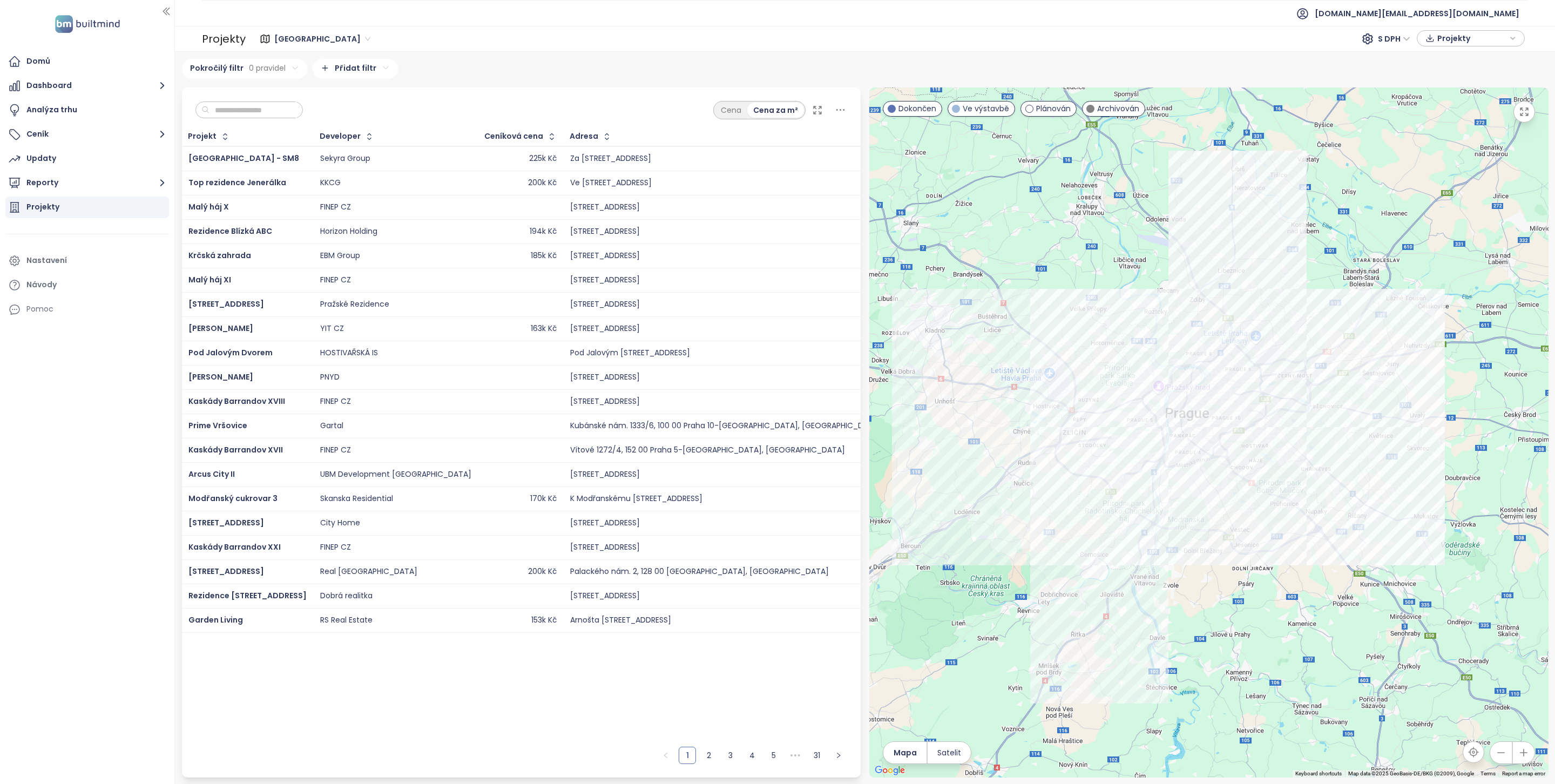
click at [292, 115] on input "text" at bounding box center [253, 110] width 88 height 16
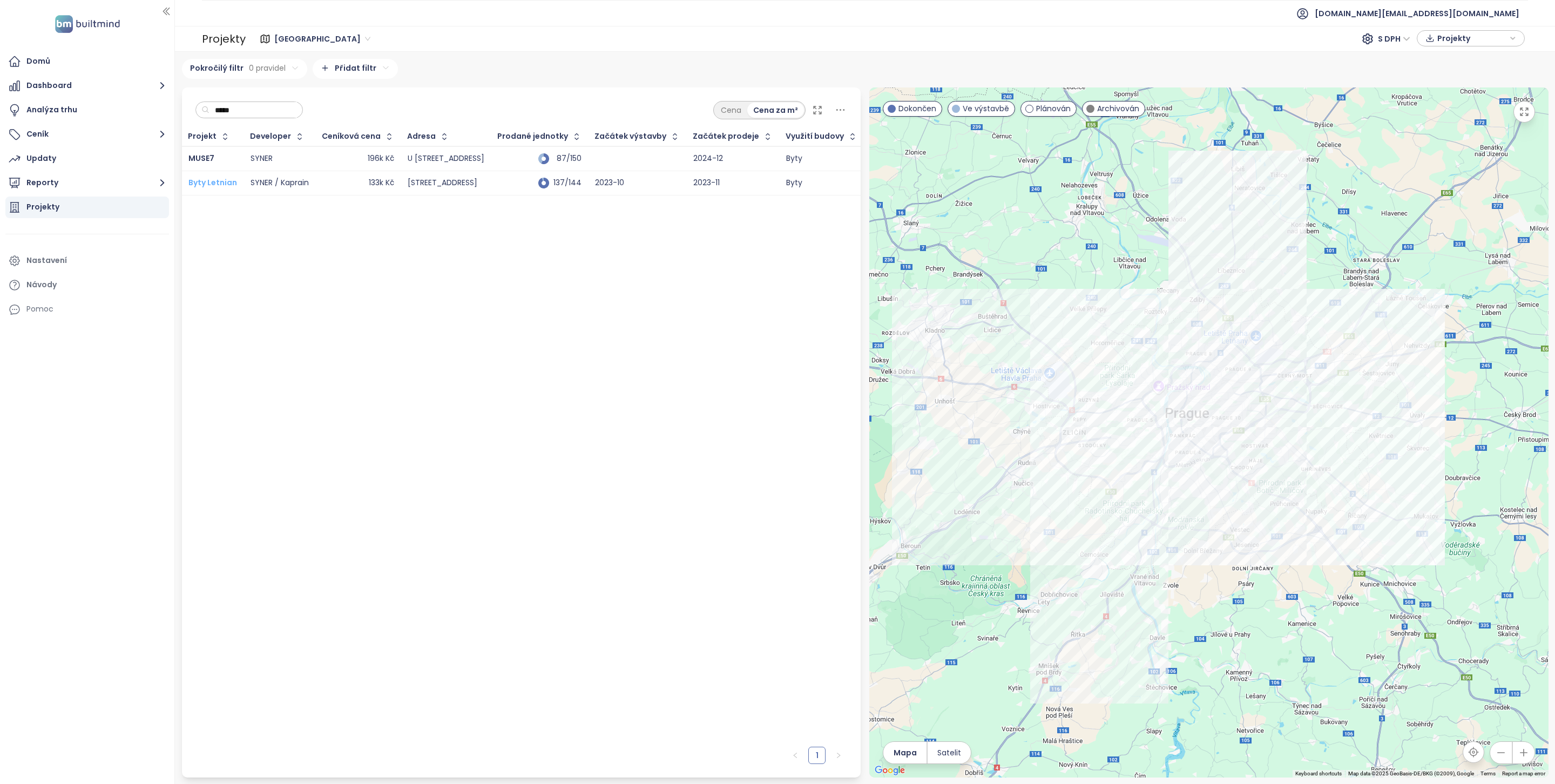
type input "*****"
click at [207, 184] on span "Byty Letnian" at bounding box center [212, 182] width 48 height 11
click at [205, 161] on span "MUSE7" at bounding box center [201, 158] width 26 height 11
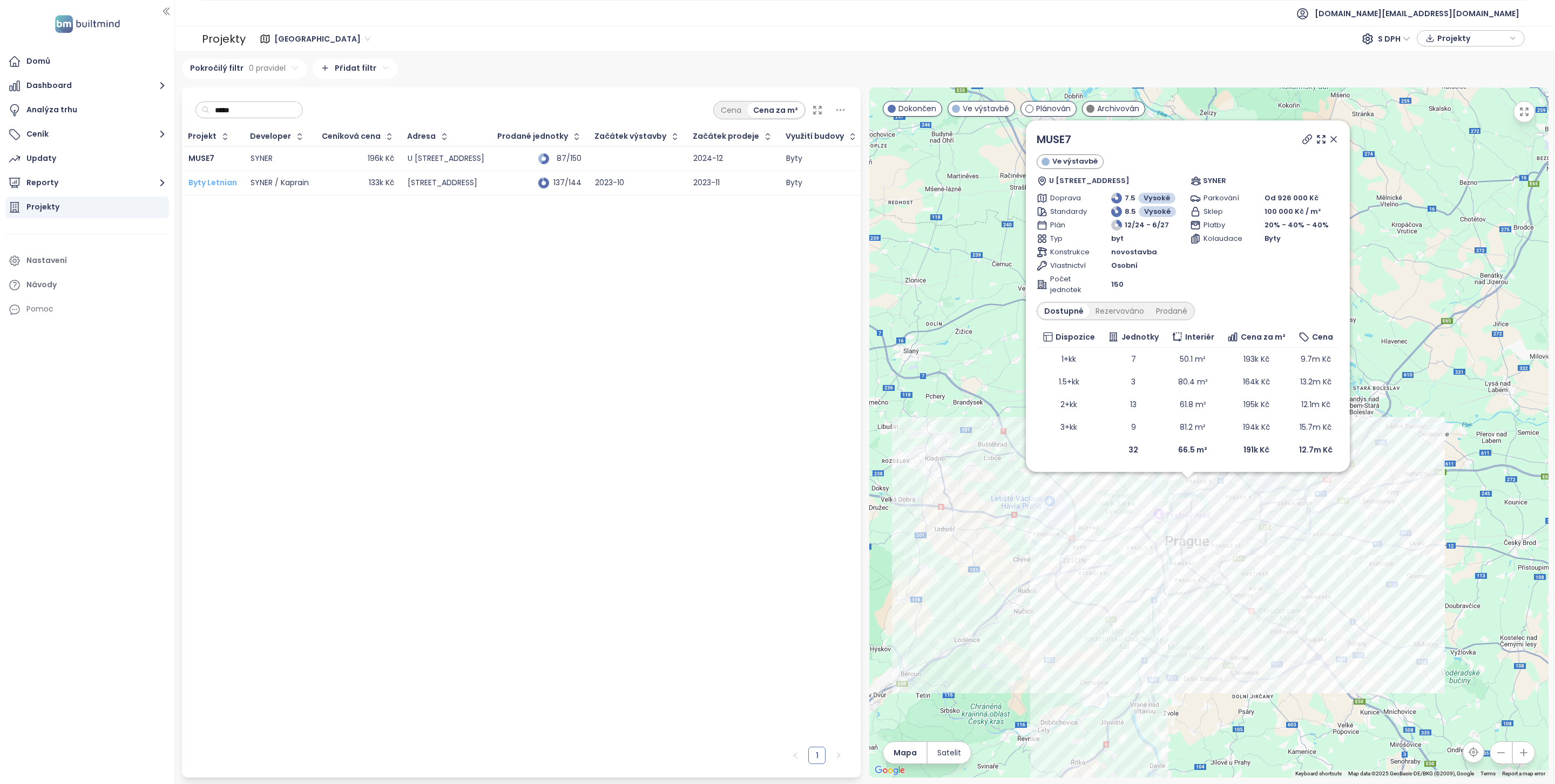
click at [197, 179] on span "Byty Letnian" at bounding box center [212, 182] width 48 height 11
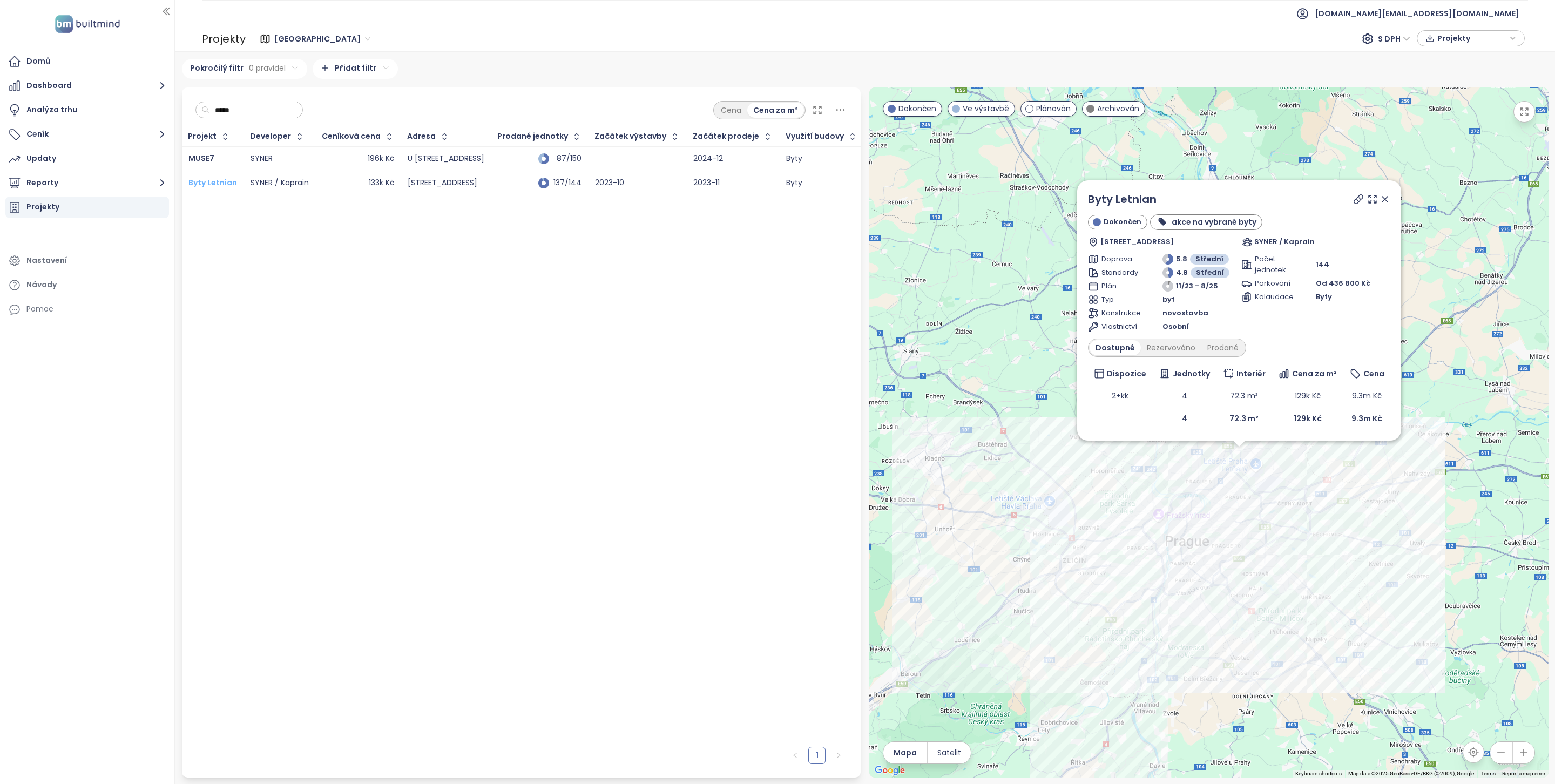
click at [217, 185] on span "Byty Letnian" at bounding box center [212, 182] width 48 height 11
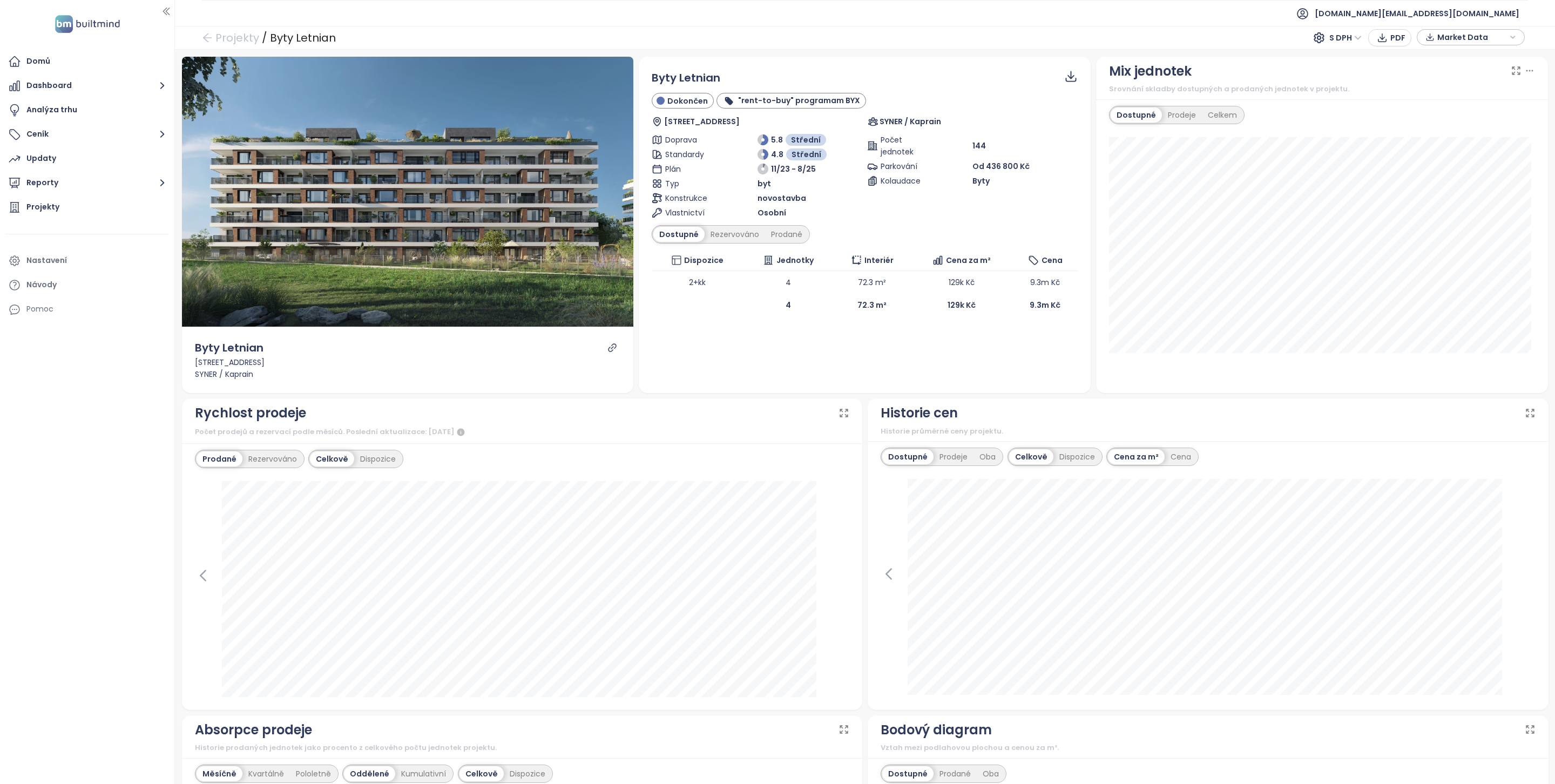
click at [607, 350] on icon "link" at bounding box center [612, 348] width 10 height 10
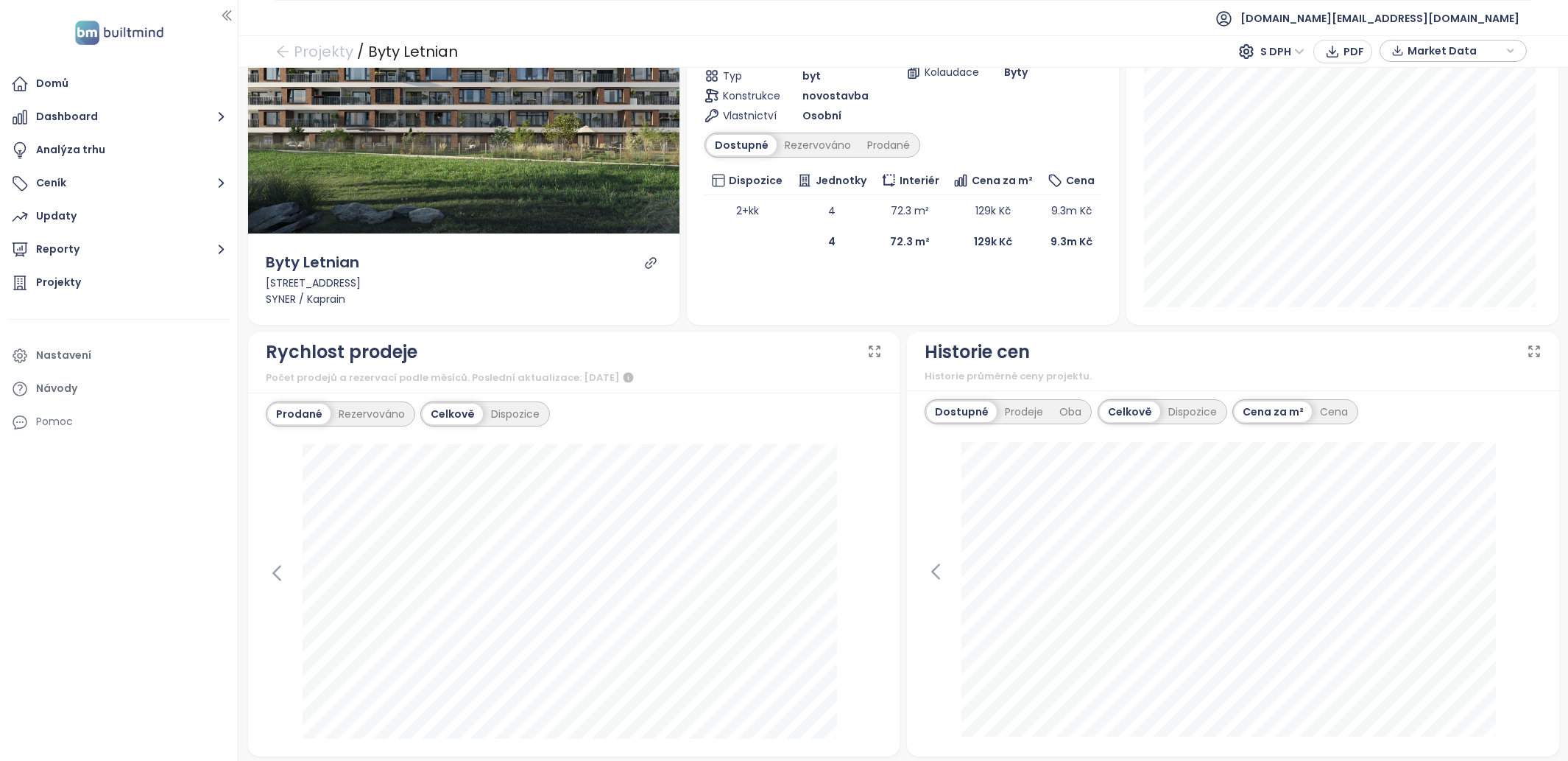
scroll to position [206, 0]
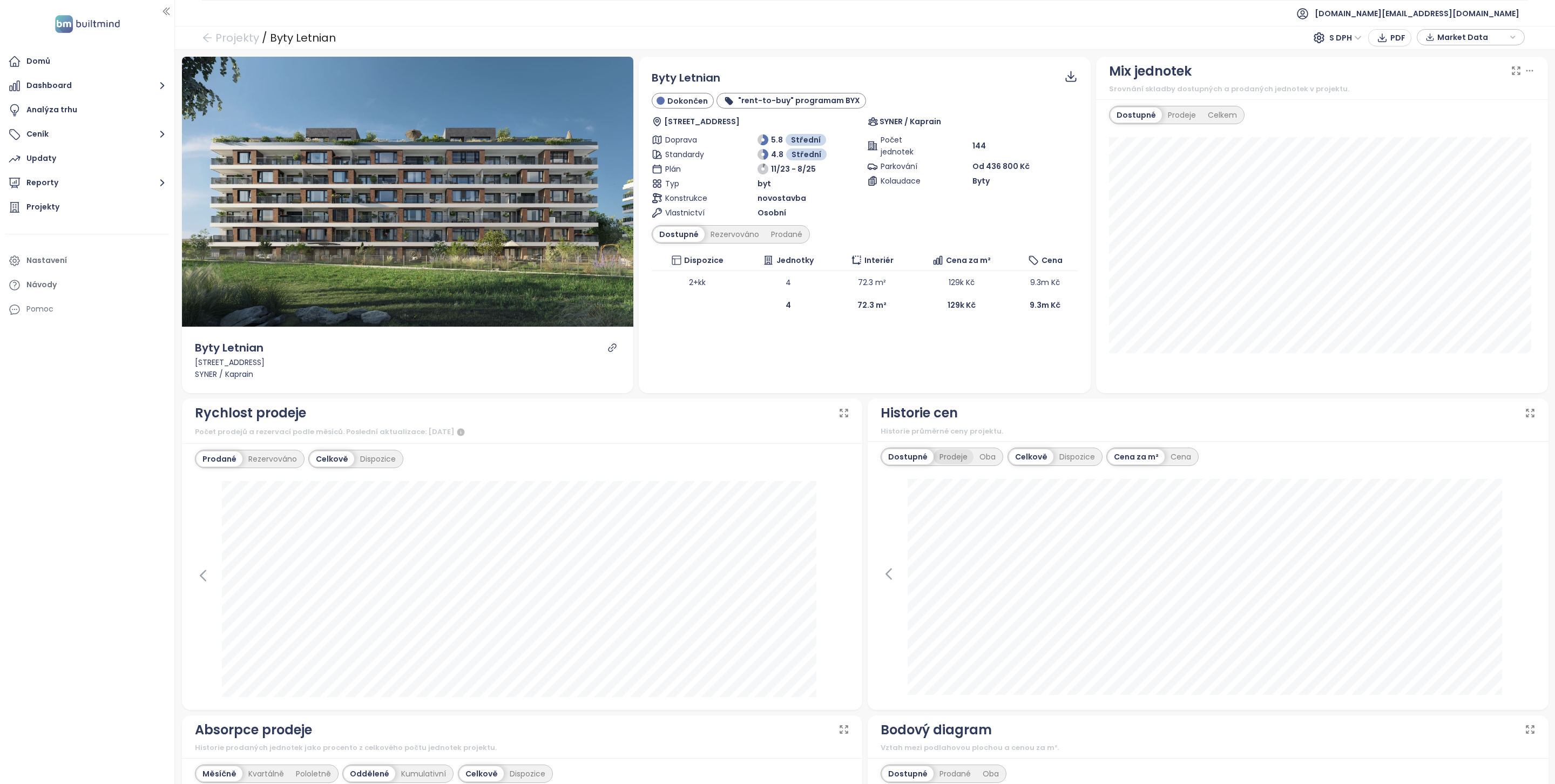
click at [934, 456] on div "Prodeje" at bounding box center [953, 456] width 40 height 15
click at [890, 457] on div "Dostupné" at bounding box center [907, 456] width 48 height 15
click at [732, 234] on div "Rezervováno" at bounding box center [735, 234] width 60 height 15
click at [680, 233] on div "Dostupné" at bounding box center [677, 234] width 48 height 15
